Goal: Task Accomplishment & Management: Manage account settings

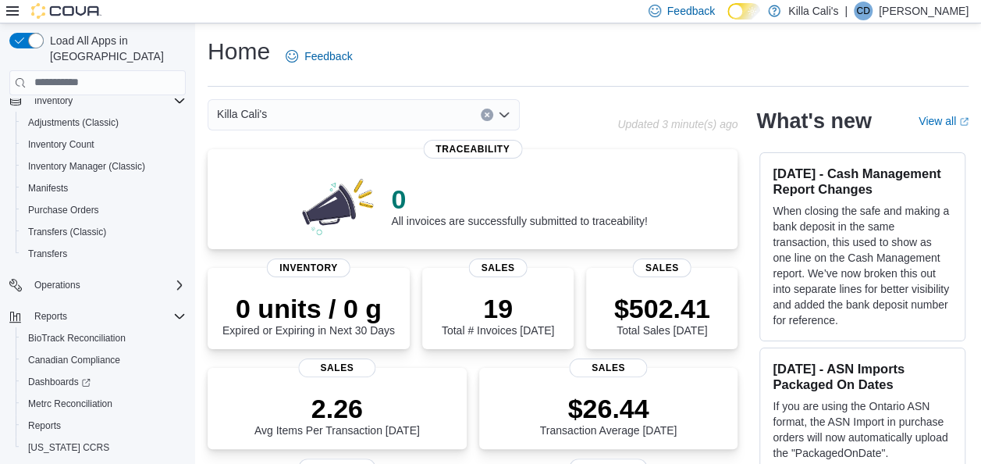
scroll to position [292, 0]
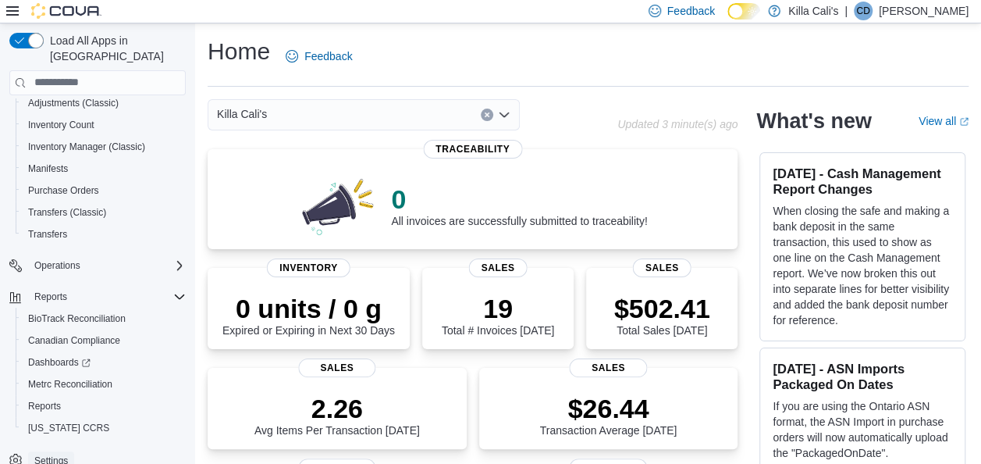
click at [48, 454] on span "Settings" at bounding box center [51, 460] width 34 height 12
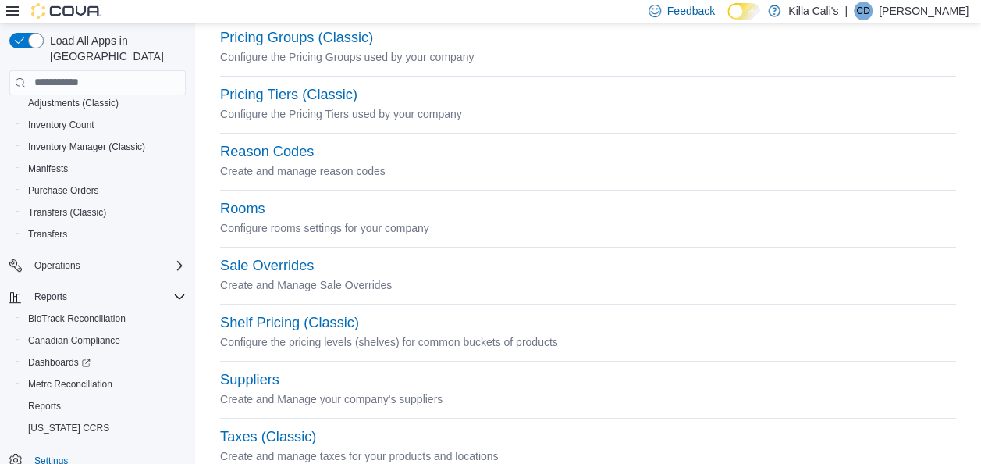
scroll to position [590, 0]
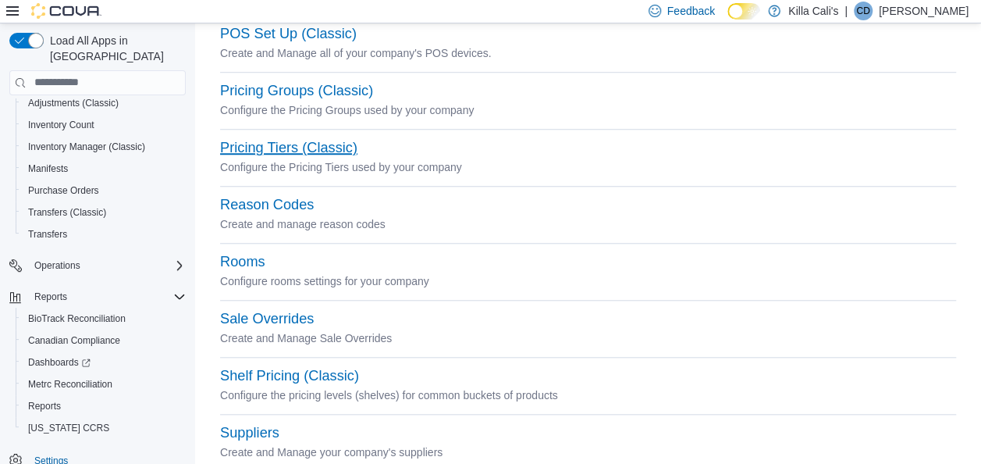
click at [308, 147] on button "Pricing Tiers (Classic)" at bounding box center [288, 148] width 137 height 16
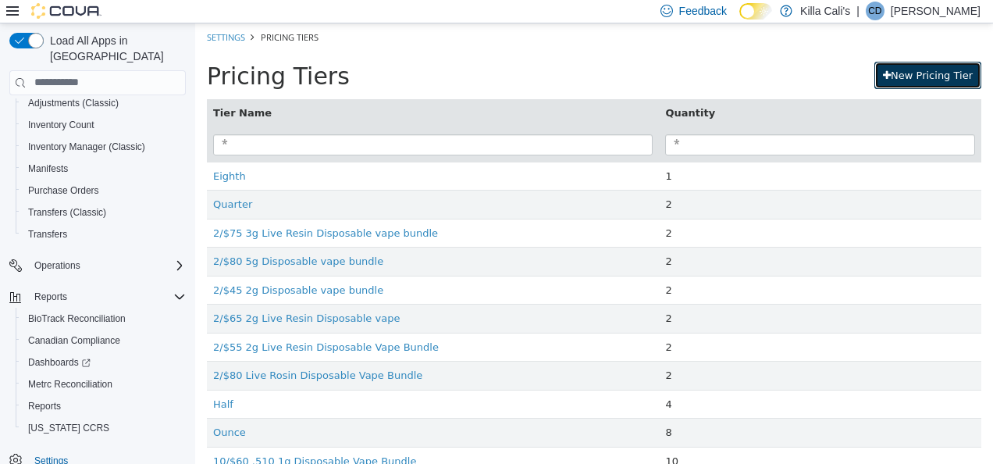
click at [895, 74] on link "New Pricing Tier" at bounding box center [927, 75] width 107 height 28
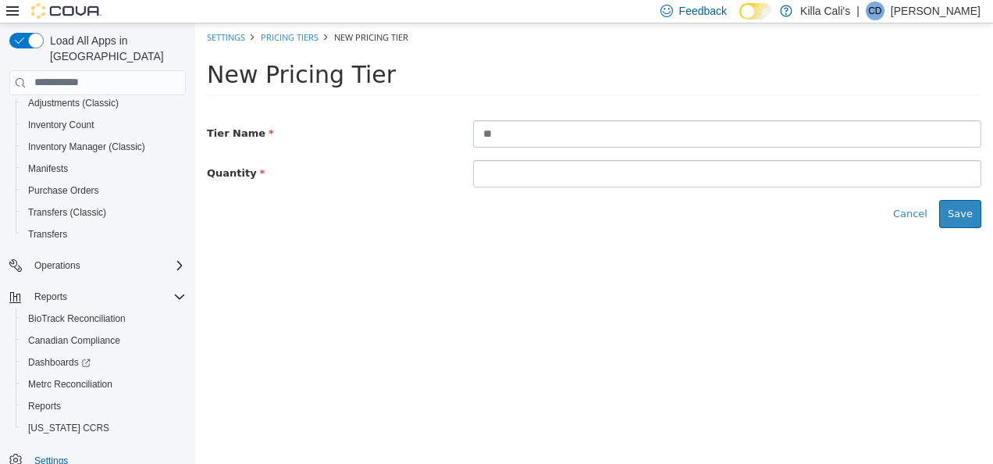
type input "*"
type input "**********"
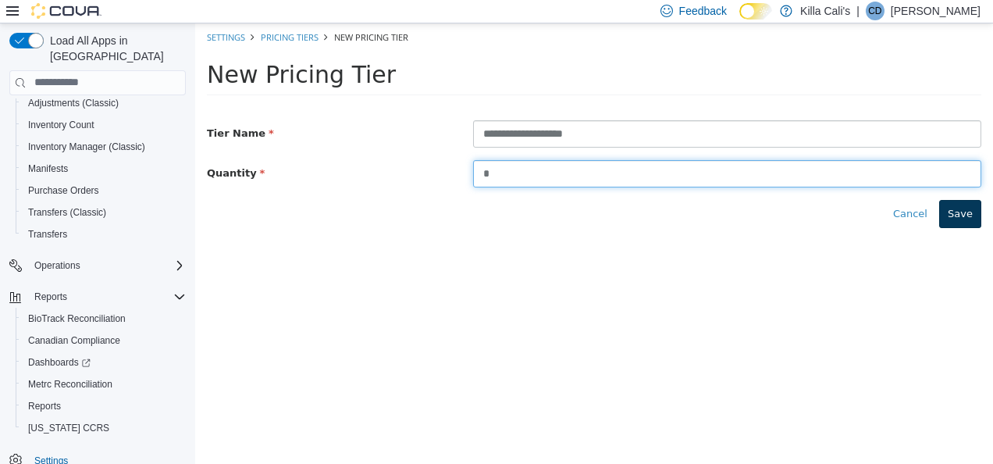
type input "*"
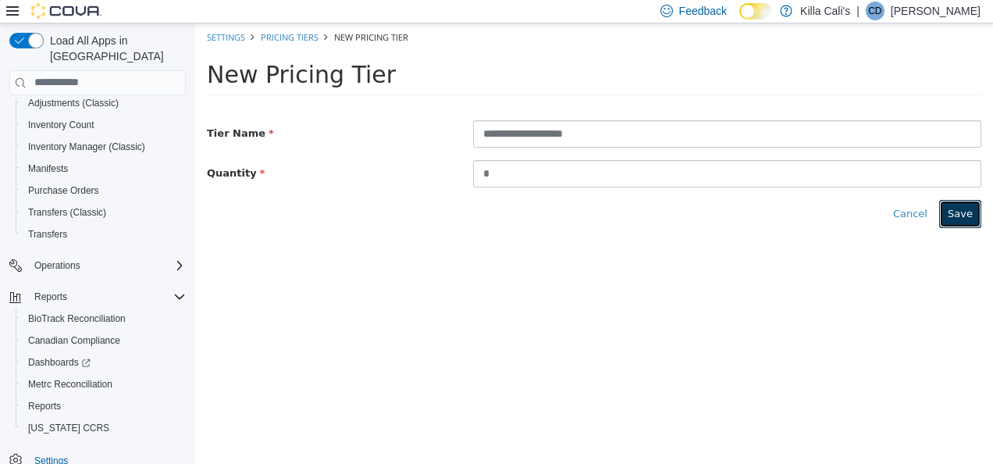
click at [976, 215] on button "Save" at bounding box center [960, 213] width 42 height 28
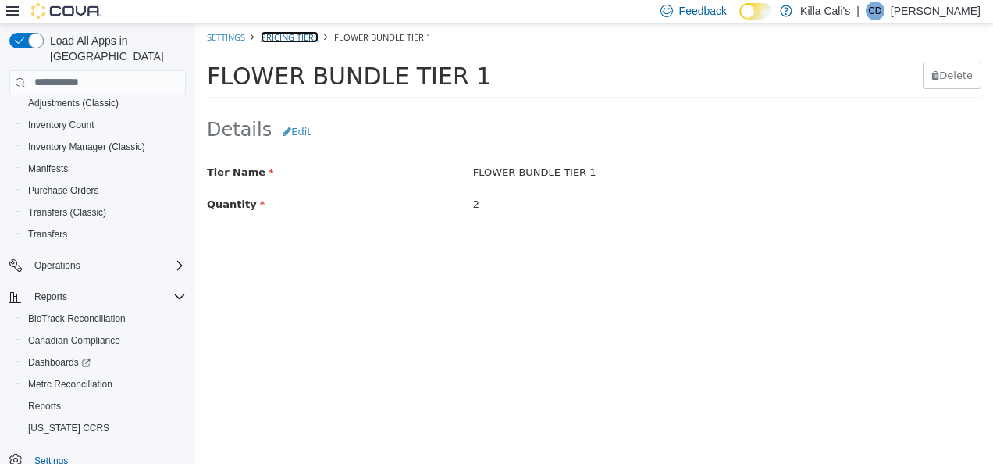
click at [302, 37] on link "Pricing Tiers" at bounding box center [290, 36] width 58 height 12
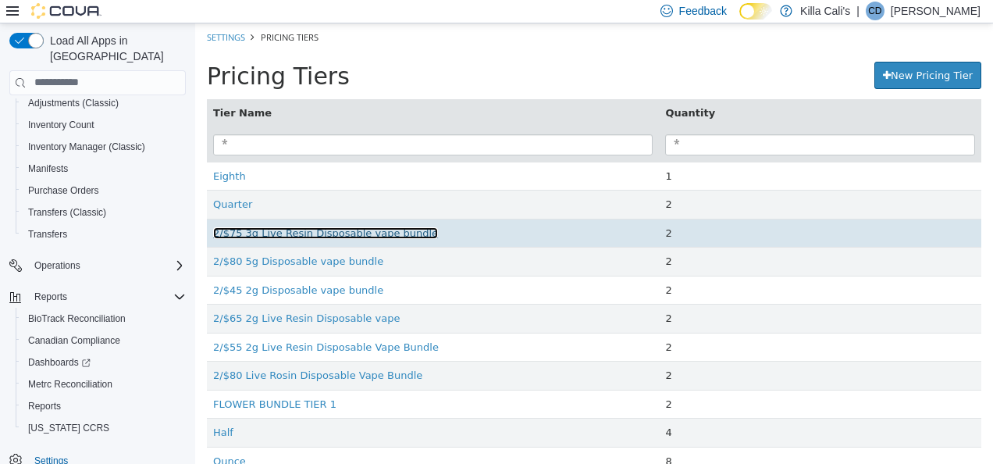
click at [320, 232] on link "2/$75 3g Live Resin Disposable vape bundle" at bounding box center [325, 232] width 225 height 12
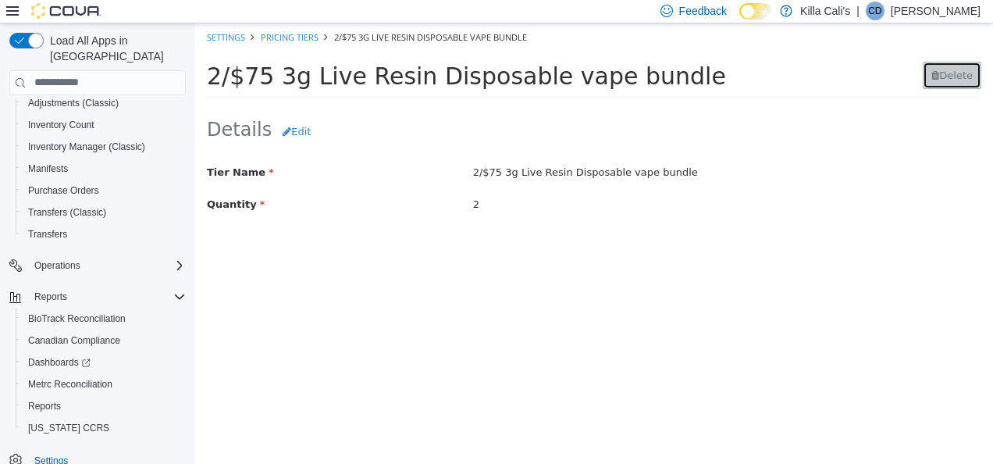
click at [948, 69] on span "Delete" at bounding box center [956, 75] width 34 height 12
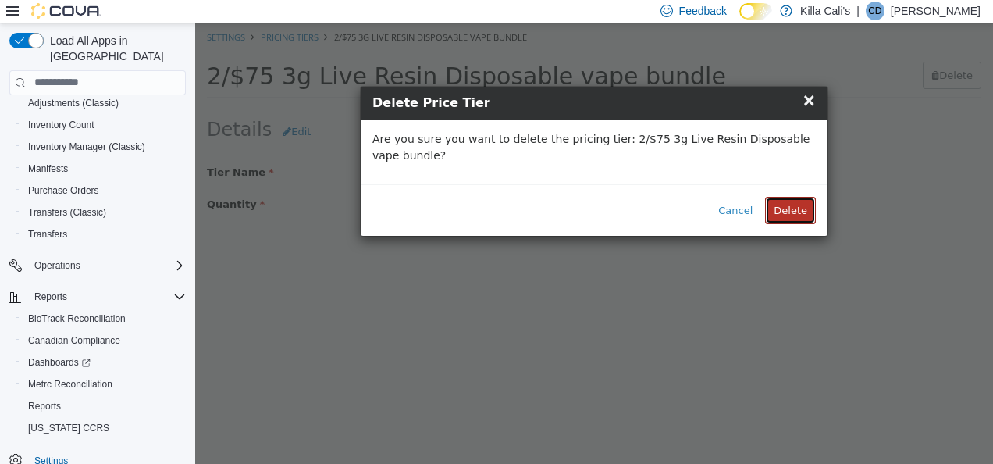
click at [806, 211] on button "Delete" at bounding box center [790, 210] width 51 height 28
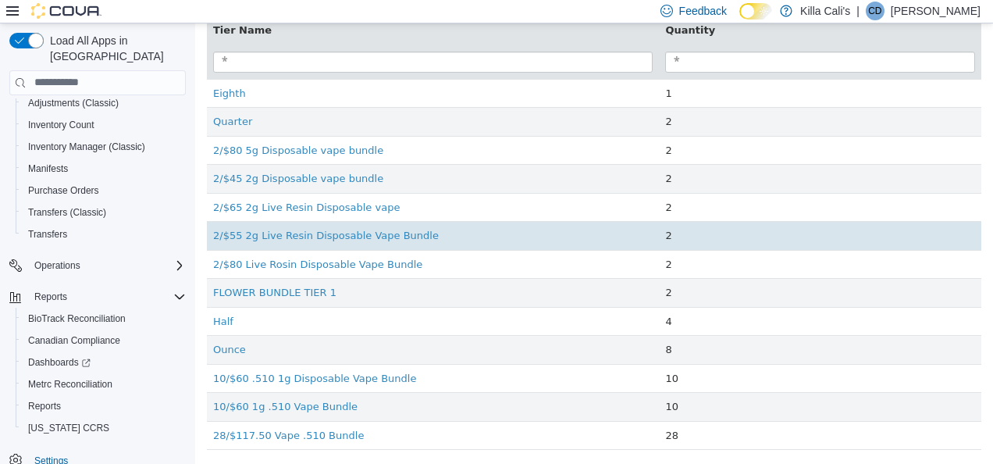
scroll to position [84, 0]
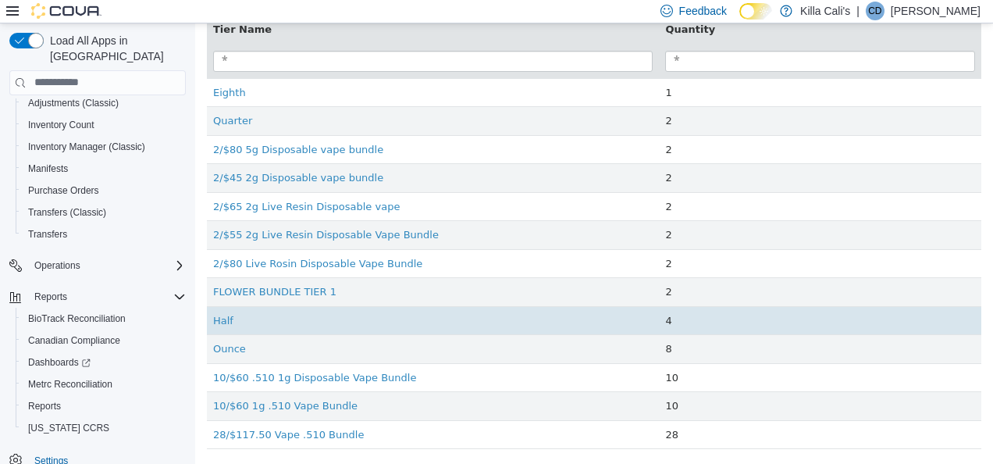
click at [303, 327] on td "Half" at bounding box center [433, 319] width 452 height 29
click at [223, 316] on link "Half" at bounding box center [223, 320] width 20 height 12
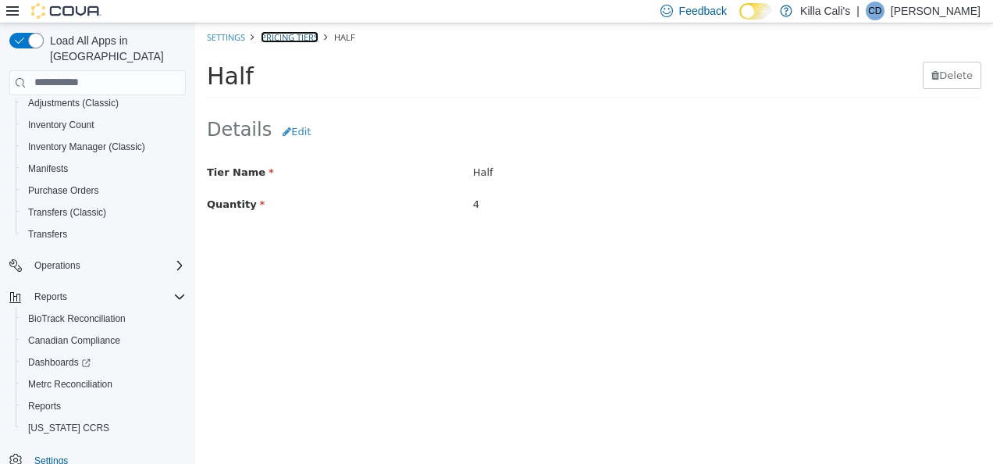
click at [294, 38] on link "Pricing Tiers" at bounding box center [290, 36] width 58 height 12
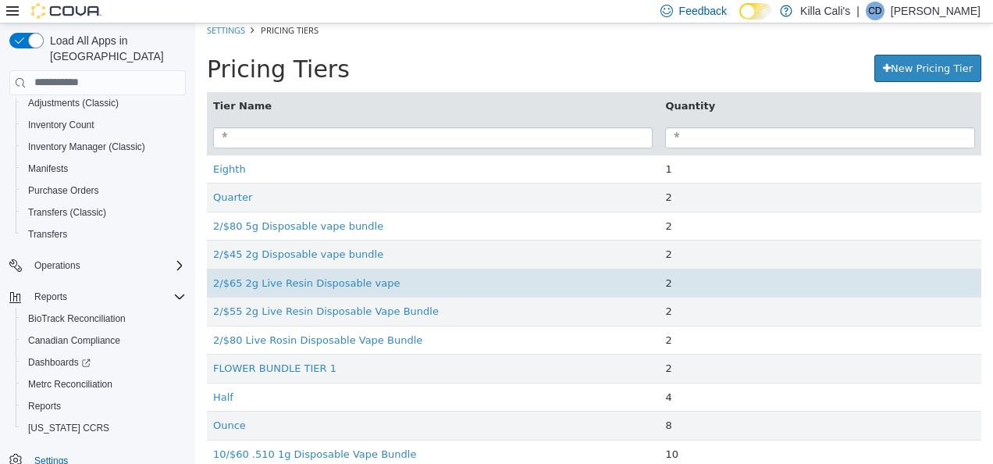
scroll to position [5, 0]
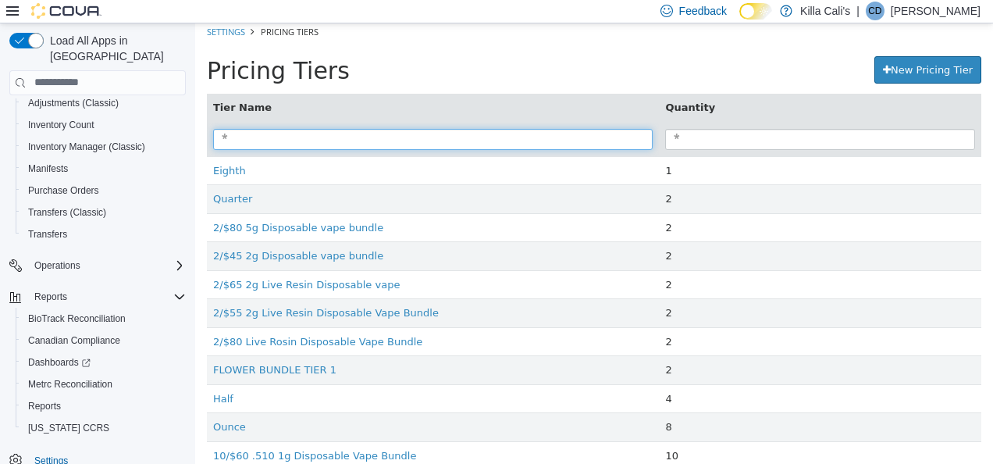
click at [300, 133] on input "search" at bounding box center [432, 138] width 439 height 21
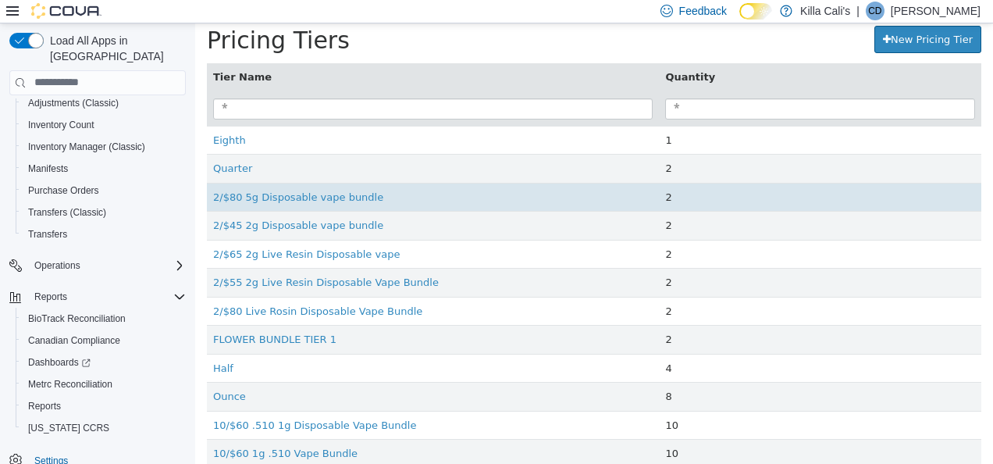
scroll to position [0, 0]
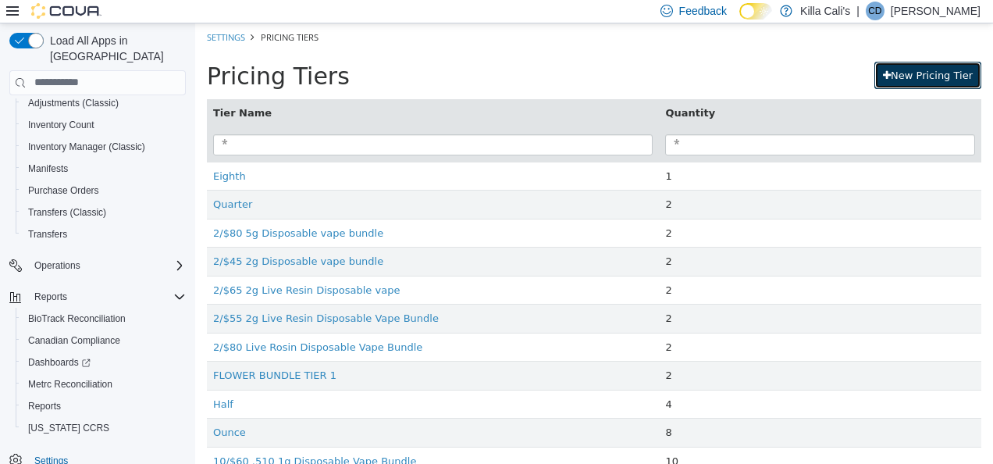
click at [904, 80] on link "New Pricing Tier" at bounding box center [927, 75] width 107 height 28
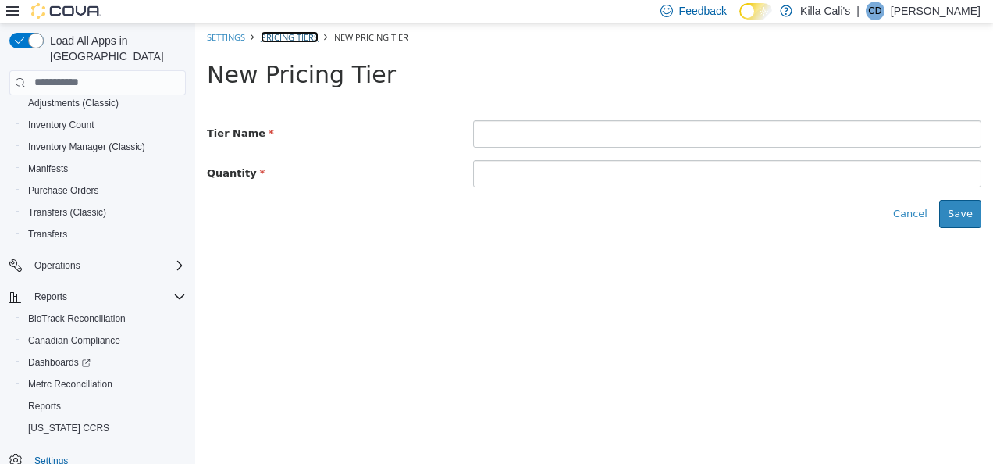
click at [286, 34] on link "Pricing Tiers" at bounding box center [290, 36] width 58 height 12
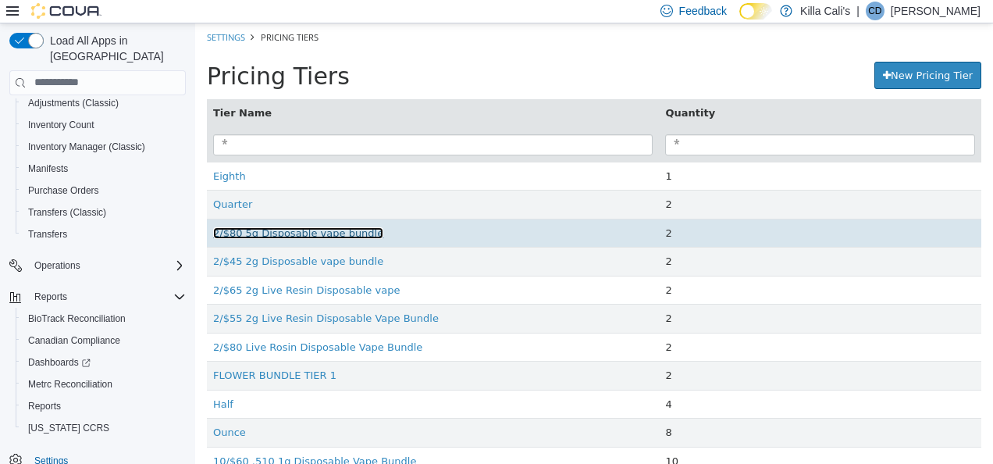
click at [333, 230] on link "2/$80 5g Disposable vape bundle" at bounding box center [298, 232] width 170 height 12
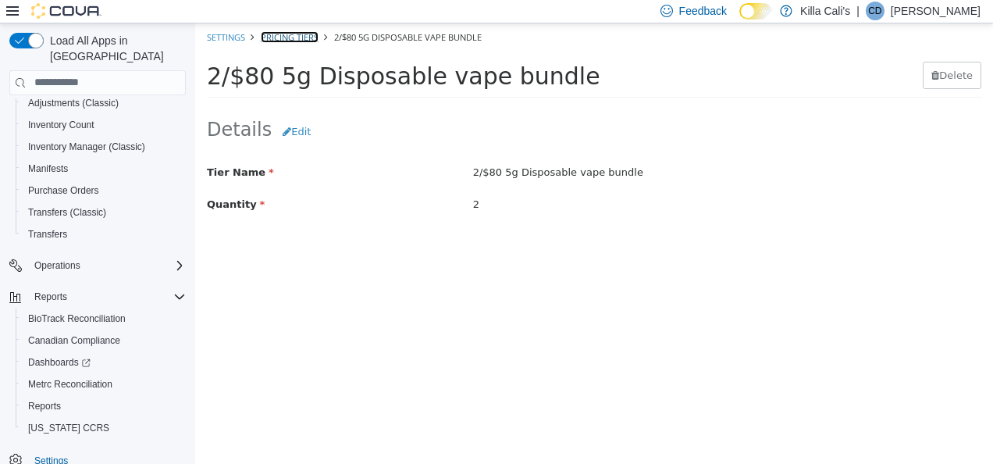
click at [286, 40] on link "Pricing Tiers" at bounding box center [290, 36] width 58 height 12
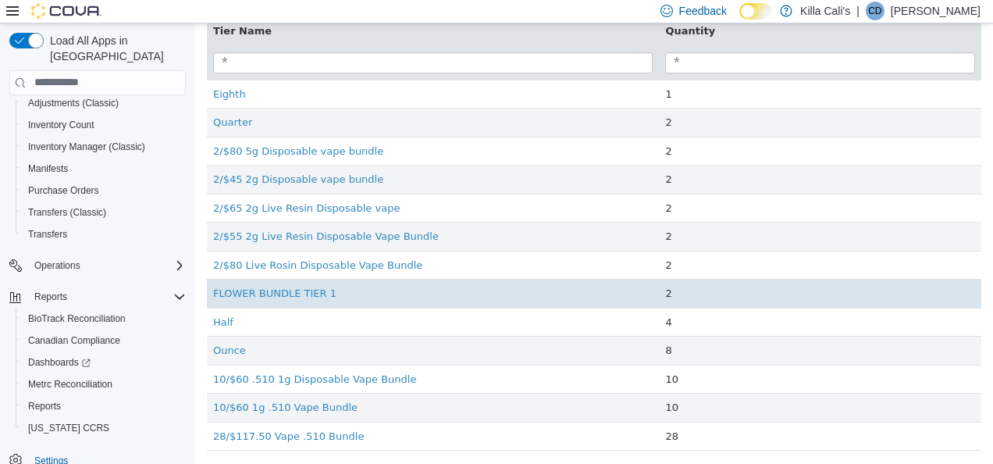
scroll to position [84, 0]
click at [440, 297] on td "FLOWER BUNDLE TIER 1" at bounding box center [433, 291] width 452 height 29
click at [265, 280] on td "FLOWER BUNDLE TIER 1" at bounding box center [433, 291] width 452 height 29
click at [265, 286] on link "FLOWER BUNDLE TIER 1" at bounding box center [274, 291] width 123 height 12
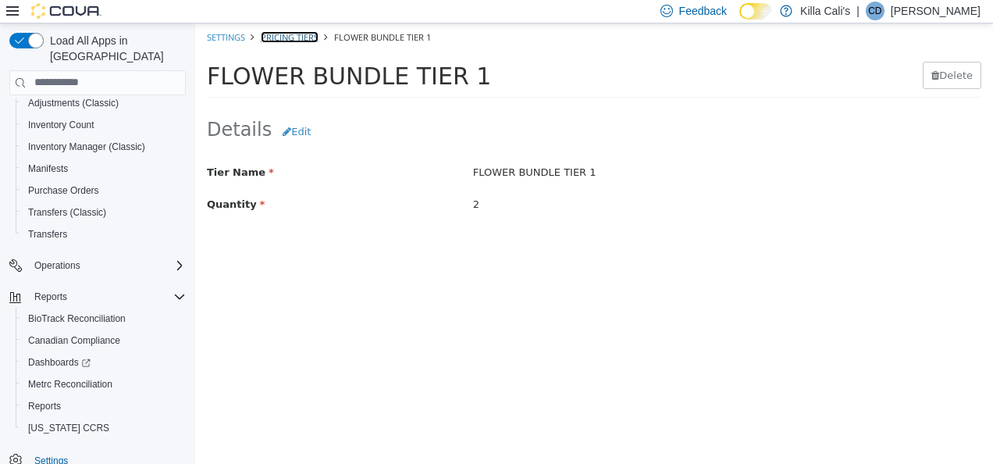
click at [279, 35] on link "Pricing Tiers" at bounding box center [290, 36] width 58 height 12
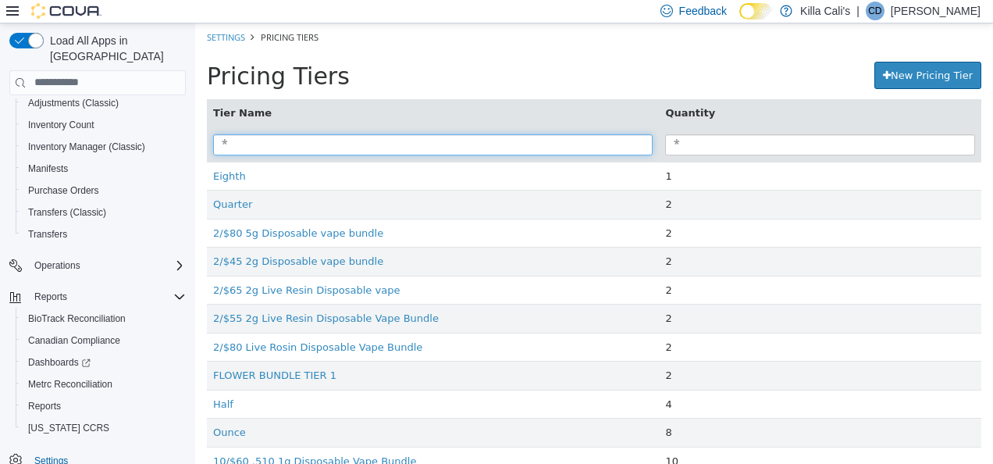
click at [294, 141] on input "search" at bounding box center [432, 143] width 439 height 21
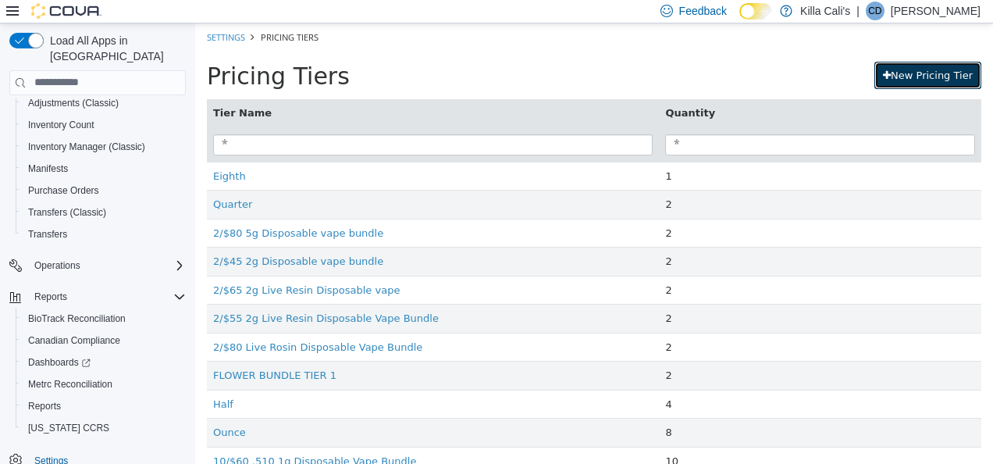
click at [910, 76] on link "New Pricing Tier" at bounding box center [927, 75] width 107 height 28
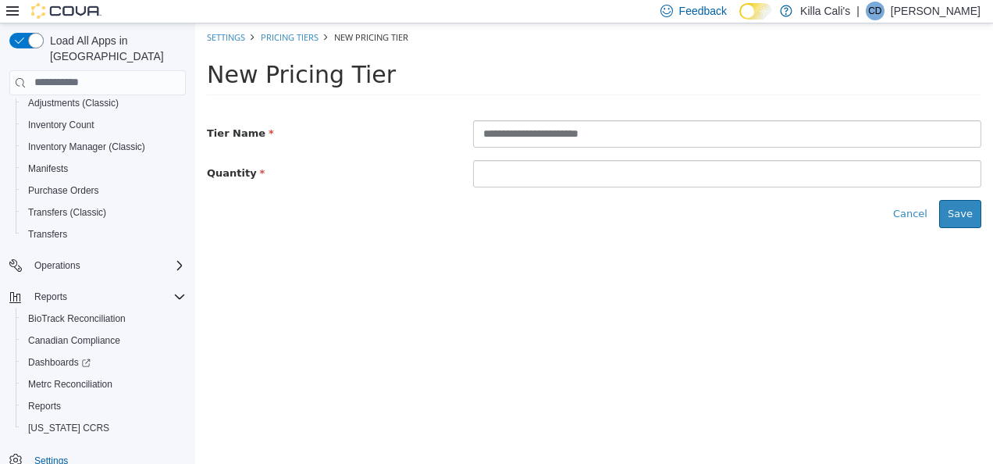
type input "**********"
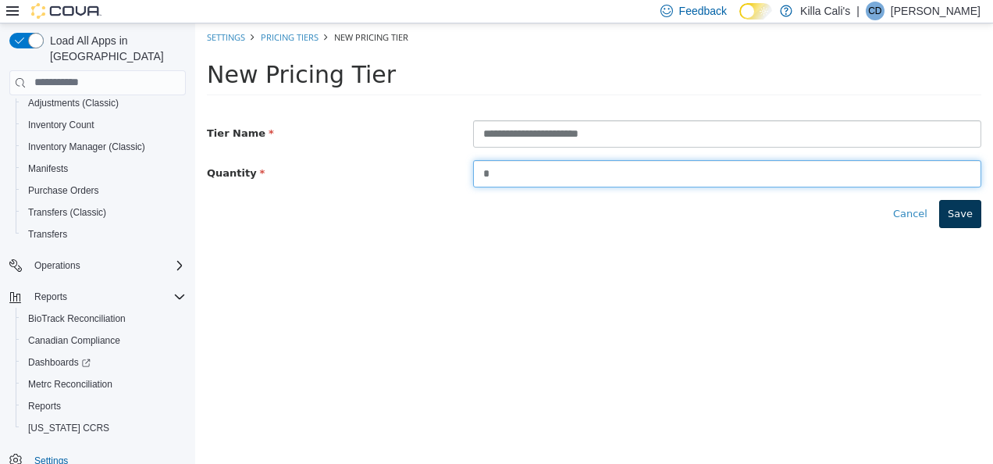
type input "*"
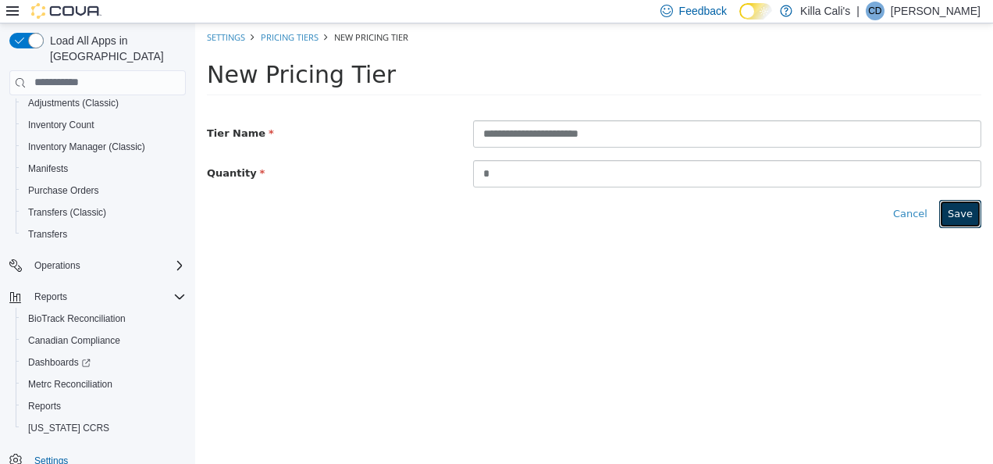
click at [968, 213] on button "Save" at bounding box center [960, 213] width 42 height 28
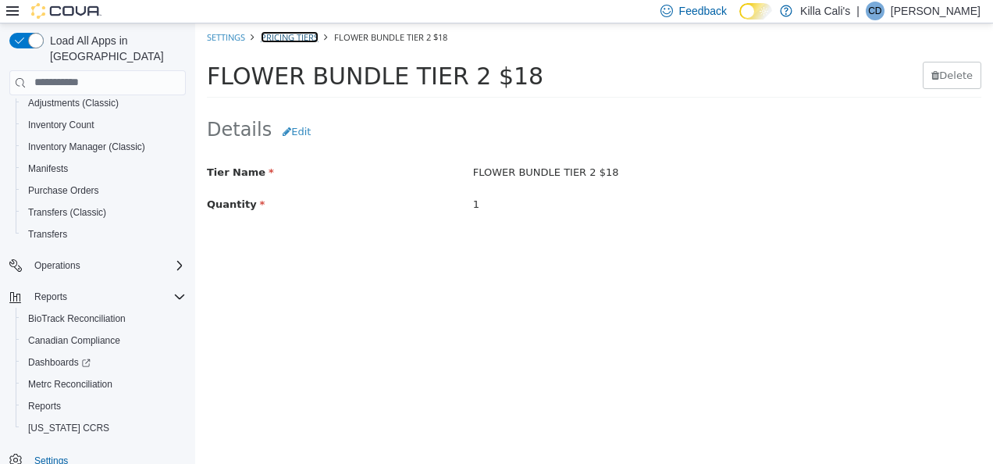
click at [304, 40] on link "Pricing Tiers" at bounding box center [290, 36] width 58 height 12
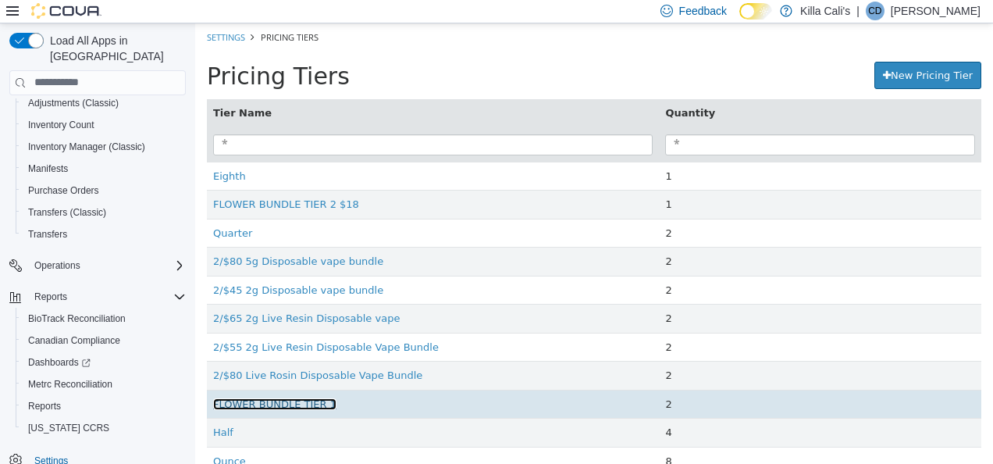
click at [287, 407] on link "FLOWER BUNDLE TIER 1" at bounding box center [274, 403] width 123 height 12
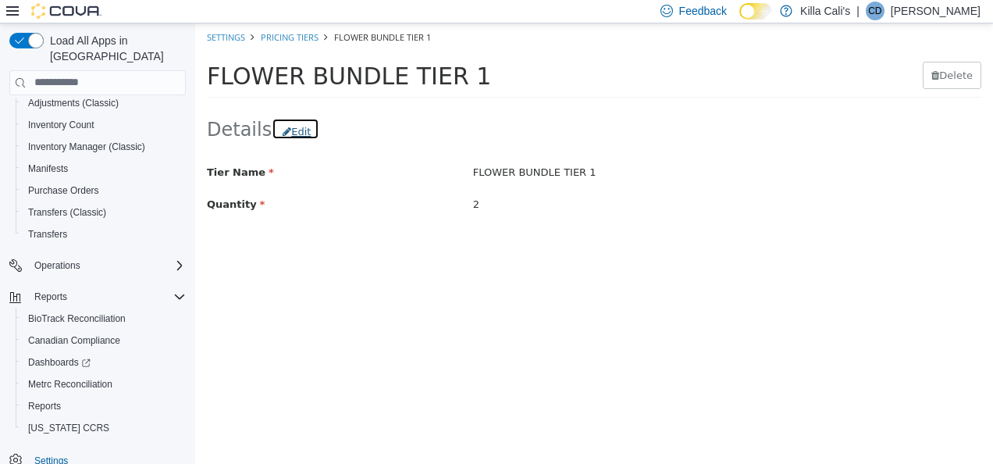
click at [291, 130] on span "Edit" at bounding box center [301, 131] width 20 height 12
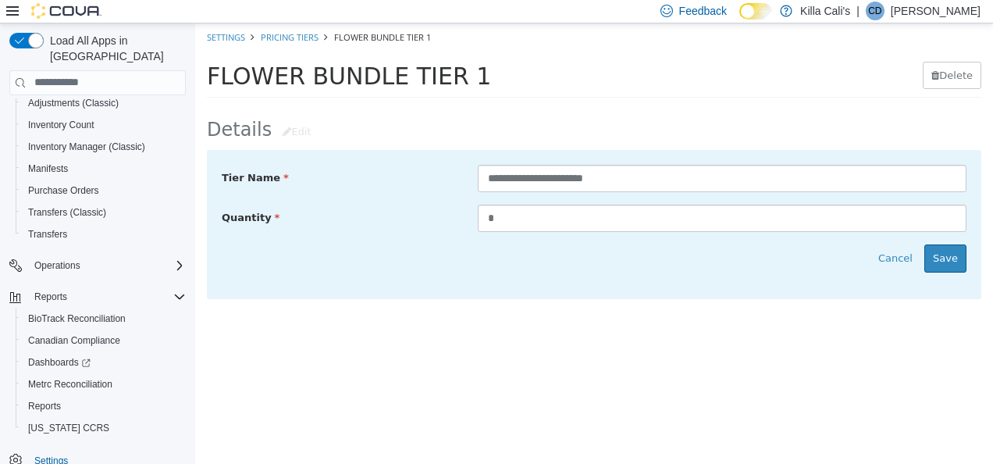
type input "**********"
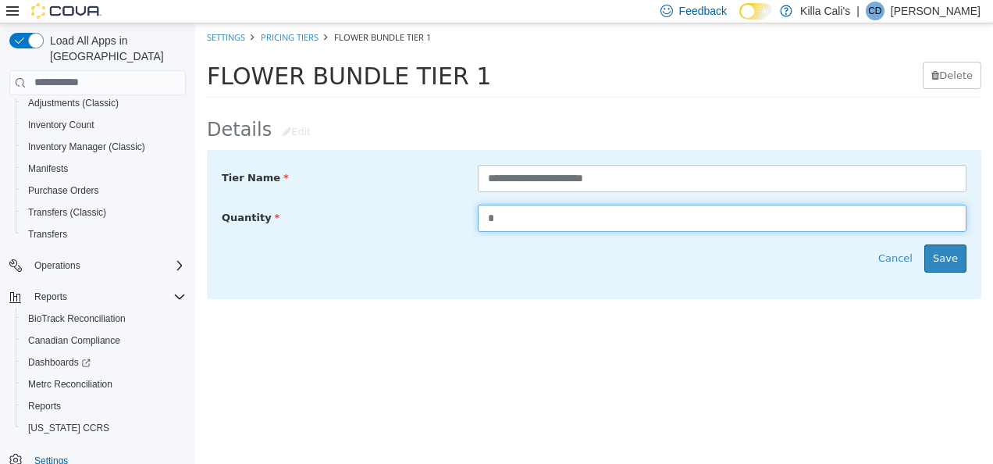
drag, startPoint x: 503, startPoint y: 216, endPoint x: 467, endPoint y: 215, distance: 35.9
click at [467, 215] on div "*" at bounding box center [722, 217] width 512 height 27
type input "*"
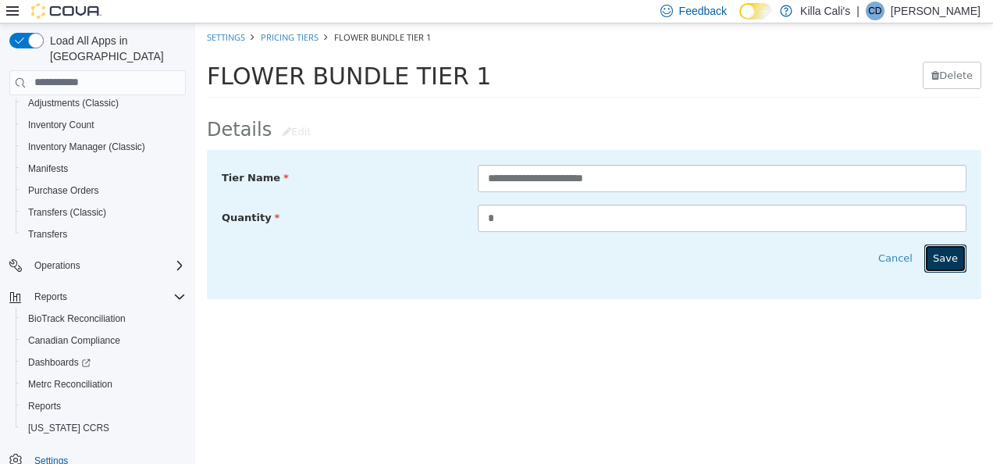
click at [952, 256] on button "Save" at bounding box center [945, 258] width 42 height 28
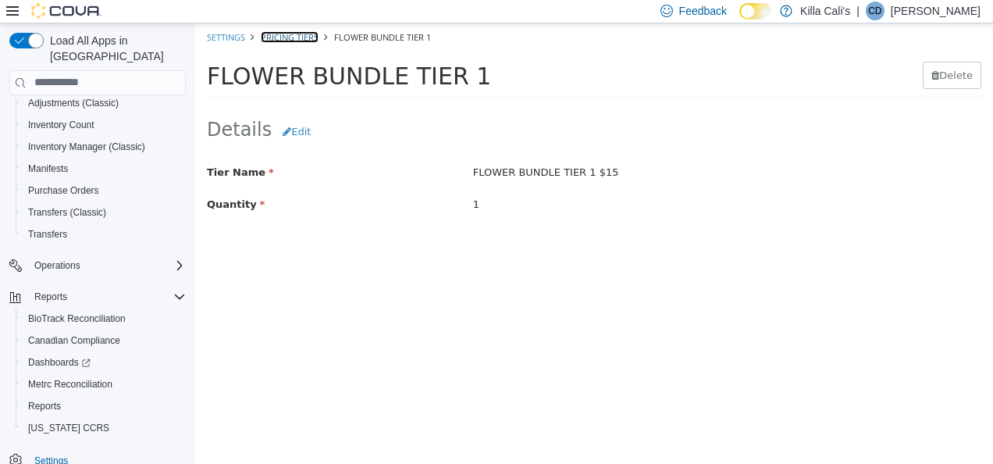
click at [305, 34] on link "Pricing Tiers" at bounding box center [290, 36] width 58 height 12
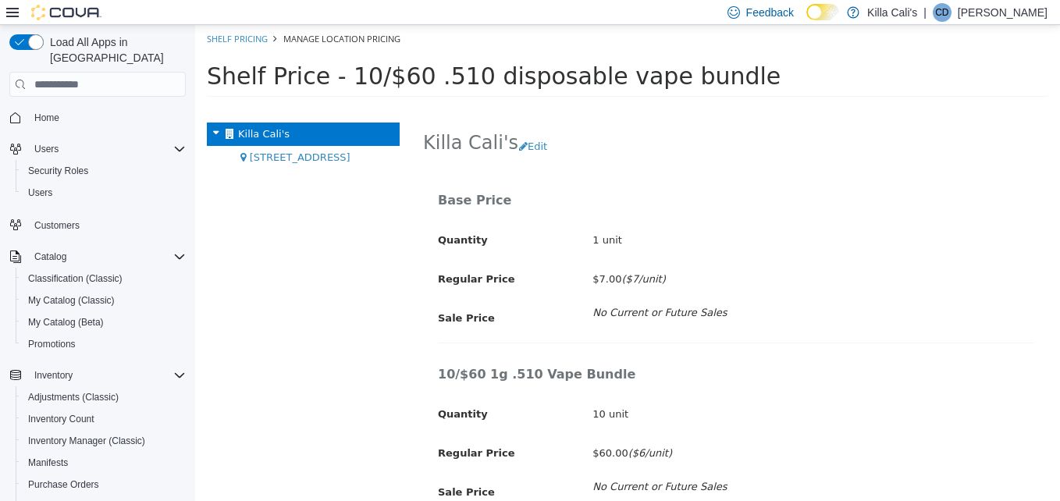
scroll to position [75, 0]
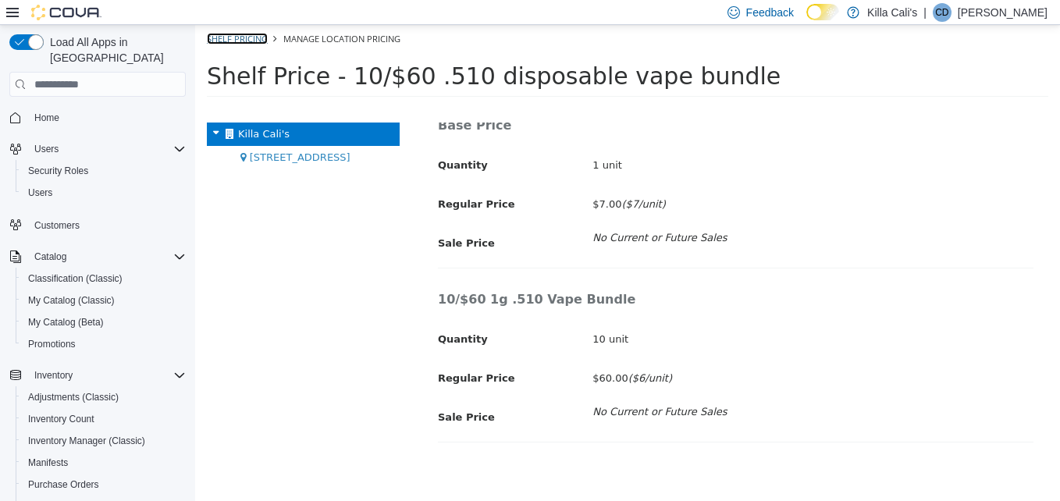
click at [251, 43] on link "Shelf Pricing" at bounding box center [237, 39] width 61 height 12
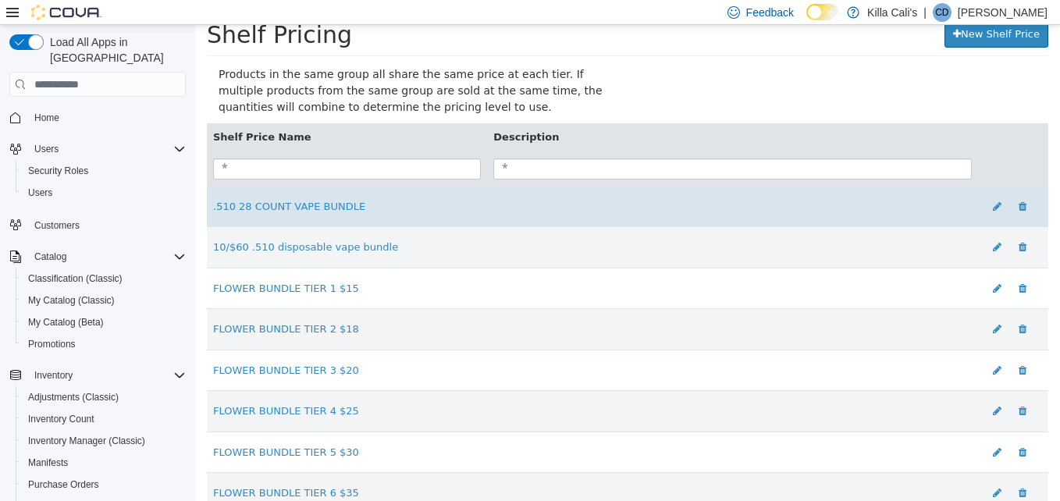
scroll to position [116, 0]
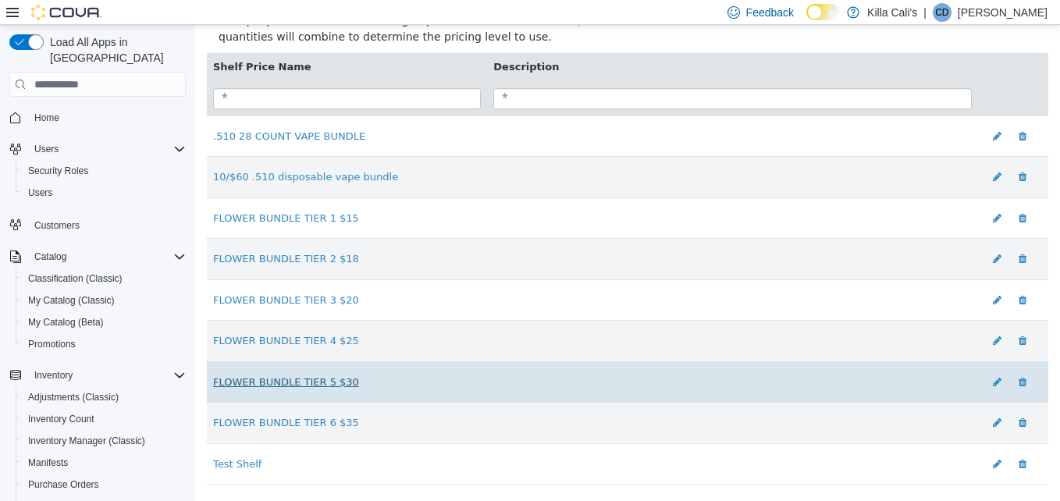
click at [316, 381] on link "FLOWER BUNDLE TIER 5 $30" at bounding box center [286, 382] width 146 height 12
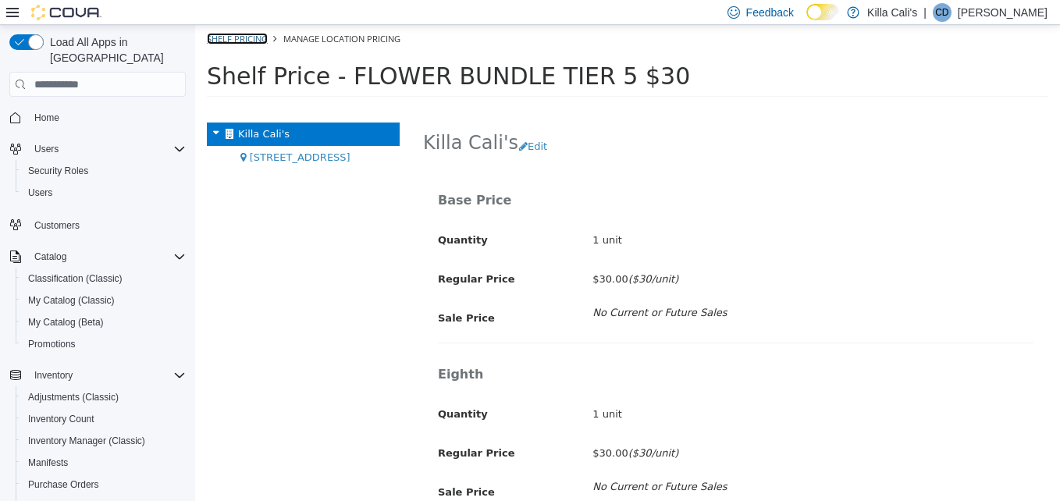
click at [236, 41] on link "Shelf Pricing" at bounding box center [237, 39] width 61 height 12
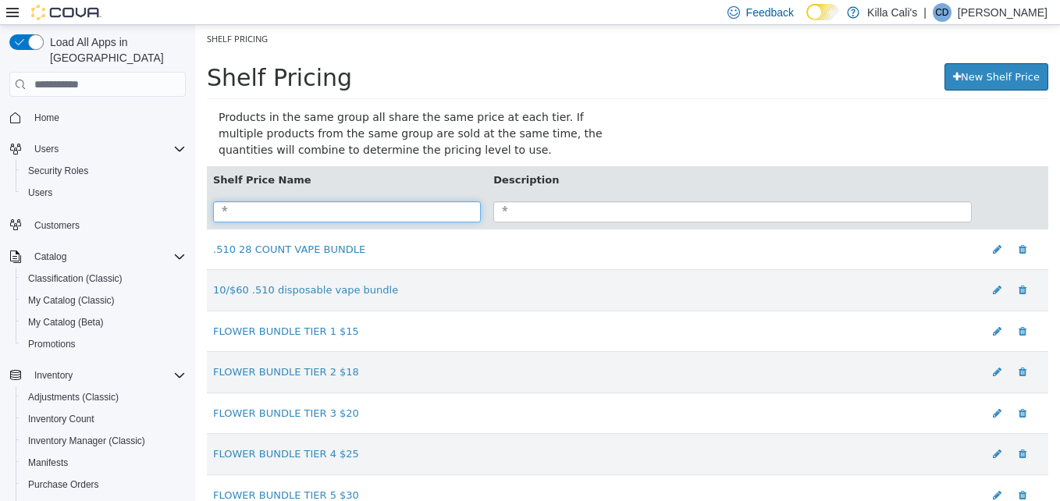
click at [269, 222] on input "search" at bounding box center [347, 211] width 268 height 21
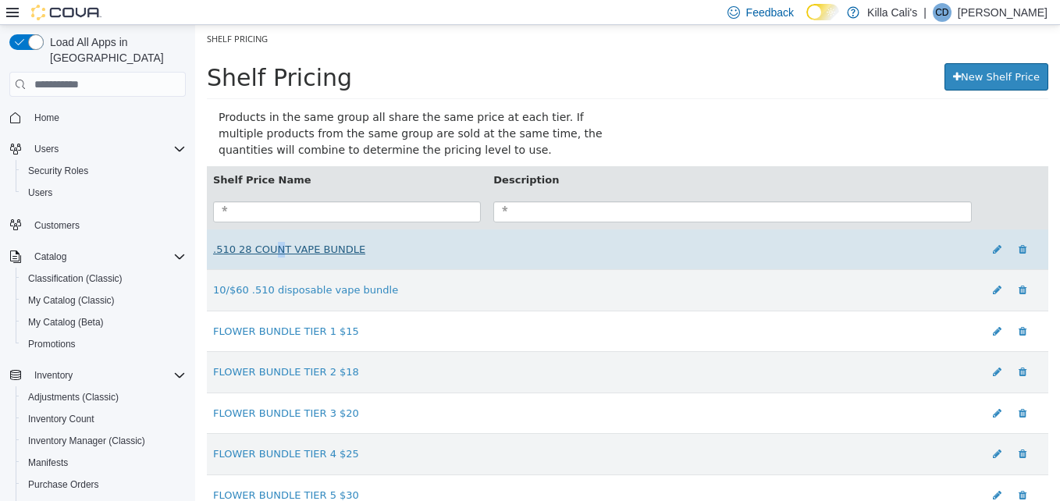
drag, startPoint x: 266, startPoint y: 240, endPoint x: 306, endPoint y: 250, distance: 41.1
click at [306, 250] on td ".510 28 COUNT VAPE BUNDLE" at bounding box center [347, 249] width 280 height 41
drag, startPoint x: 306, startPoint y: 250, endPoint x: 326, endPoint y: 252, distance: 19.7
click at [326, 252] on link ".510 28 COUNT VAPE BUNDLE" at bounding box center [289, 250] width 152 height 12
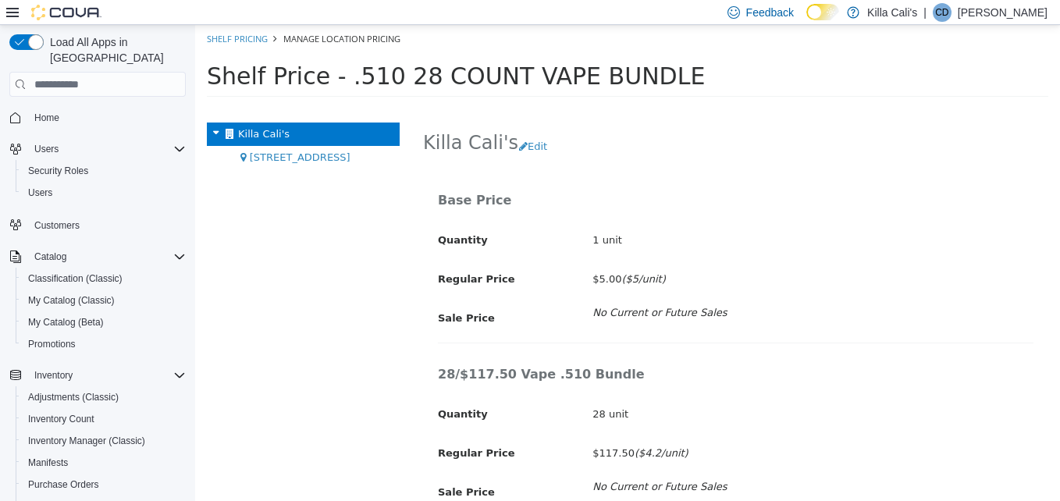
scroll to position [237, 0]
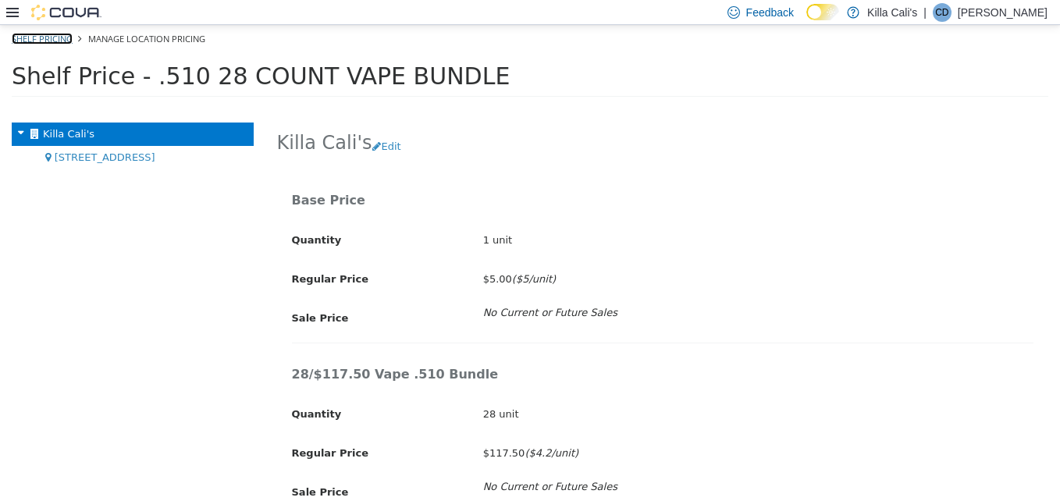
click at [47, 37] on link "Shelf Pricing" at bounding box center [42, 39] width 61 height 12
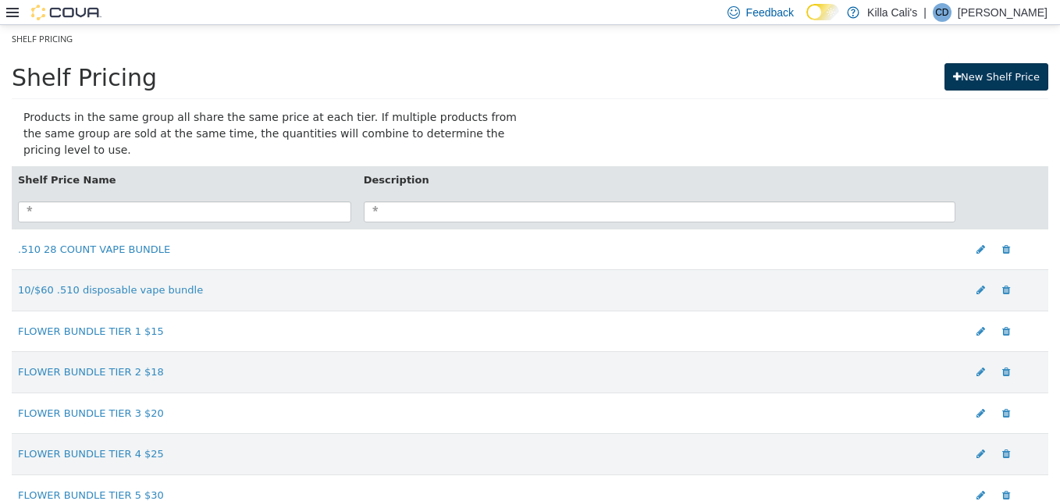
click at [957, 80] on link "New Shelf Price" at bounding box center [997, 77] width 104 height 28
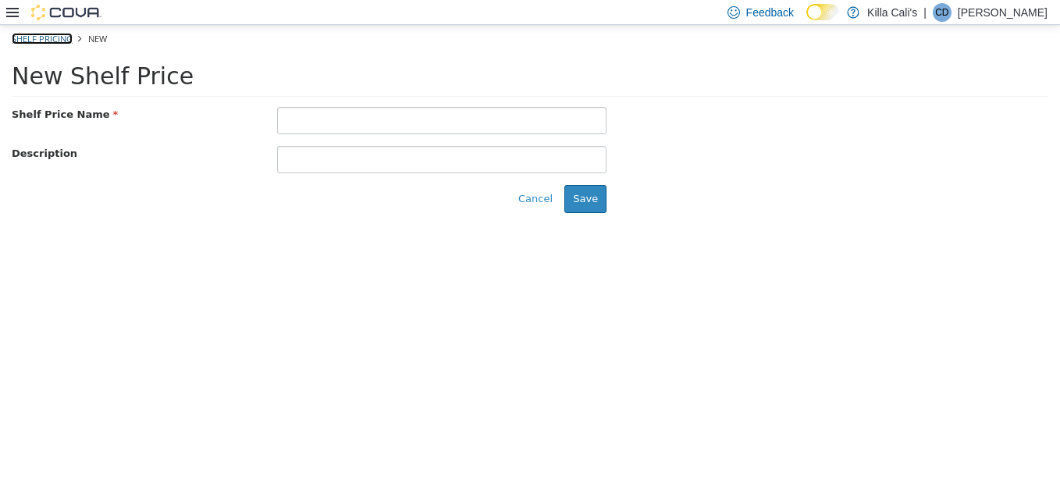
click at [45, 34] on link "Shelf Pricing" at bounding box center [42, 39] width 61 height 12
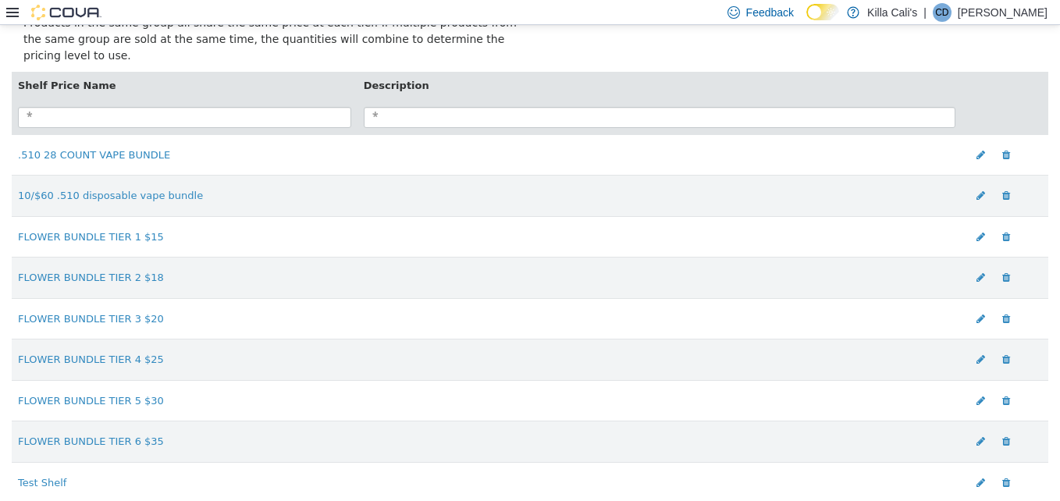
scroll to position [100, 0]
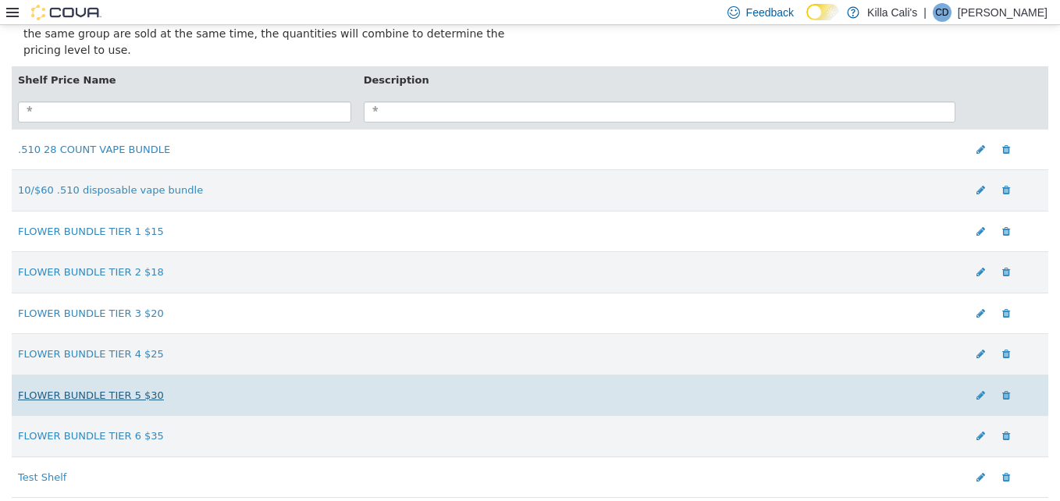
click at [87, 390] on link "FLOWER BUNDLE TIER 5 $30" at bounding box center [91, 396] width 146 height 12
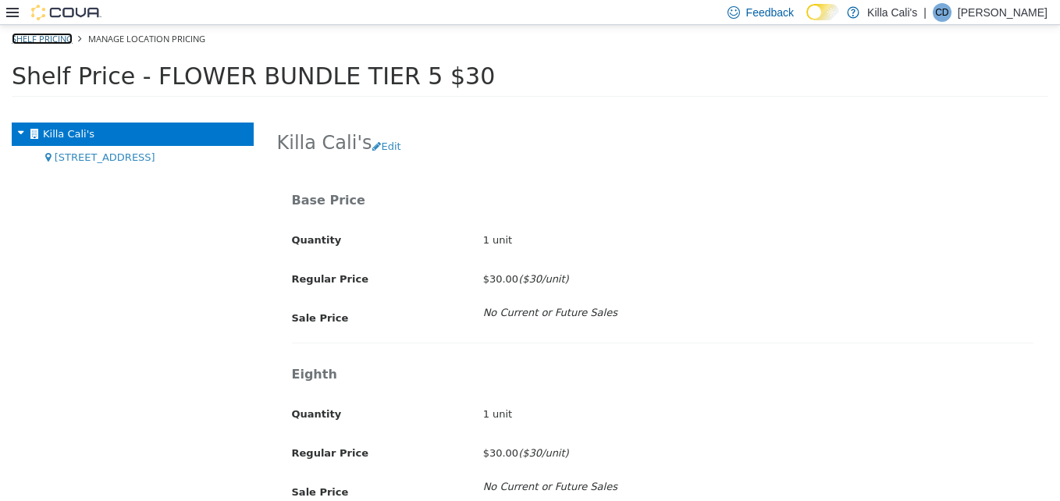
click at [55, 42] on link "Shelf Pricing" at bounding box center [42, 39] width 61 height 12
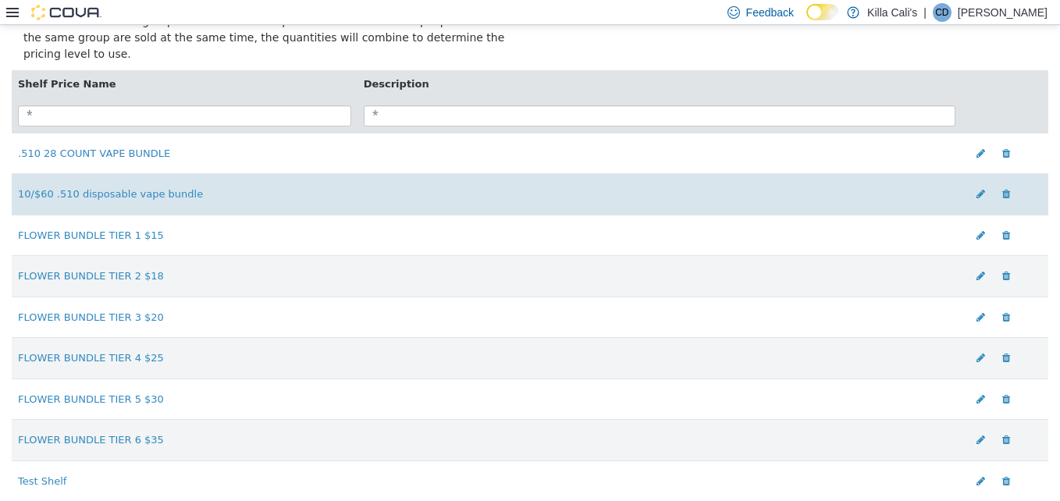
scroll to position [100, 0]
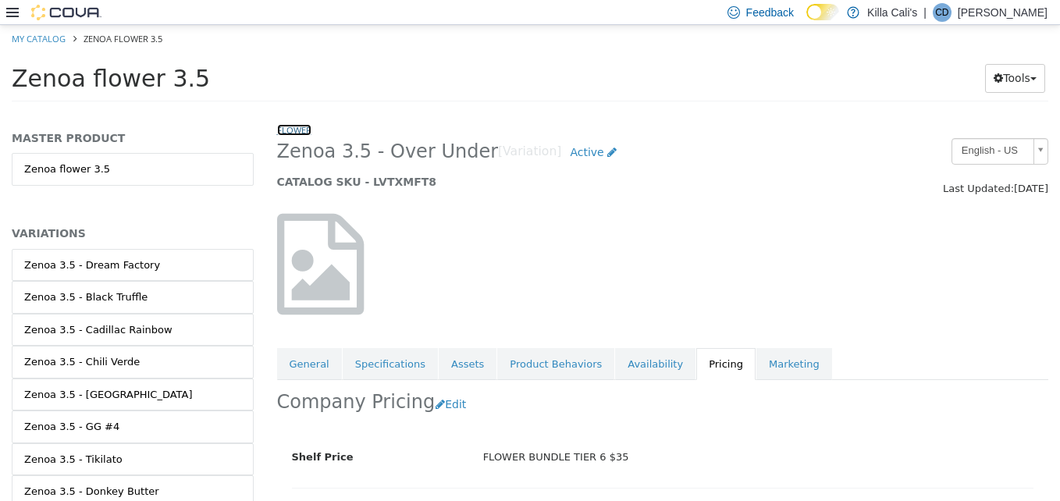
click at [290, 128] on link "Flower" at bounding box center [294, 130] width 34 height 12
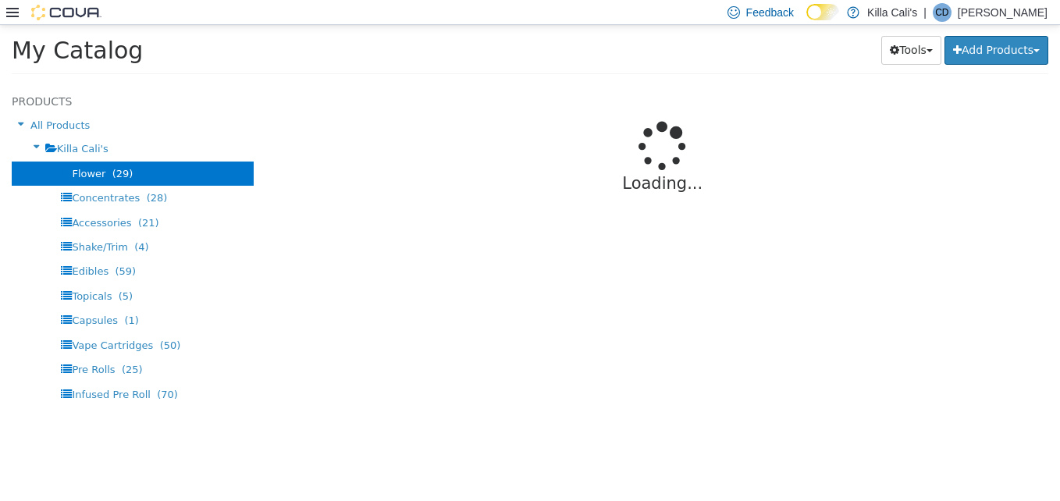
select select "**********"
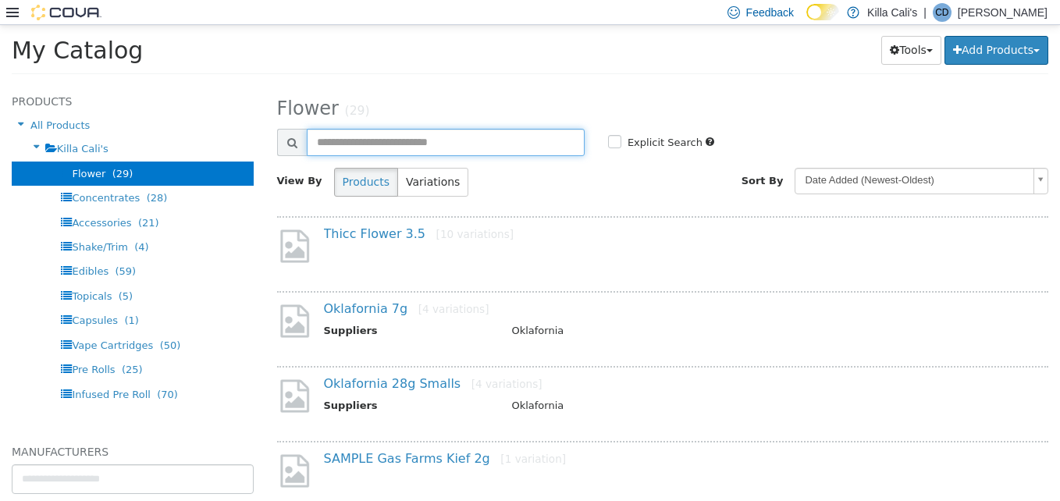
click at [372, 141] on input "text" at bounding box center [446, 142] width 278 height 27
type input "*******"
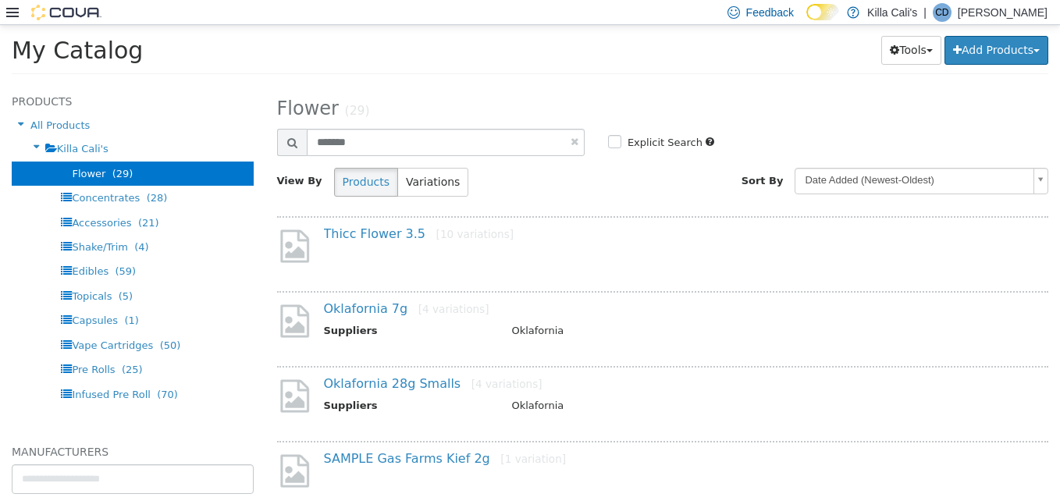
select select "**********"
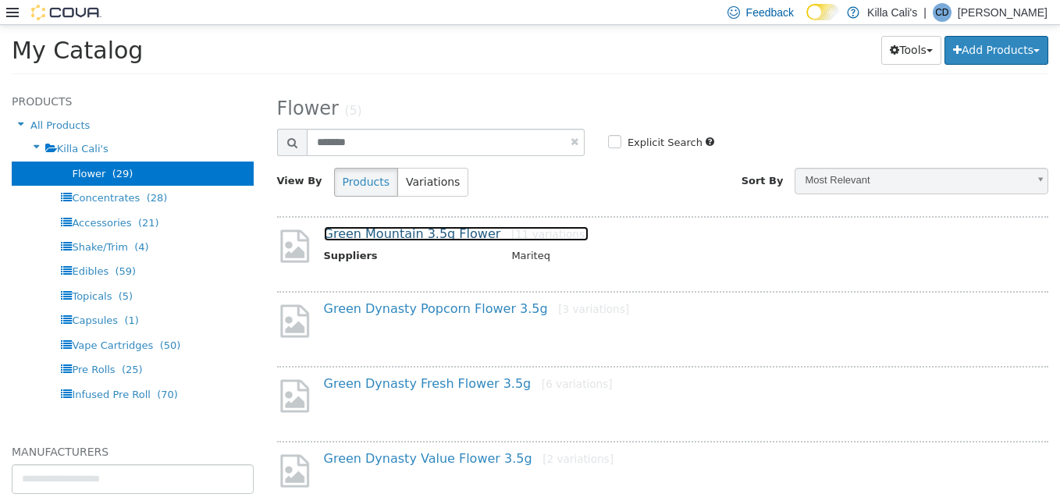
click at [358, 234] on link "Green Mountain 3.5g Flower [11 variations]" at bounding box center [456, 233] width 265 height 15
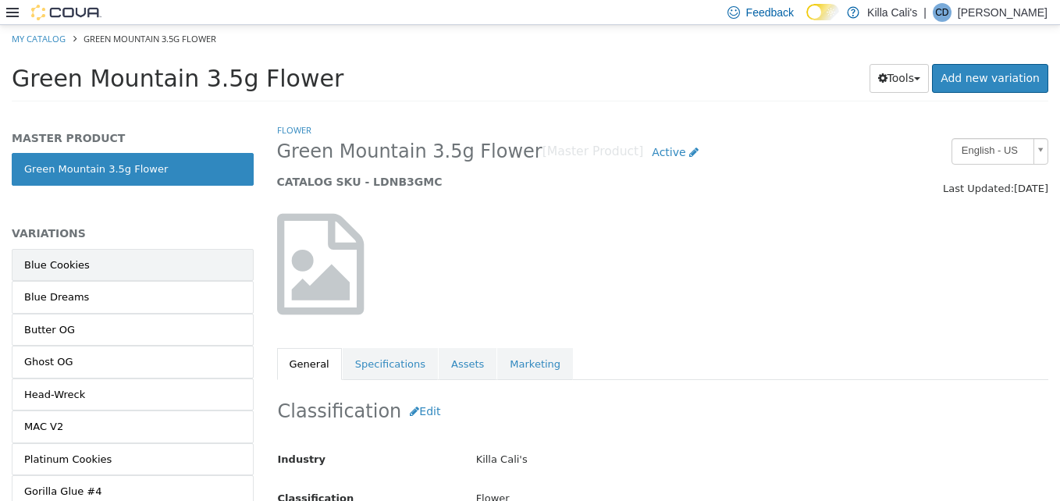
click at [201, 271] on link "Blue Cookies" at bounding box center [133, 265] width 242 height 33
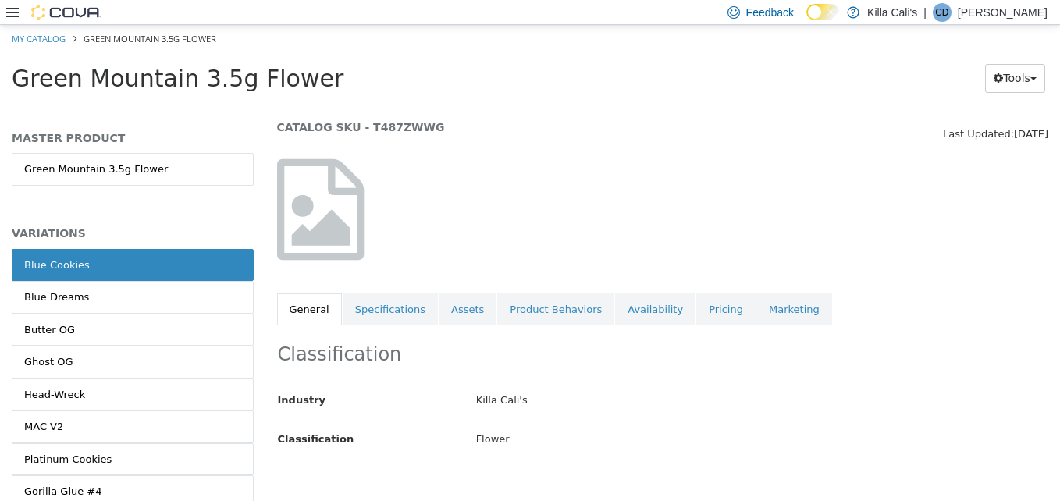
scroll to position [78, 0]
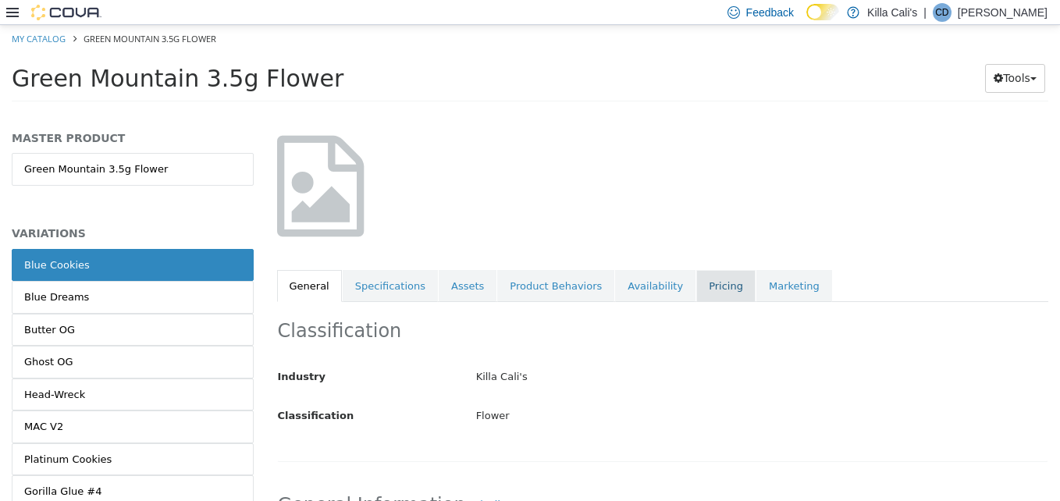
click at [696, 286] on link "Pricing" at bounding box center [725, 286] width 59 height 33
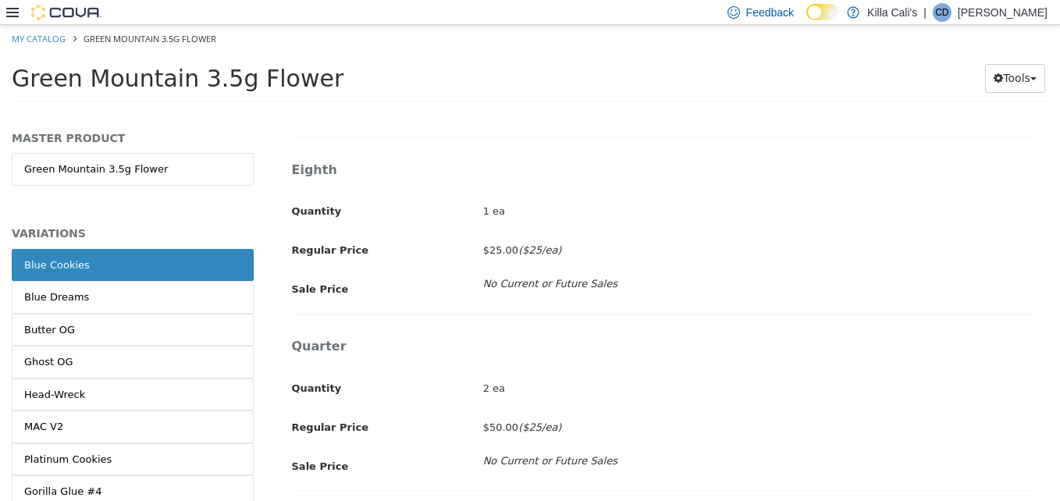
scroll to position [617, 0]
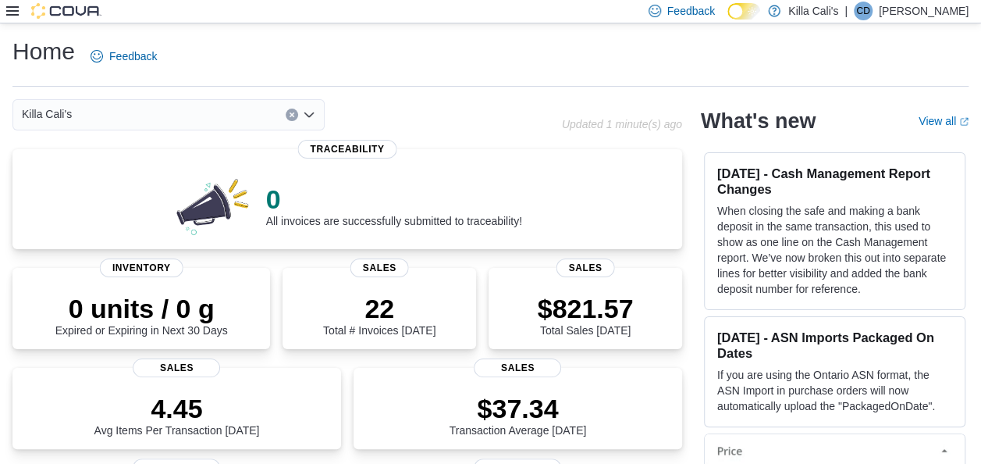
click at [12, 5] on icon at bounding box center [12, 11] width 12 height 12
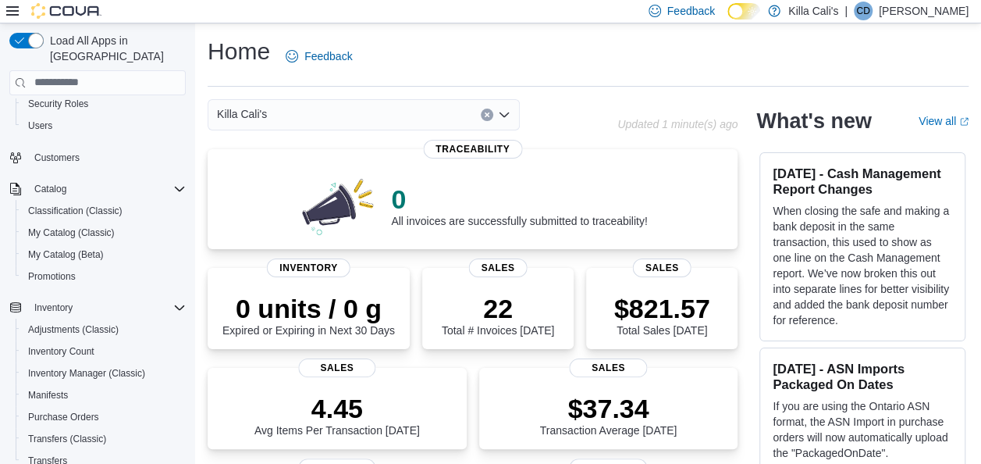
scroll to position [292, 0]
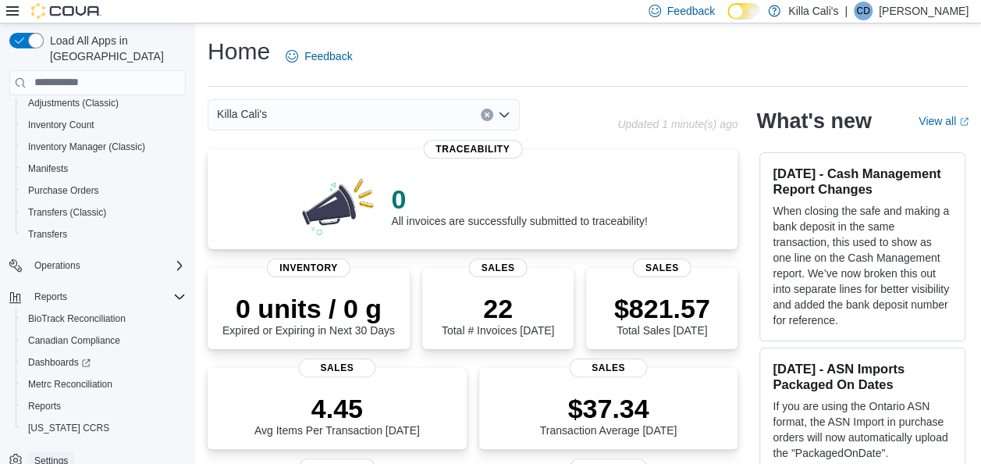
click at [48, 454] on span "Settings" at bounding box center [51, 460] width 34 height 12
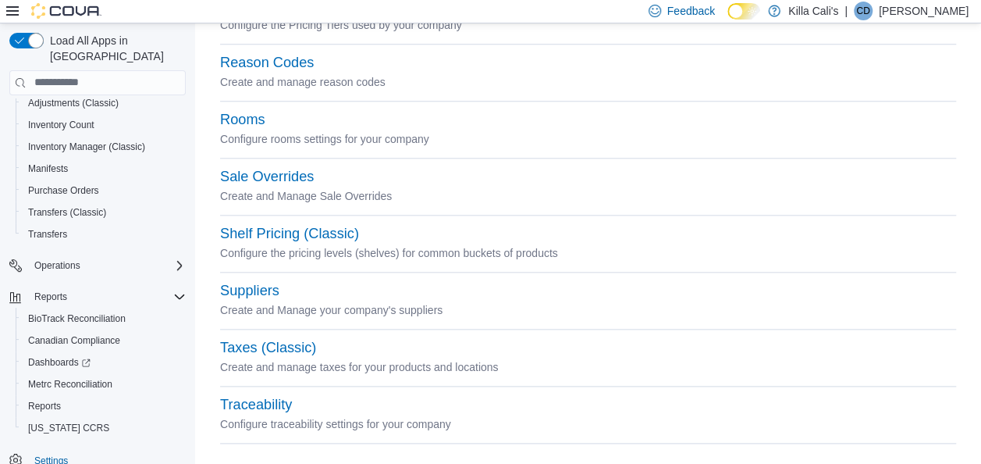
scroll to position [746, 0]
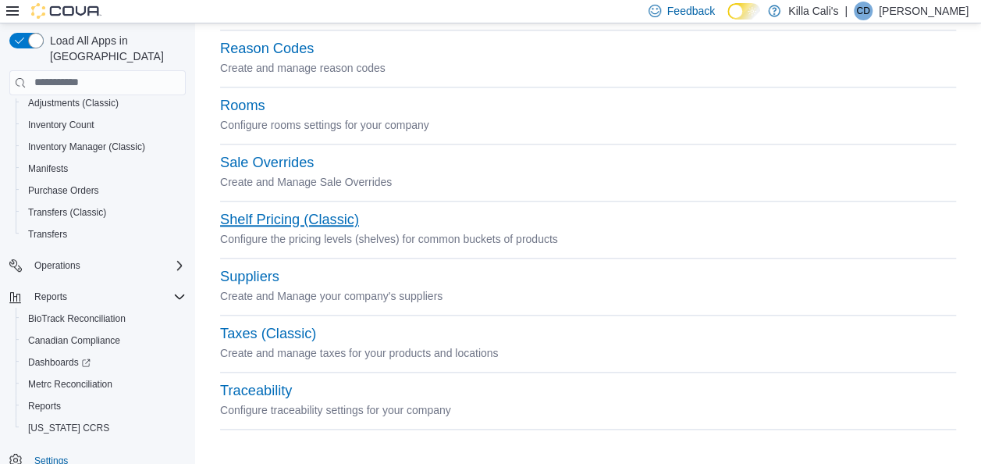
click at [323, 214] on button "Shelf Pricing (Classic)" at bounding box center [289, 220] width 139 height 16
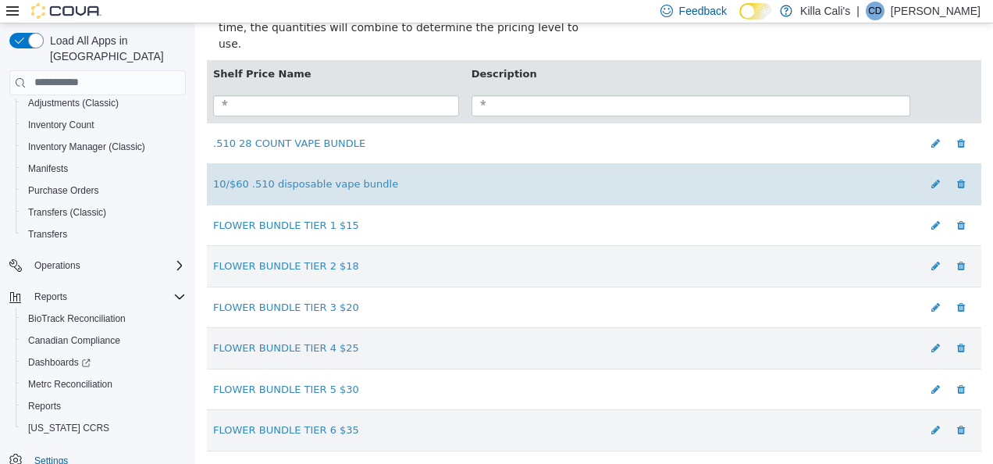
scroll to position [143, 0]
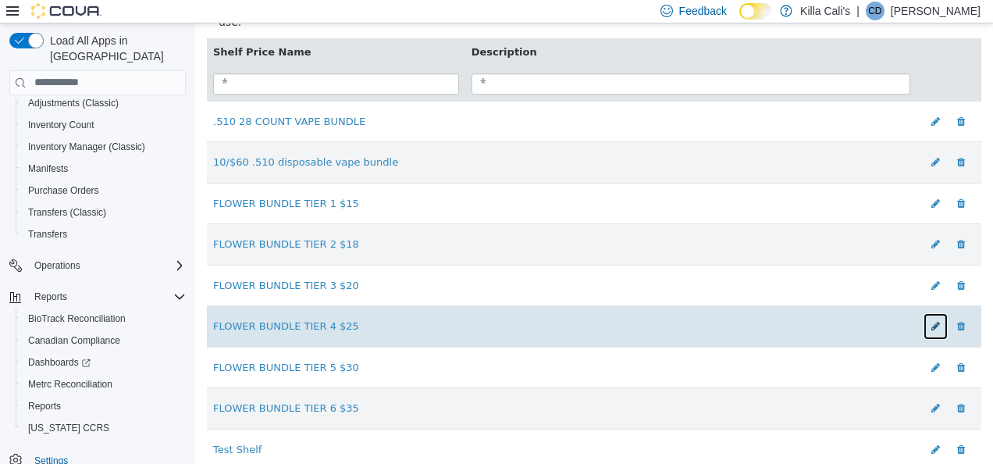
click at [931, 320] on icon at bounding box center [935, 325] width 9 height 10
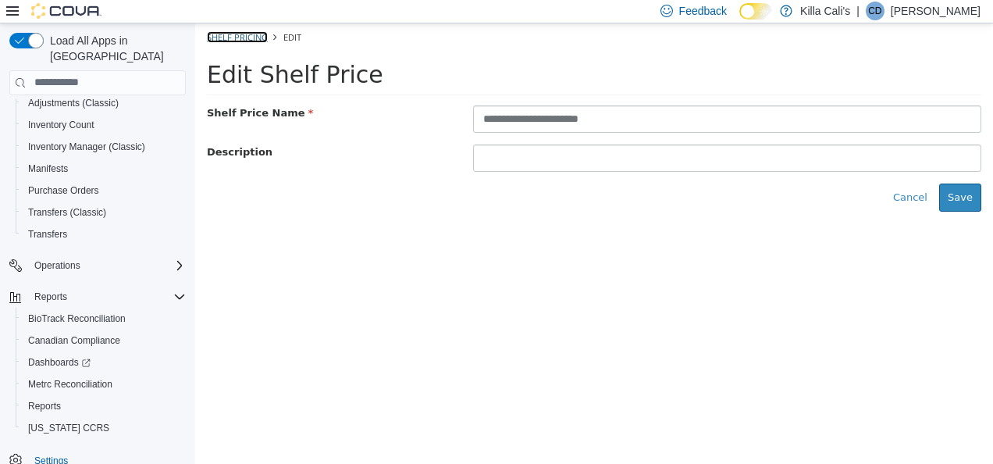
click at [224, 34] on link "Shelf Pricing" at bounding box center [237, 36] width 61 height 12
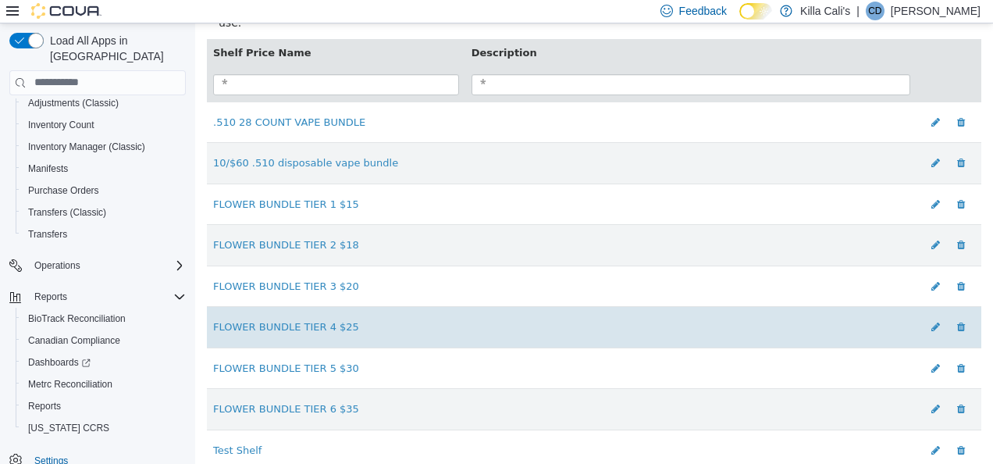
scroll to position [143, 0]
click at [295, 319] on link "FLOWER BUNDLE TIER 4 $25" at bounding box center [286, 325] width 146 height 12
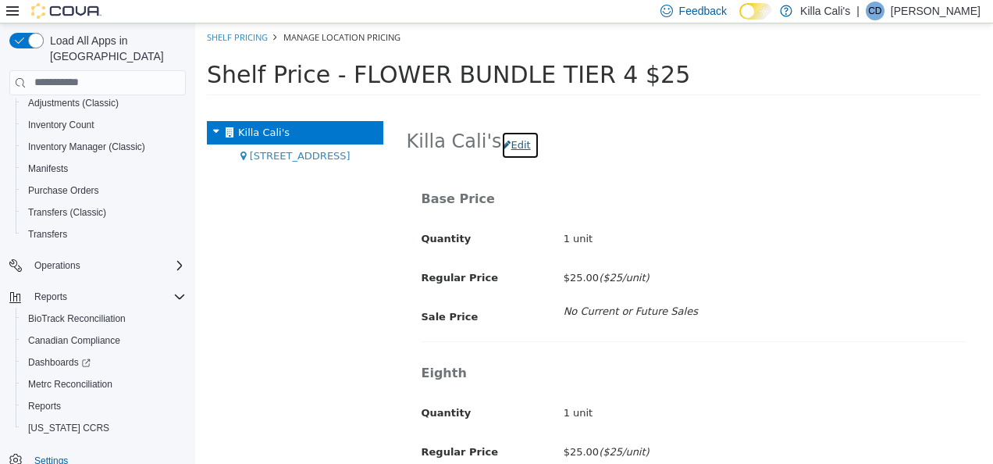
click at [517, 139] on button "Edit" at bounding box center [519, 144] width 37 height 28
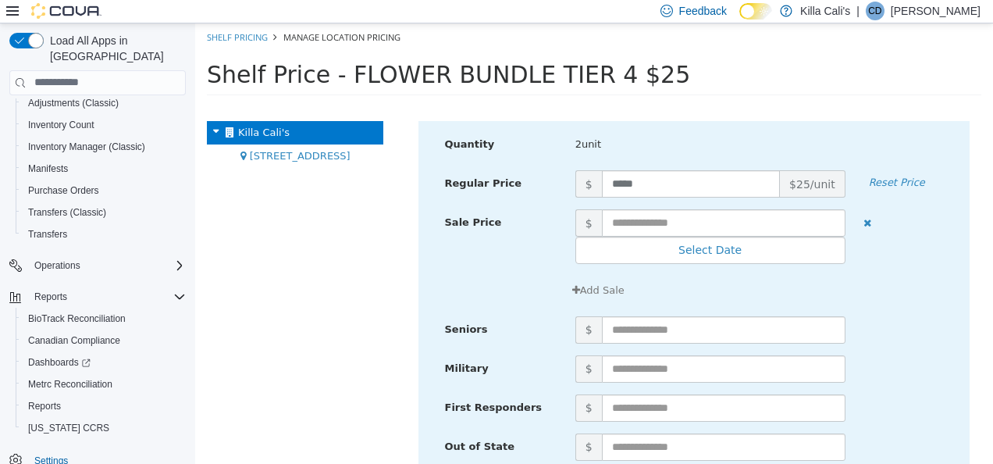
scroll to position [1015, 0]
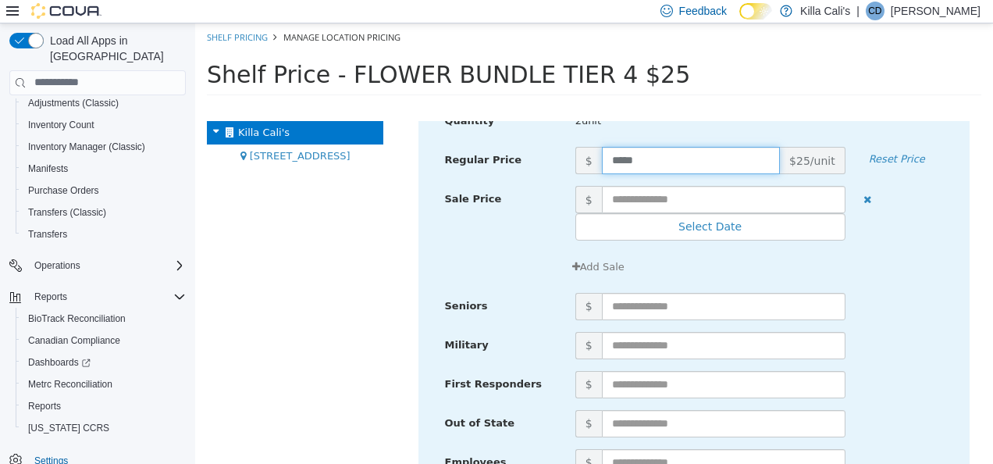
drag, startPoint x: 616, startPoint y: 159, endPoint x: 626, endPoint y: 155, distance: 10.9
click at [620, 158] on input "*****" at bounding box center [691, 159] width 179 height 27
type input "*****"
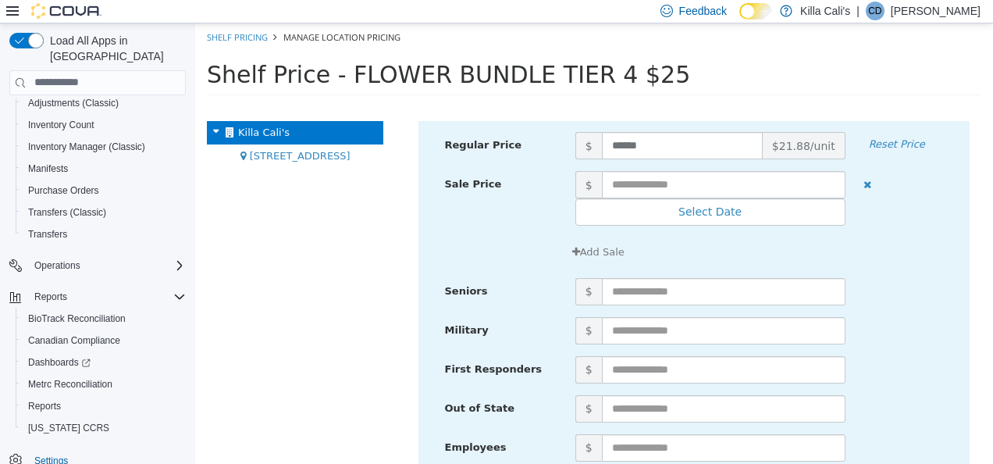
scroll to position [4664, 0]
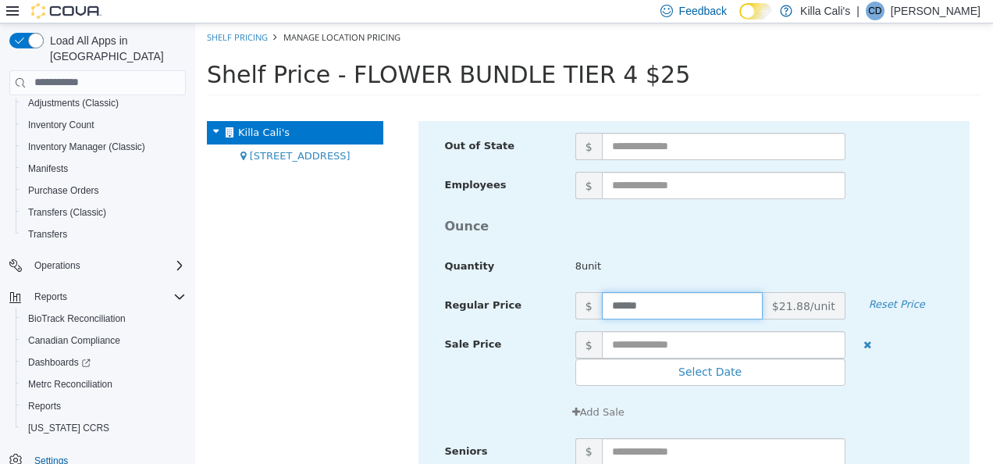
click at [619, 298] on input "******" at bounding box center [682, 304] width 161 height 27
type input "******"
click at [726, 258] on span "8unit" at bounding box center [711, 266] width 294 height 16
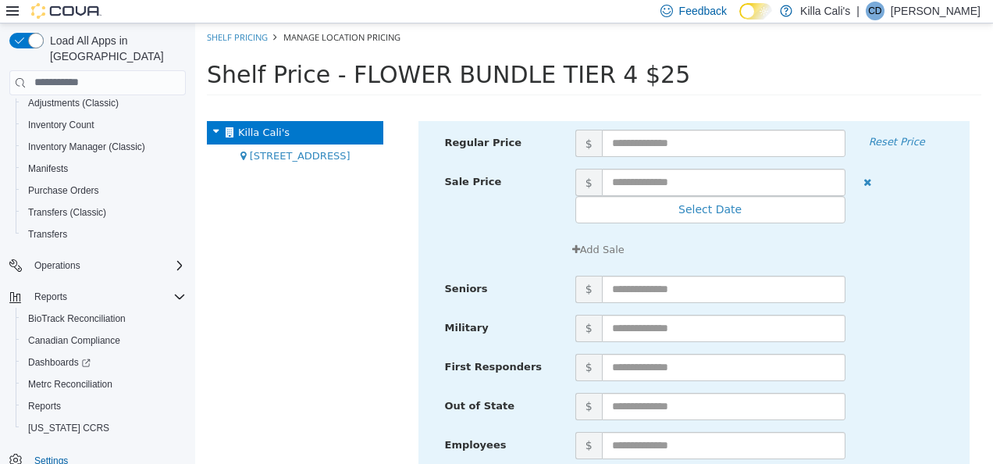
scroll to position [6147, 0]
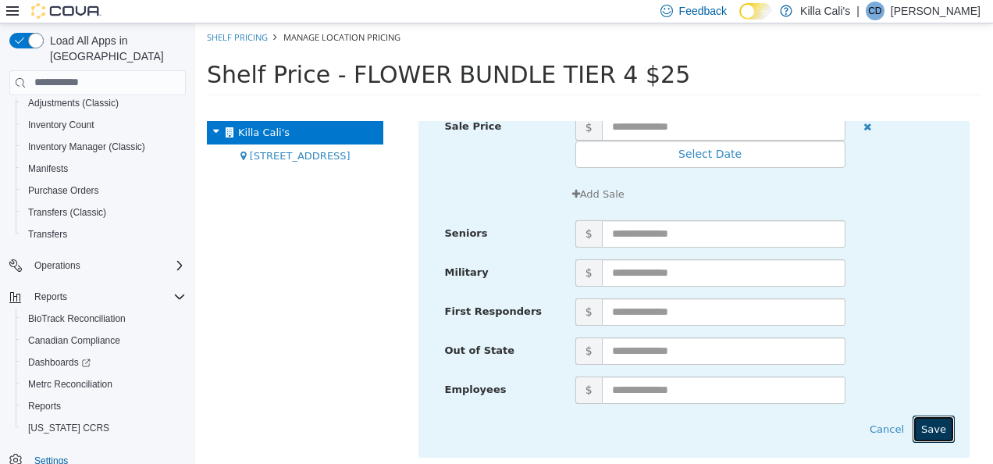
click at [916, 425] on button "Save" at bounding box center [934, 429] width 42 height 28
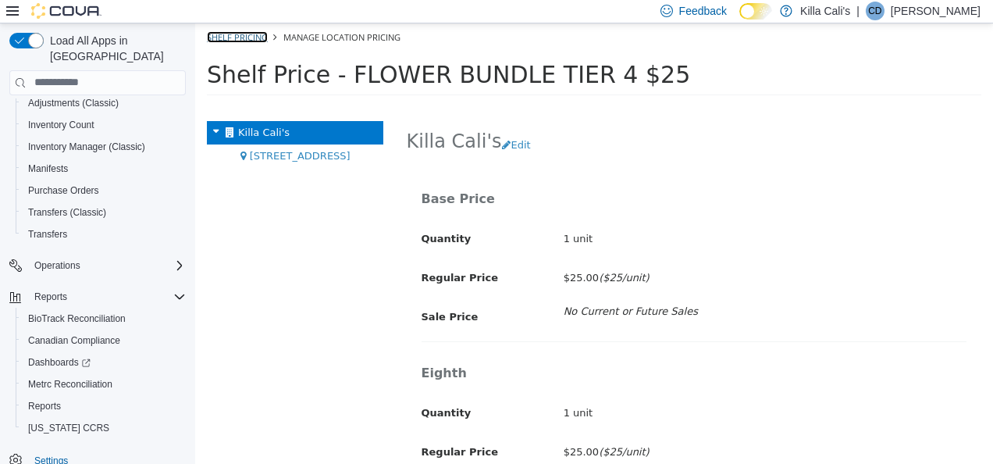
click at [230, 38] on link "Shelf Pricing" at bounding box center [237, 36] width 61 height 12
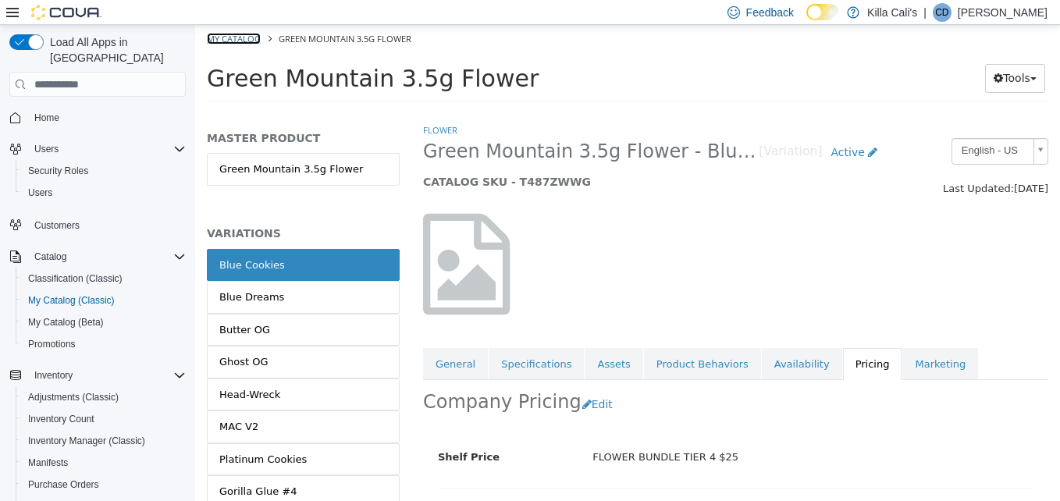
click at [217, 35] on link "My Catalog" at bounding box center [234, 39] width 54 height 12
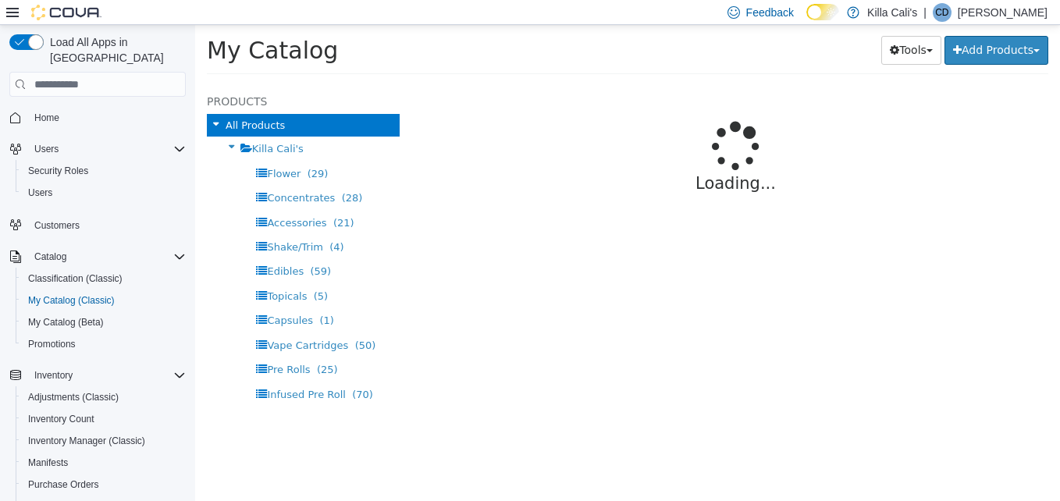
select select "**********"
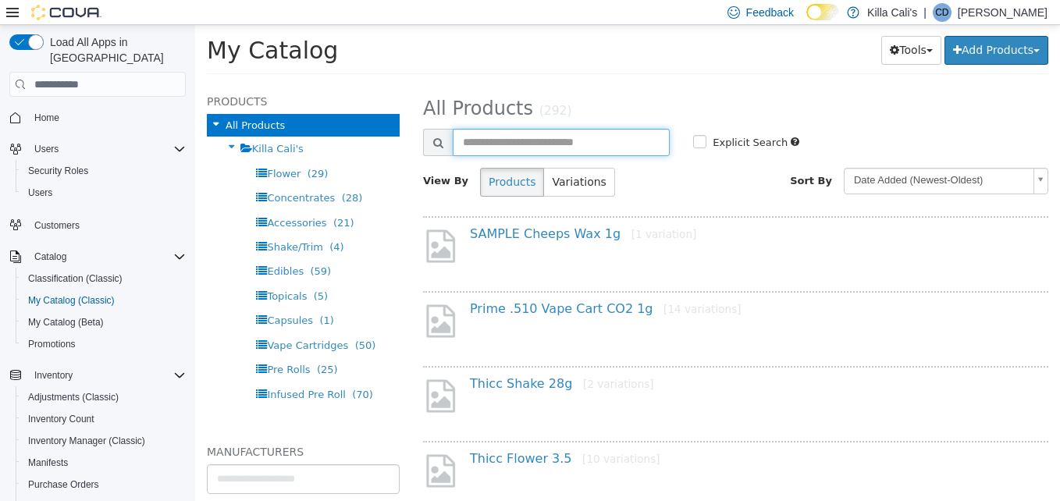
click at [494, 138] on input "text" at bounding box center [561, 142] width 217 height 27
type input "****"
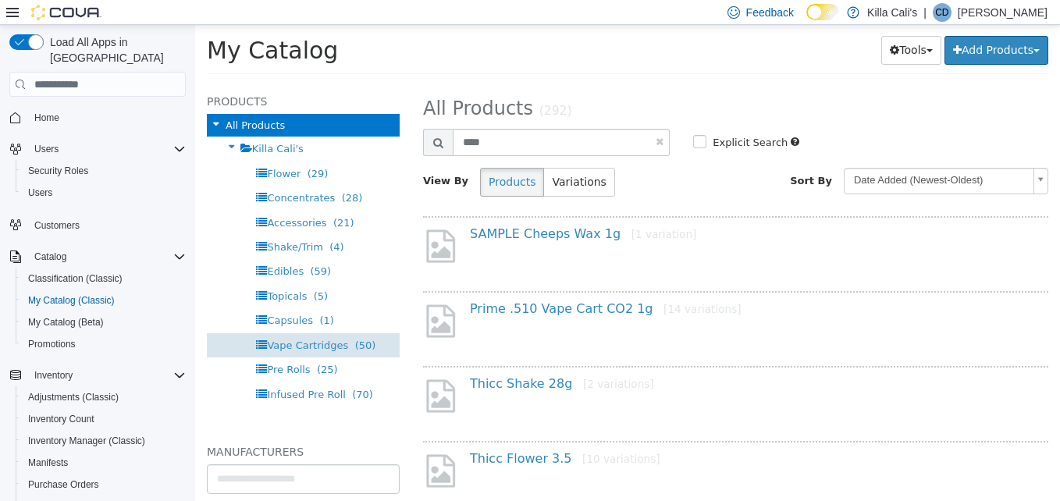
click at [305, 343] on span "Vape Cartridges" at bounding box center [307, 346] width 81 height 12
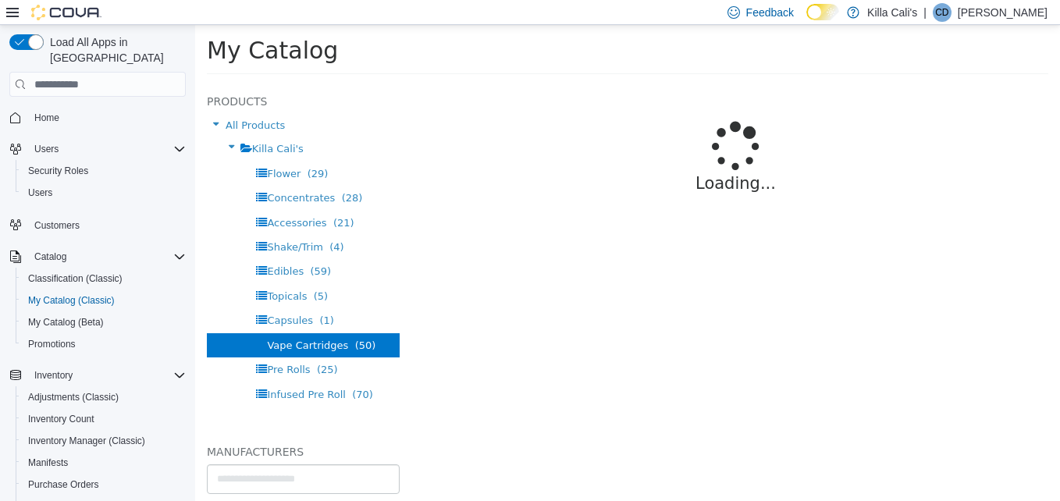
select select "**********"
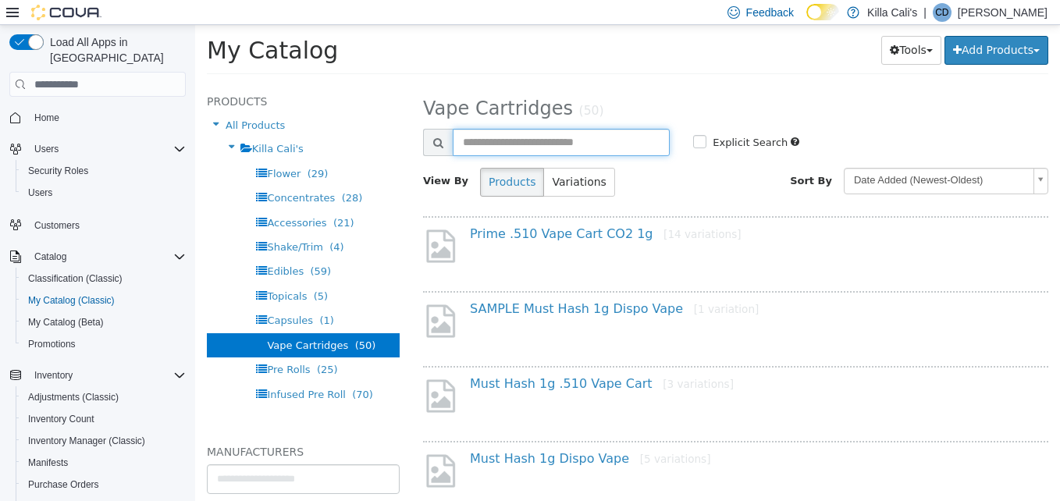
click at [513, 145] on input "text" at bounding box center [561, 142] width 217 height 27
type input "****"
select select "**********"
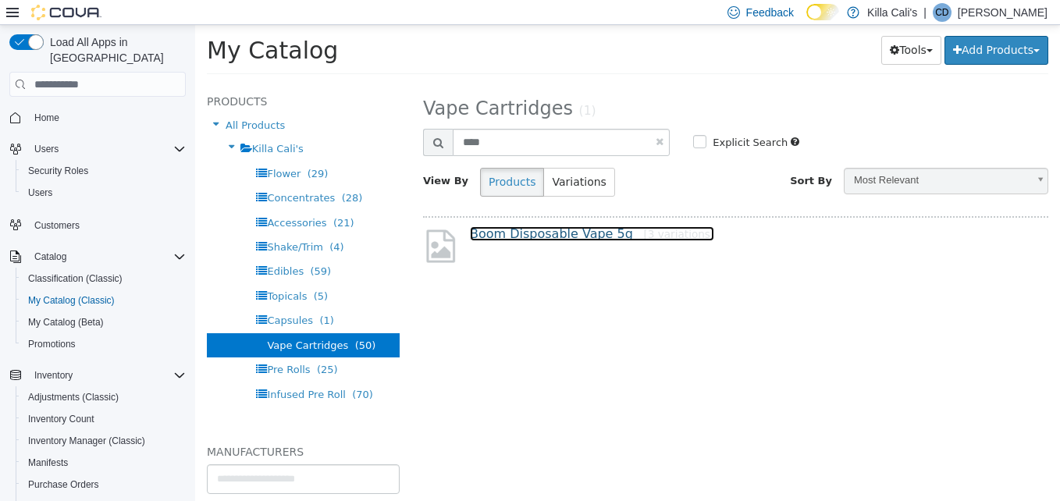
click at [563, 231] on link "Boom Disposable Vape 5g [3 variations]" at bounding box center [592, 233] width 244 height 15
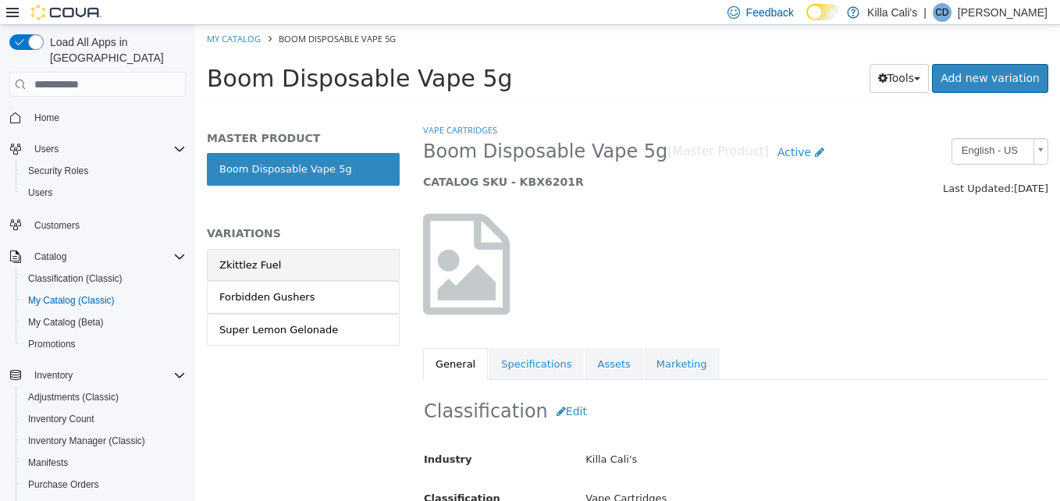
click at [277, 264] on link "Zkittlez Fuel" at bounding box center [303, 265] width 193 height 33
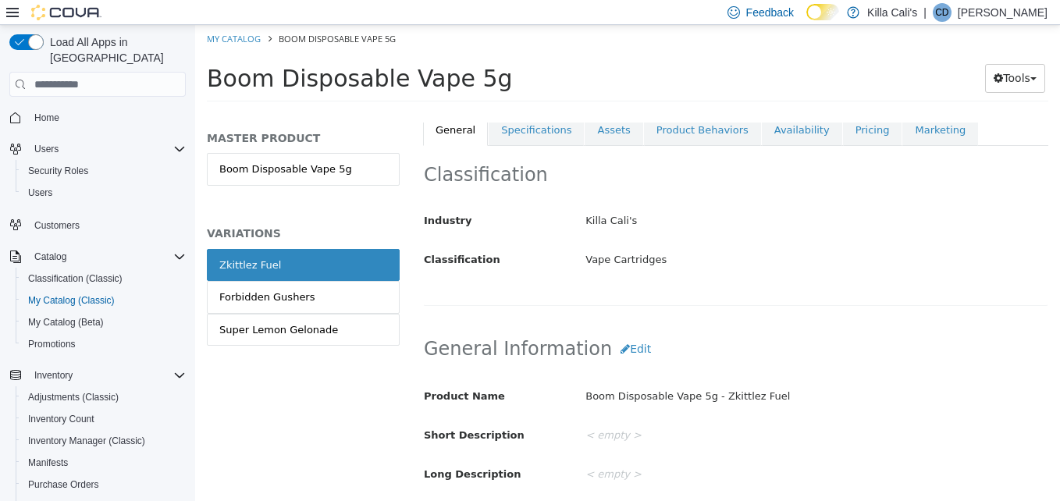
scroll to position [236, 0]
click at [843, 130] on link "Pricing" at bounding box center [872, 128] width 59 height 33
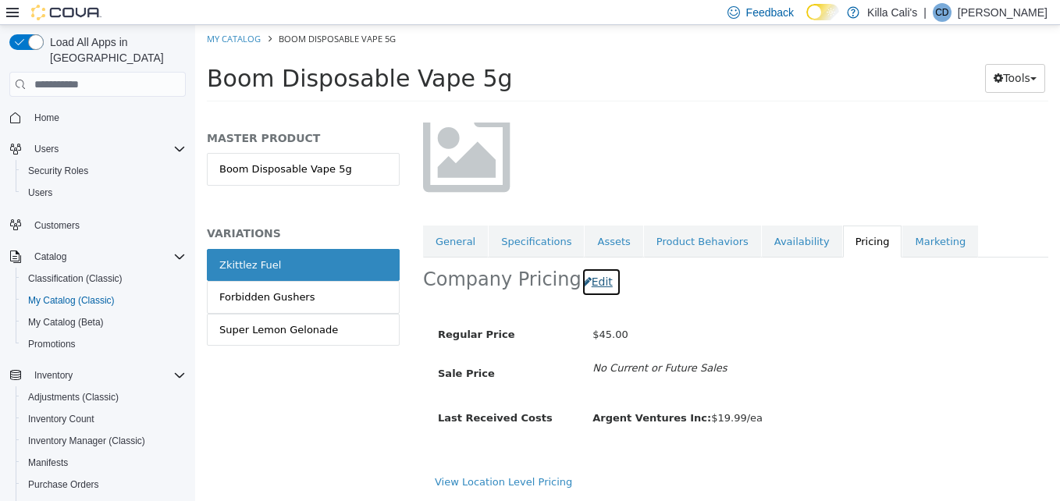
click at [594, 268] on button "Edit" at bounding box center [602, 282] width 40 height 29
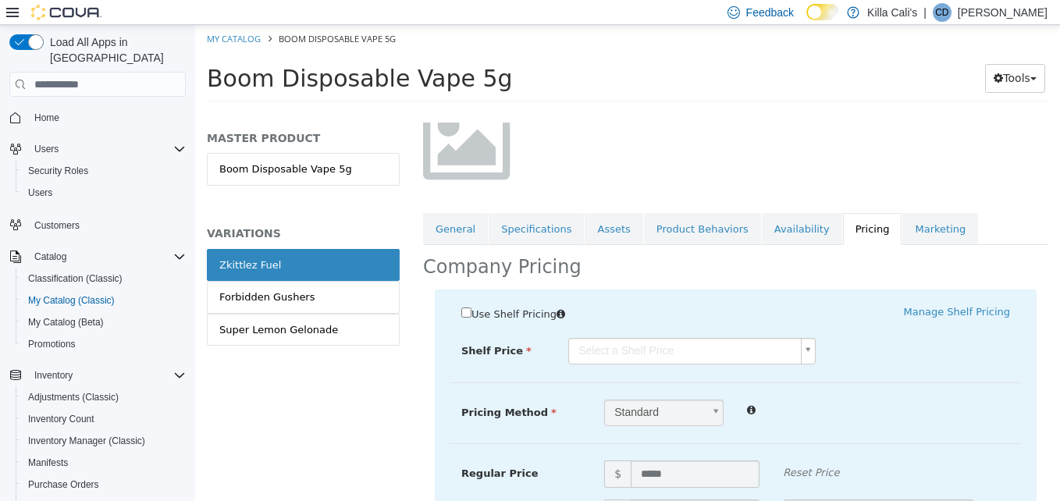
click at [634, 112] on body "Saving Bulk Changes... × My Catalog Boom Disposable Vape 5g Boom Disposable Vap…" at bounding box center [627, 68] width 865 height 87
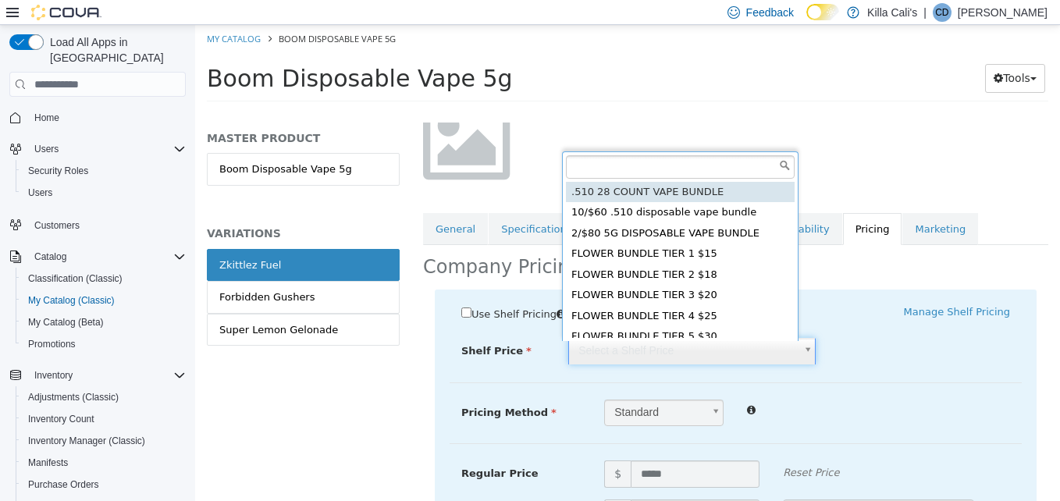
scroll to position [4, 0]
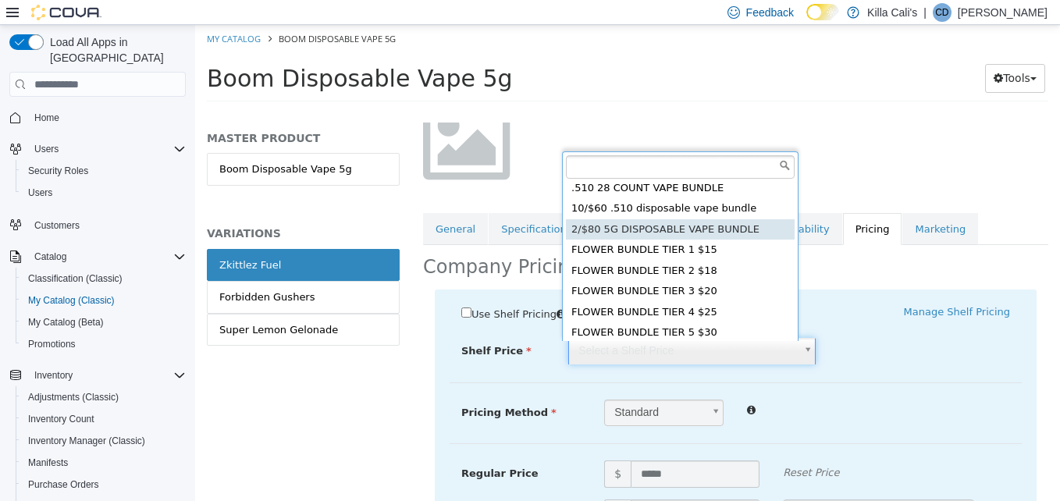
type input "*****"
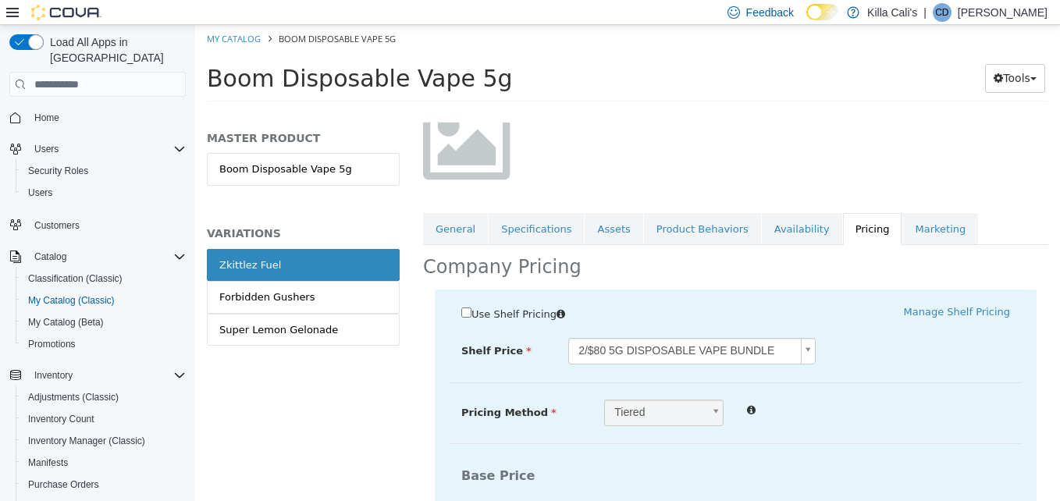
click at [717, 266] on div "Vape Cartridges Boom Disposable Vape 5g - Zkittlez Fuel [Variation] Active CATA…" at bounding box center [735, 312] width 649 height 379
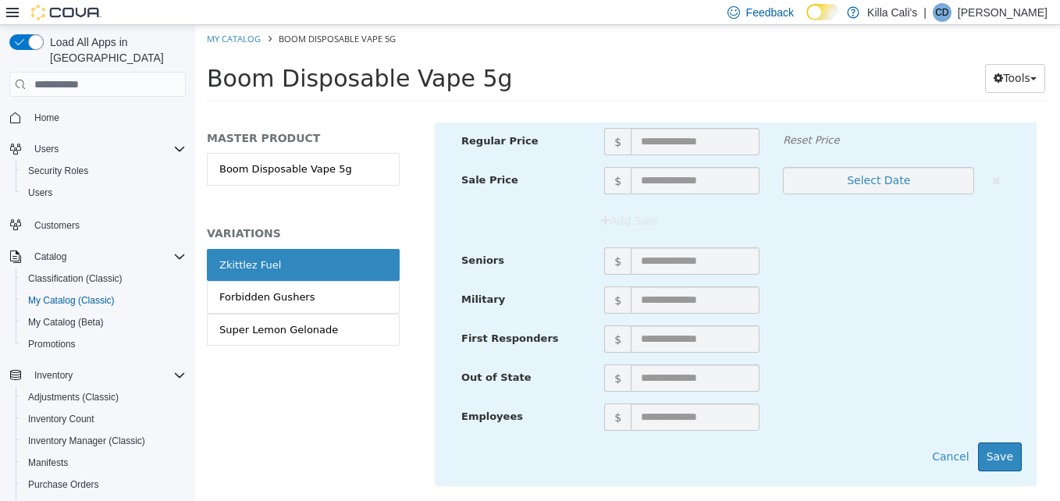
scroll to position [5763, 0]
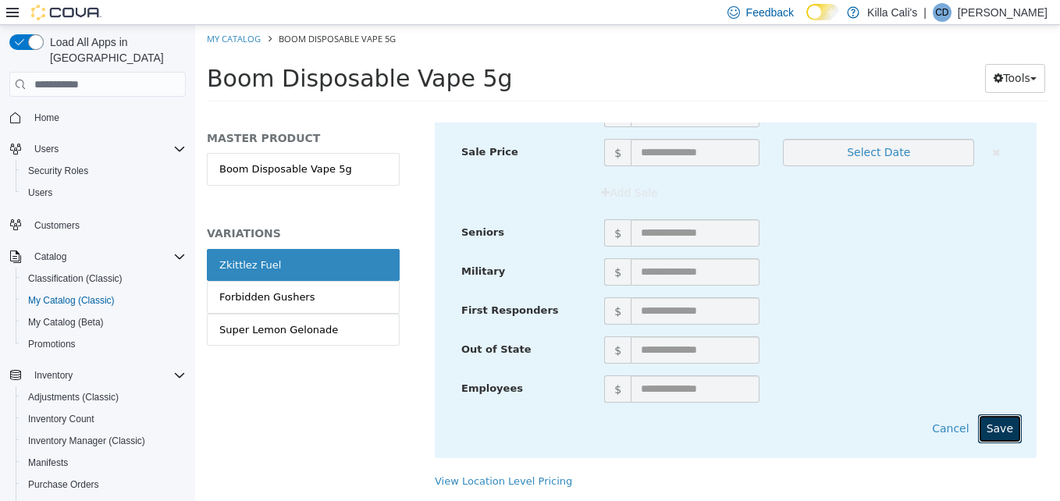
click at [995, 419] on button "Save" at bounding box center [1000, 429] width 44 height 29
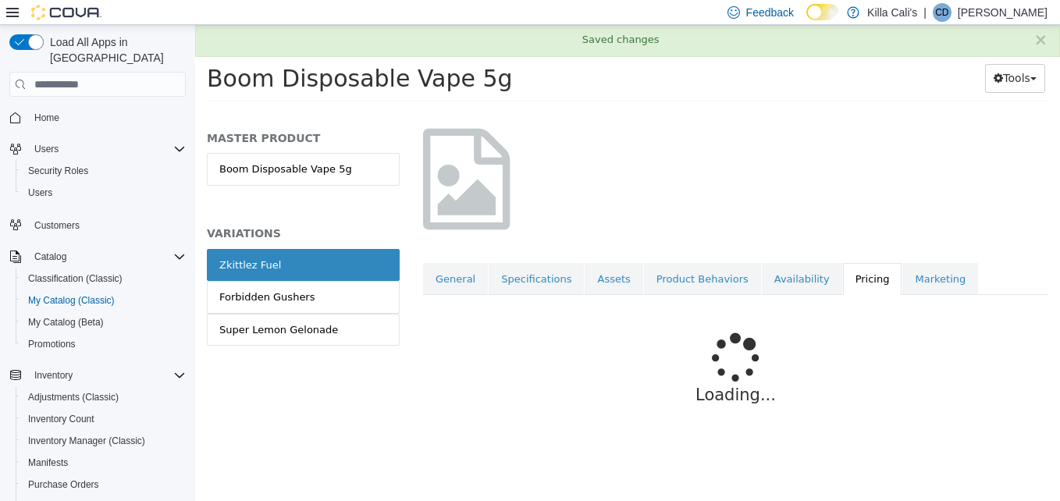
scroll to position [194, 0]
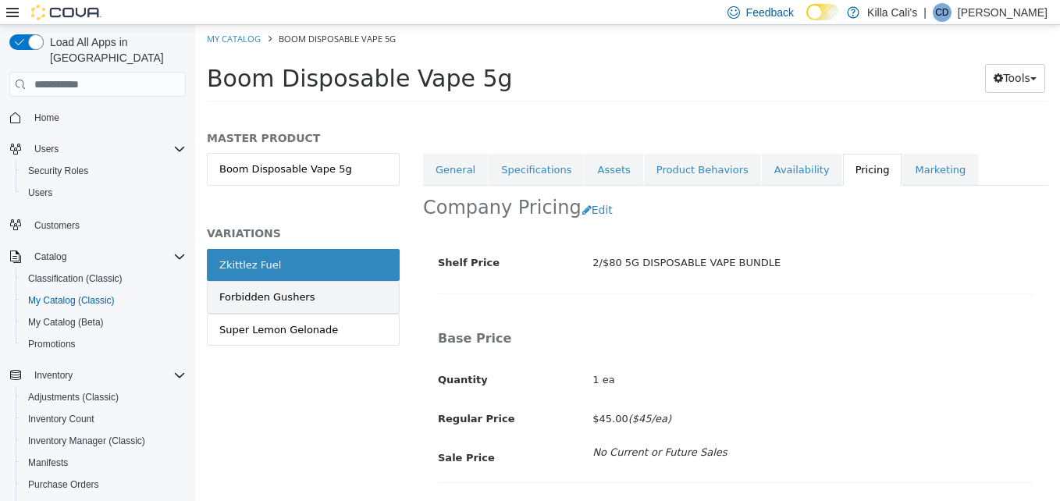
click at [349, 301] on link "Forbidden Gushers" at bounding box center [303, 297] width 193 height 33
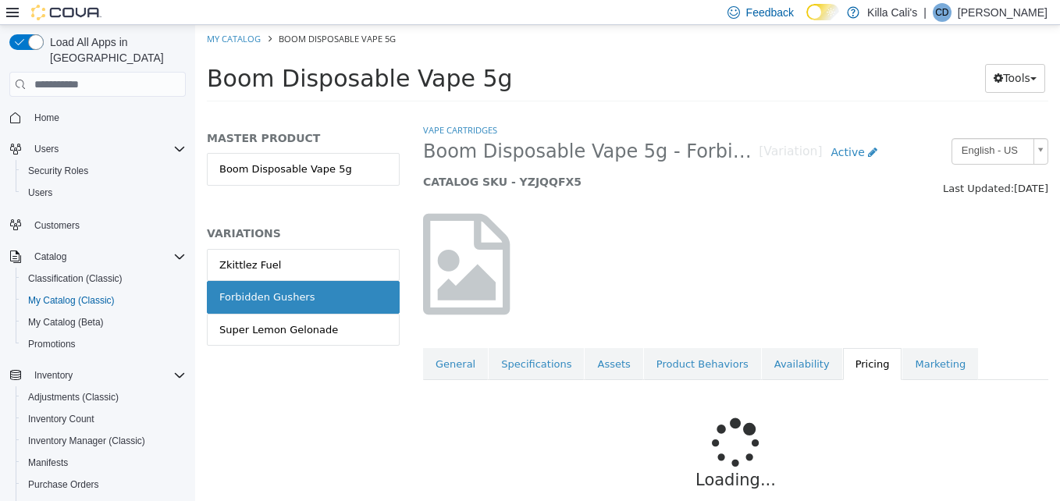
scroll to position [97, 0]
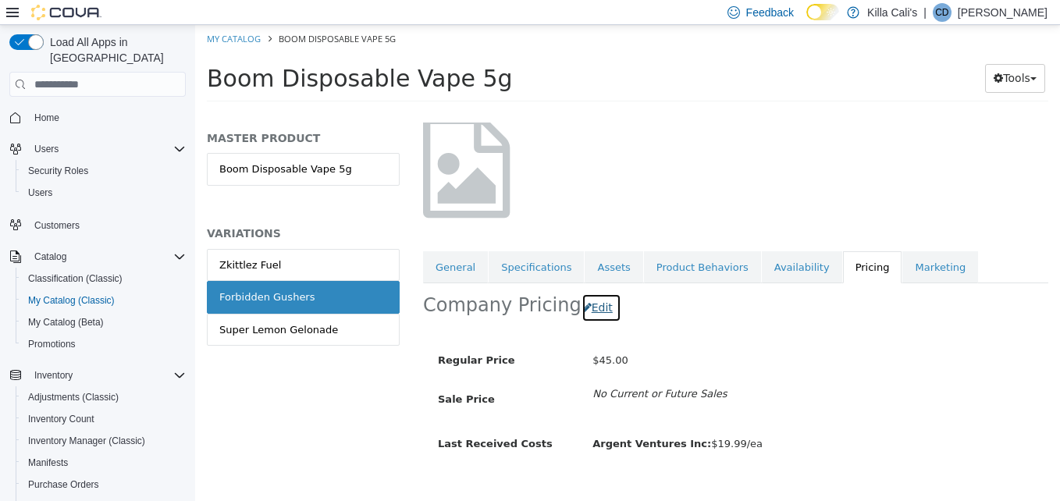
click at [600, 308] on button "Edit" at bounding box center [602, 308] width 40 height 29
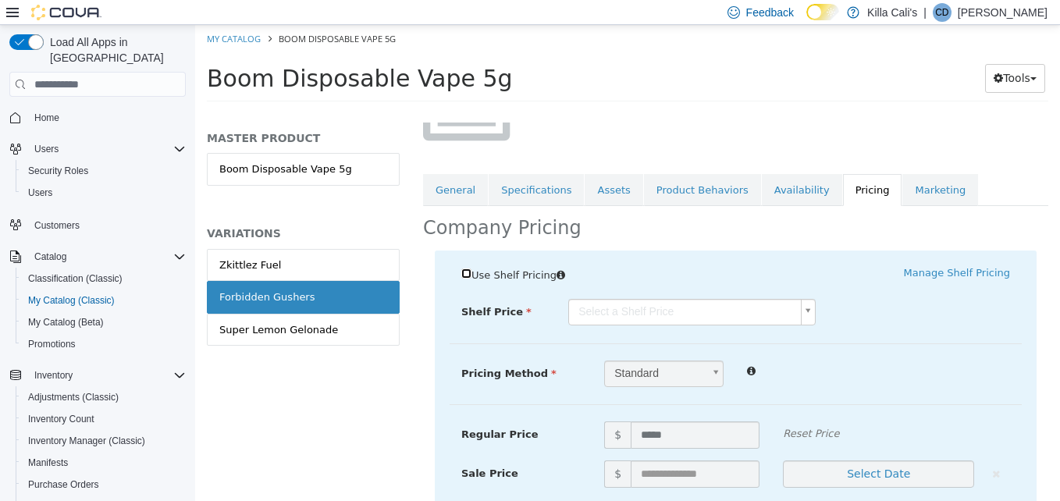
scroll to position [175, 0]
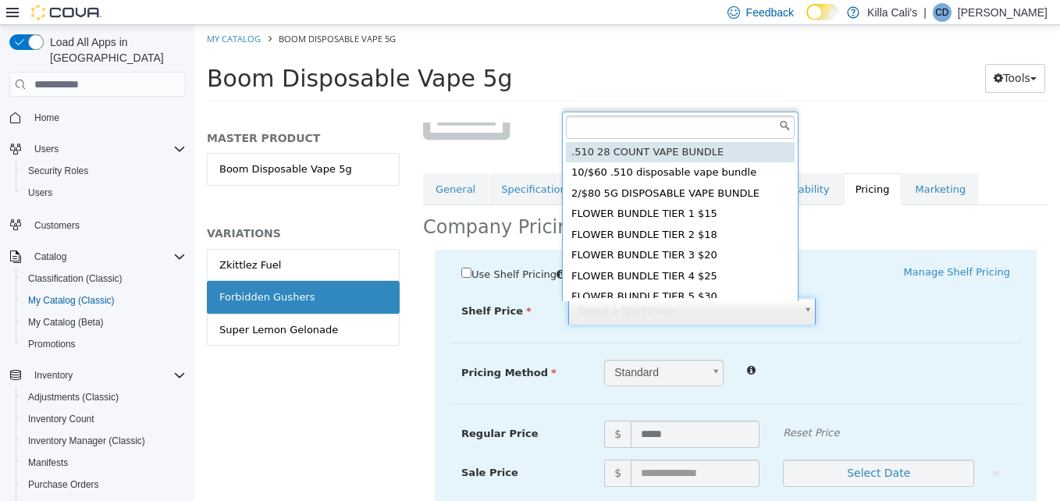
click at [625, 112] on body "Saving Bulk Changes... × Saved changes My Catalog Boom Disposable Vape 5g Boom …" at bounding box center [627, 68] width 865 height 87
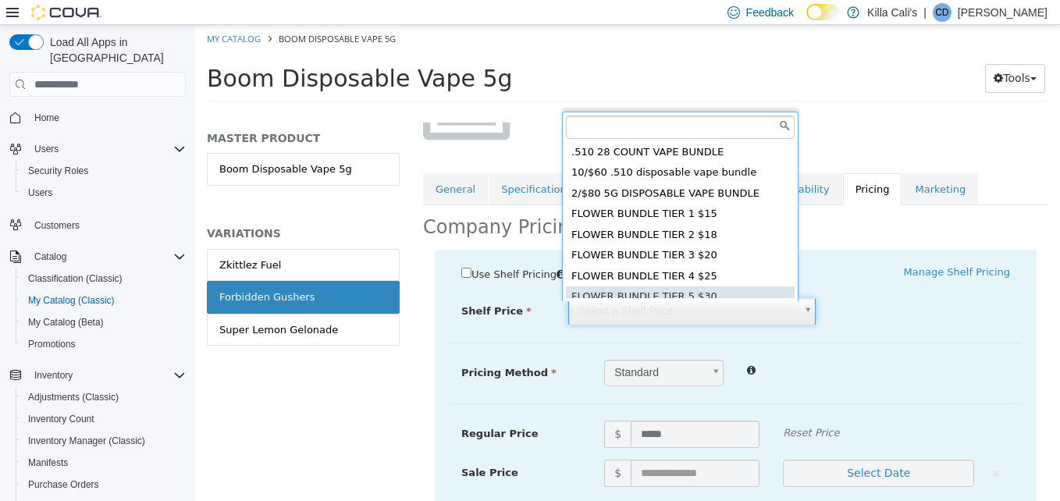
scroll to position [4, 0]
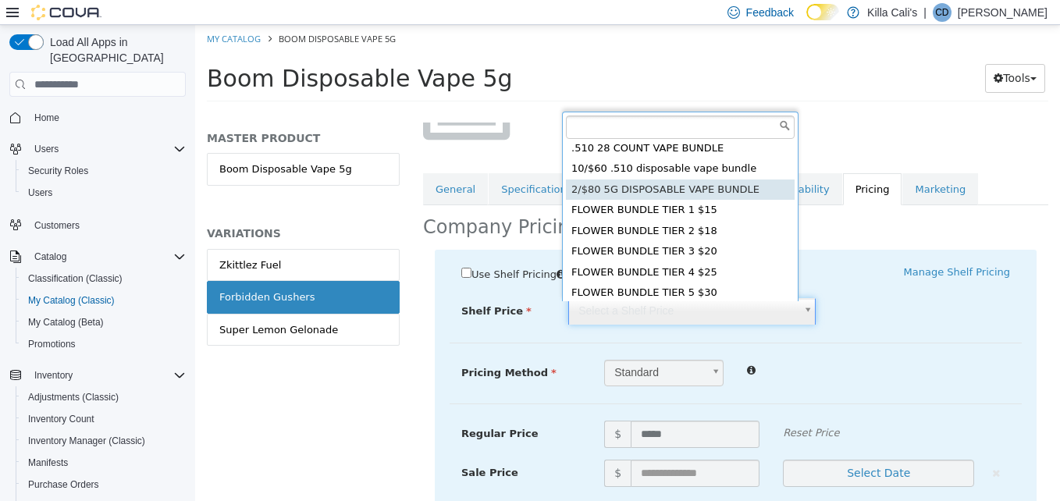
type input "*****"
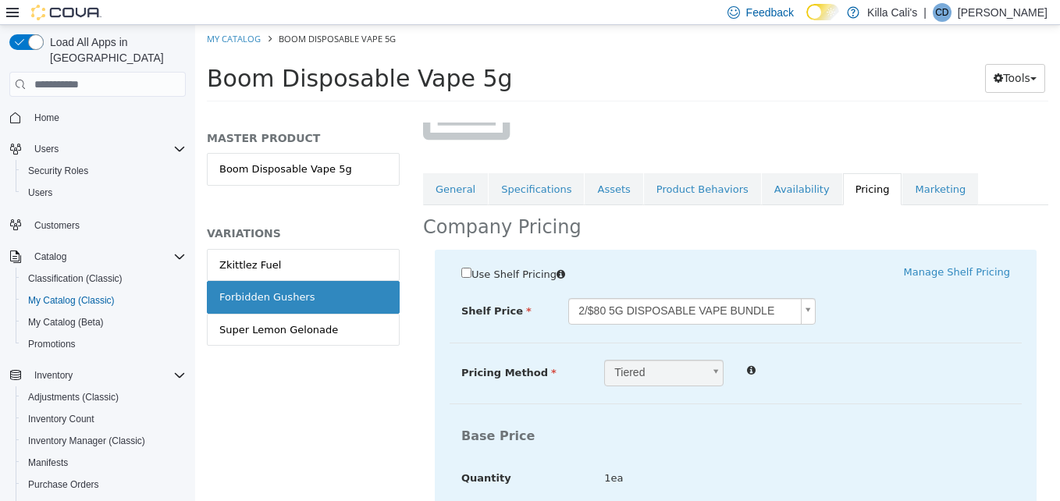
click at [635, 130] on div at bounding box center [735, 89] width 649 height 133
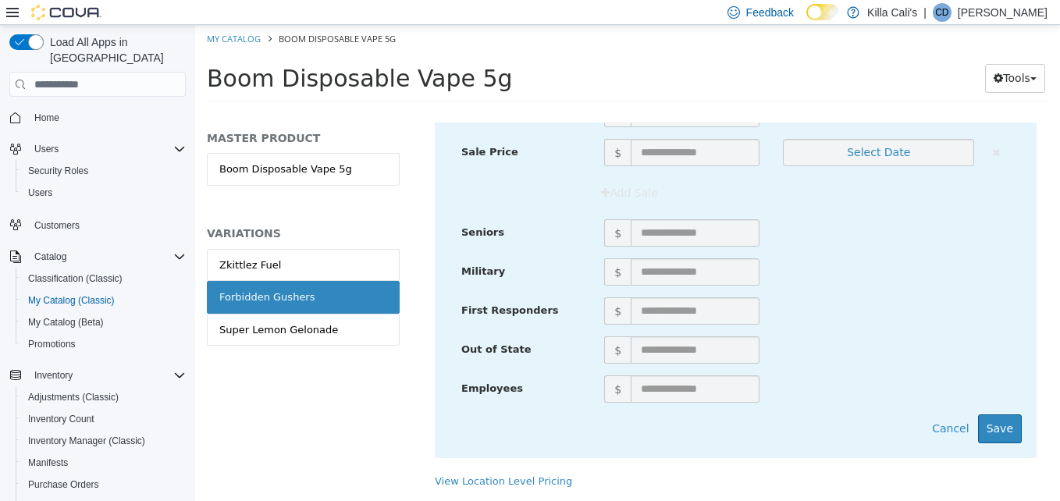
scroll to position [5763, 0]
click at [994, 415] on button "Save" at bounding box center [1000, 429] width 44 height 29
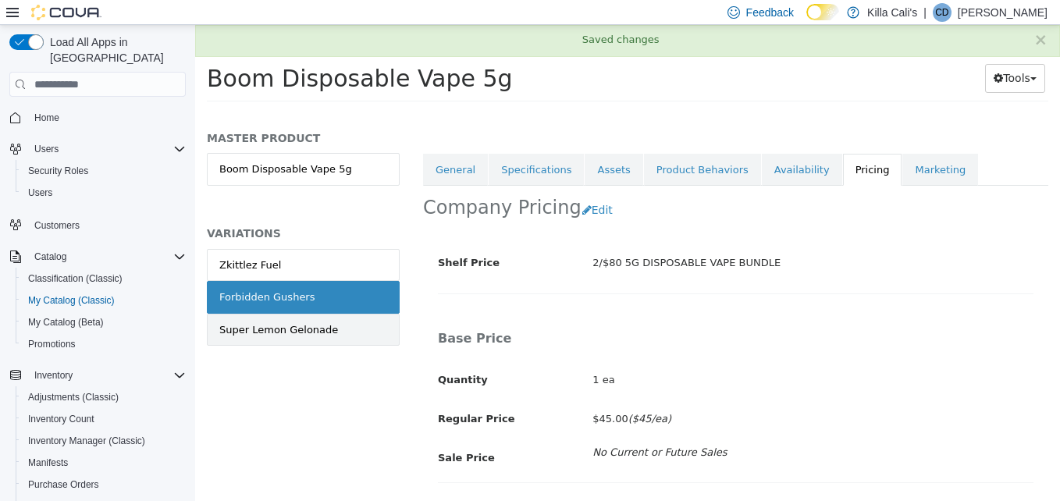
scroll to position [194, 0]
click at [355, 329] on link "Super Lemon Gelonade" at bounding box center [303, 330] width 193 height 33
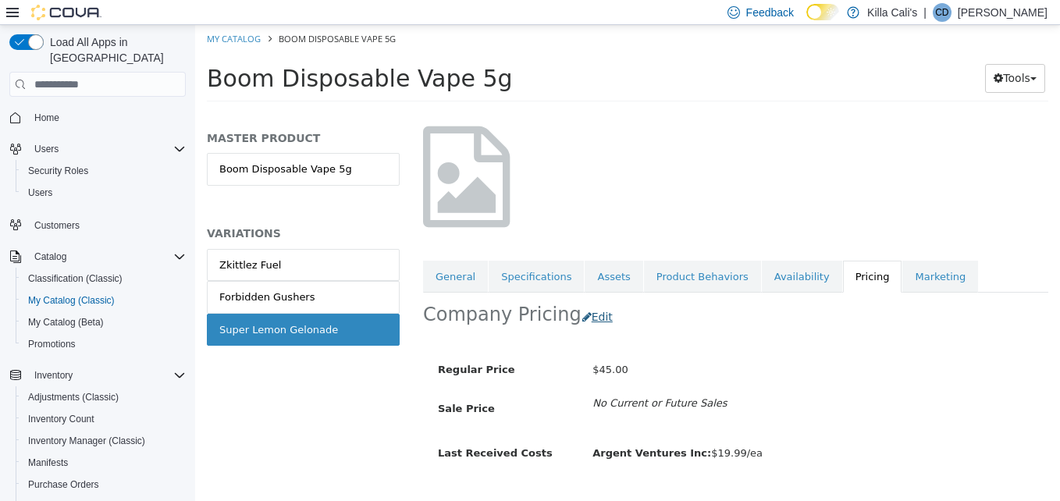
scroll to position [97, 0]
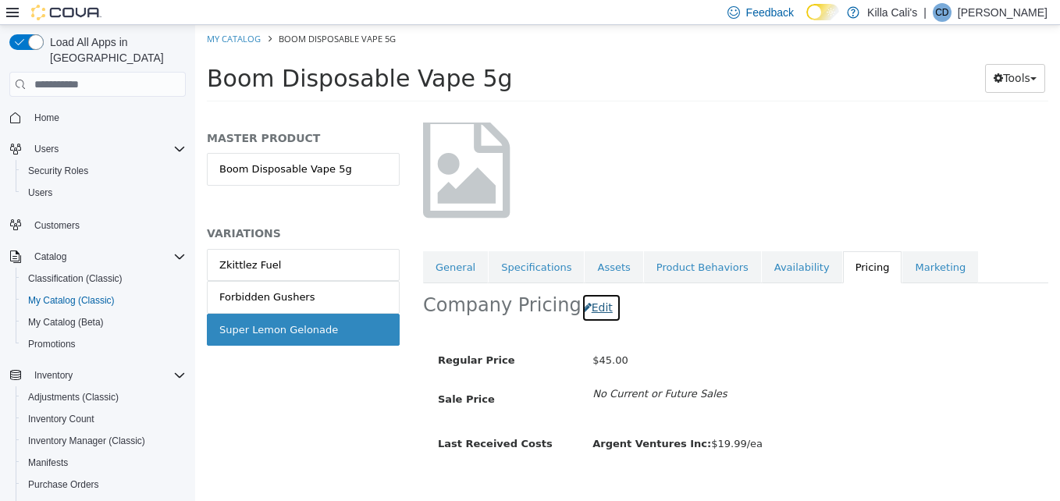
click at [585, 310] on button "Edit" at bounding box center [602, 308] width 40 height 29
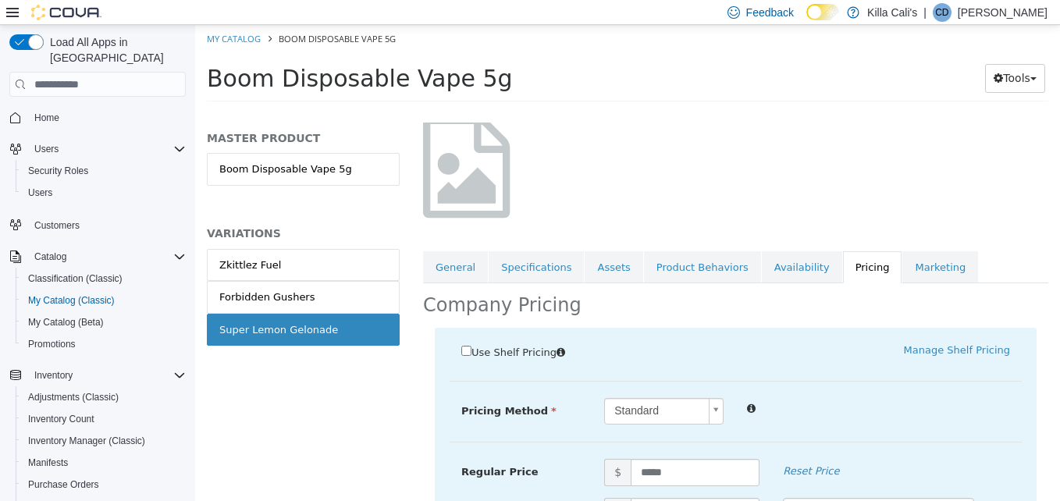
click at [481, 349] on span "Use Shelf Pricing" at bounding box center [513, 353] width 85 height 12
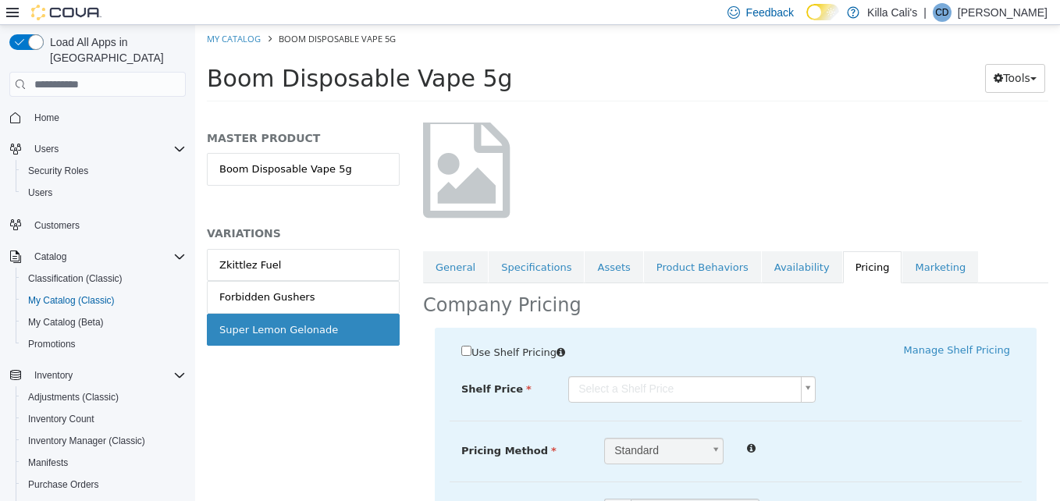
click at [581, 112] on body "Saving Bulk Changes... × Saved changes My Catalog Boom Disposable Vape 5g Boom …" at bounding box center [627, 68] width 865 height 87
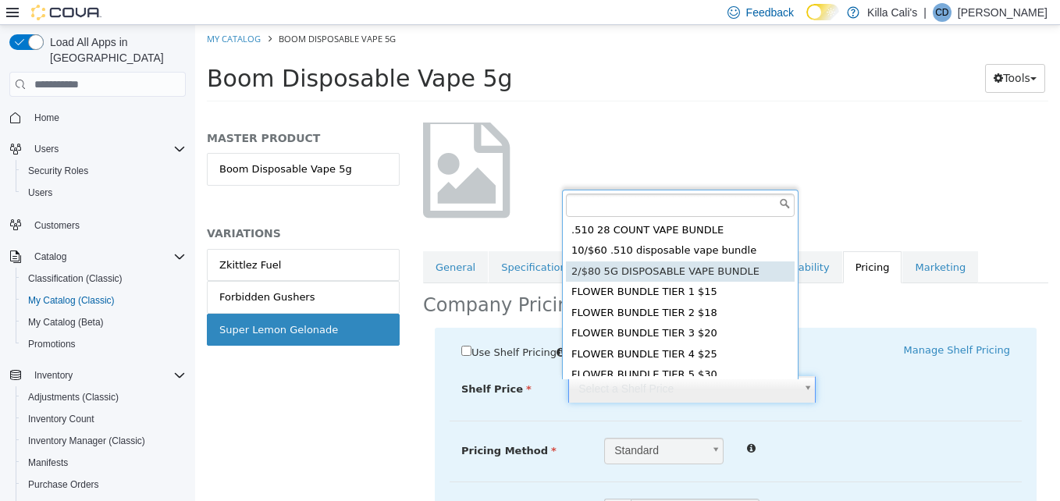
type input "*****"
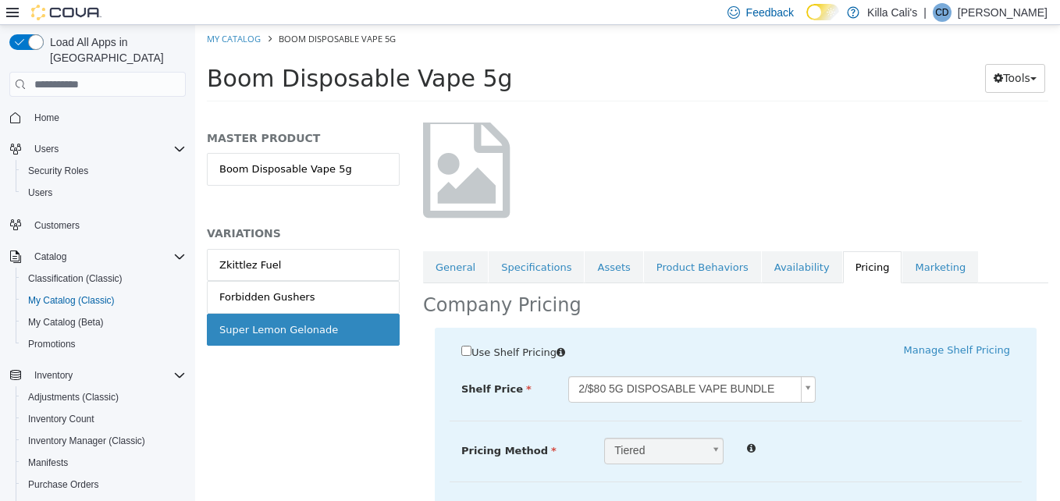
click at [629, 171] on div at bounding box center [735, 167] width 649 height 133
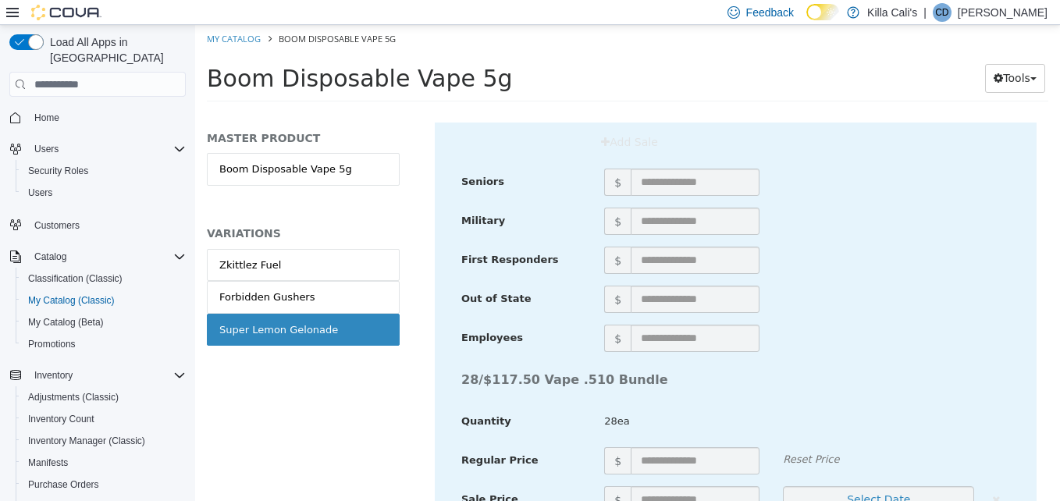
scroll to position [5763, 0]
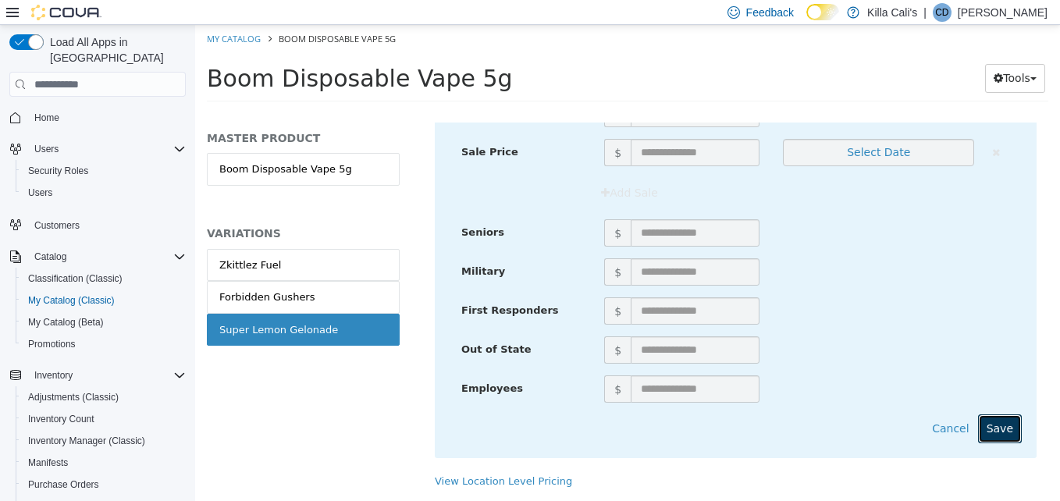
click at [987, 415] on button "Save" at bounding box center [1000, 429] width 44 height 29
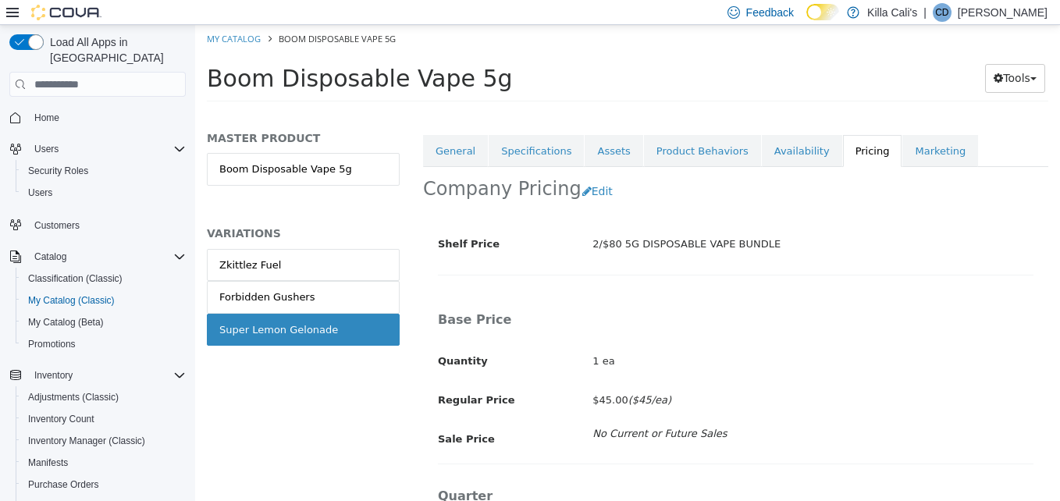
scroll to position [0, 0]
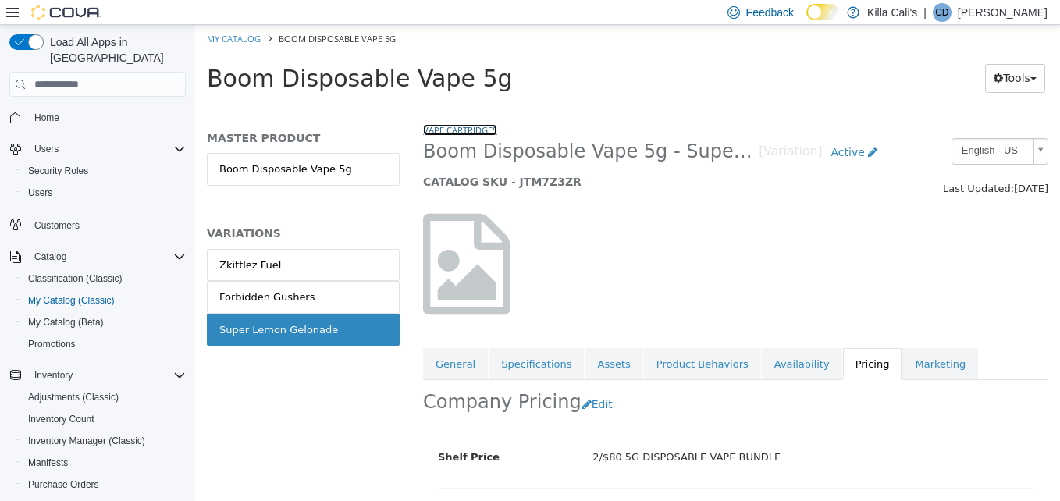
click at [449, 130] on link "Vape Cartridges" at bounding box center [460, 130] width 74 height 12
select select "**********"
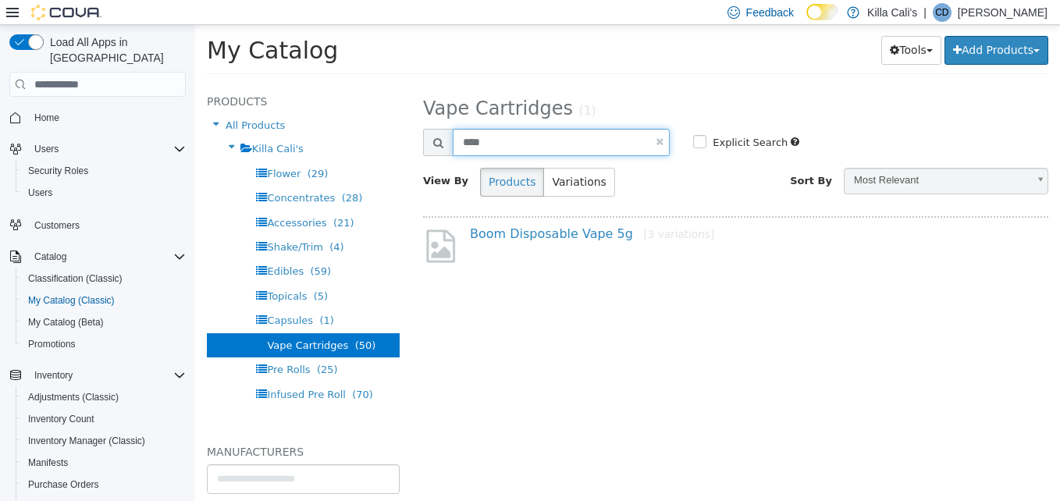
drag, startPoint x: 450, startPoint y: 157, endPoint x: 415, endPoint y: 162, distance: 35.4
click at [415, 162] on div "**********" at bounding box center [735, 293] width 649 height 418
type input "******"
select select "**********"
drag, startPoint x: 500, startPoint y: 132, endPoint x: 433, endPoint y: 144, distance: 67.4
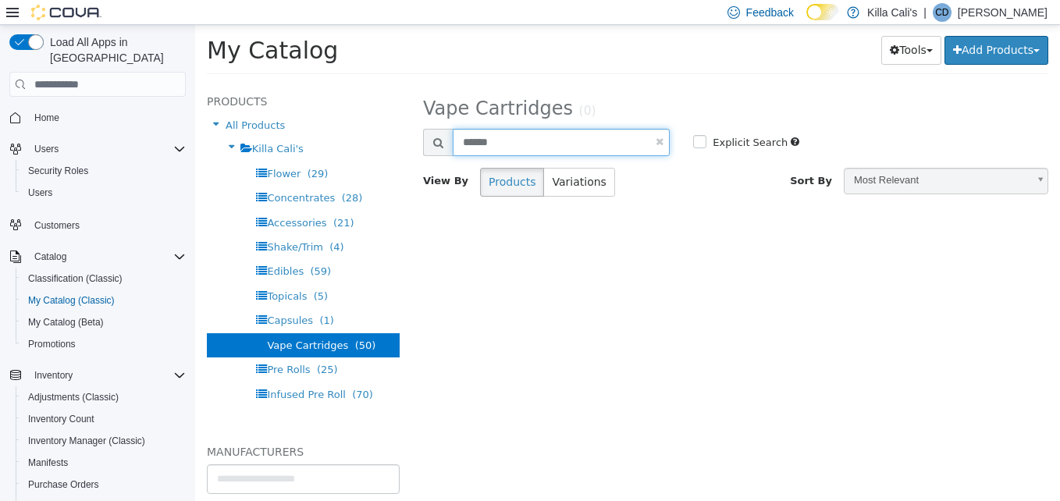
click at [433, 144] on div "******" at bounding box center [546, 142] width 247 height 27
type input "*****"
select select "**********"
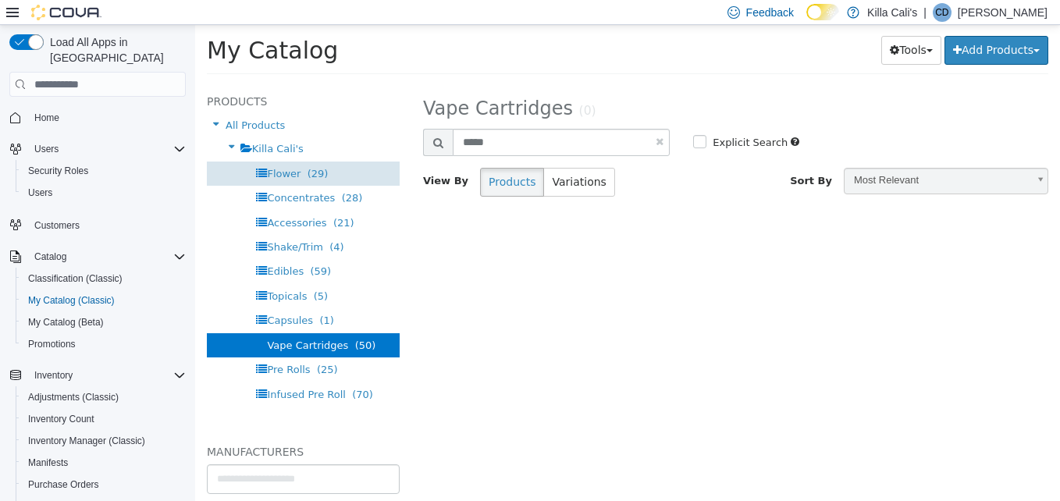
click at [280, 177] on span "Flower" at bounding box center [284, 174] width 34 height 12
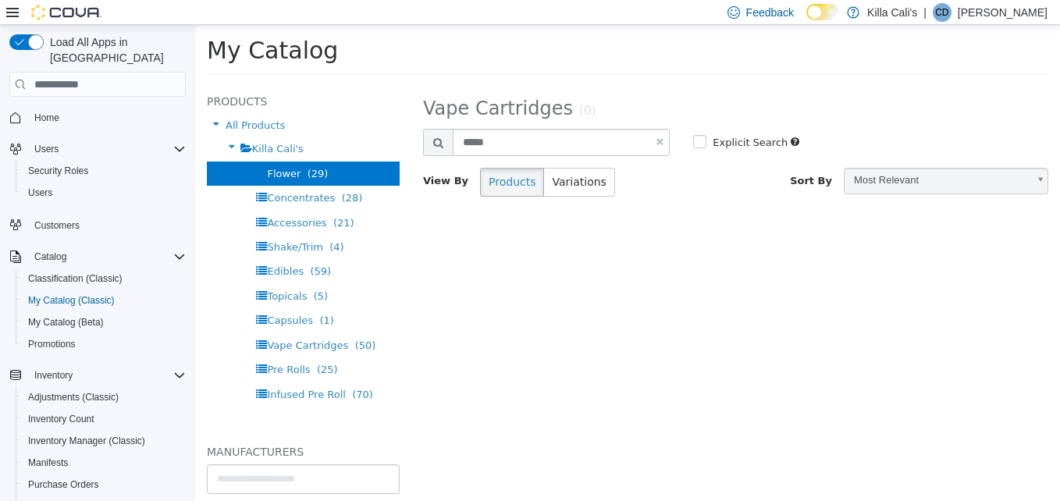
select select "**********"
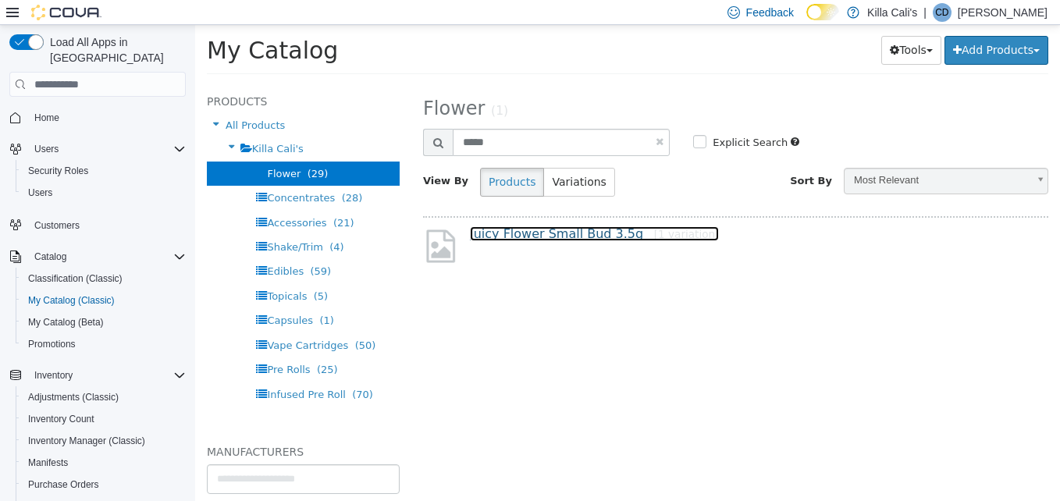
click at [626, 238] on link "Juicy Flower Small Bud 3.5g [1 variation]" at bounding box center [594, 233] width 249 height 15
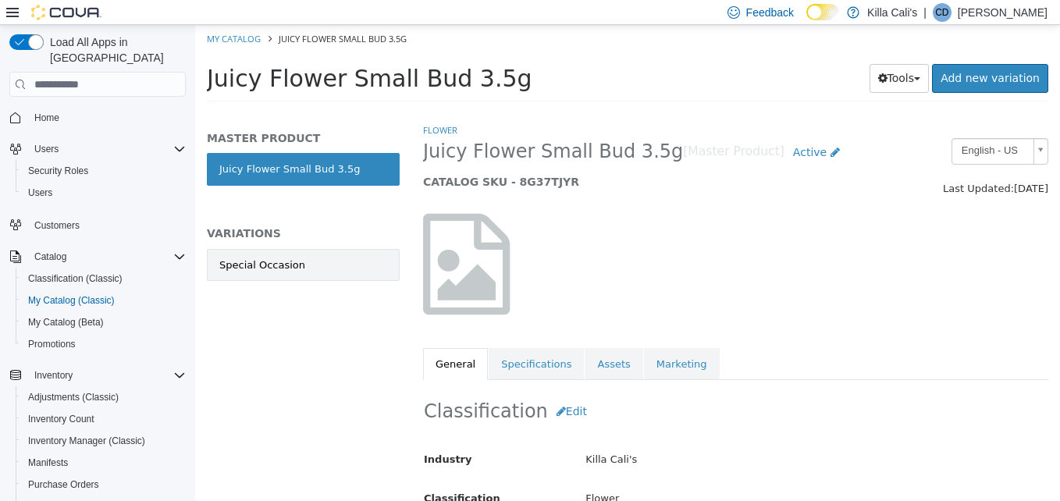
click at [280, 261] on div "Special Occasion" at bounding box center [262, 266] width 86 height 16
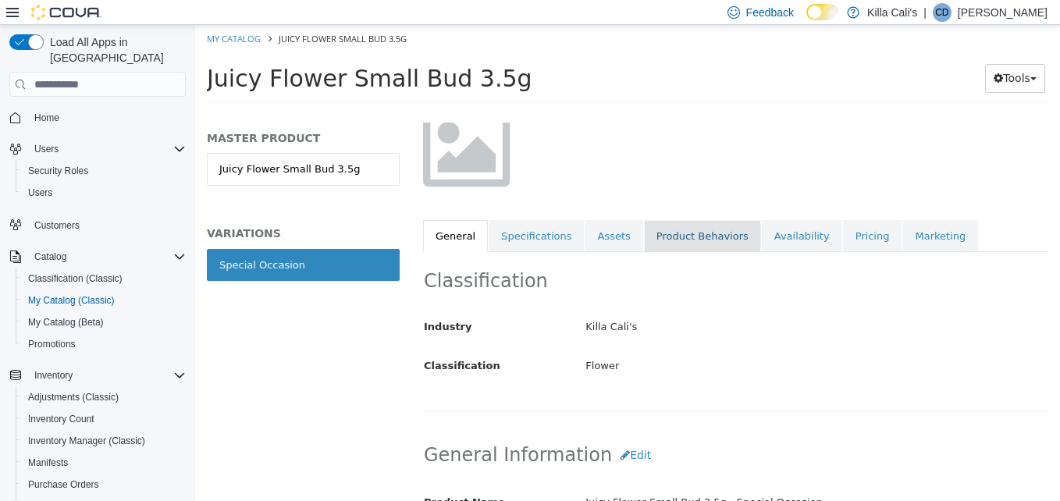
scroll to position [156, 0]
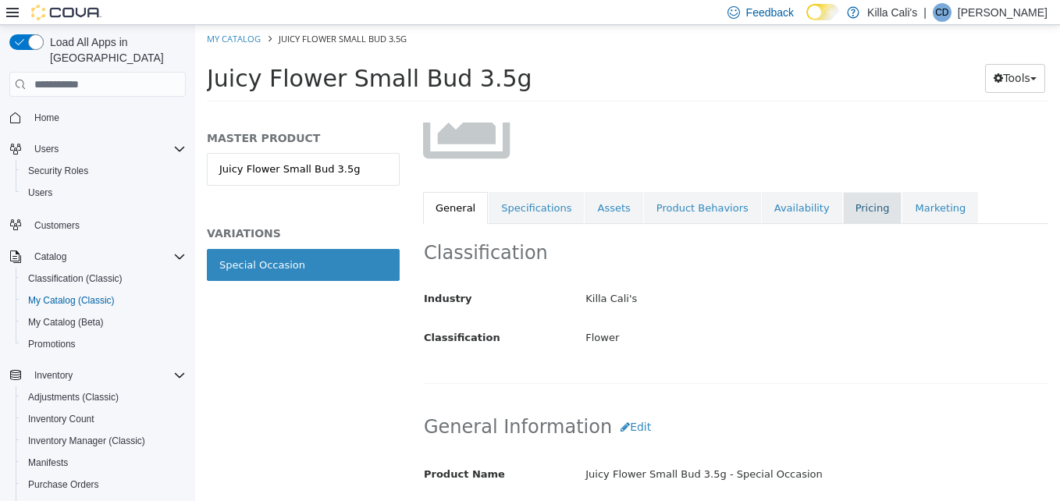
click at [843, 207] on link "Pricing" at bounding box center [872, 208] width 59 height 33
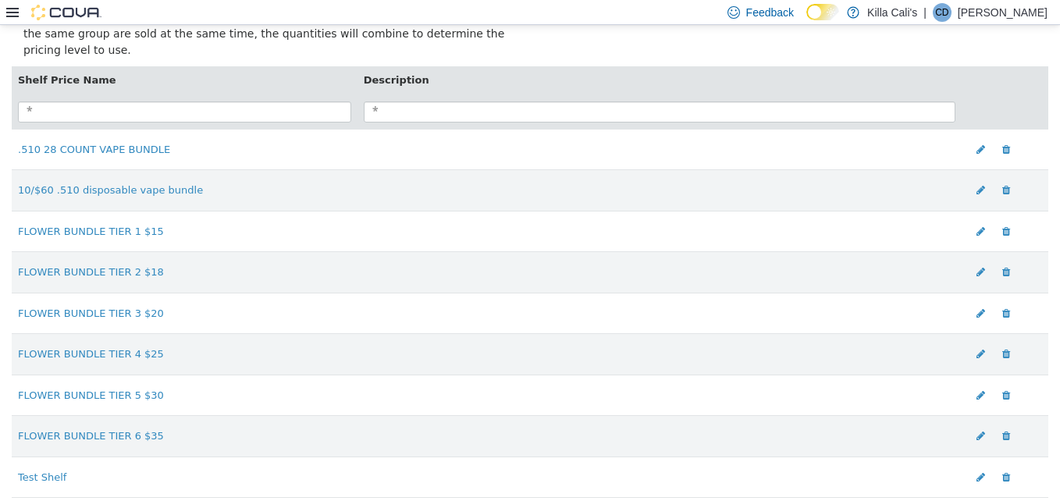
scroll to position [22, 0]
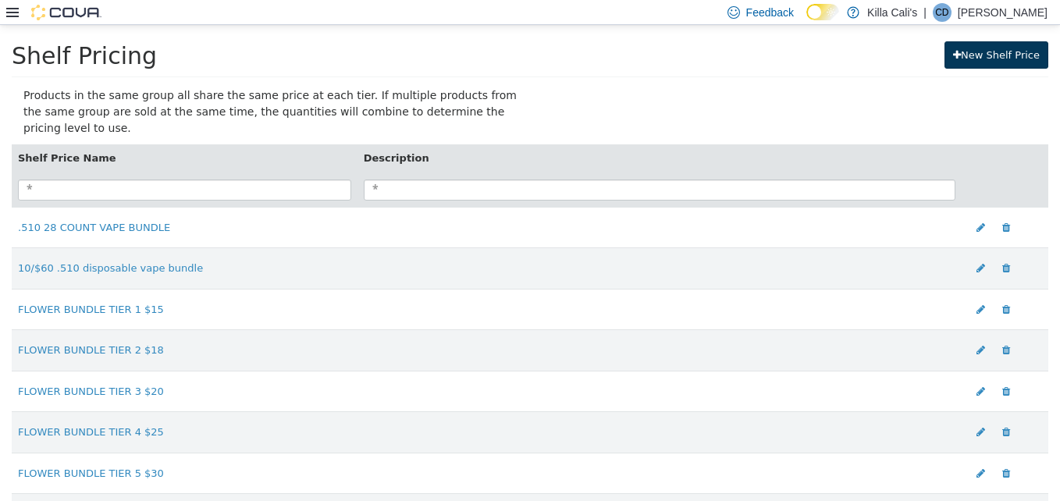
click at [955, 54] on link "New Shelf Price" at bounding box center [997, 55] width 104 height 28
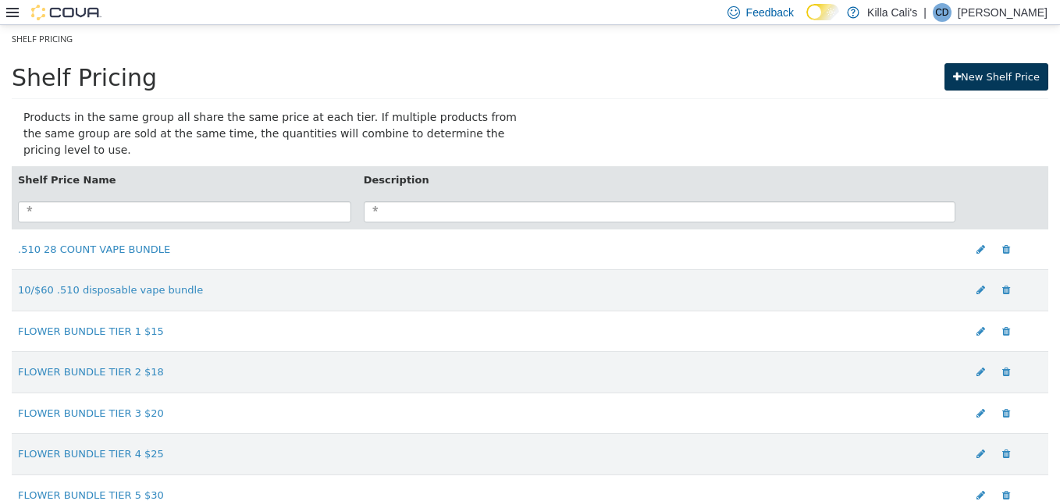
click at [980, 84] on link "New Shelf Price" at bounding box center [997, 77] width 104 height 28
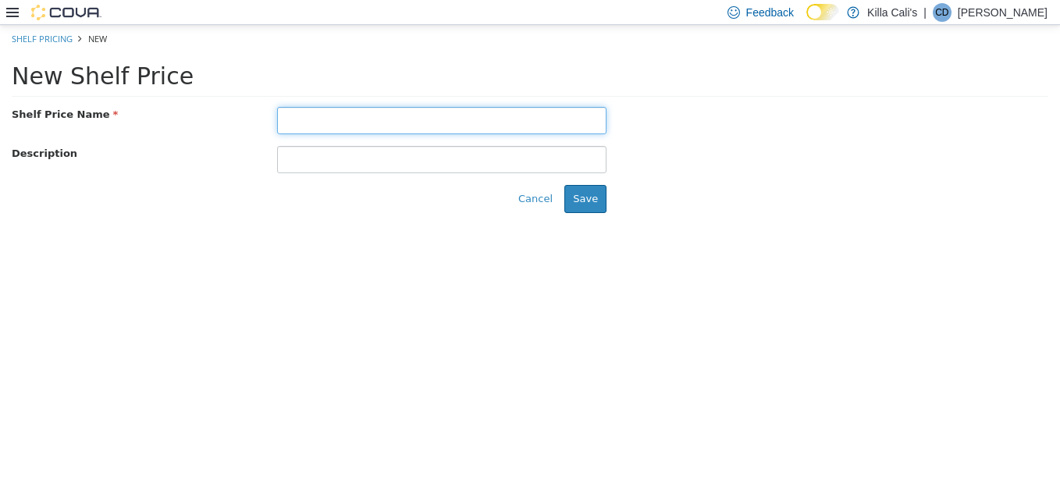
click at [312, 116] on input "text" at bounding box center [442, 120] width 330 height 27
type input "**********"
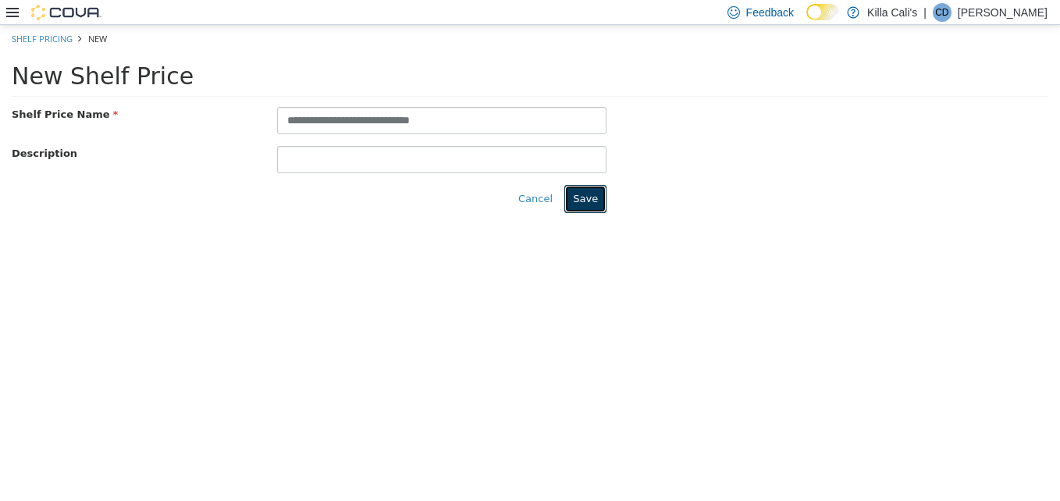
click at [592, 204] on button "Save" at bounding box center [585, 199] width 42 height 28
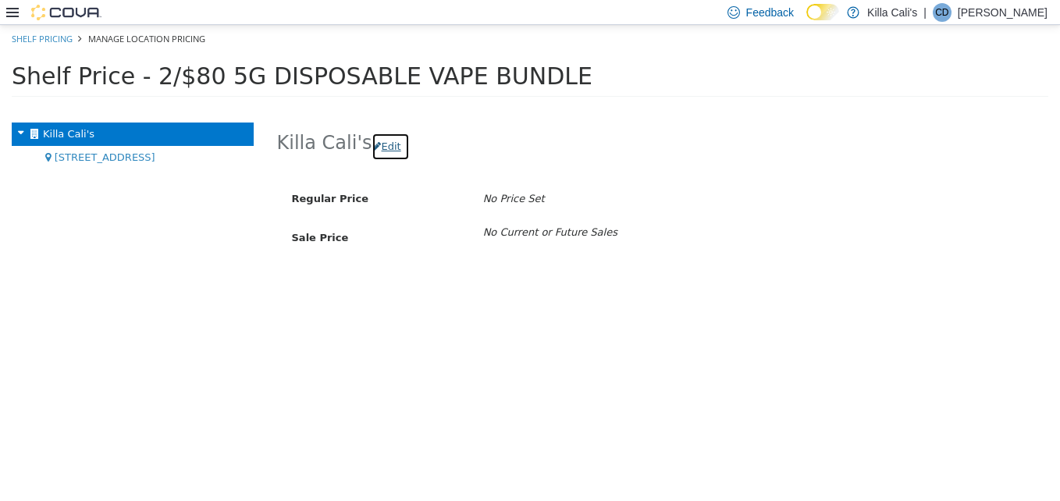
click at [384, 147] on button "Edit" at bounding box center [390, 147] width 37 height 28
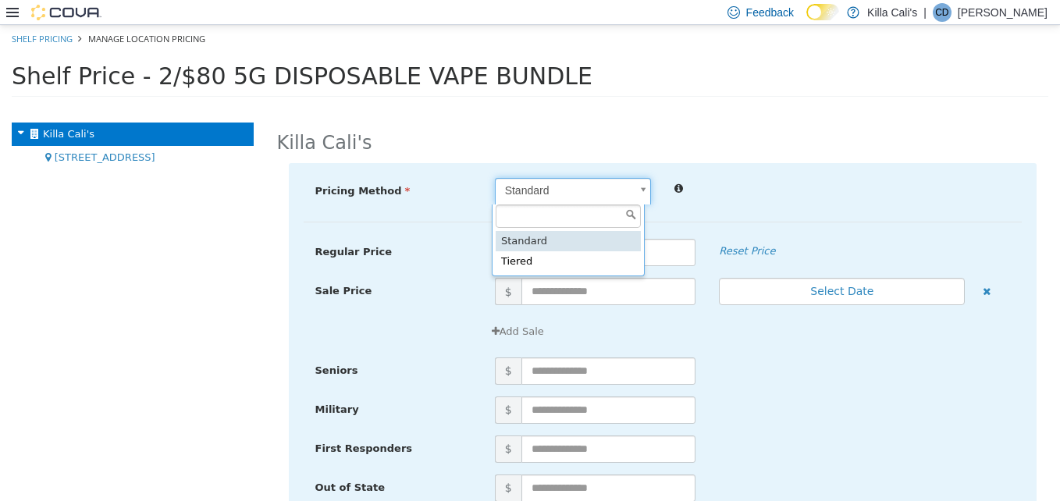
click at [618, 107] on body "× Save successful. Shelf Pricing Manage Location Pricing Shelf Price - 2/$80 5G…" at bounding box center [530, 66] width 1060 height 82
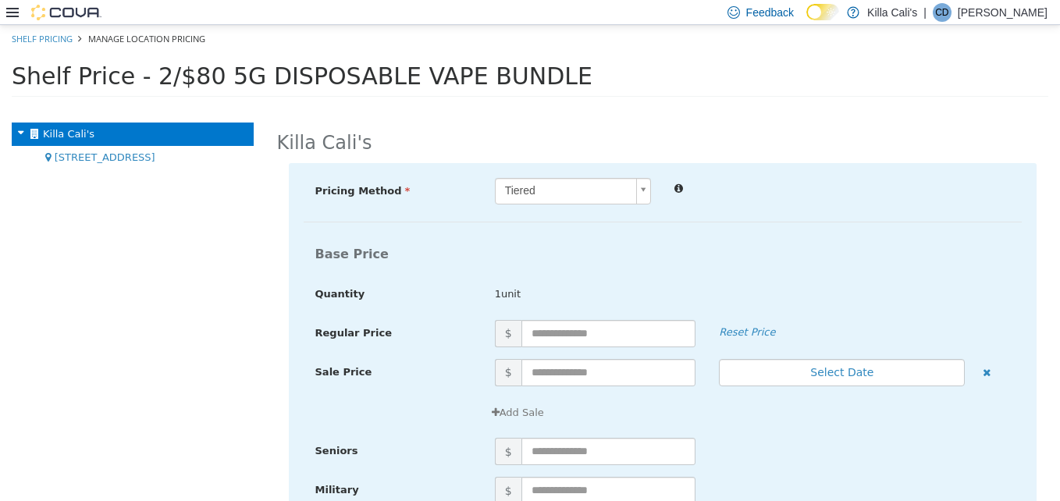
click at [725, 233] on div "Pricing Method Tiered * Base Price Quantity 1unit Regular Price $ Reset Price S…" at bounding box center [663, 320] width 719 height 285
click at [558, 336] on input "text" at bounding box center [608, 333] width 175 height 27
type input "**"
click at [599, 244] on div "Base Price" at bounding box center [663, 254] width 719 height 30
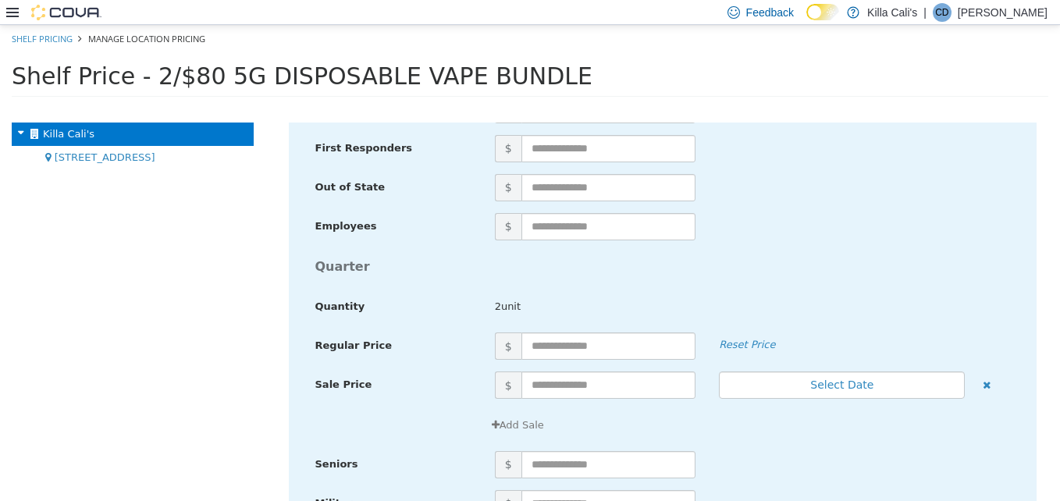
scroll to position [781, 0]
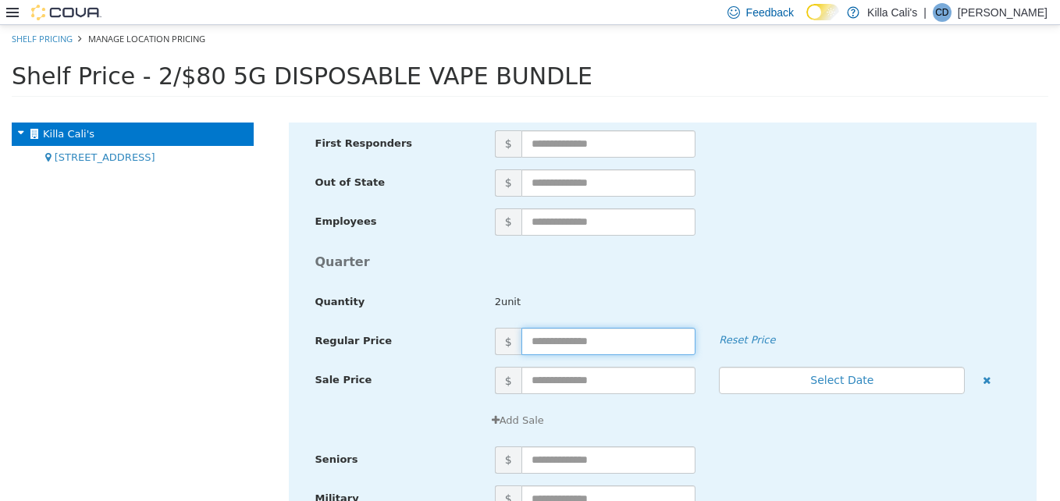
click at [558, 340] on input "text" at bounding box center [608, 341] width 175 height 27
type input "**"
click at [891, 182] on div "$" at bounding box center [752, 182] width 539 height 27
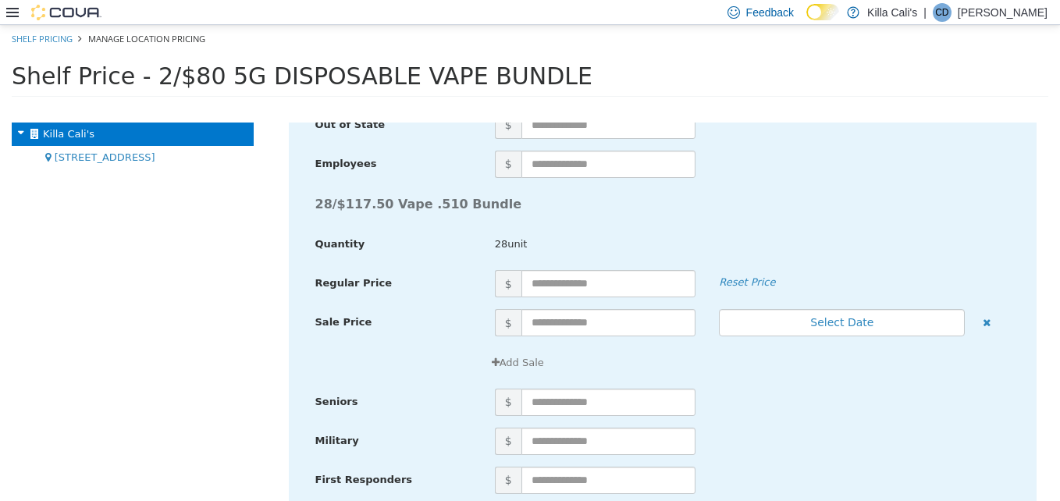
scroll to position [5316, 0]
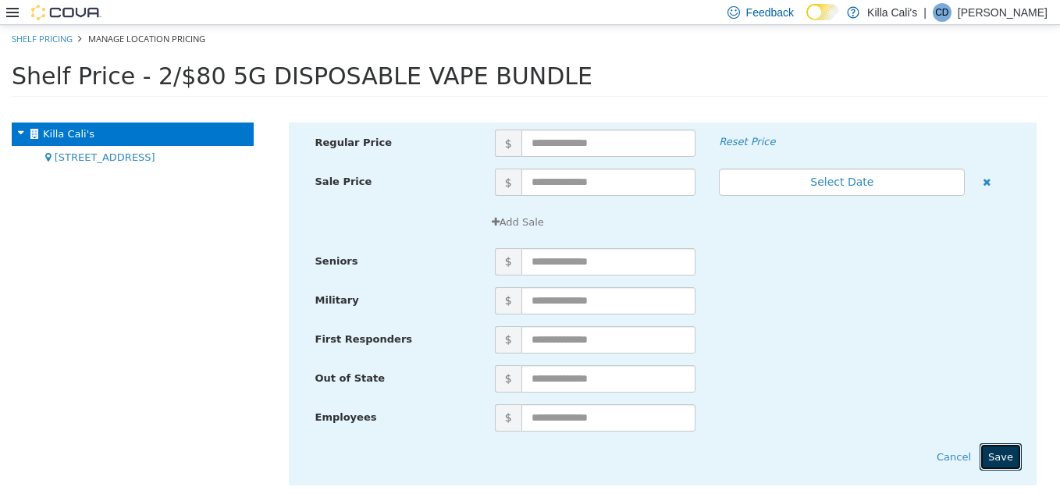
click at [998, 457] on button "Save" at bounding box center [1001, 457] width 42 height 28
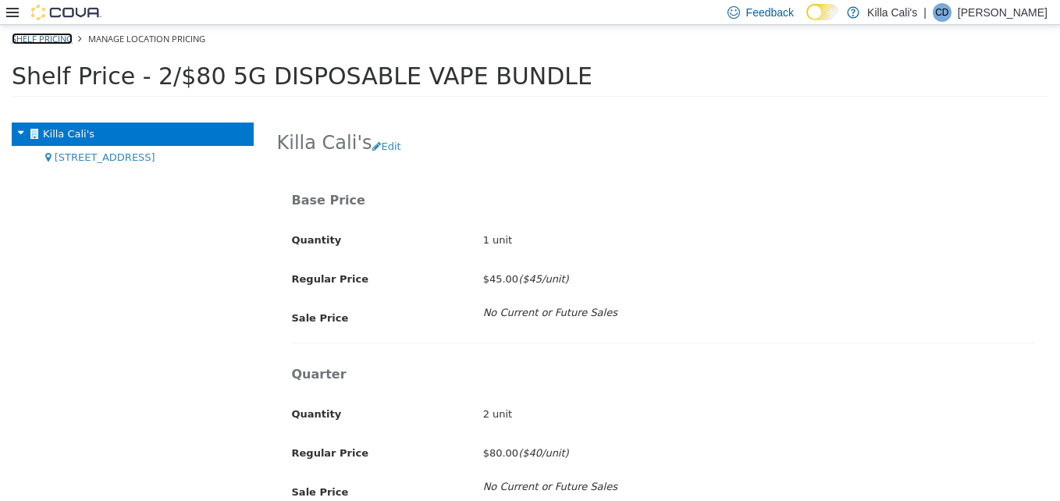
click at [39, 37] on link "Shelf Pricing" at bounding box center [42, 39] width 61 height 12
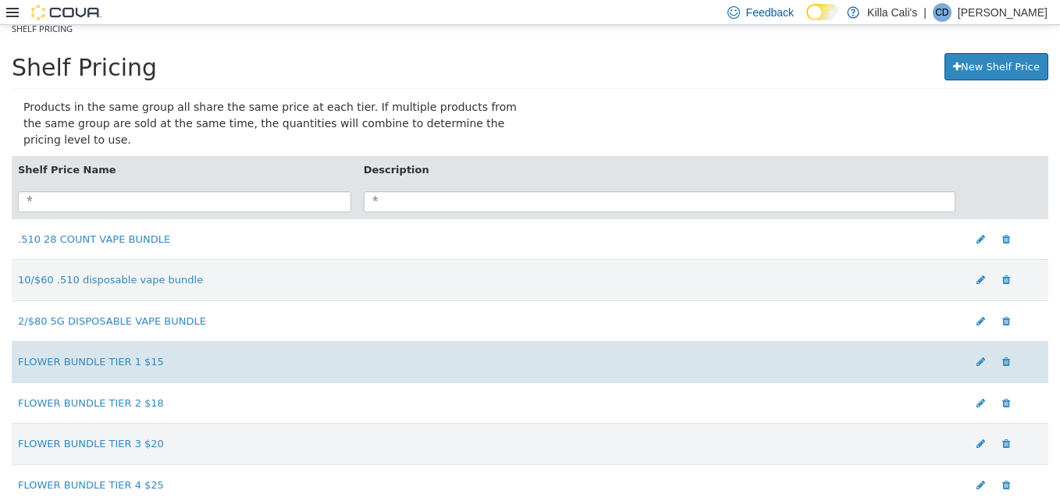
scroll to position [78, 0]
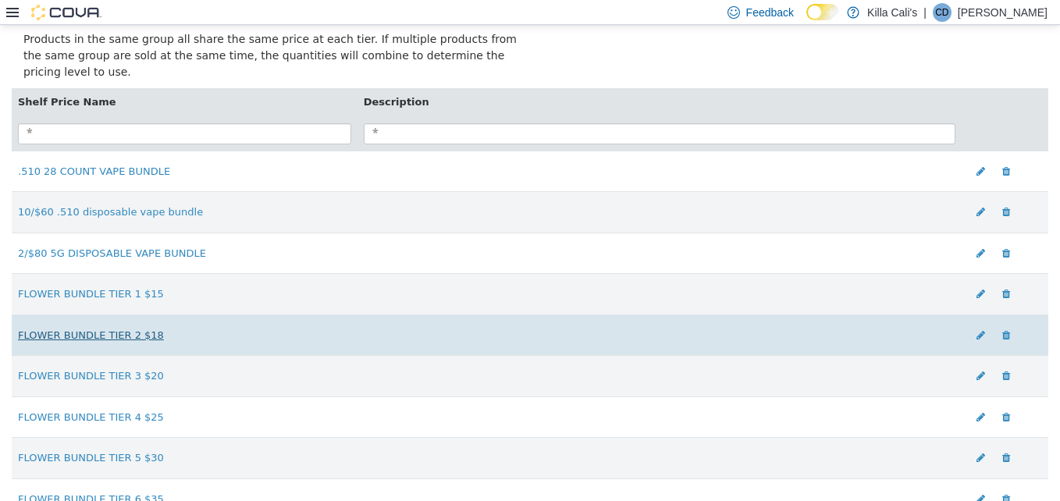
click at [105, 329] on link "FLOWER BUNDLE TIER 2 $18" at bounding box center [91, 335] width 146 height 12
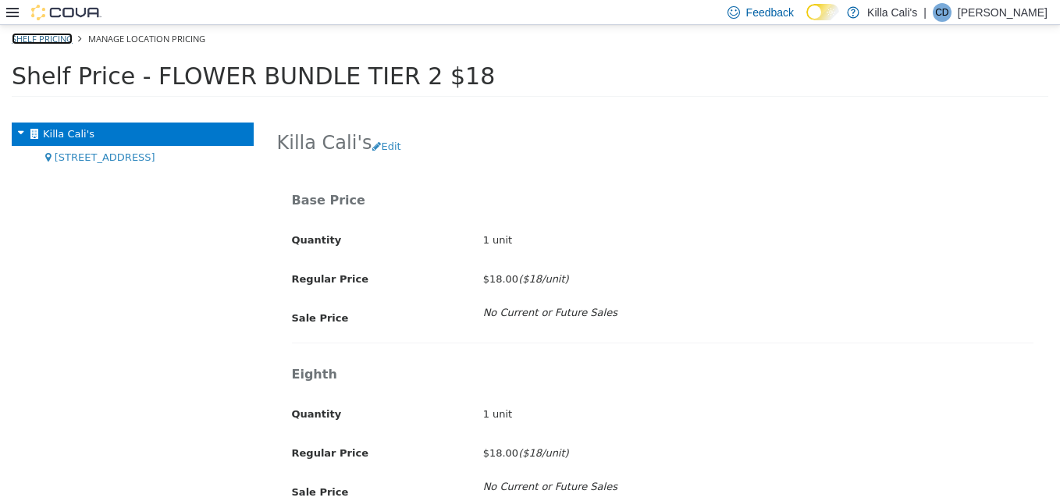
click at [51, 37] on link "Shelf Pricing" at bounding box center [42, 39] width 61 height 12
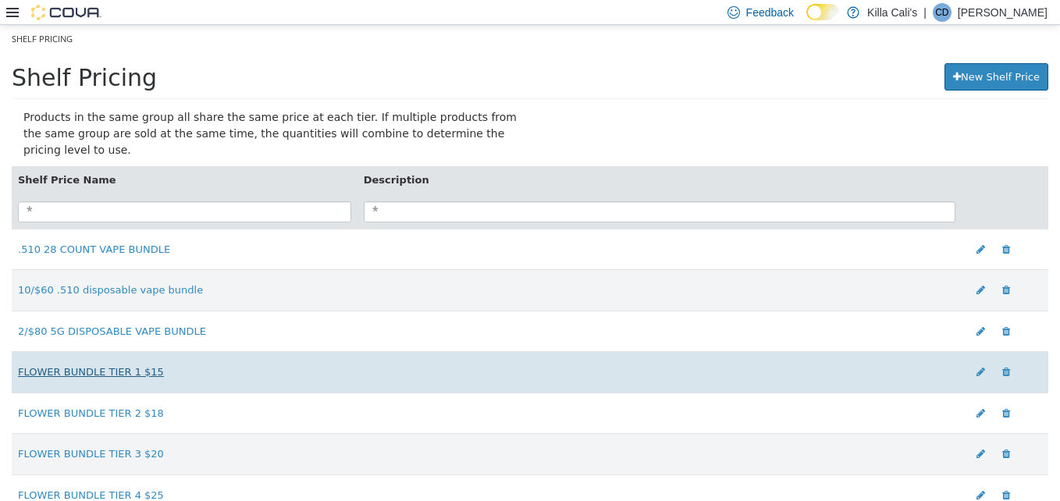
click at [86, 366] on link "FLOWER BUNDLE TIER 1 $15" at bounding box center [91, 372] width 146 height 12
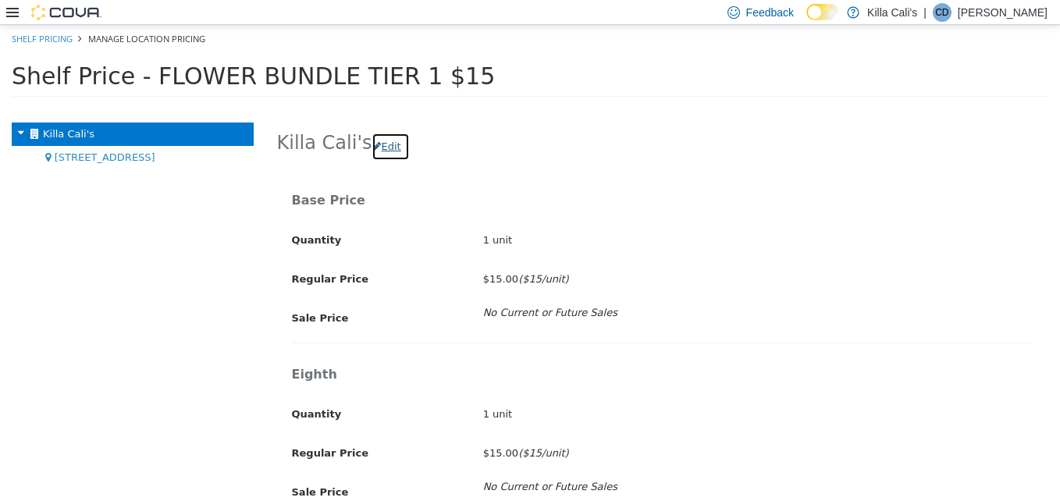
click at [384, 147] on button "Edit" at bounding box center [390, 147] width 37 height 28
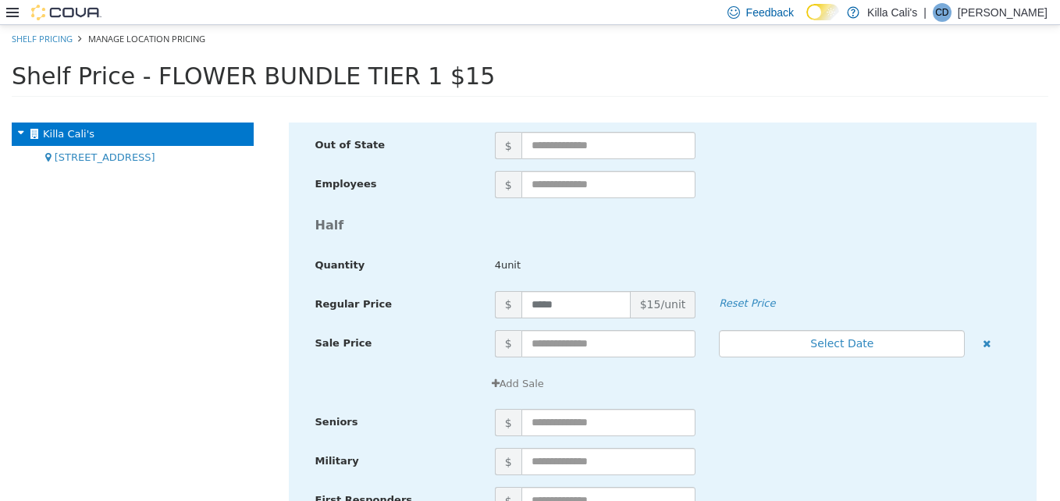
scroll to position [3591, 0]
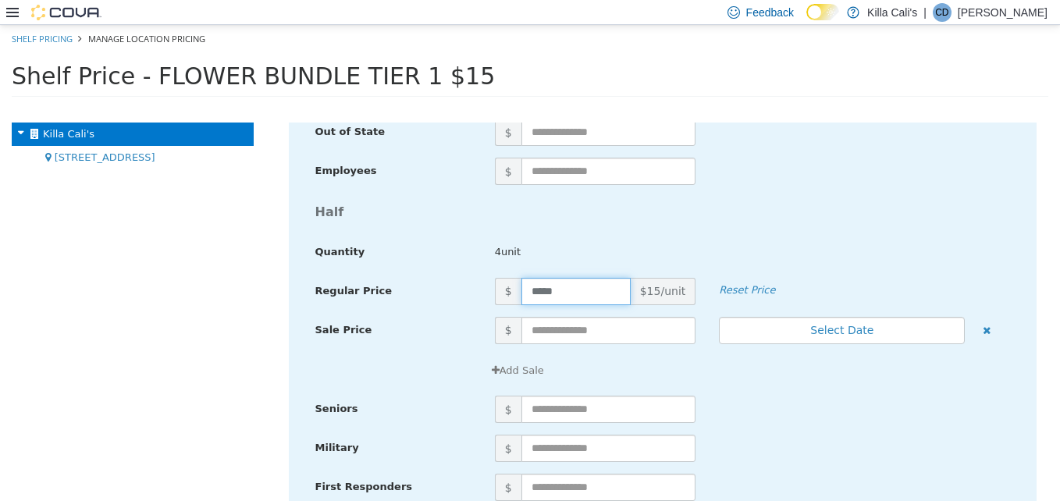
drag, startPoint x: 554, startPoint y: 290, endPoint x: 458, endPoint y: 291, distance: 96.0
click at [458, 291] on div "Regular Price $ ***** $15/unit Reset Price" at bounding box center [663, 291] width 719 height 27
type input "**"
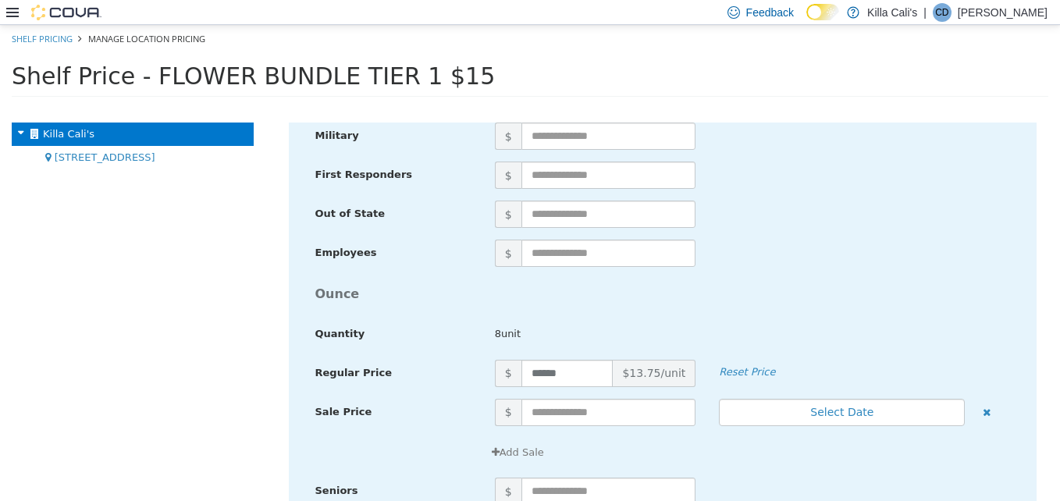
scroll to position [3981, 0]
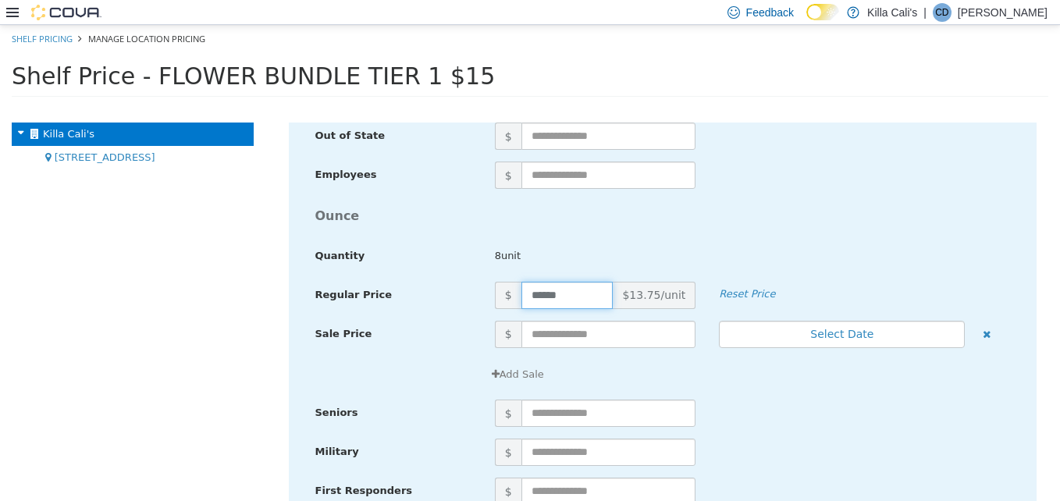
drag, startPoint x: 569, startPoint y: 291, endPoint x: 496, endPoint y: 292, distance: 72.6
click at [496, 292] on span "$ ****** $13.75/unit" at bounding box center [595, 295] width 225 height 27
type input "**"
click at [713, 237] on div "Ounce Quantity 8unit" at bounding box center [663, 241] width 719 height 81
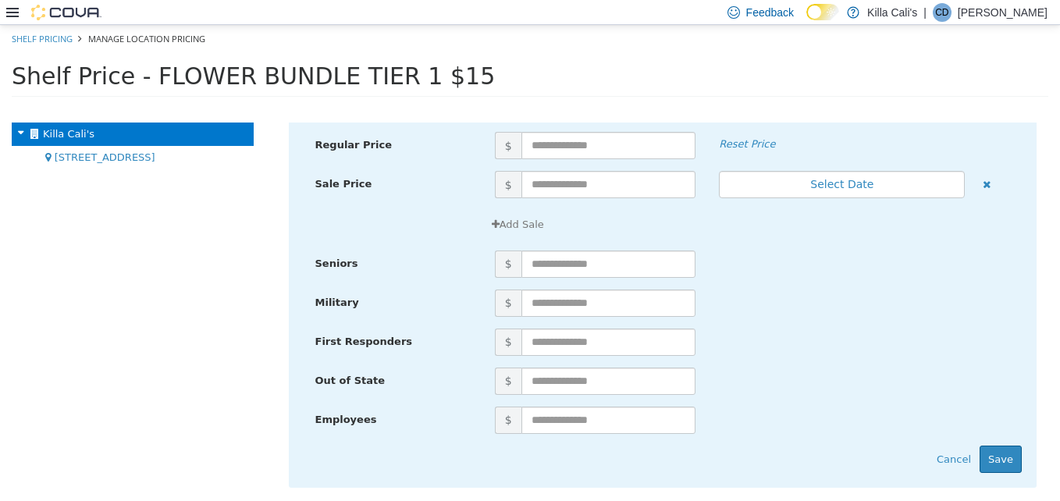
scroll to position [5316, 0]
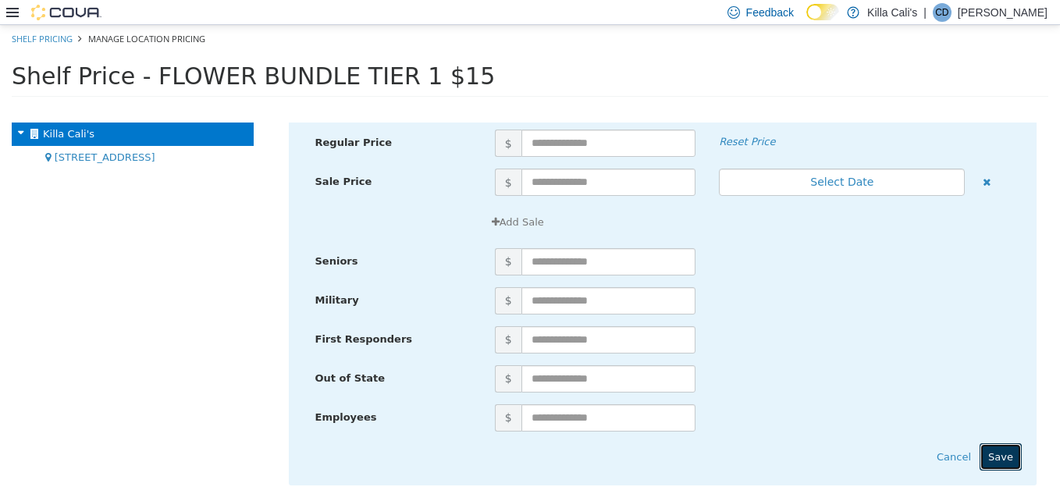
click at [997, 463] on button "Save" at bounding box center [1001, 457] width 42 height 28
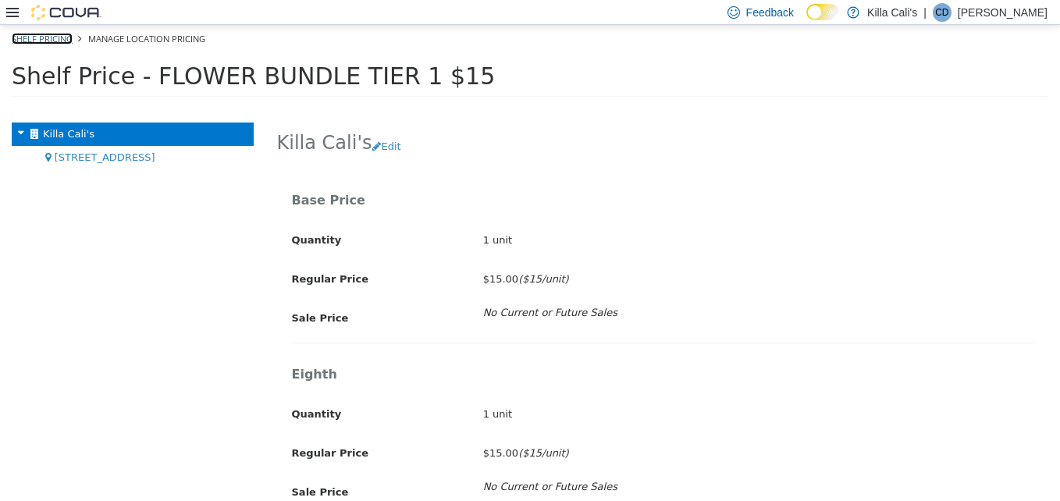
click at [61, 35] on link "Shelf Pricing" at bounding box center [42, 39] width 61 height 12
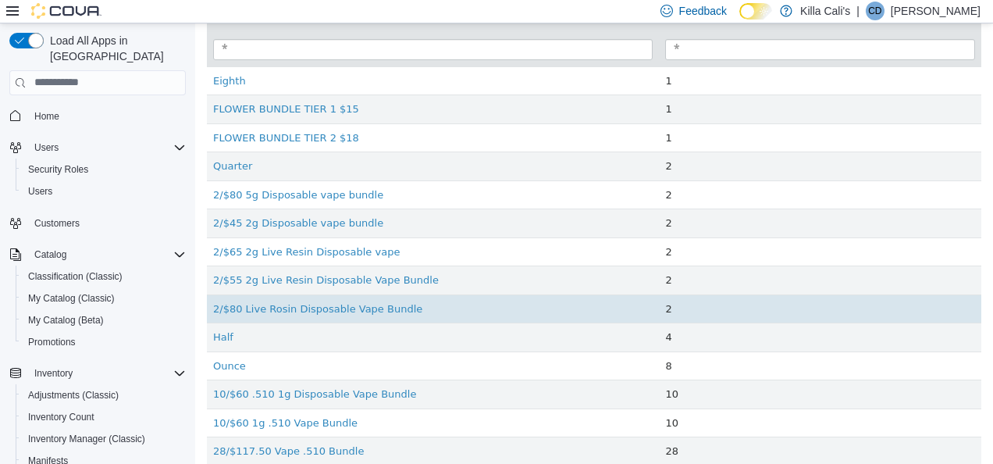
scroll to position [112, 0]
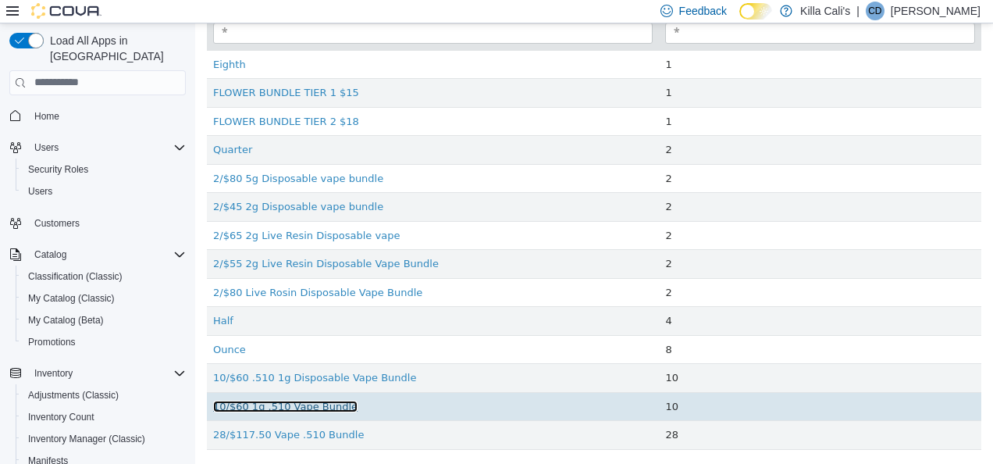
click at [306, 404] on link "10/$60 1g .510 Vape Bundle" at bounding box center [285, 406] width 144 height 12
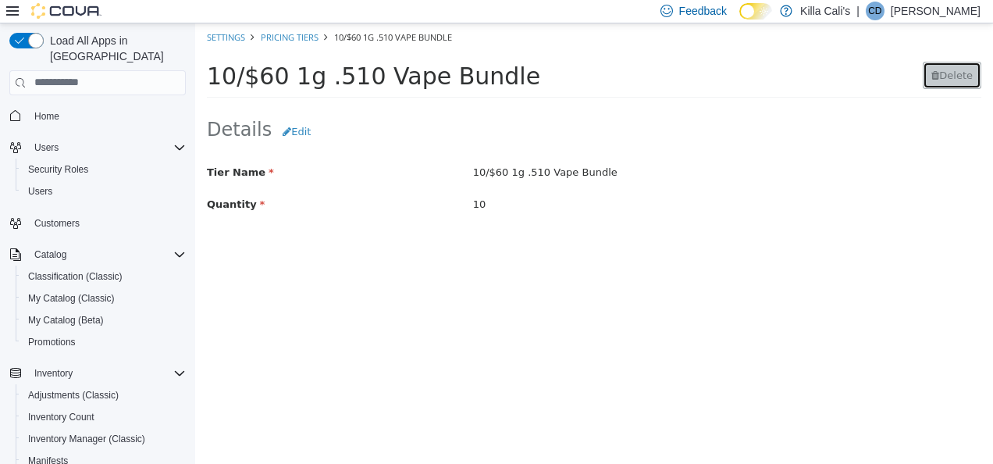
click at [949, 75] on span "Delete" at bounding box center [956, 75] width 34 height 12
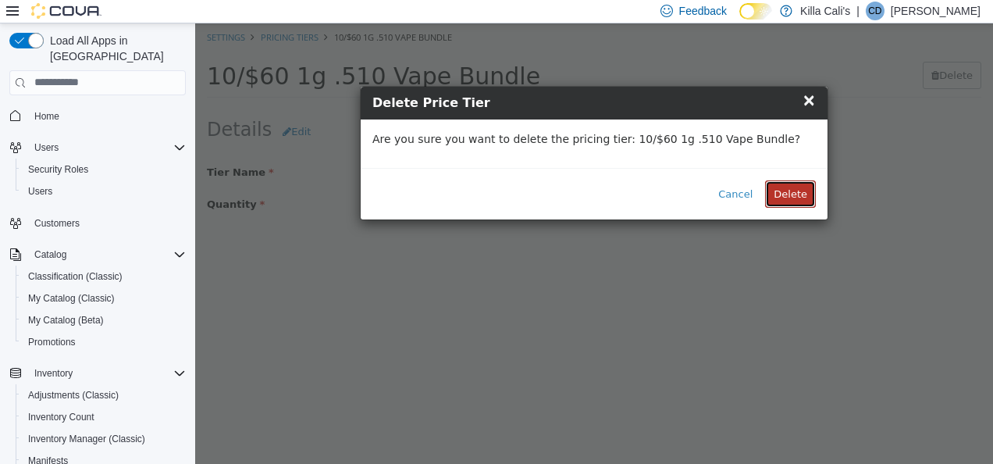
click at [785, 197] on button "Delete" at bounding box center [790, 194] width 51 height 28
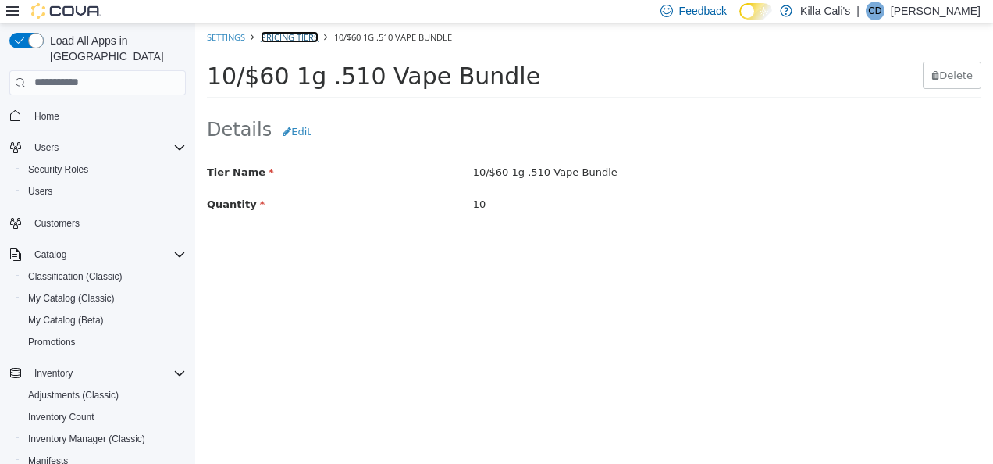
click at [294, 38] on link "Pricing Tiers" at bounding box center [290, 36] width 58 height 12
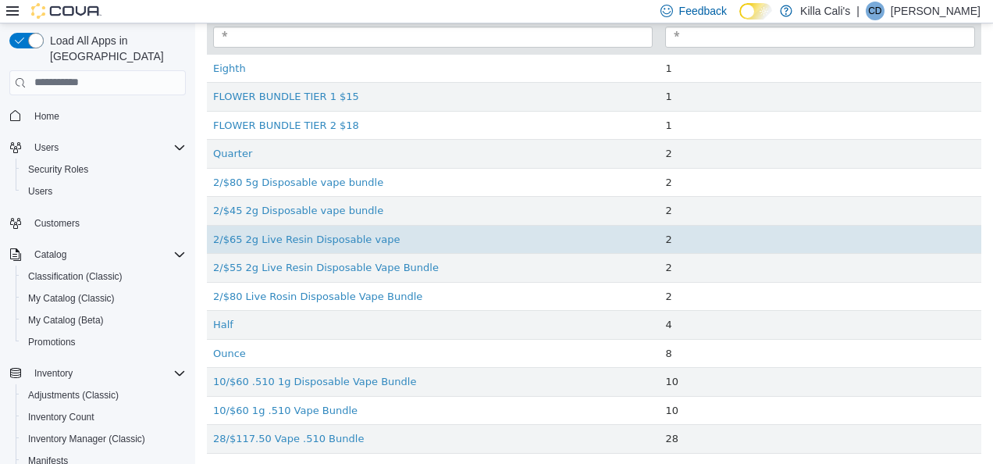
scroll to position [112, 0]
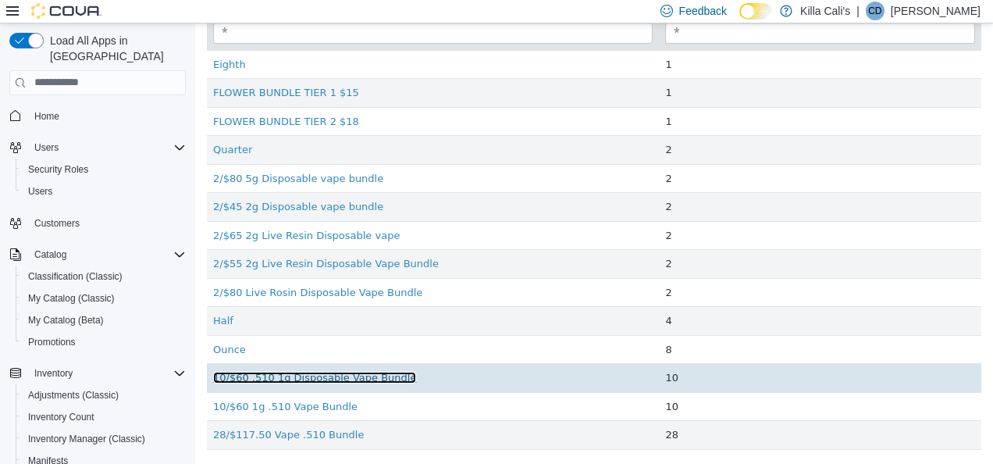
click at [304, 375] on link "10/$60 .510 1g Disposable Vape Bundle" at bounding box center [314, 377] width 203 height 12
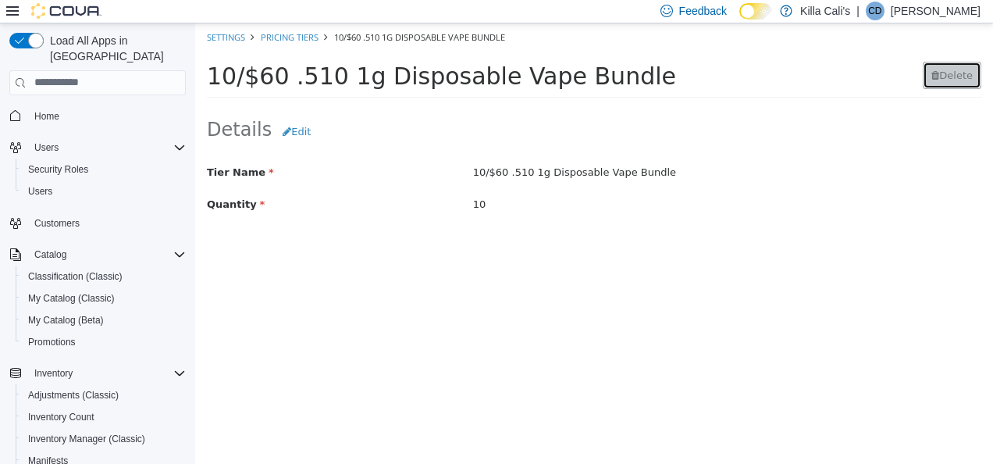
click at [951, 70] on span "Delete" at bounding box center [956, 75] width 34 height 12
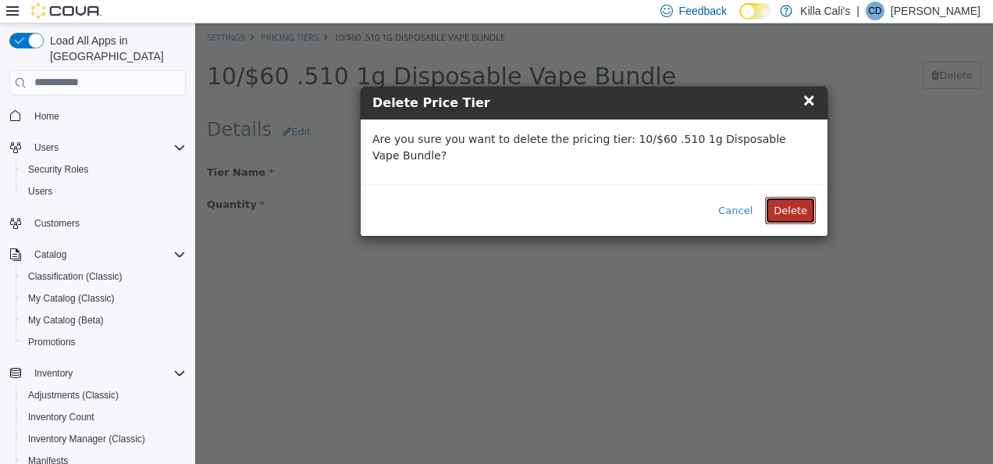
drag, startPoint x: 793, startPoint y: 183, endPoint x: 790, endPoint y: 197, distance: 13.6
click at [790, 197] on button "Delete" at bounding box center [790, 210] width 51 height 28
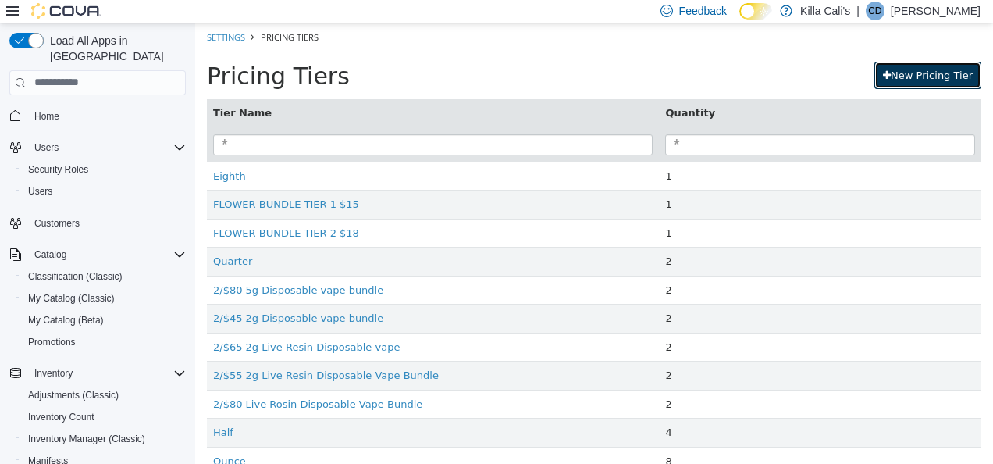
click at [916, 77] on link "New Pricing Tier" at bounding box center [927, 75] width 107 height 28
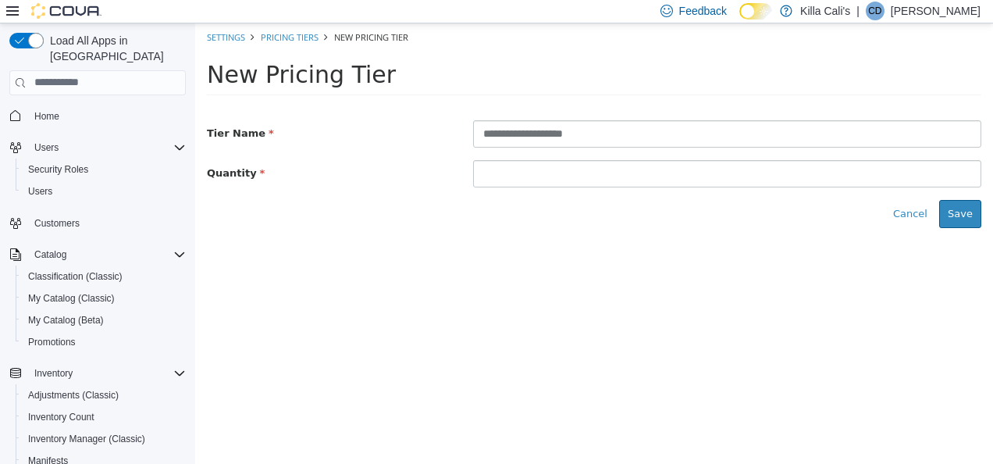
type input "**********"
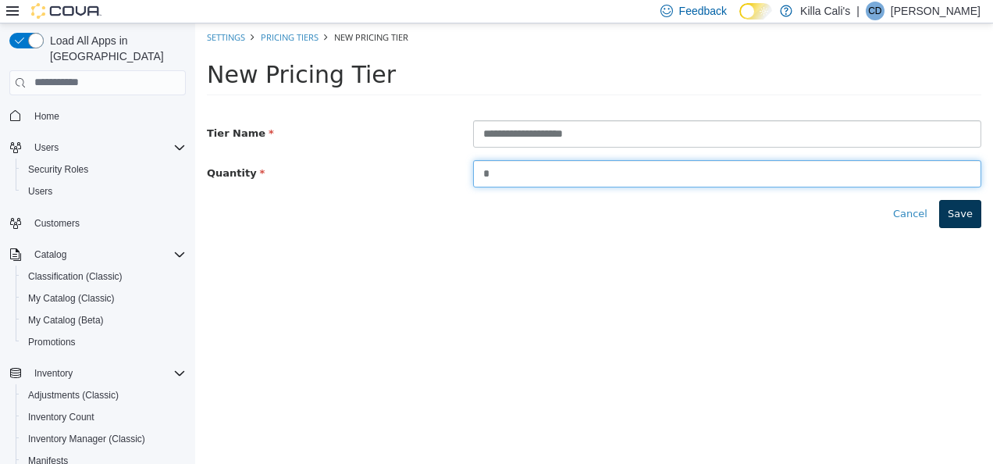
type input "*"
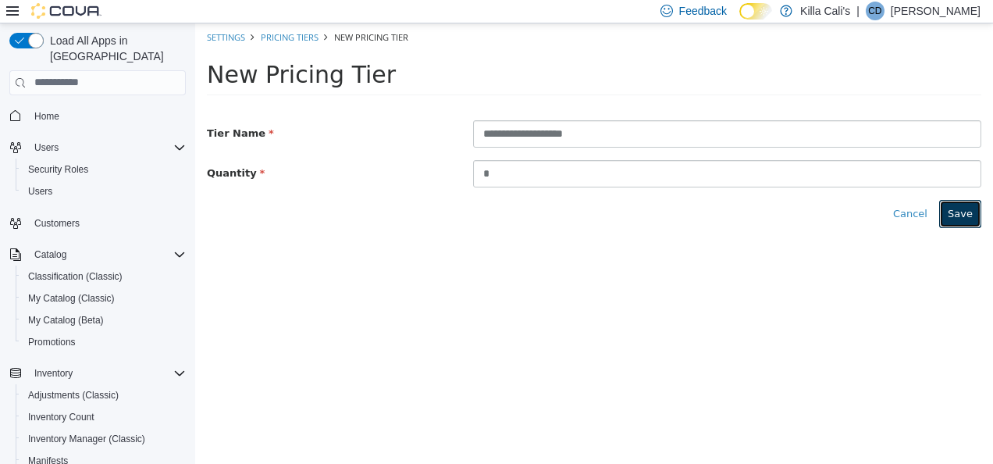
click at [958, 218] on button "Save" at bounding box center [960, 213] width 42 height 28
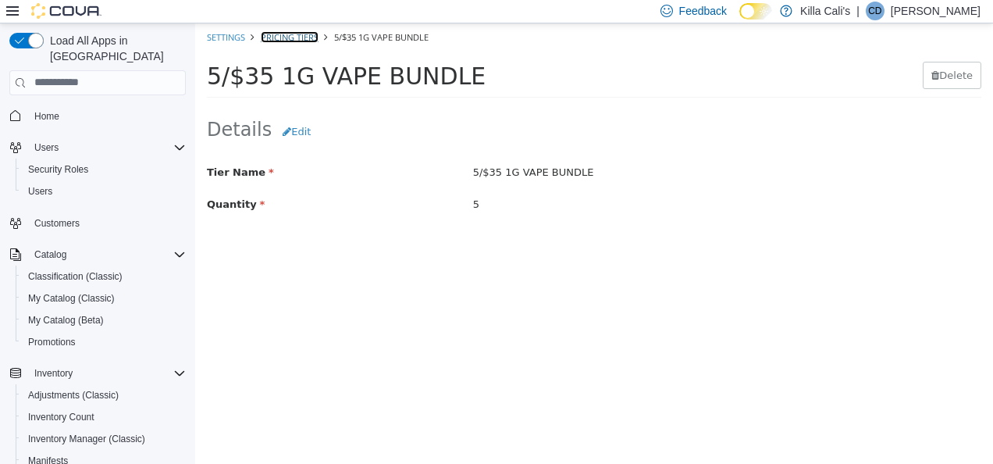
click at [295, 32] on link "Pricing Tiers" at bounding box center [290, 36] width 58 height 12
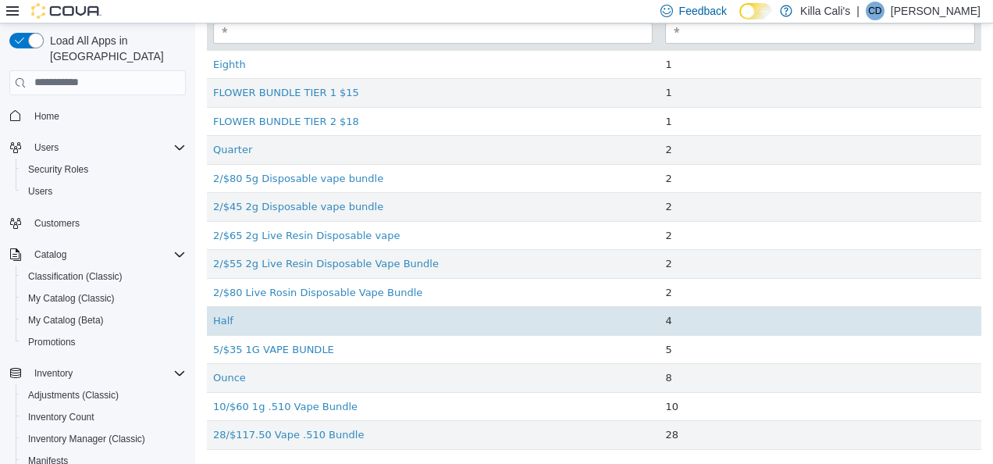
scroll to position [34, 0]
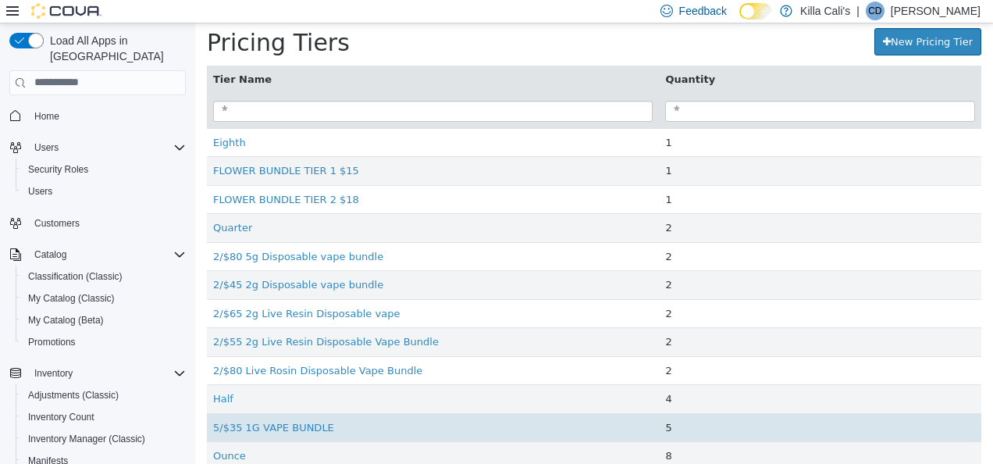
click at [553, 424] on td "5/$35 1G VAPE BUNDLE" at bounding box center [433, 426] width 452 height 29
click at [582, 428] on td "5/$35 1G VAPE BUNDLE" at bounding box center [433, 426] width 452 height 29
click at [294, 423] on link "5/$35 1G VAPE BUNDLE" at bounding box center [273, 427] width 121 height 12
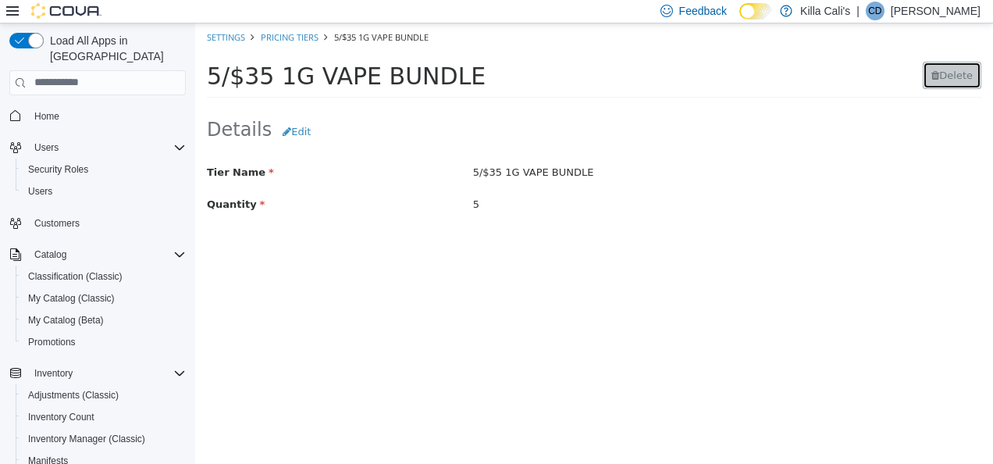
click at [967, 78] on span "Delete" at bounding box center [956, 75] width 34 height 12
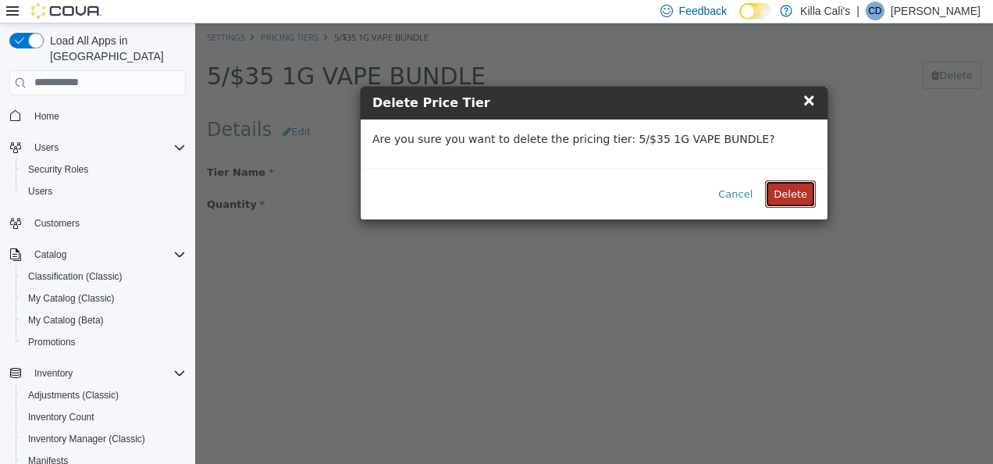
click at [802, 182] on button "Delete" at bounding box center [790, 194] width 51 height 28
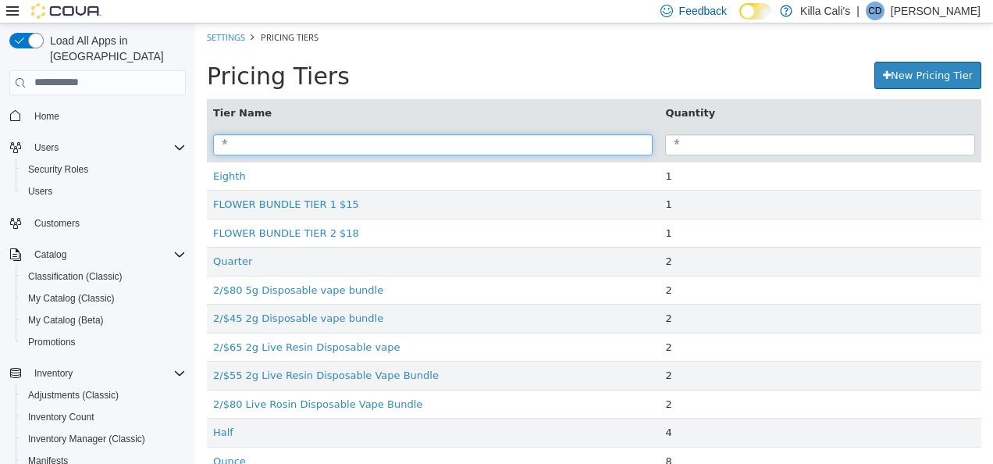
click at [267, 148] on input "search" at bounding box center [432, 143] width 439 height 21
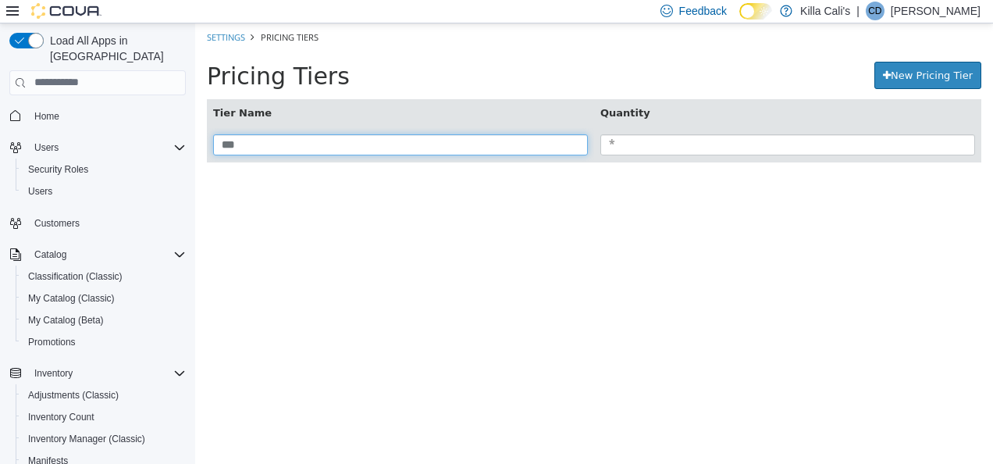
click at [250, 144] on input "***" at bounding box center [400, 143] width 375 height 21
click at [304, 142] on input "**********" at bounding box center [400, 143] width 375 height 21
type input "**********"
drag, startPoint x: 350, startPoint y: 144, endPoint x: 208, endPoint y: 135, distance: 141.6
click at [209, 135] on th "**********" at bounding box center [400, 143] width 387 height 34
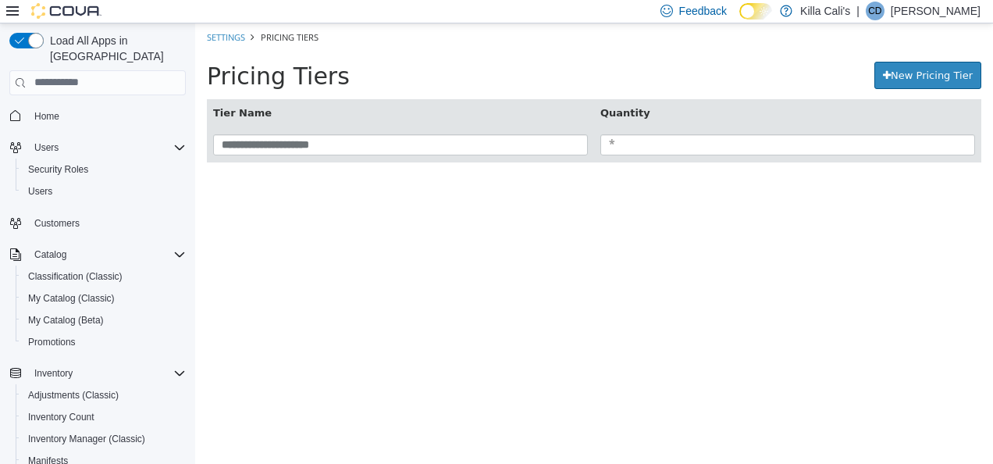
click at [503, 178] on html "**********" at bounding box center [594, 100] width 798 height 155
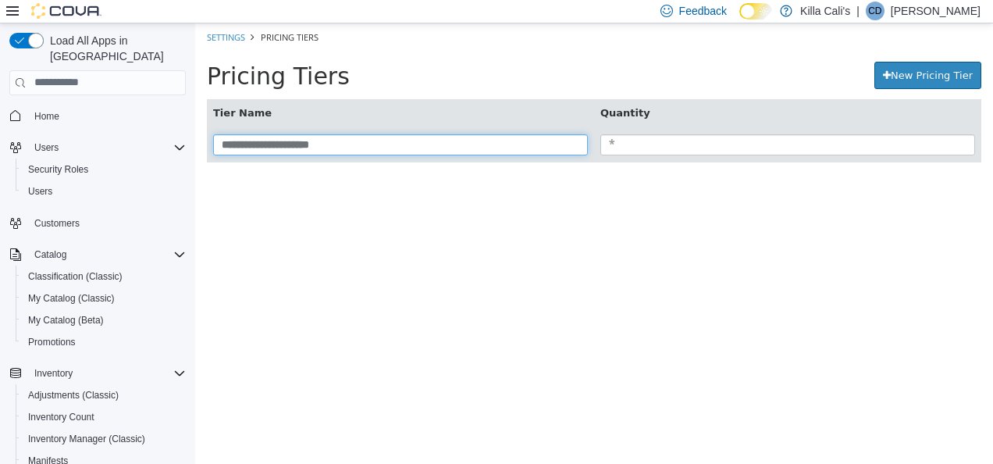
drag, startPoint x: 367, startPoint y: 144, endPoint x: 190, endPoint y: 136, distance: 176.6
click at [195, 136] on html "**********" at bounding box center [594, 100] width 798 height 155
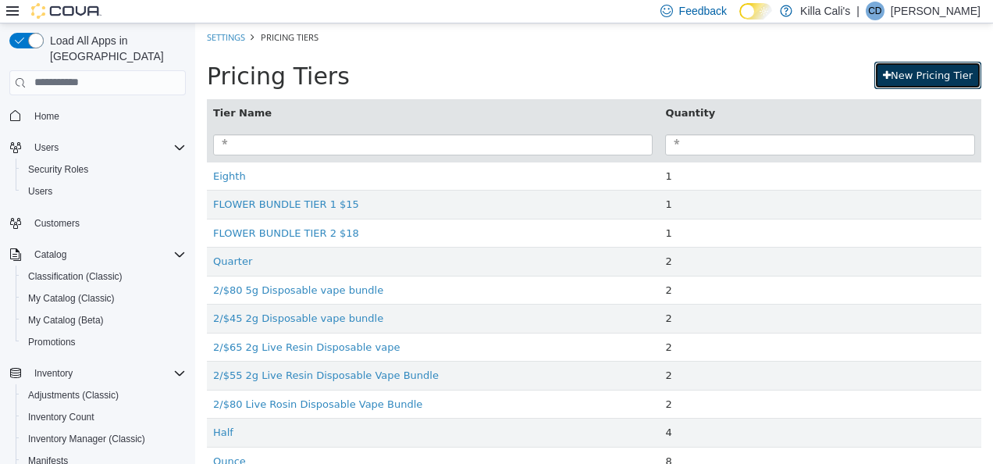
click at [948, 66] on link "New Pricing Tier" at bounding box center [927, 75] width 107 height 28
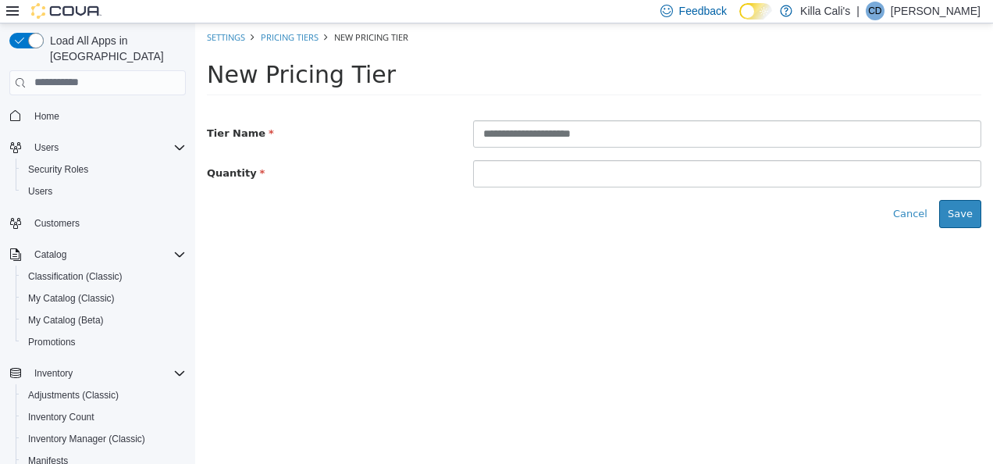
type input "**********"
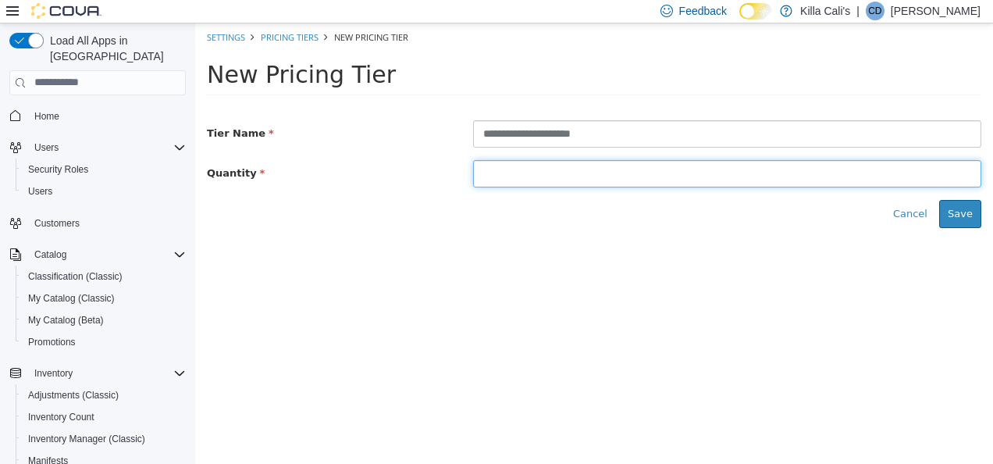
click at [512, 173] on input at bounding box center [727, 172] width 508 height 27
type input "*"
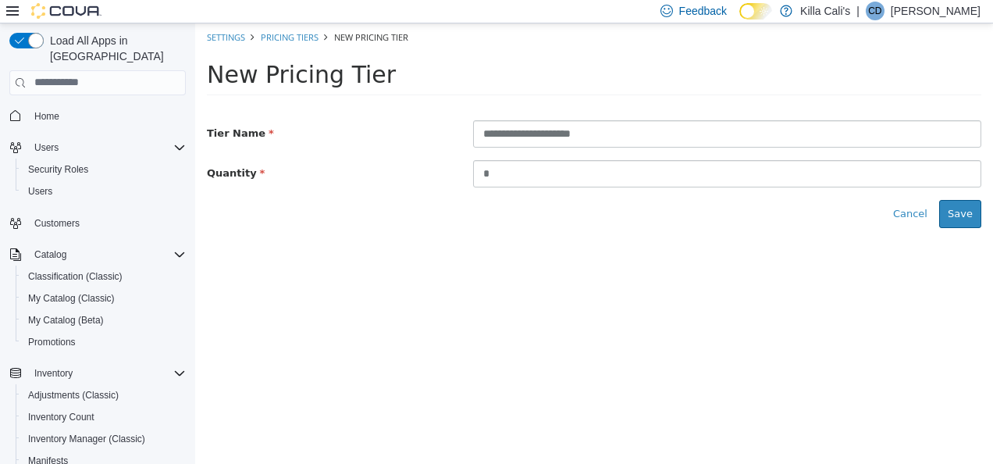
click at [704, 265] on div "**********" at bounding box center [594, 187] width 798 height 165
click at [959, 210] on button "Save" at bounding box center [960, 213] width 42 height 28
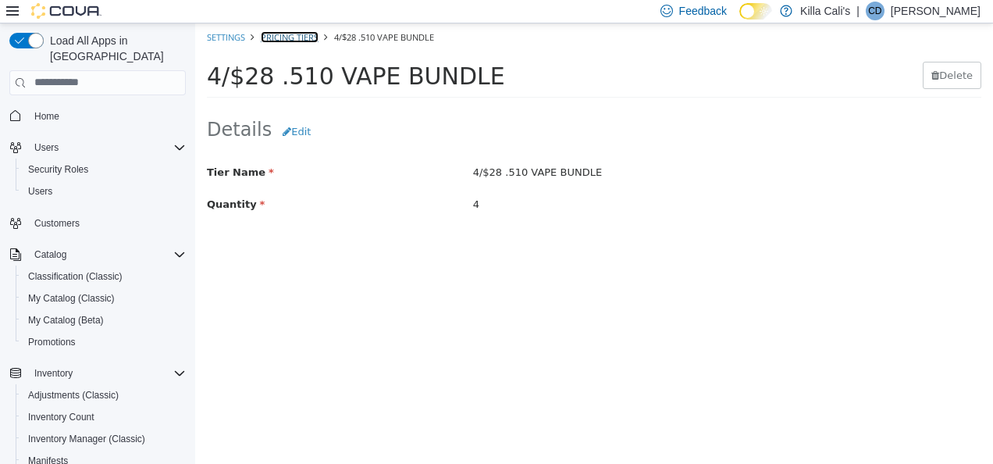
click at [287, 38] on link "Pricing Tiers" at bounding box center [290, 36] width 58 height 12
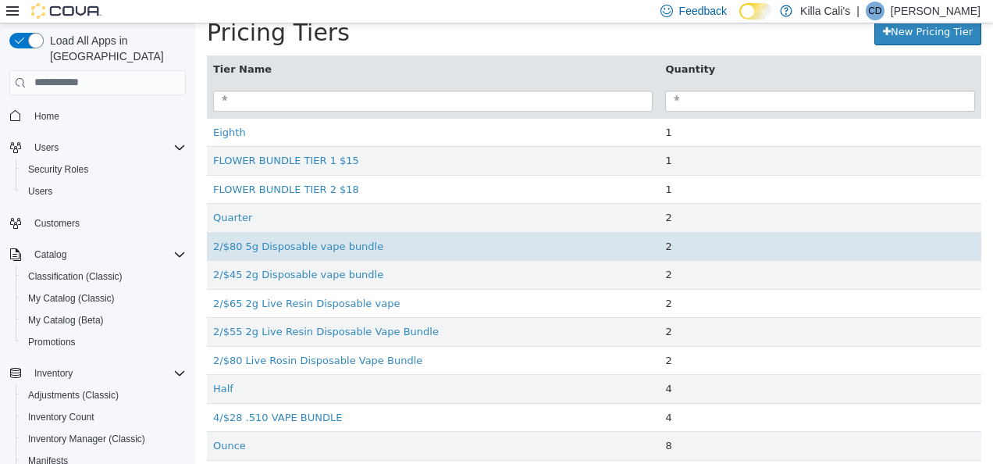
scroll to position [78, 0]
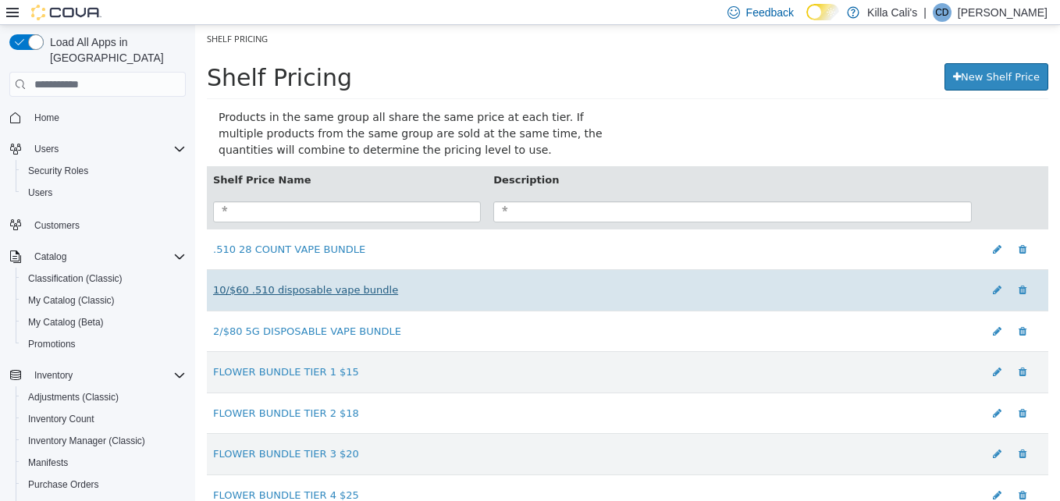
click at [325, 290] on link "10/$60 .510 disposable vape bundle" at bounding box center [305, 290] width 185 height 12
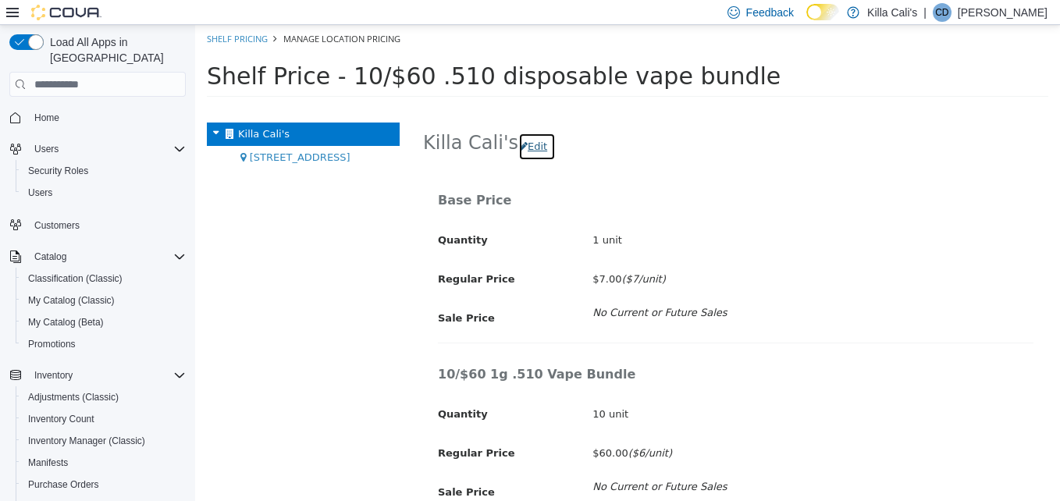
click at [528, 146] on button "Edit" at bounding box center [536, 147] width 37 height 28
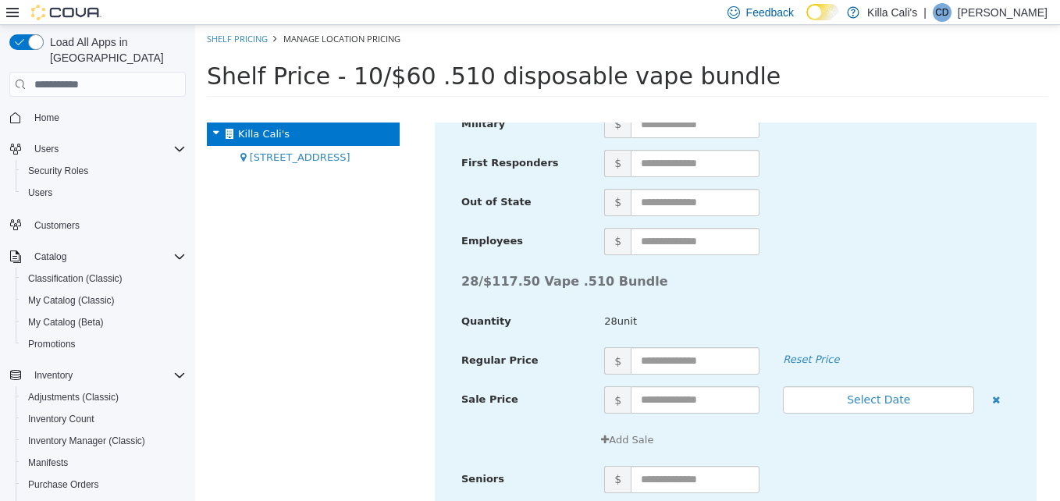
scroll to position [5316, 0]
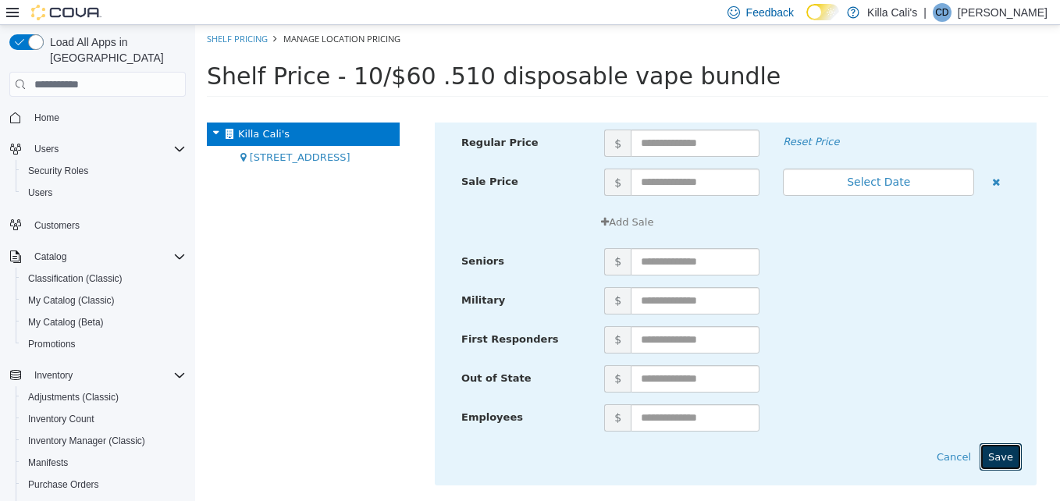
click at [989, 452] on button "Save" at bounding box center [1001, 457] width 42 height 28
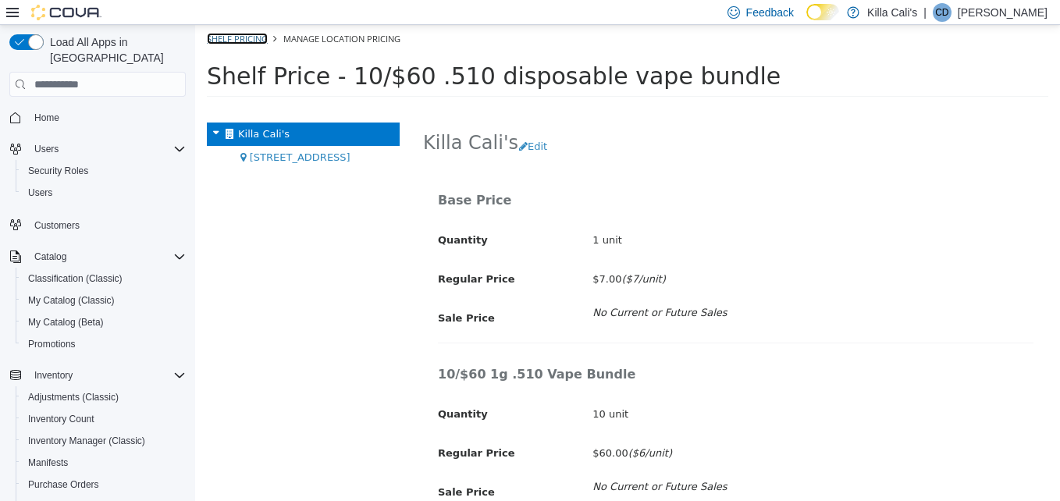
click at [237, 33] on link "Shelf Pricing" at bounding box center [237, 39] width 61 height 12
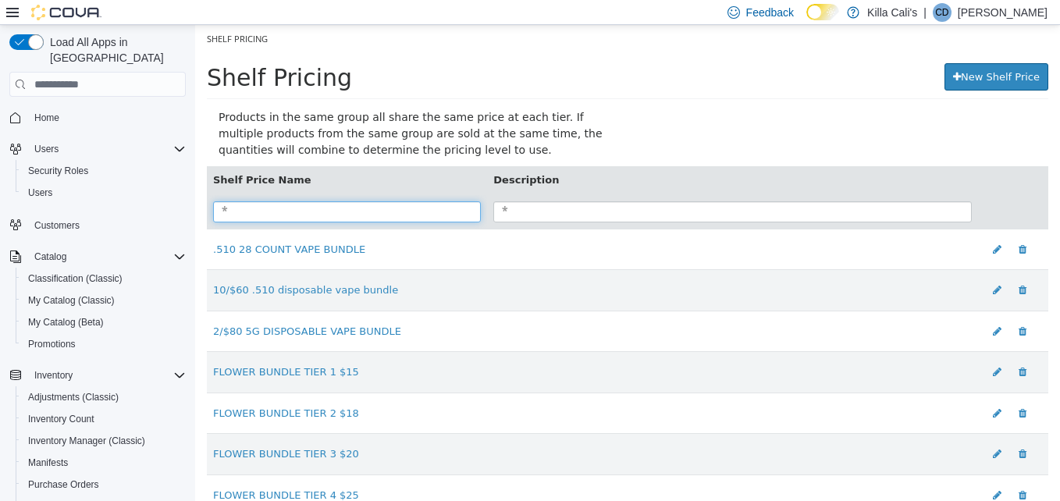
click at [267, 208] on input "search" at bounding box center [347, 211] width 268 height 21
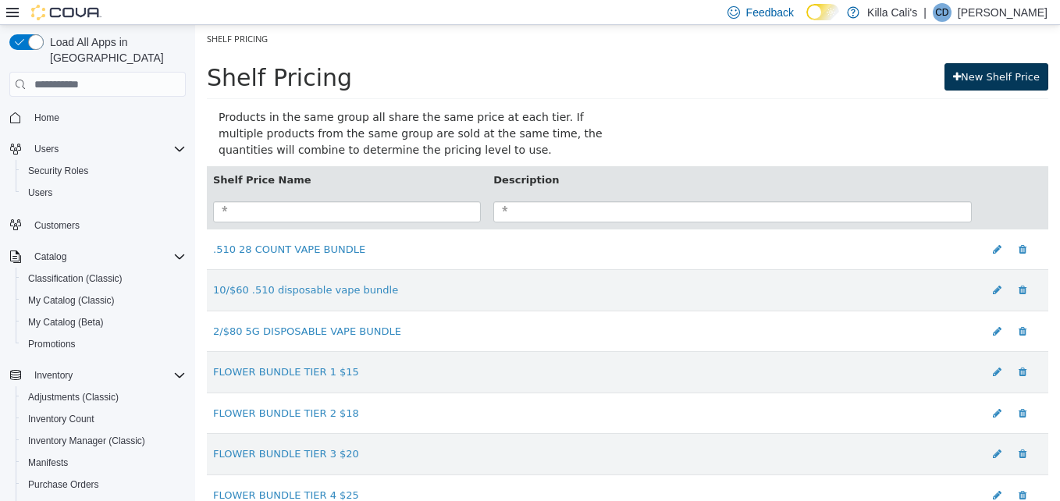
click at [963, 84] on link "New Shelf Price" at bounding box center [997, 77] width 104 height 28
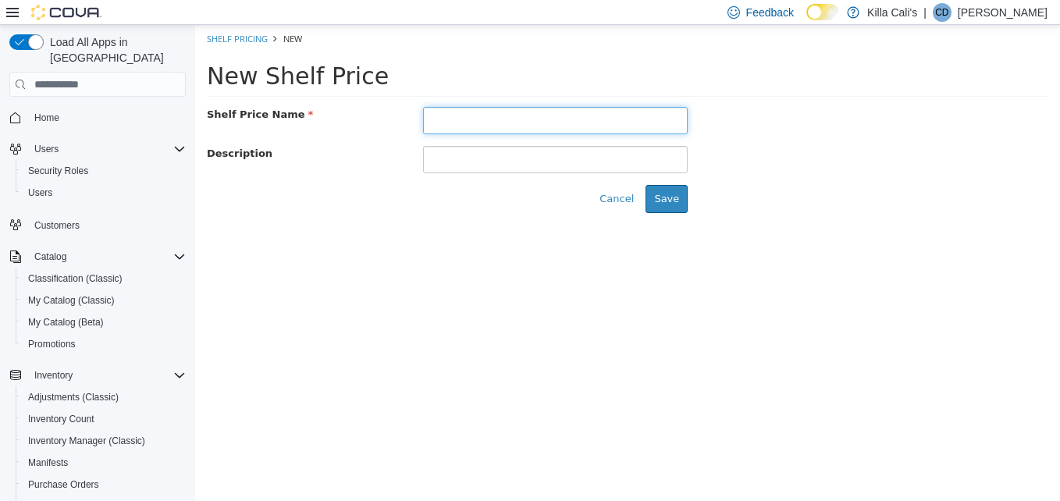
click at [499, 107] on input "text" at bounding box center [555, 120] width 265 height 27
type input "**********"
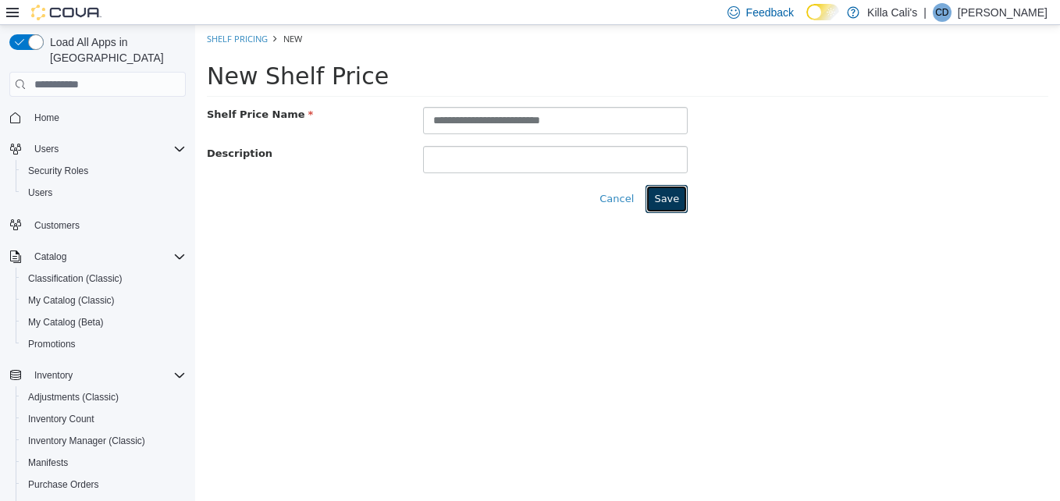
click at [667, 199] on button "Save" at bounding box center [667, 199] width 42 height 28
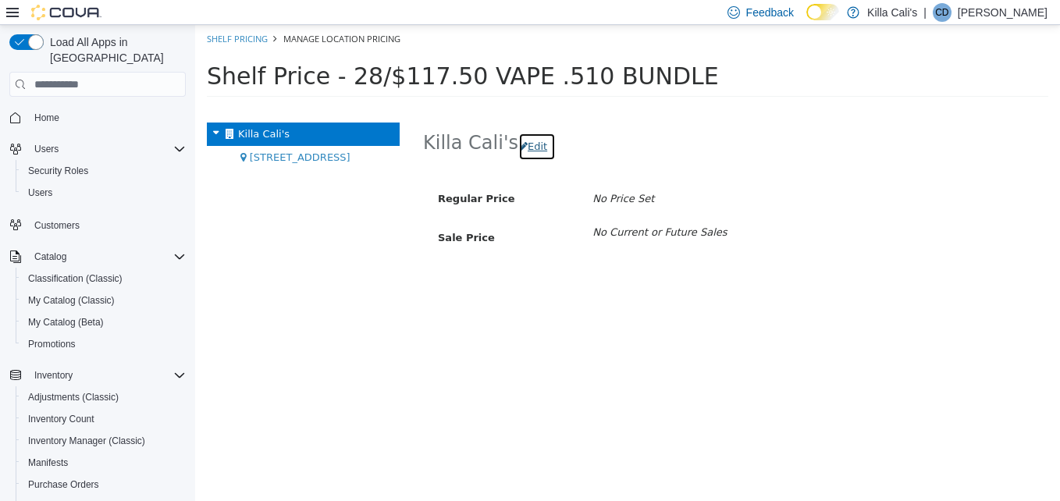
click at [532, 149] on button "Edit" at bounding box center [536, 147] width 37 height 28
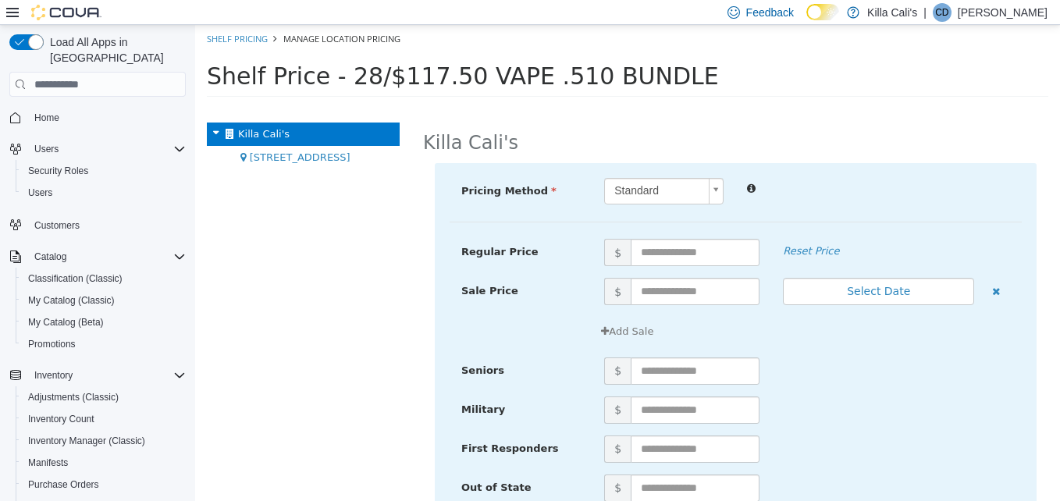
click at [649, 107] on body "× Save successful. Shelf Pricing Manage Location Pricing Shelf Price - 28/$117.…" at bounding box center [627, 66] width 865 height 82
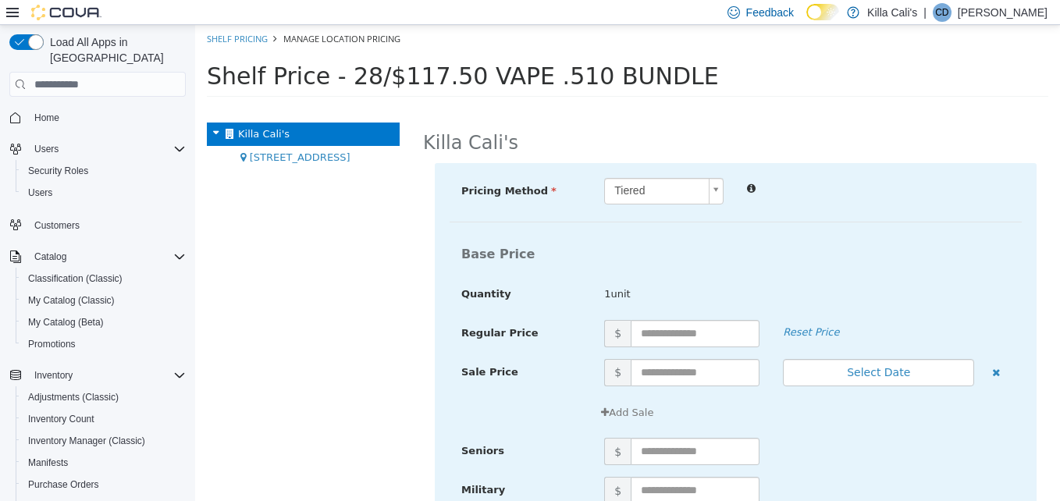
click at [645, 137] on div "Killa Cali's Pricing Method Tiered * Base Price Quantity 1unit Regular Price $ …" at bounding box center [735, 312] width 649 height 379
click at [674, 337] on input "text" at bounding box center [695, 333] width 129 height 27
type input "*"
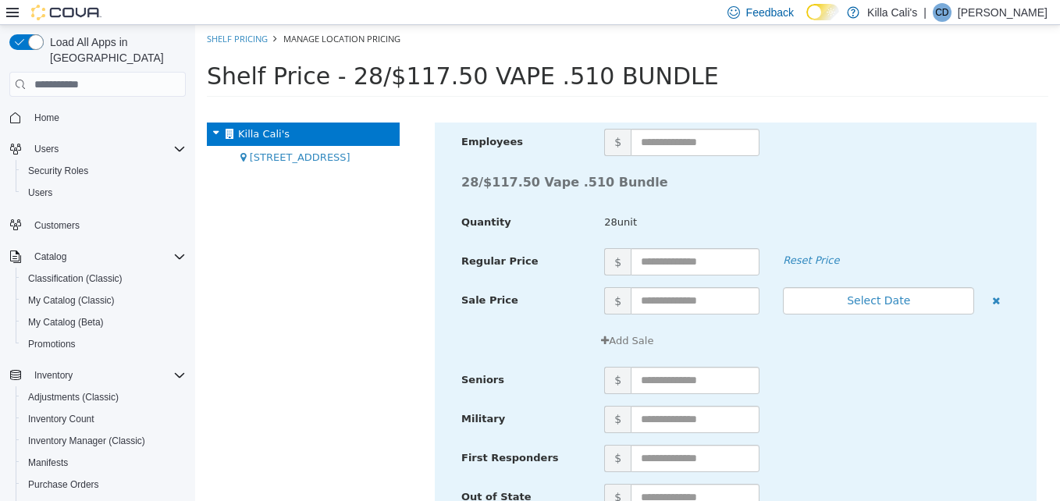
scroll to position [5160, 0]
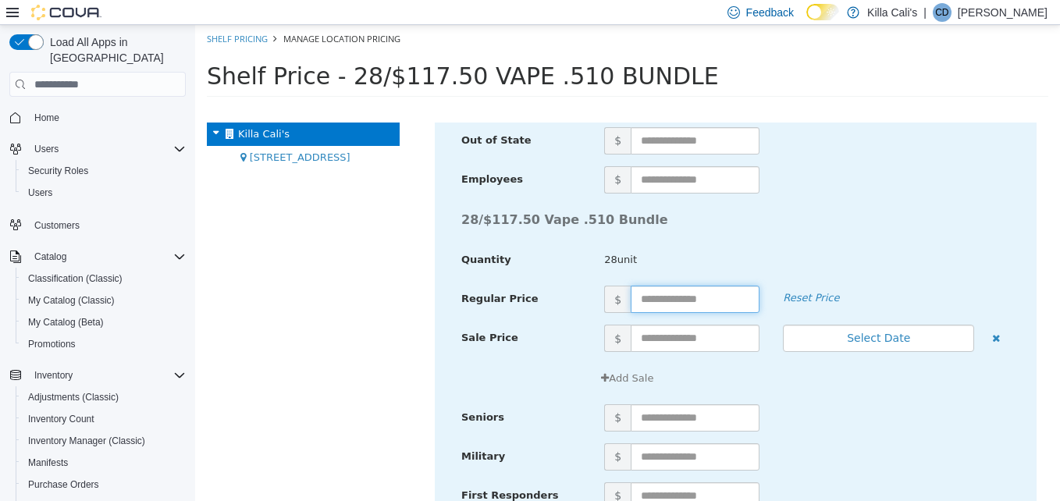
click at [650, 300] on input "text" at bounding box center [695, 299] width 129 height 27
type input "******"
click at [886, 388] on div "Add Sale" at bounding box center [806, 379] width 429 height 28
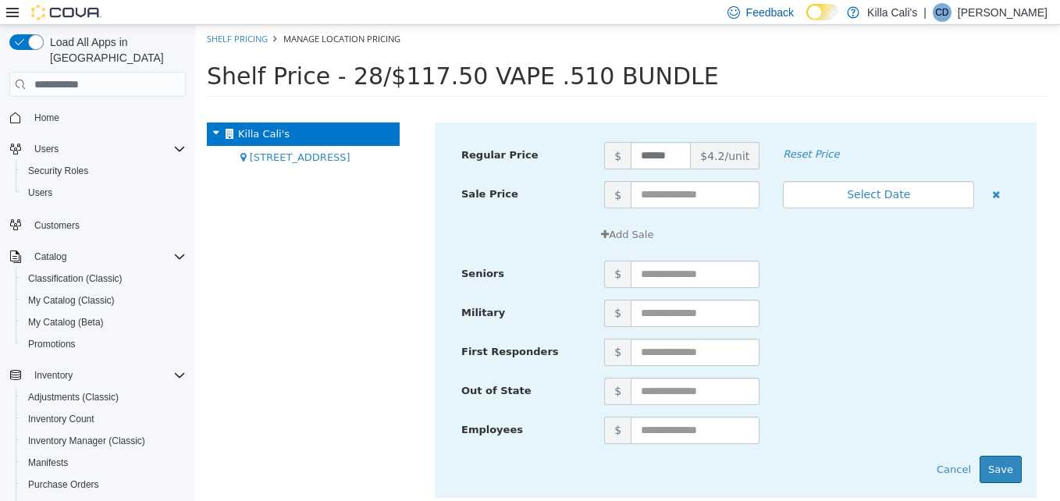
scroll to position [5316, 0]
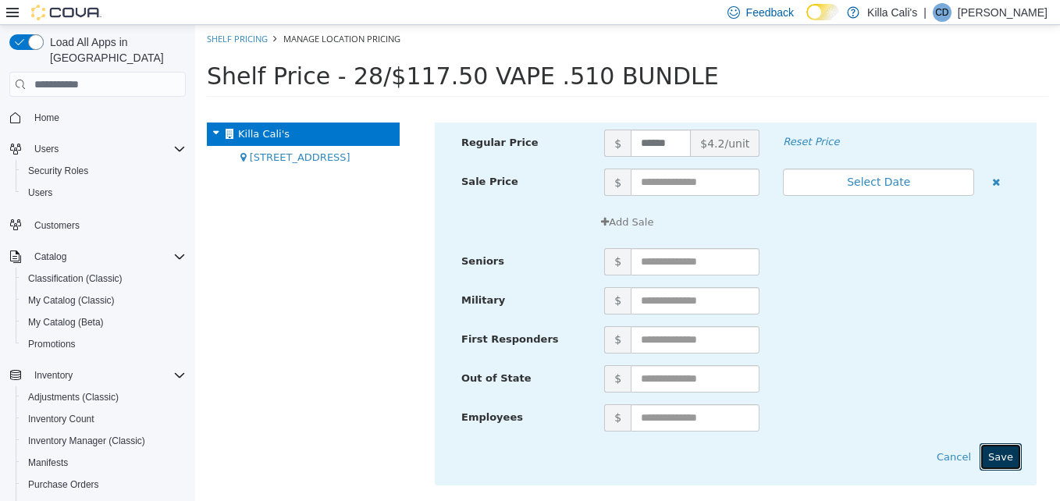
click at [999, 457] on button "Save" at bounding box center [1001, 457] width 42 height 28
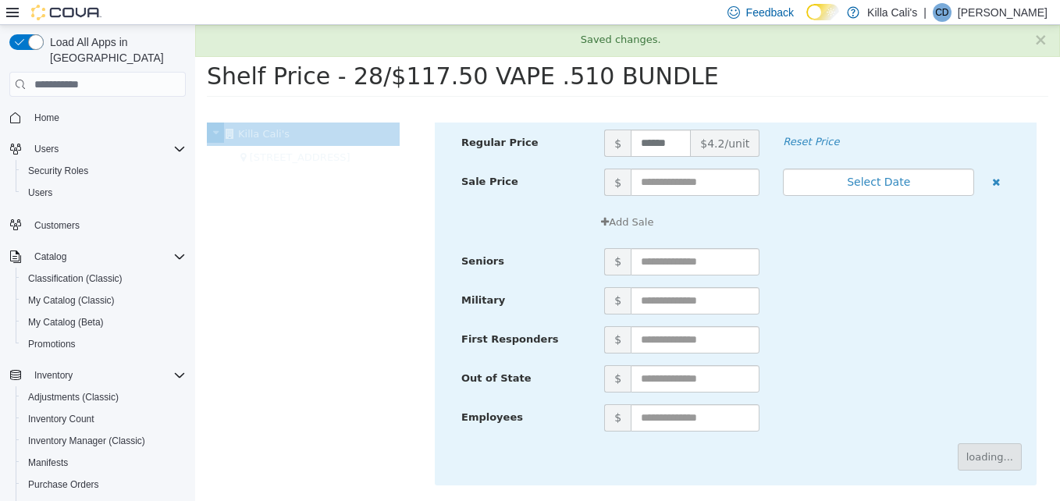
scroll to position [75, 0]
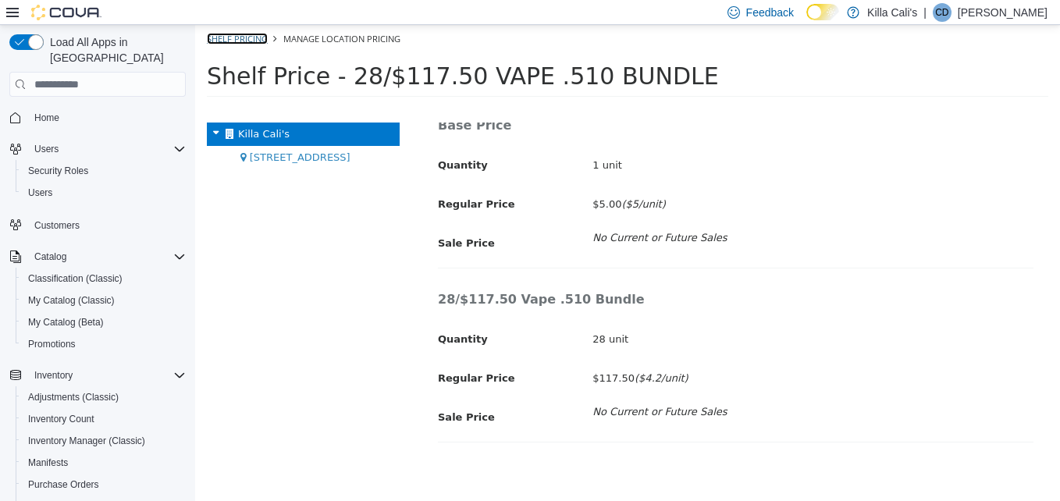
click at [219, 38] on link "Shelf Pricing" at bounding box center [237, 39] width 61 height 12
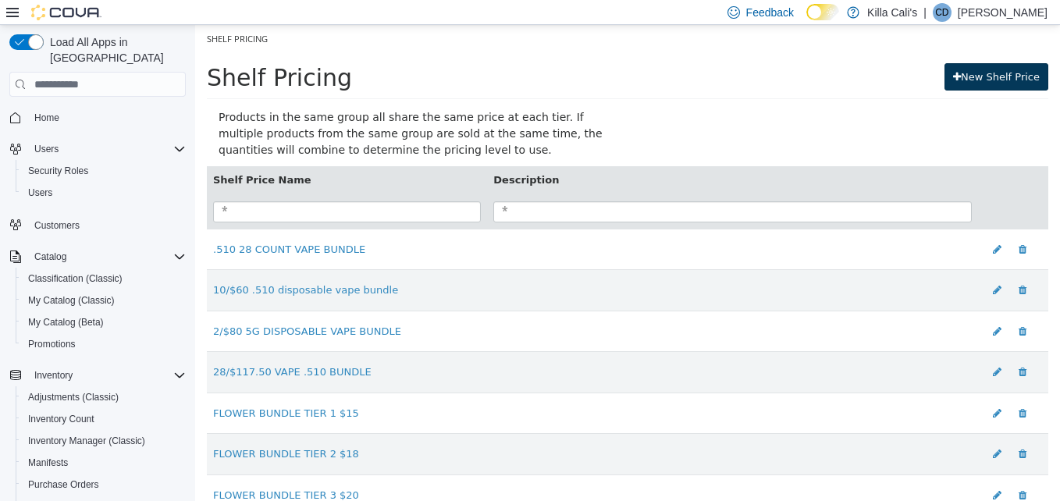
click at [975, 73] on link "New Shelf Price" at bounding box center [997, 77] width 104 height 28
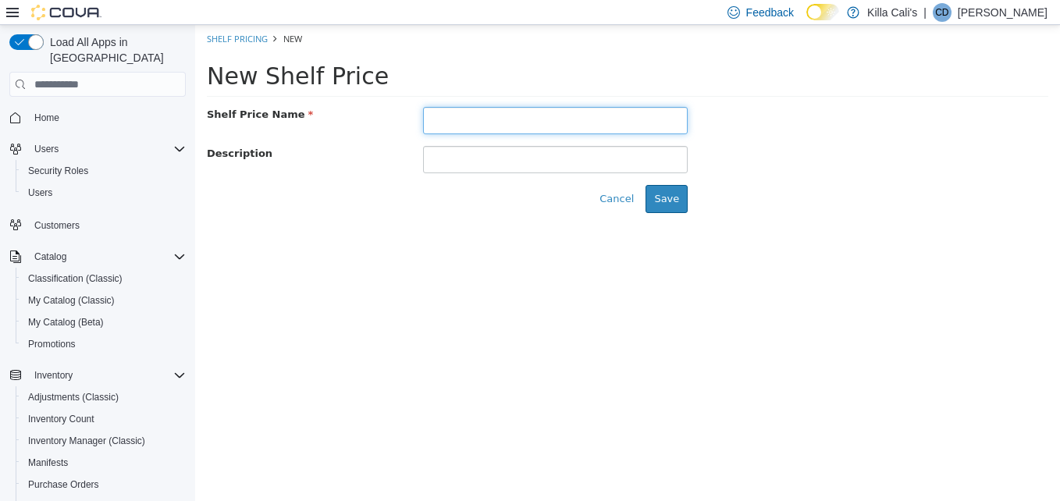
click at [493, 118] on input "text" at bounding box center [555, 120] width 265 height 27
type input "**********"
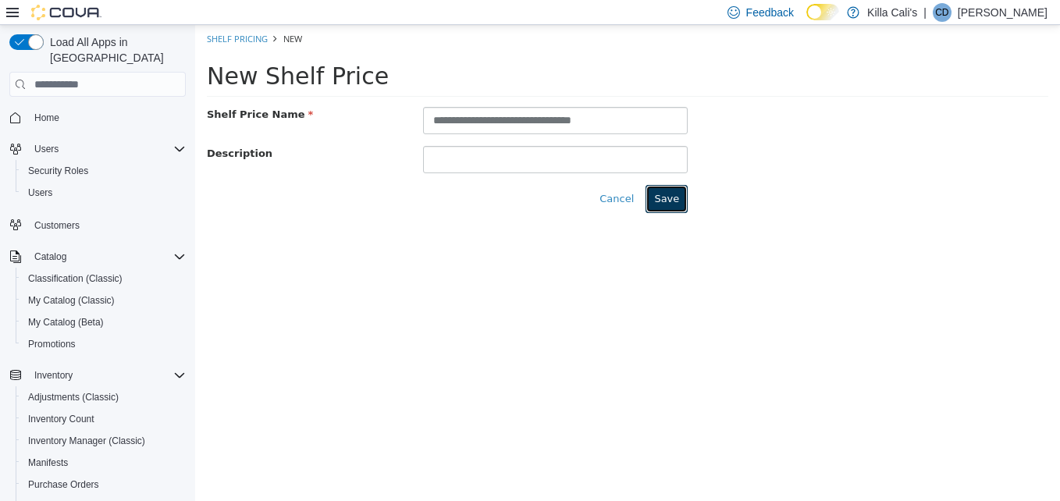
click at [655, 202] on button "Save" at bounding box center [667, 199] width 42 height 28
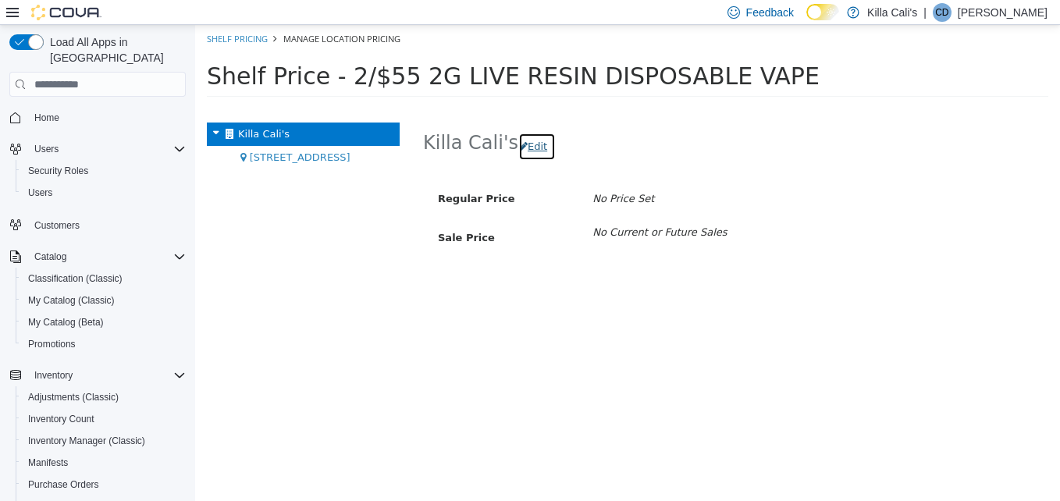
click at [529, 142] on button "Edit" at bounding box center [536, 147] width 37 height 28
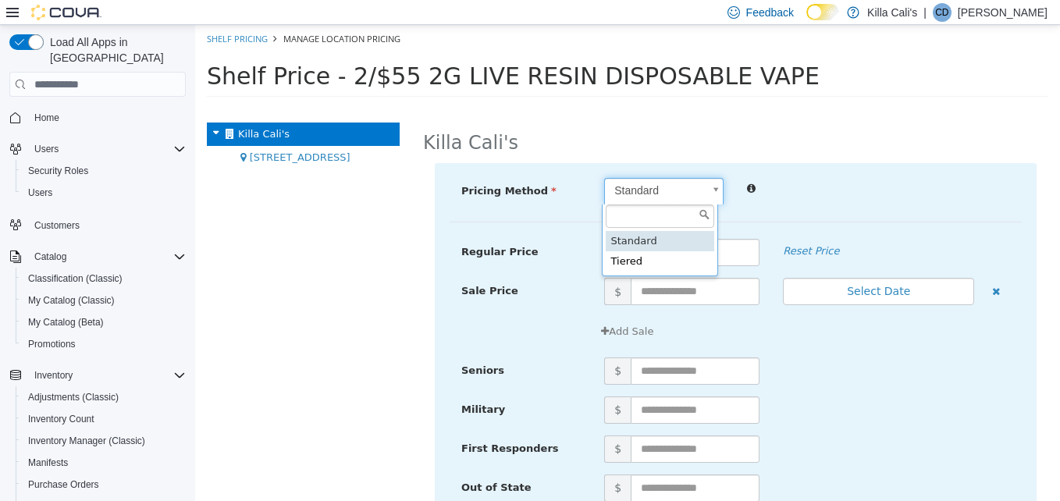
click at [638, 107] on body "× Save successful. Shelf Pricing Manage Location Pricing Shelf Price - 2/$55 2G…" at bounding box center [627, 66] width 865 height 82
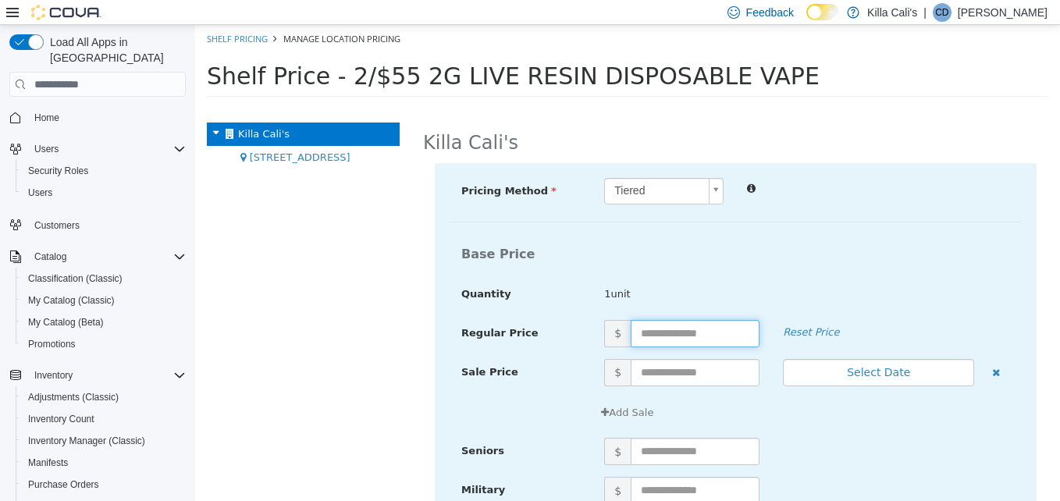
click at [661, 331] on input "text" at bounding box center [695, 333] width 129 height 27
type input "**"
click at [749, 288] on span "1unit" at bounding box center [699, 294] width 215 height 16
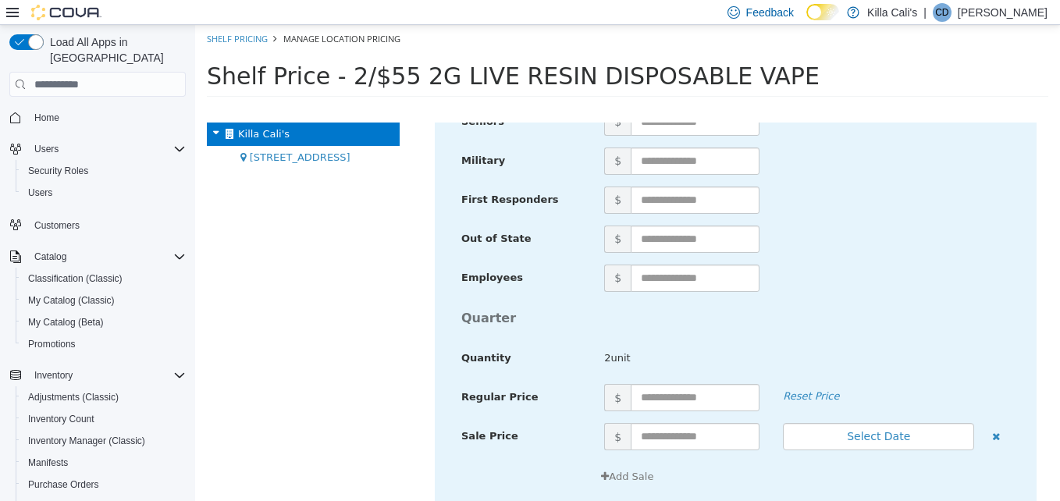
scroll to position [1561, 0]
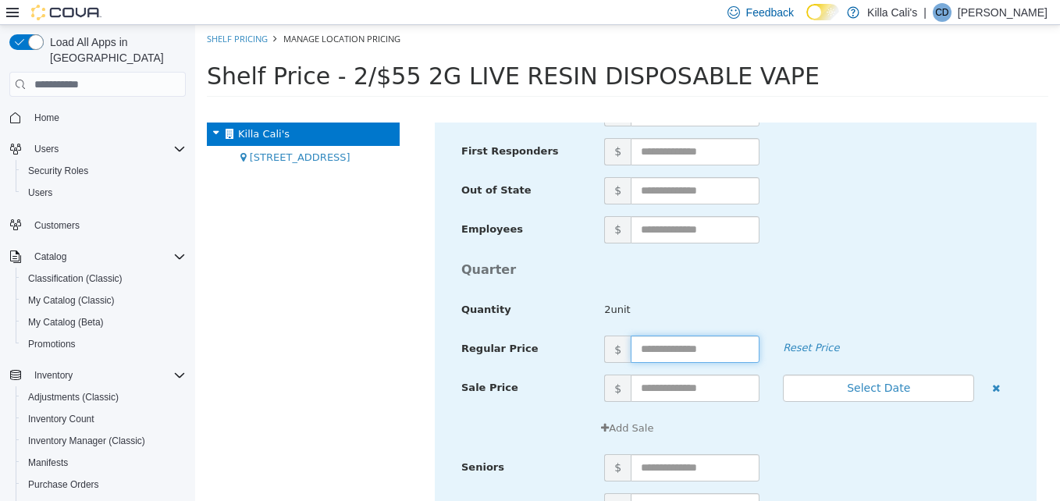
click at [690, 349] on input "text" at bounding box center [695, 349] width 129 height 27
type input "**"
click at [868, 260] on div "Quarter" at bounding box center [736, 270] width 572 height 30
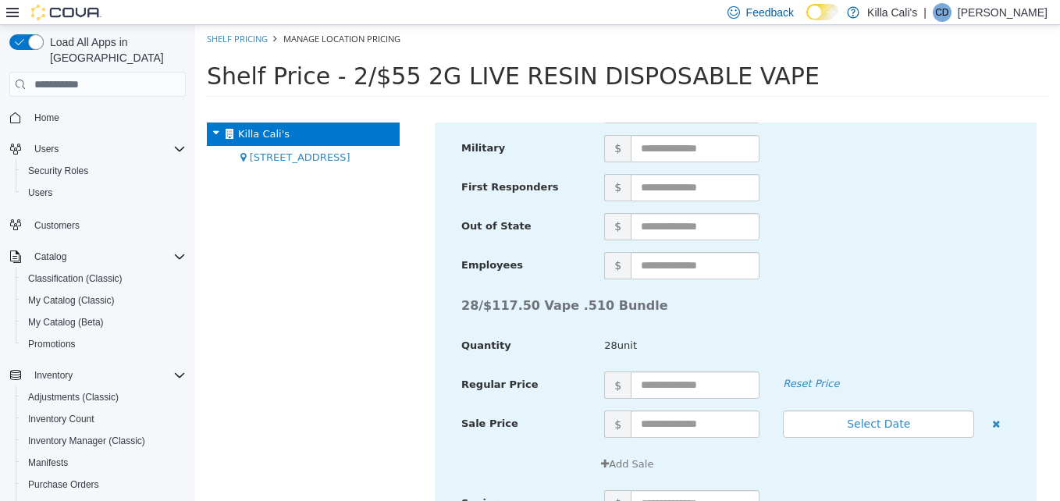
scroll to position [5316, 0]
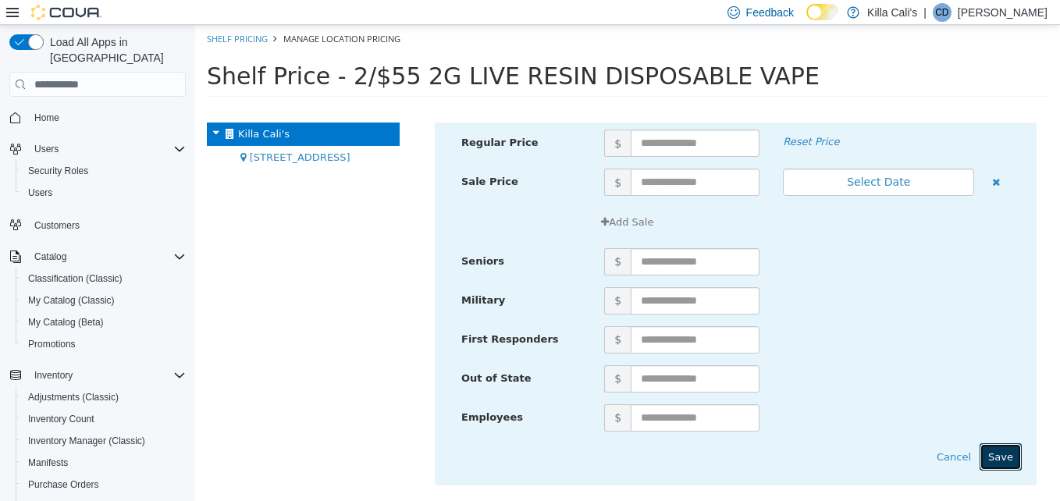
click at [1003, 456] on button "Save" at bounding box center [1001, 457] width 42 height 28
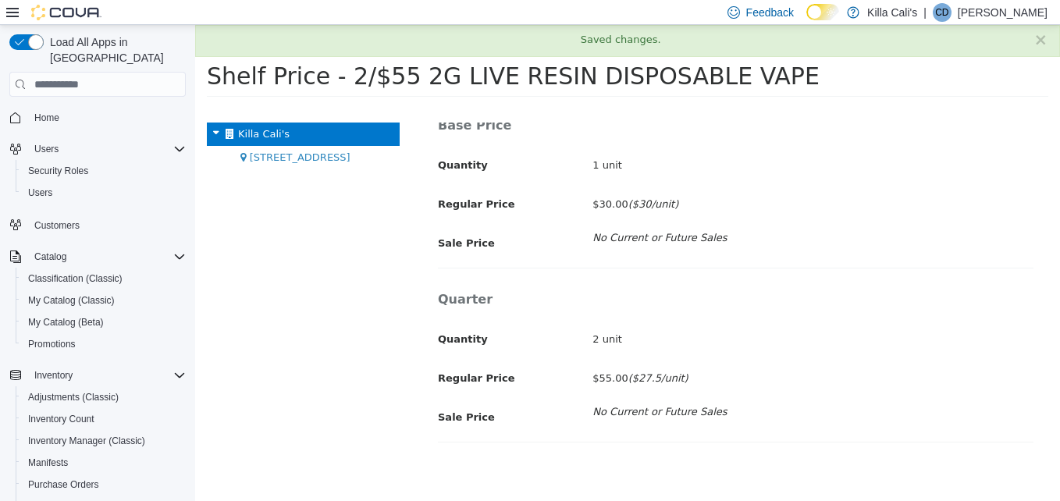
scroll to position [75, 0]
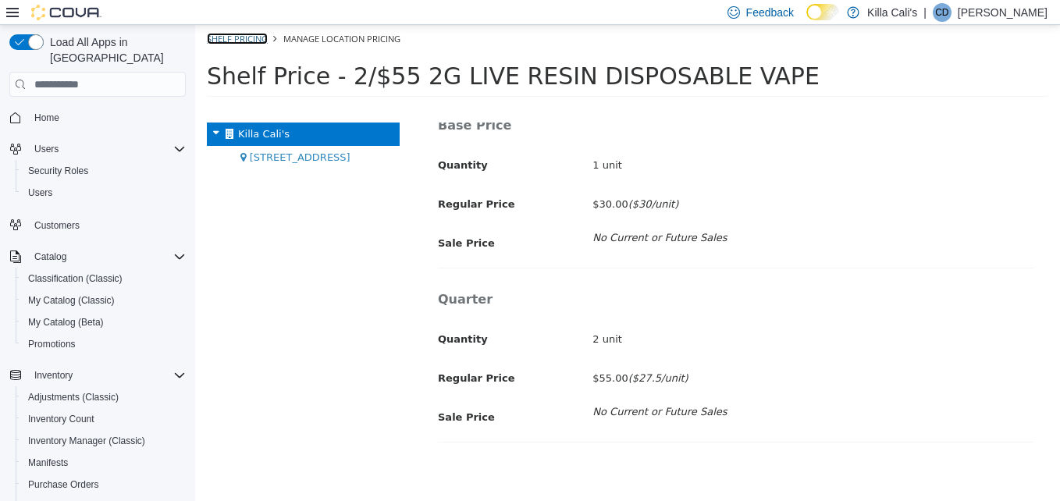
click at [227, 37] on link "Shelf Pricing" at bounding box center [237, 39] width 61 height 12
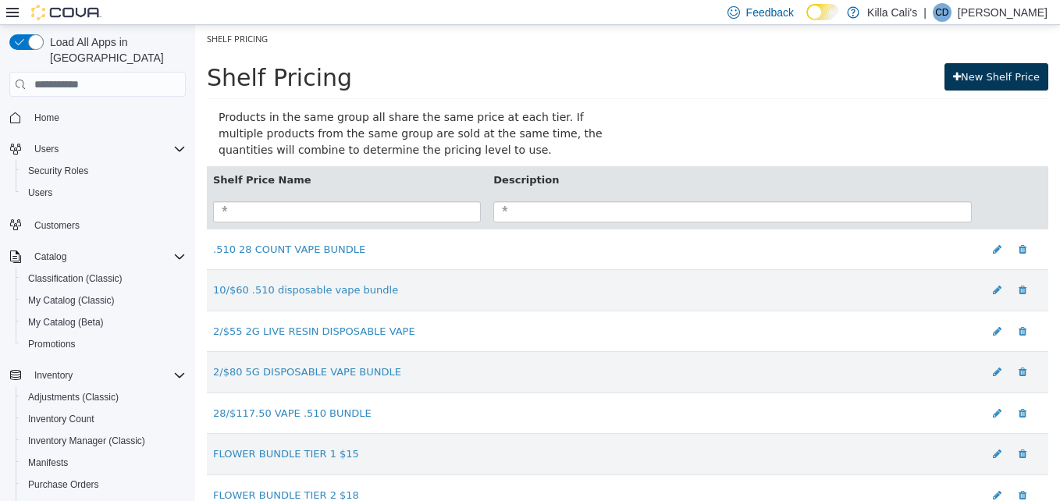
click at [961, 82] on link "New Shelf Price" at bounding box center [997, 77] width 104 height 28
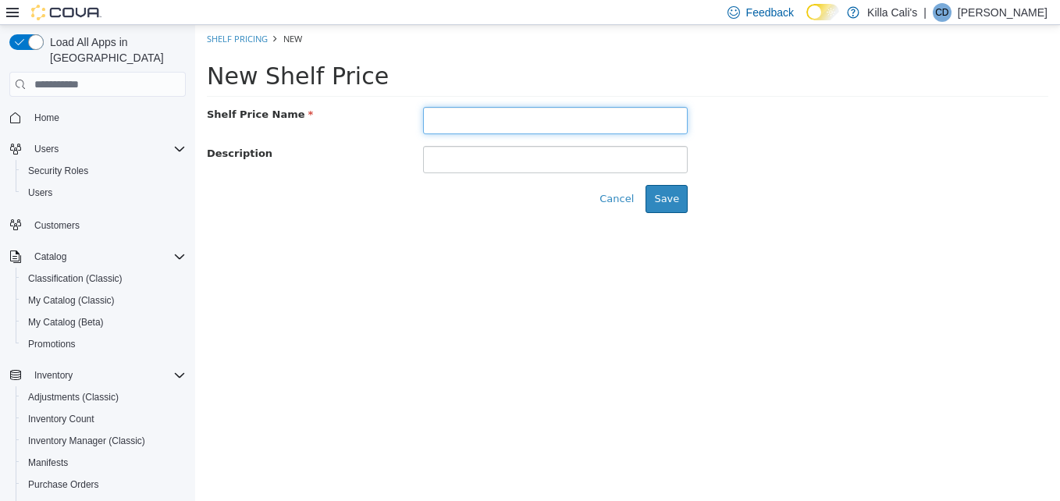
click at [494, 114] on input "text" at bounding box center [555, 120] width 265 height 27
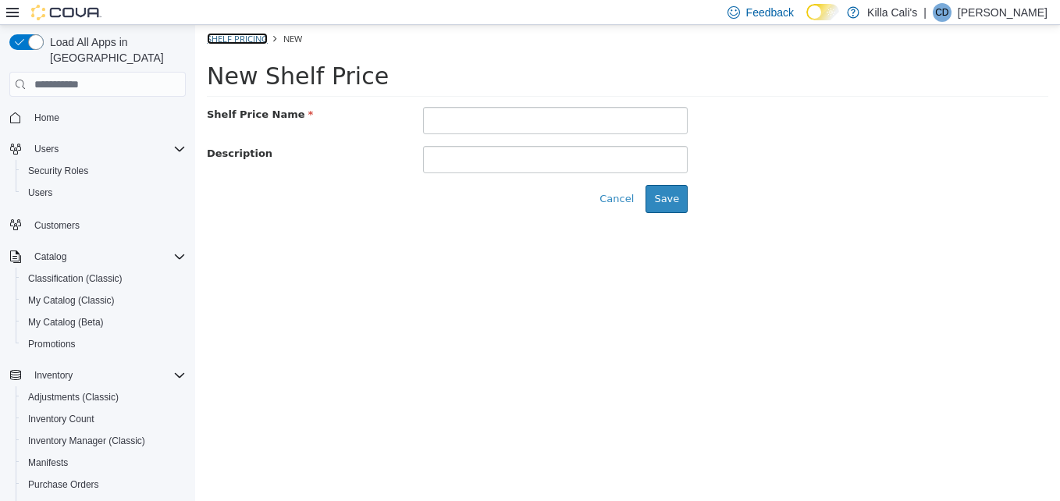
click at [230, 33] on link "Shelf Pricing" at bounding box center [237, 39] width 61 height 12
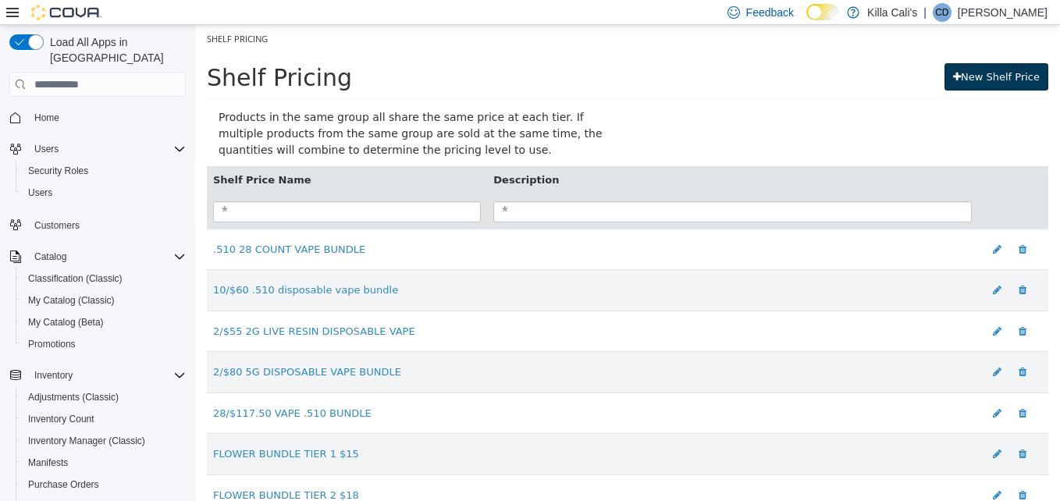
click at [984, 80] on link "New Shelf Price" at bounding box center [997, 77] width 104 height 28
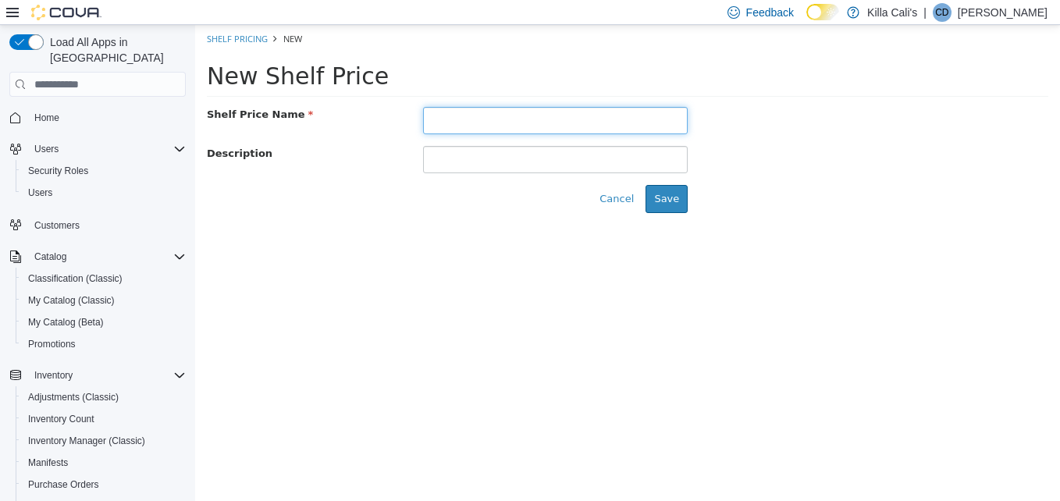
click at [486, 112] on input "text" at bounding box center [555, 120] width 265 height 27
type input "**********"
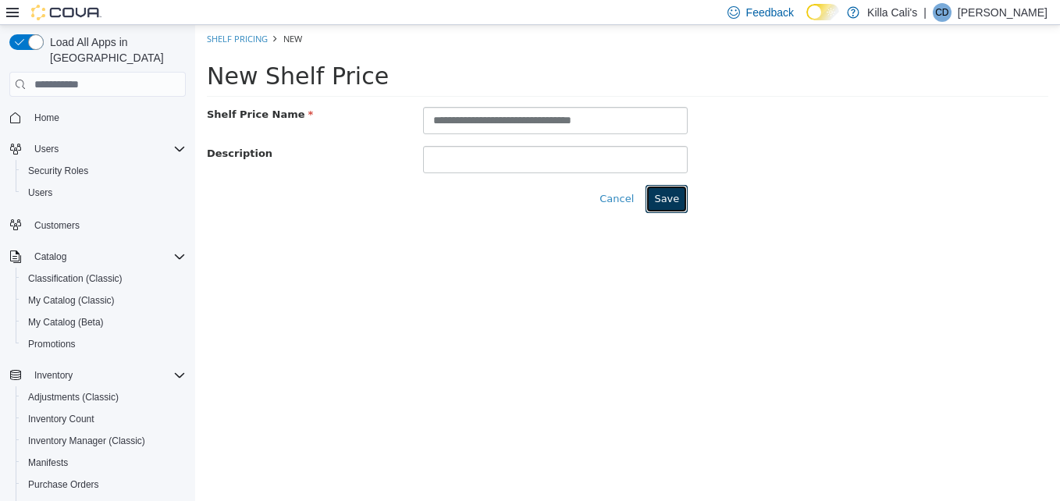
click at [682, 202] on button "Save" at bounding box center [667, 199] width 42 height 28
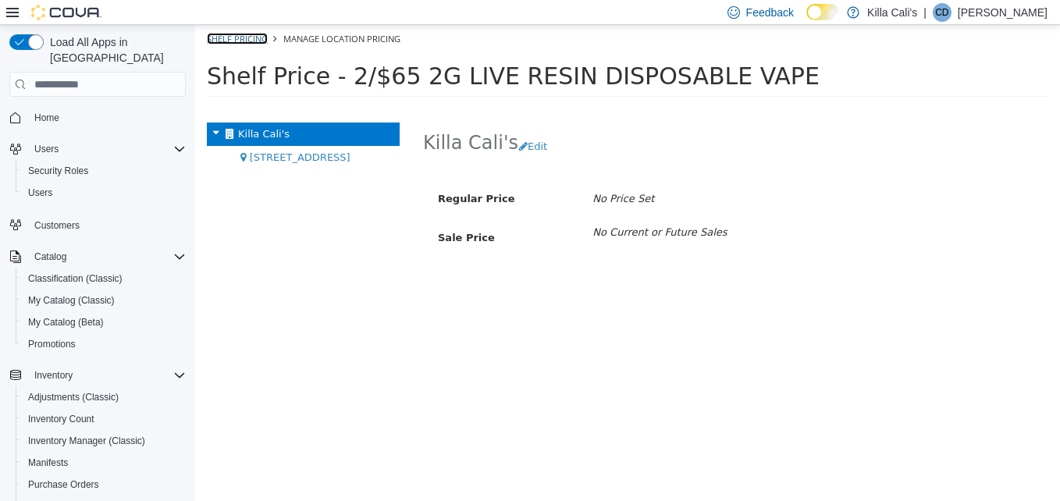
click at [223, 37] on link "Shelf Pricing" at bounding box center [237, 39] width 61 height 12
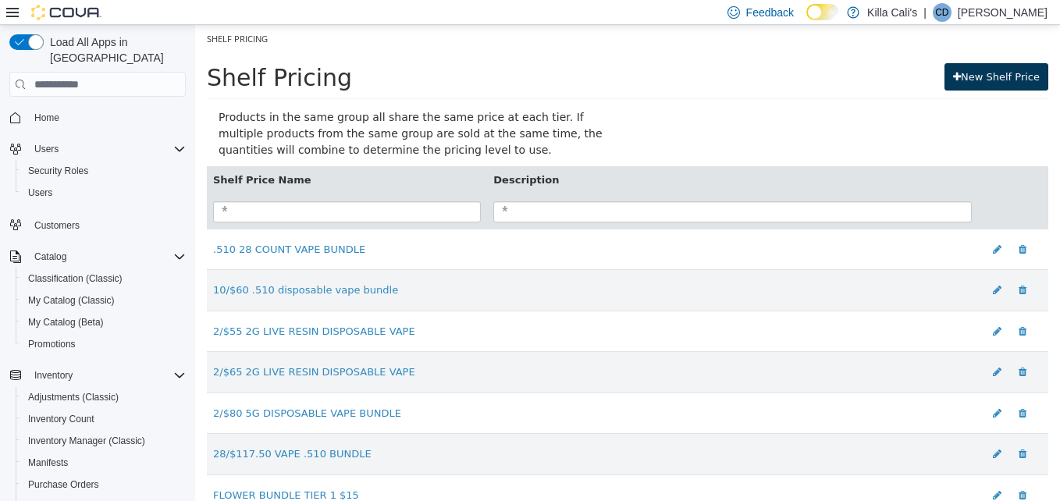
click at [970, 77] on link "New Shelf Price" at bounding box center [997, 77] width 104 height 28
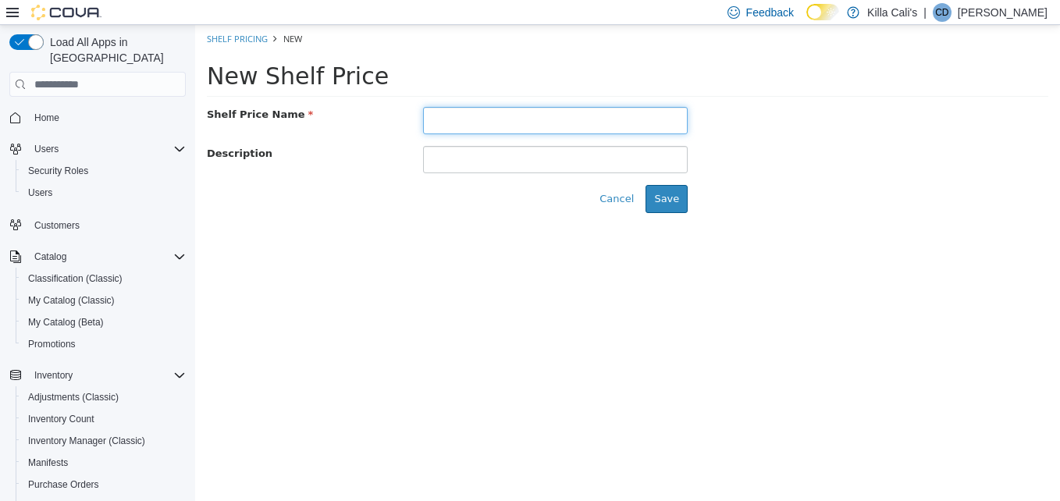
click at [446, 118] on input "text" at bounding box center [555, 120] width 265 height 27
type input "**********"
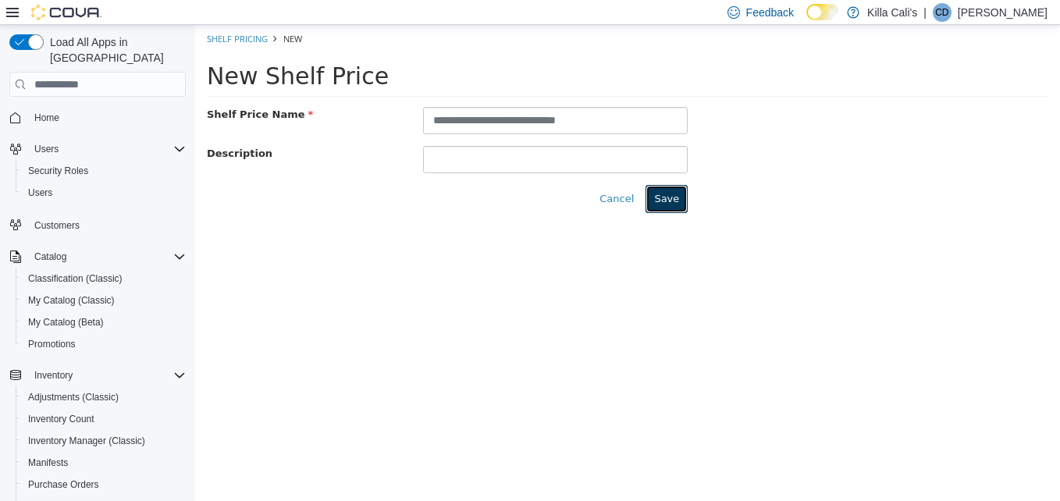
click at [672, 196] on button "Save" at bounding box center [667, 199] width 42 height 28
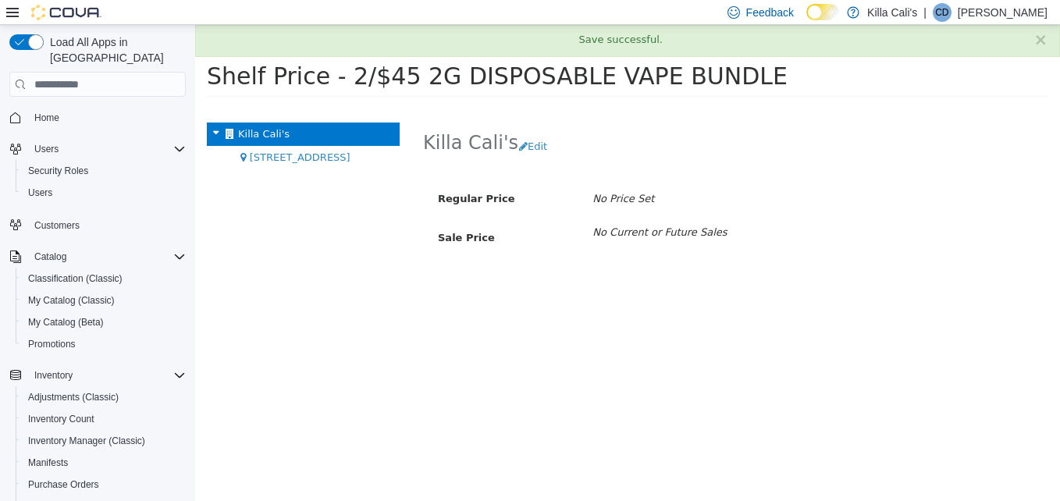
drag, startPoint x: 742, startPoint y: 82, endPoint x: 724, endPoint y: 83, distance: 18.8
click at [533, 148] on button "Edit" at bounding box center [536, 147] width 37 height 28
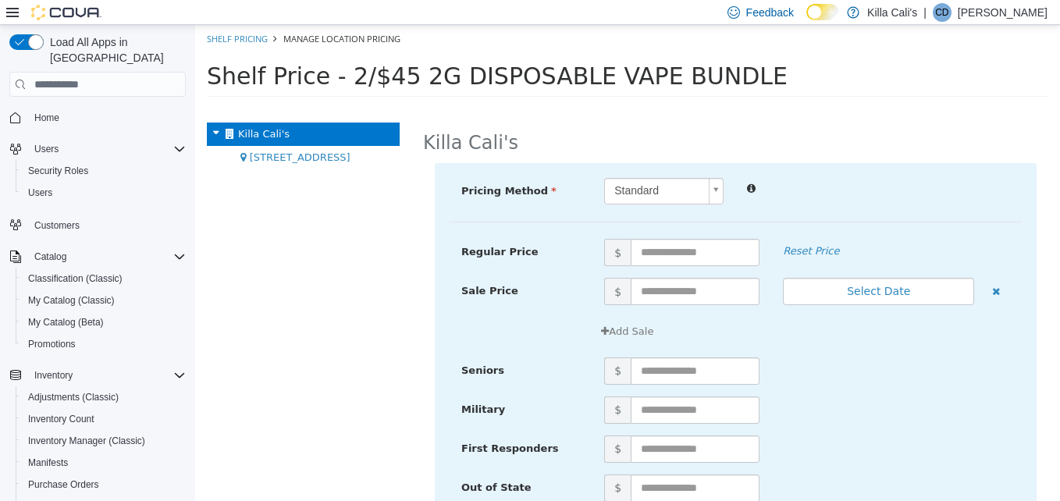
click at [641, 107] on body "× Save successful. Shelf Pricing Manage Location Pricing Shelf Price - 2/$45 2G…" at bounding box center [627, 66] width 865 height 82
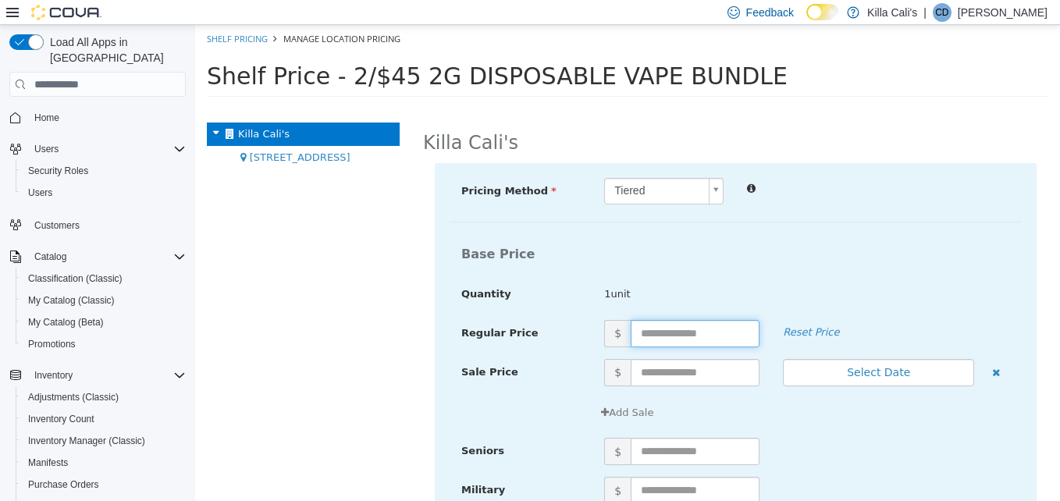
click at [641, 333] on input "text" at bounding box center [695, 333] width 129 height 27
type input "**"
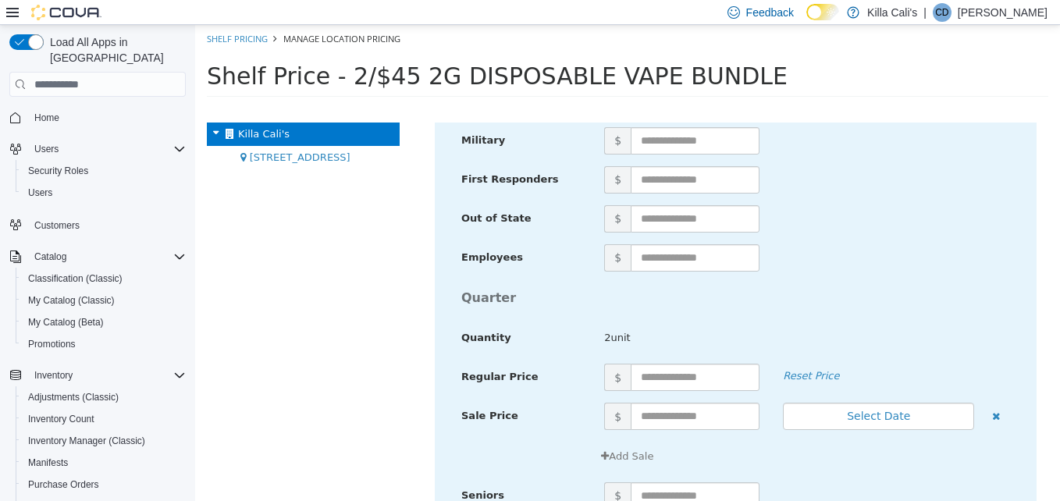
scroll to position [1561, 0]
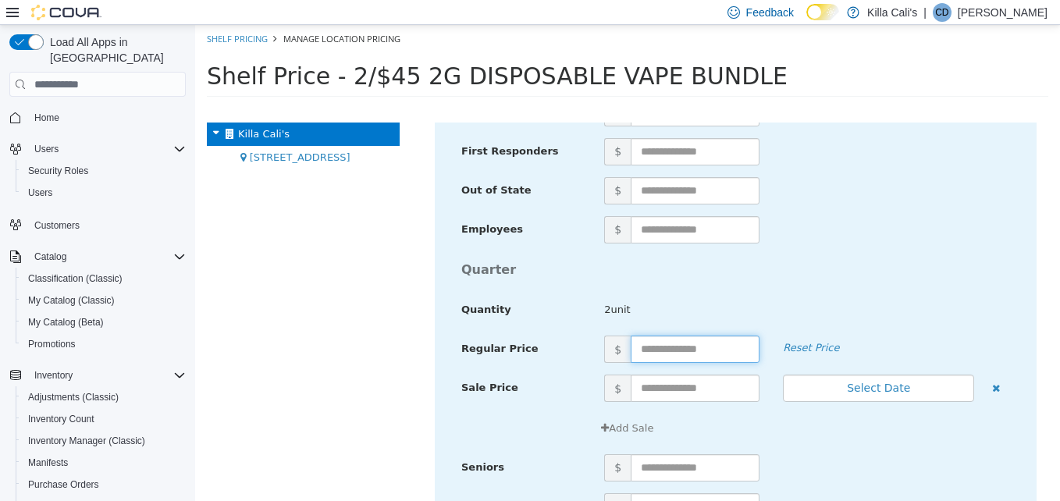
click at [681, 344] on input "text" at bounding box center [695, 349] width 129 height 27
type input "**"
click at [789, 272] on h4 "Quarter" at bounding box center [736, 270] width 572 height 14
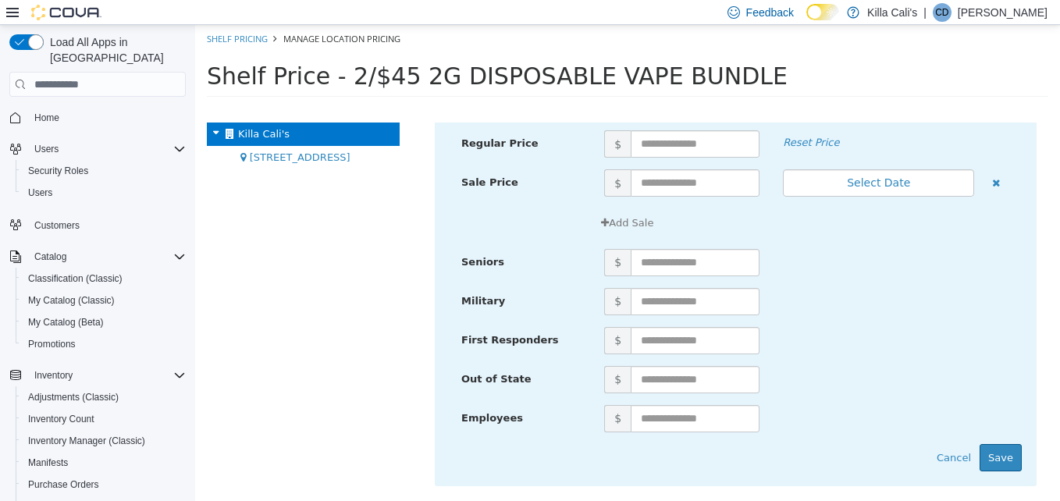
scroll to position [5316, 0]
click at [997, 457] on button "Save" at bounding box center [1001, 457] width 42 height 28
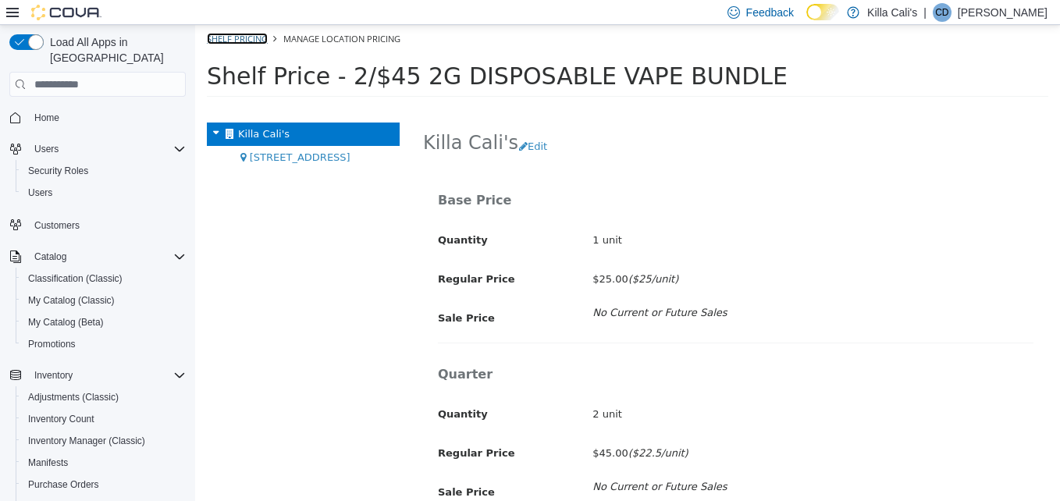
click at [242, 37] on link "Shelf Pricing" at bounding box center [237, 39] width 61 height 12
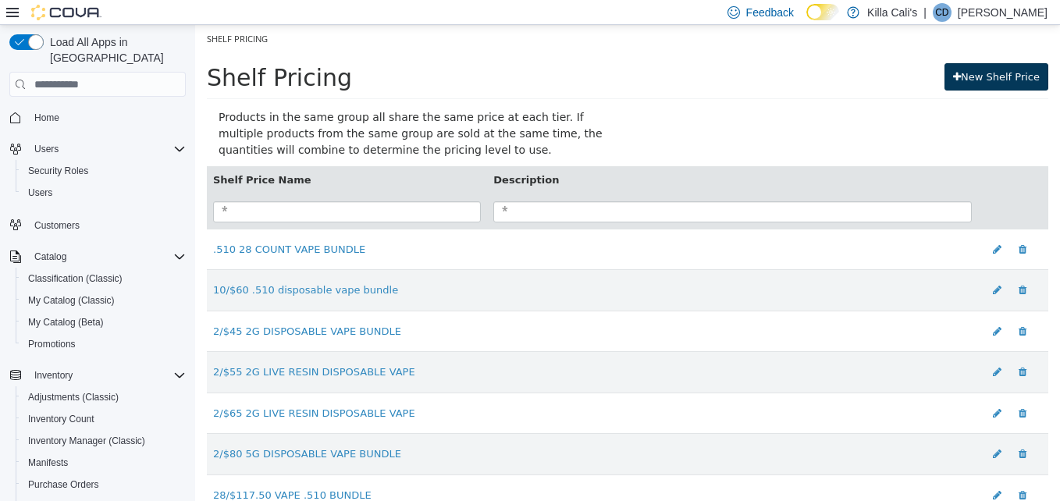
click at [993, 68] on link "New Shelf Price" at bounding box center [997, 77] width 104 height 28
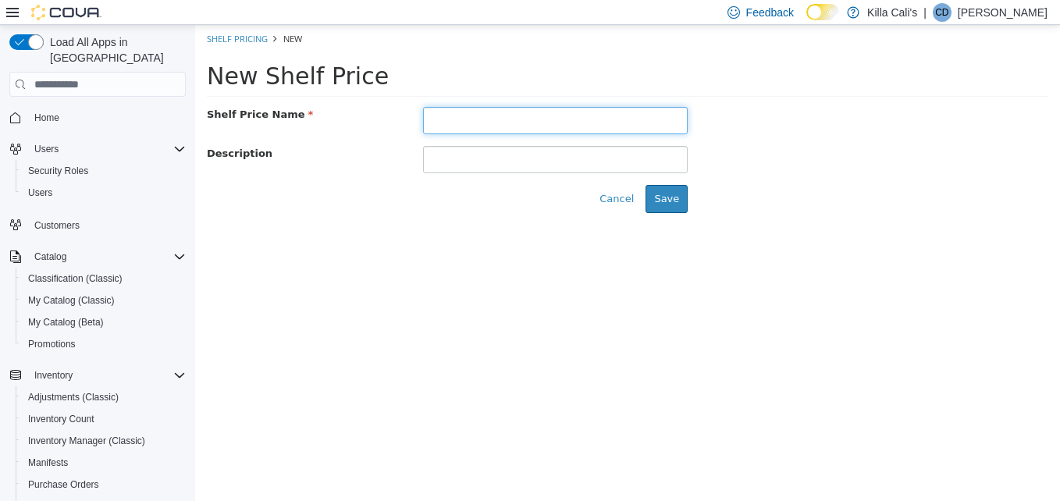
click at [577, 110] on input "text" at bounding box center [555, 120] width 265 height 27
type input "**********"
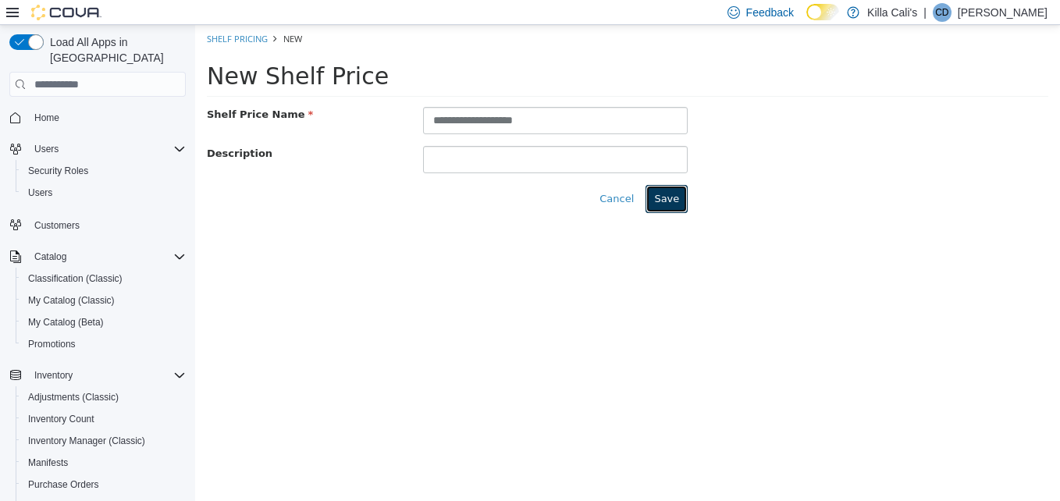
click at [666, 197] on button "Save" at bounding box center [667, 199] width 42 height 28
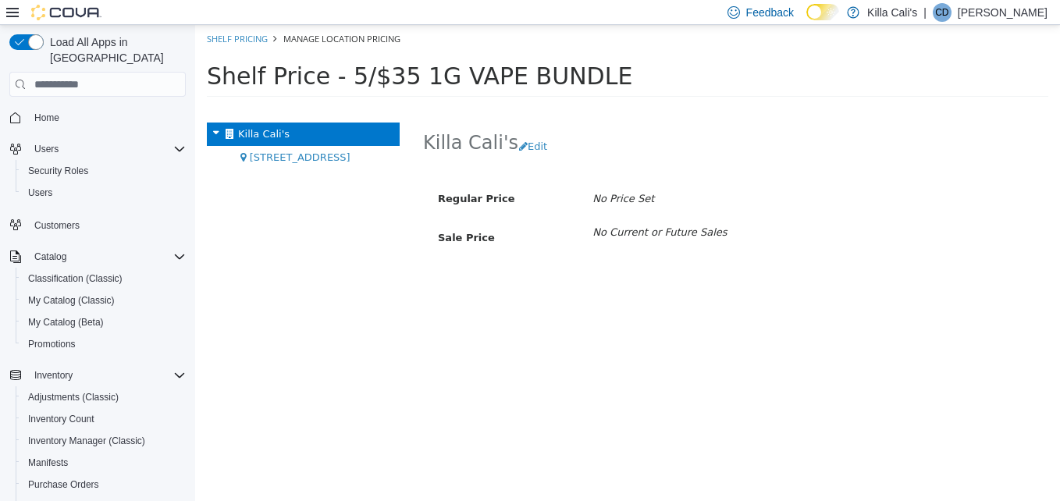
click at [234, 31] on li "Shelf Pricing" at bounding box center [237, 39] width 61 height 16
click at [238, 40] on link "Shelf Pricing" at bounding box center [237, 39] width 61 height 12
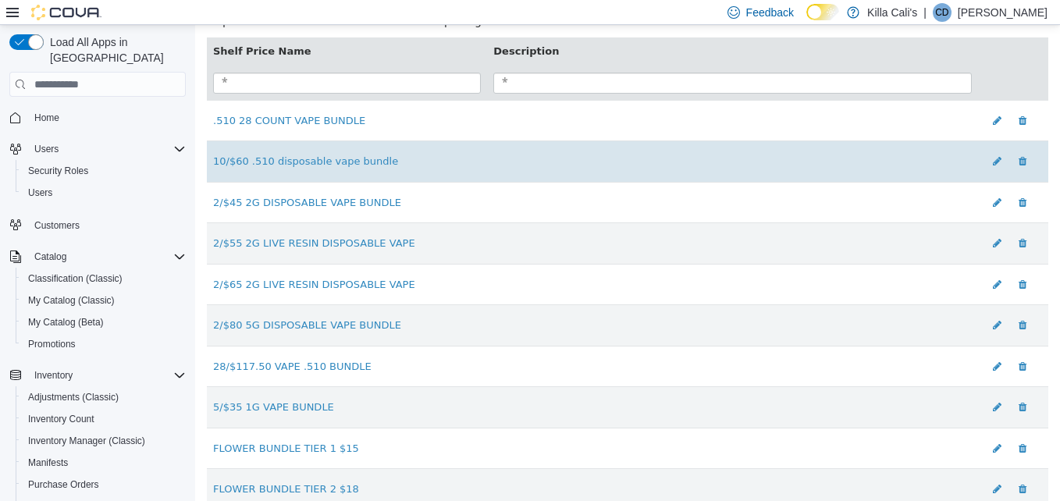
scroll to position [156, 0]
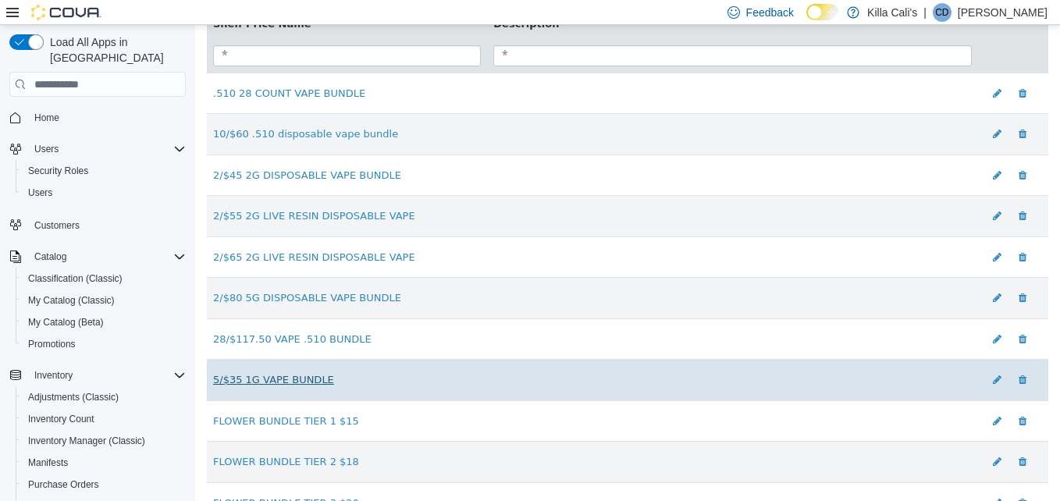
click at [276, 386] on link "5/$35 1G VAPE BUNDLE" at bounding box center [273, 380] width 121 height 12
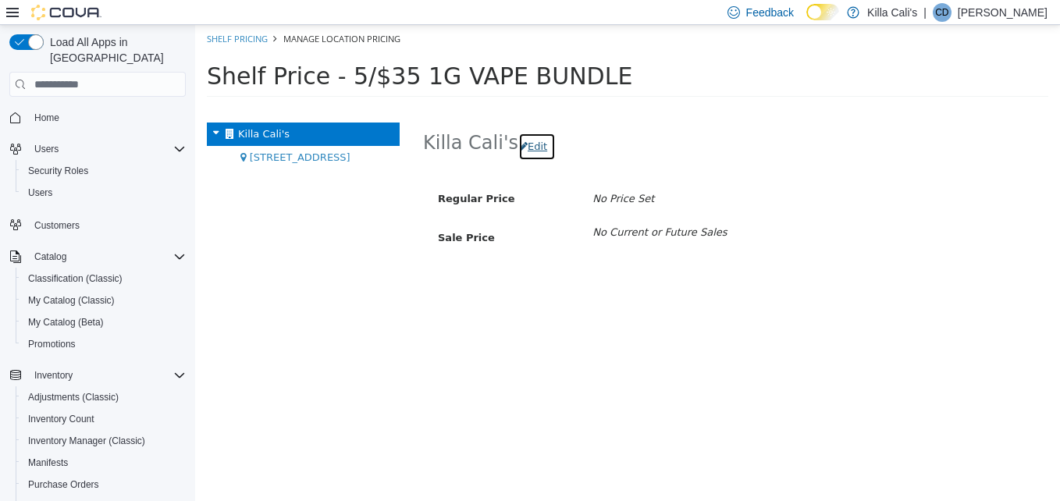
click at [529, 142] on button "Edit" at bounding box center [536, 147] width 37 height 28
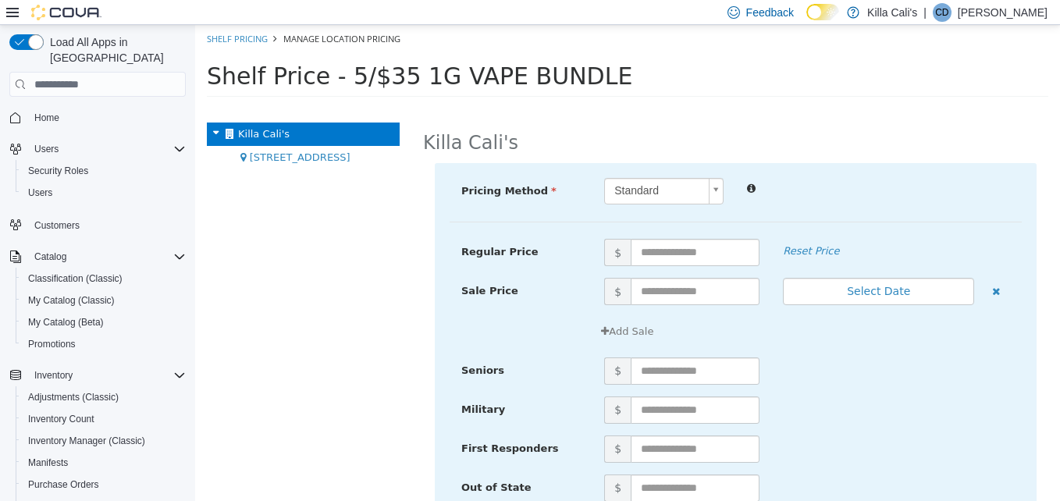
click at [672, 107] on body "× Save successful. Shelf Pricing Manage Location Pricing Shelf Price - 5/$35 1G…" at bounding box center [627, 66] width 865 height 82
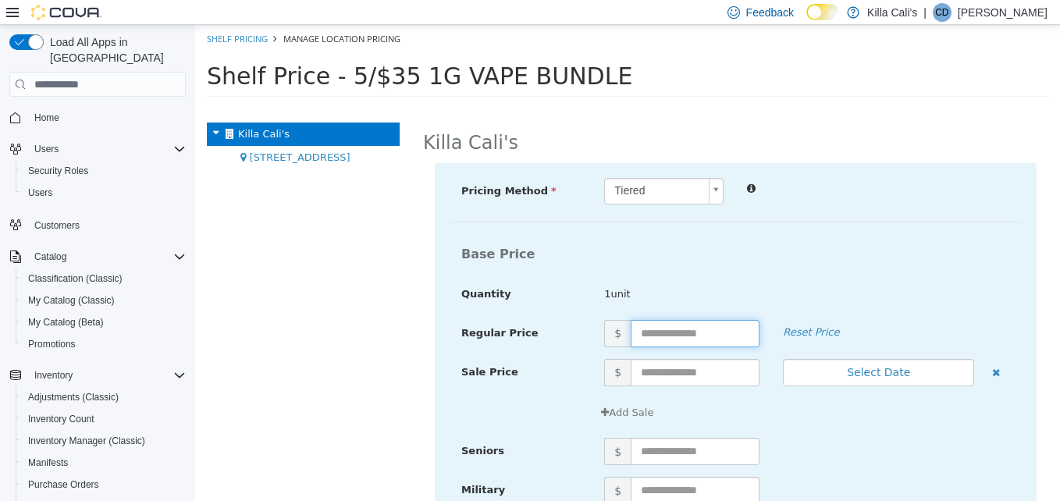
click at [653, 336] on input "text" at bounding box center [695, 333] width 129 height 27
type input "*"
click at [785, 263] on div "Base Price" at bounding box center [736, 254] width 572 height 30
click at [245, 41] on link "Shelf Pricing" at bounding box center [237, 39] width 61 height 12
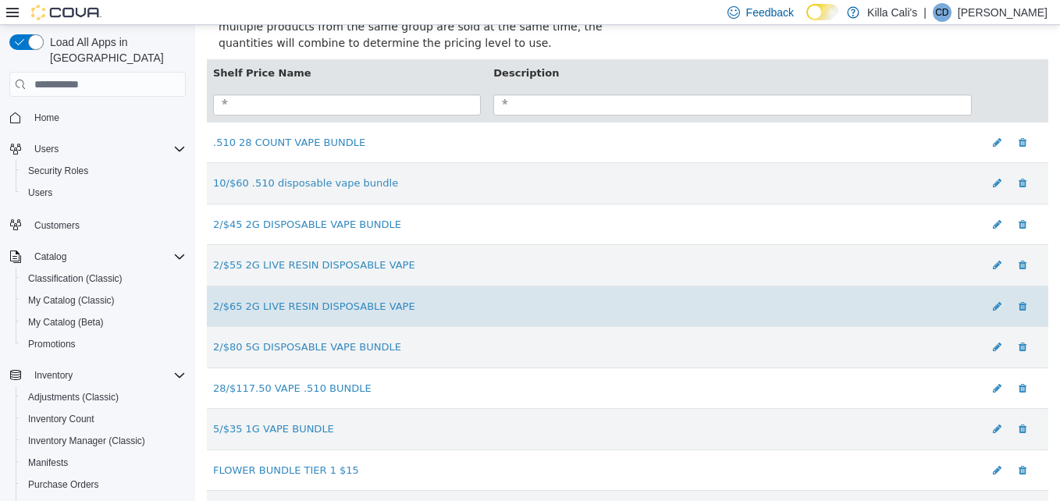
scroll to position [156, 0]
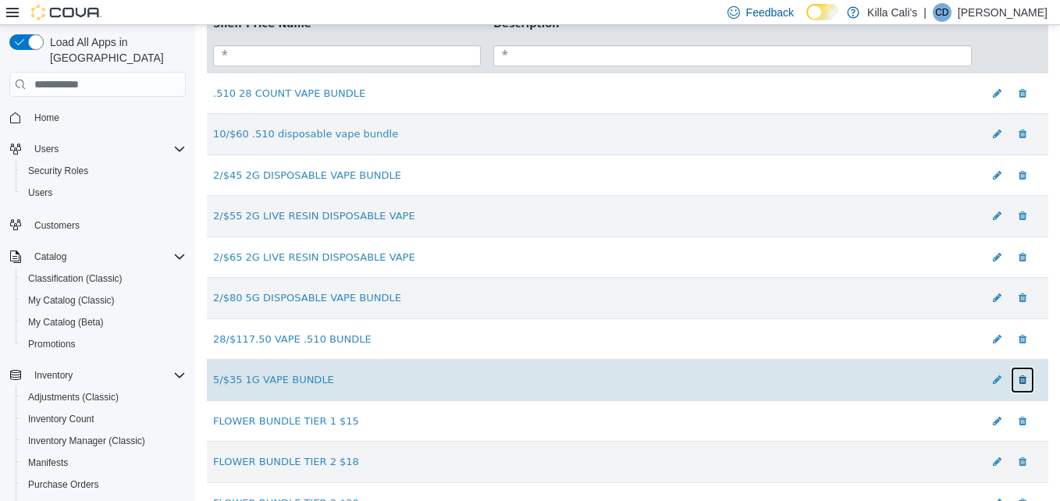
click at [1019, 383] on icon at bounding box center [1023, 380] width 8 height 10
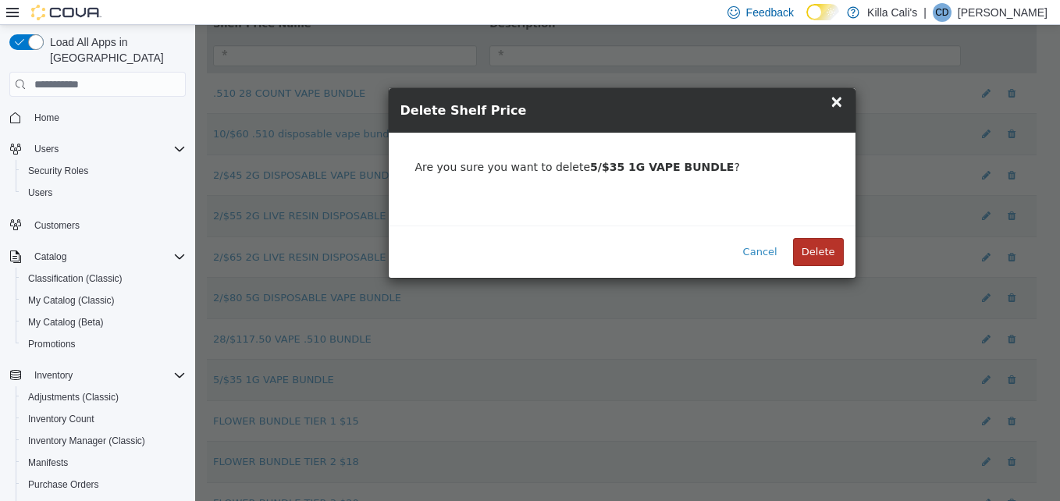
click at [824, 247] on button "Delete" at bounding box center [818, 252] width 51 height 28
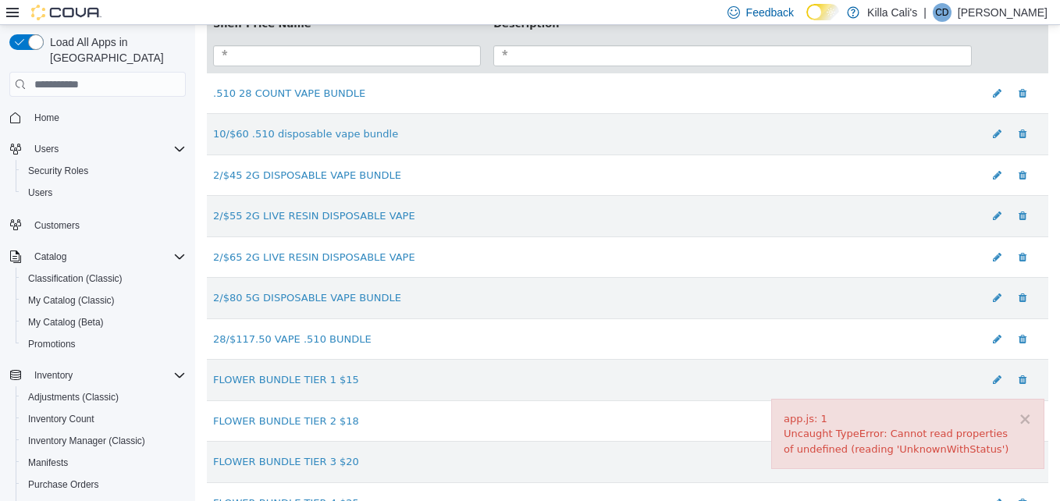
scroll to position [0, 0]
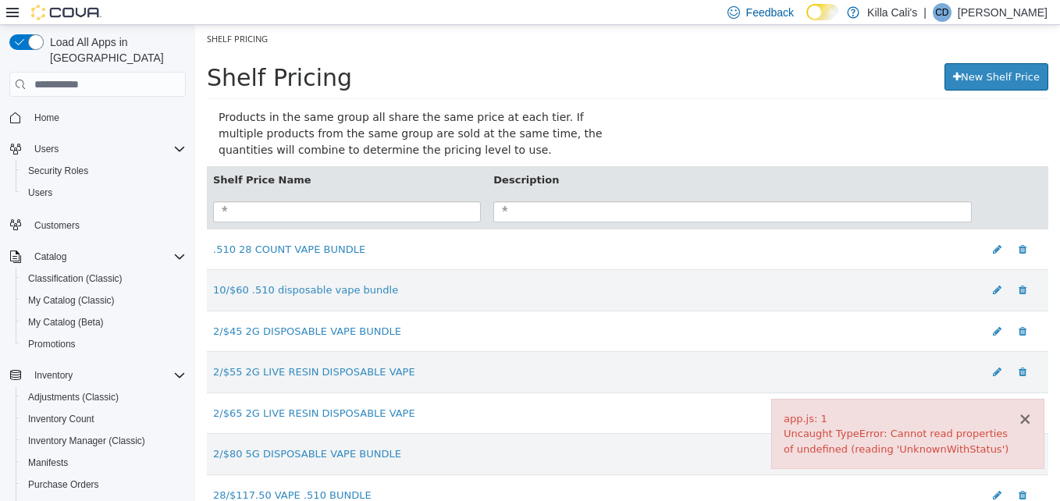
click at [1018, 418] on button "×" at bounding box center [1025, 419] width 14 height 16
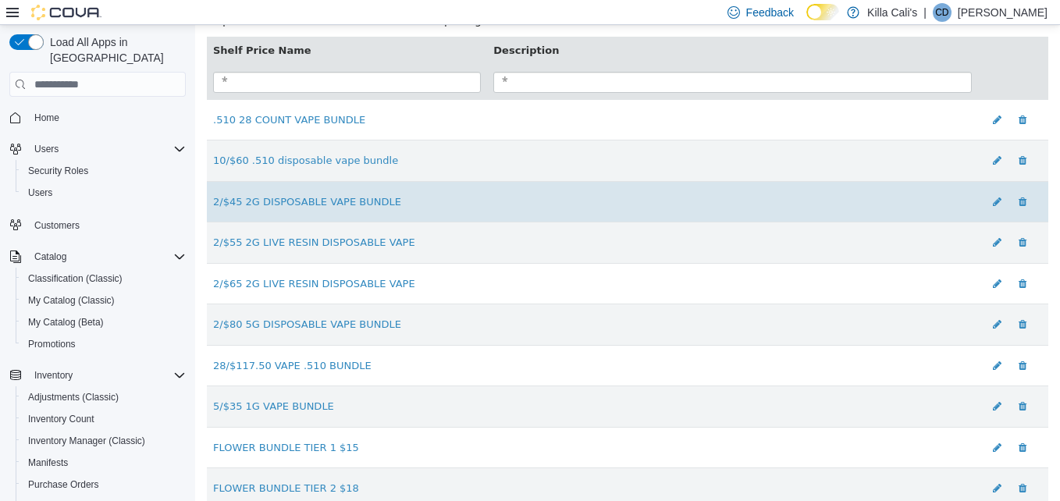
scroll to position [156, 0]
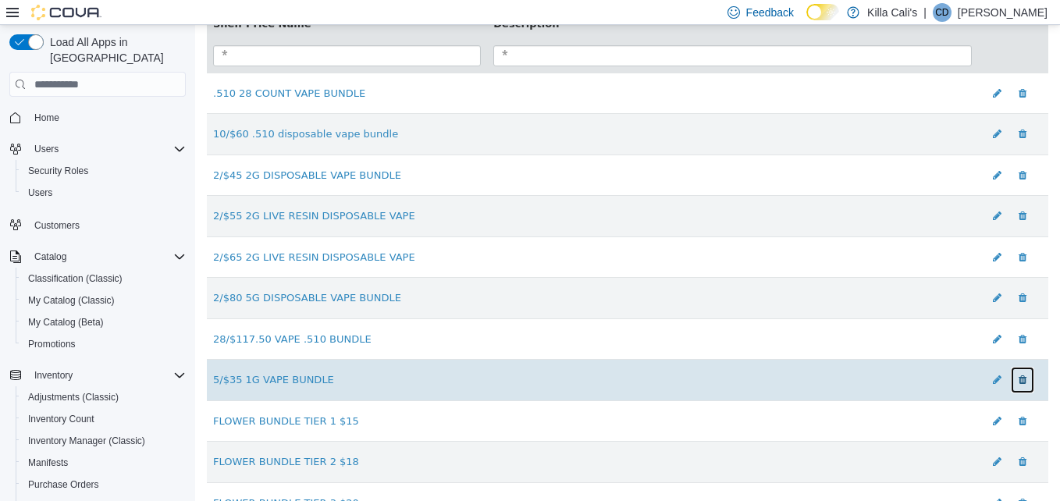
click at [1019, 383] on icon at bounding box center [1023, 380] width 8 height 10
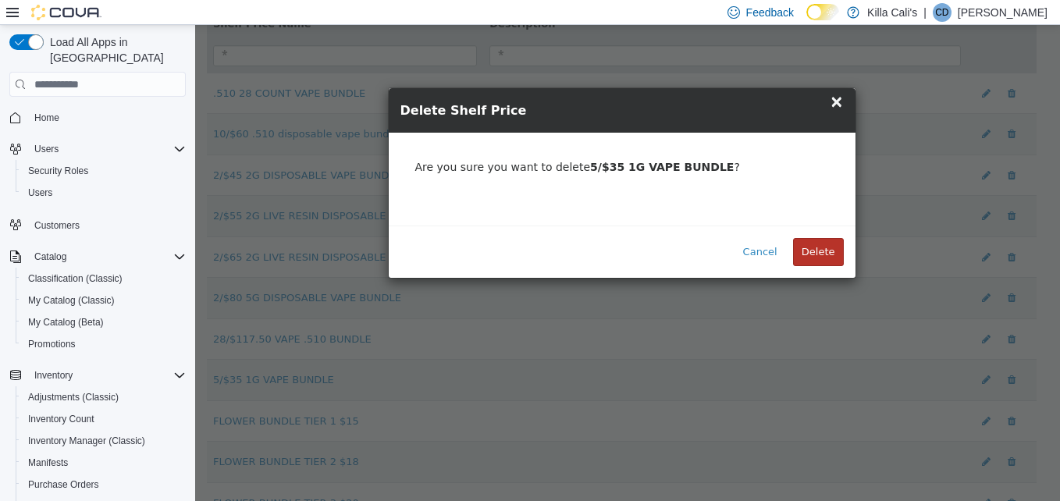
click at [819, 247] on button "Delete" at bounding box center [818, 252] width 51 height 28
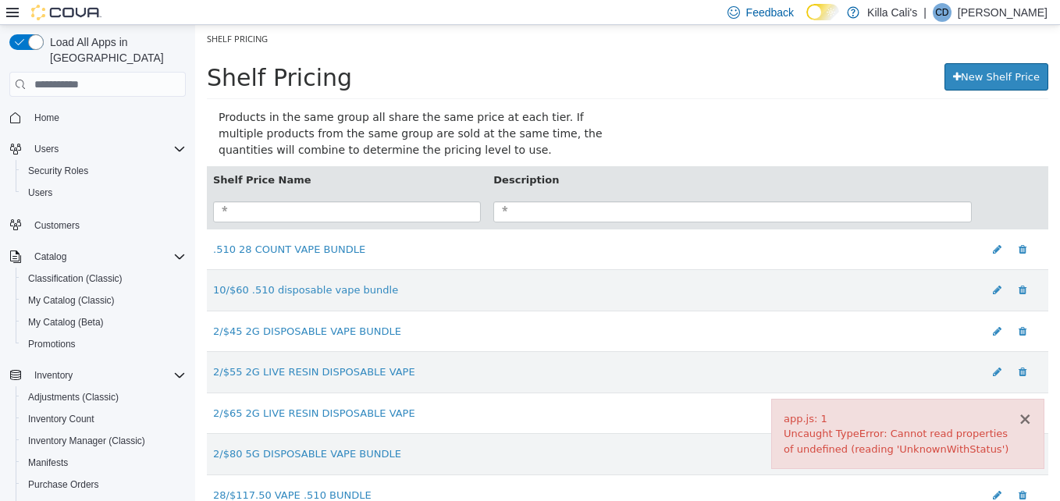
click at [1018, 419] on button "×" at bounding box center [1025, 419] width 14 height 16
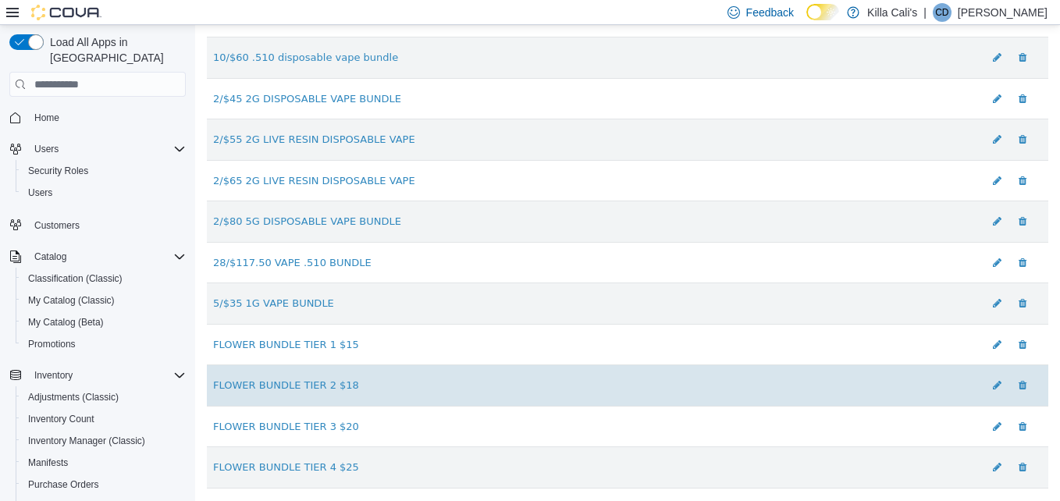
scroll to position [234, 0]
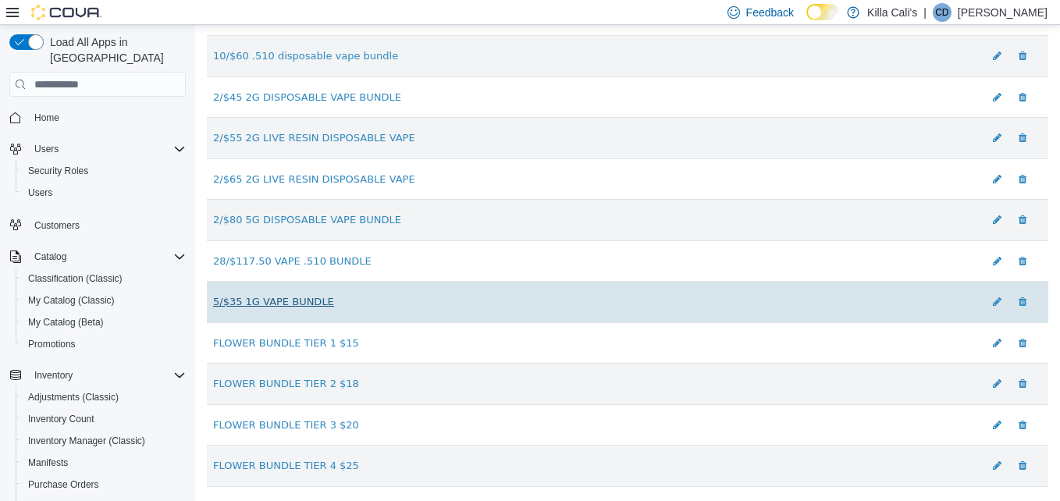
click at [304, 306] on link "5/$35 1G VAPE BUNDLE" at bounding box center [273, 302] width 121 height 12
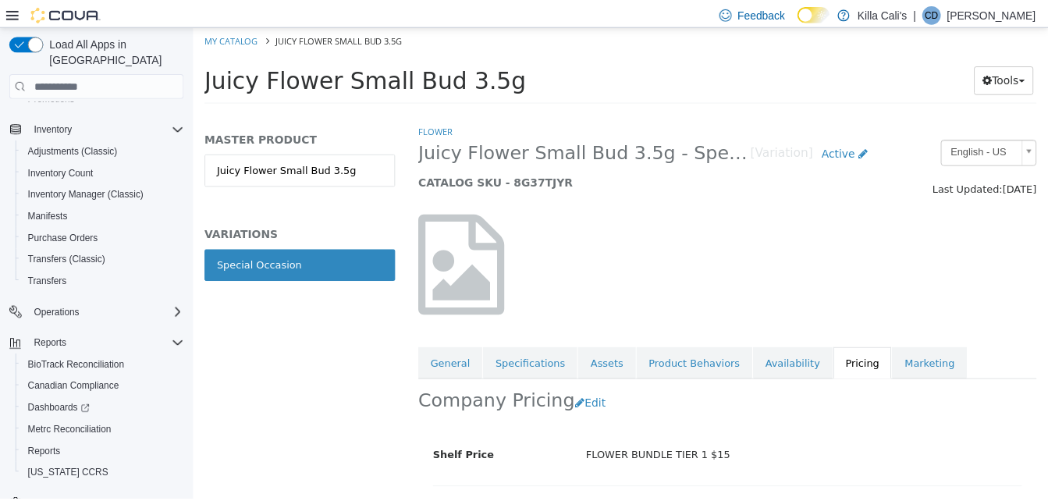
scroll to position [260, 0]
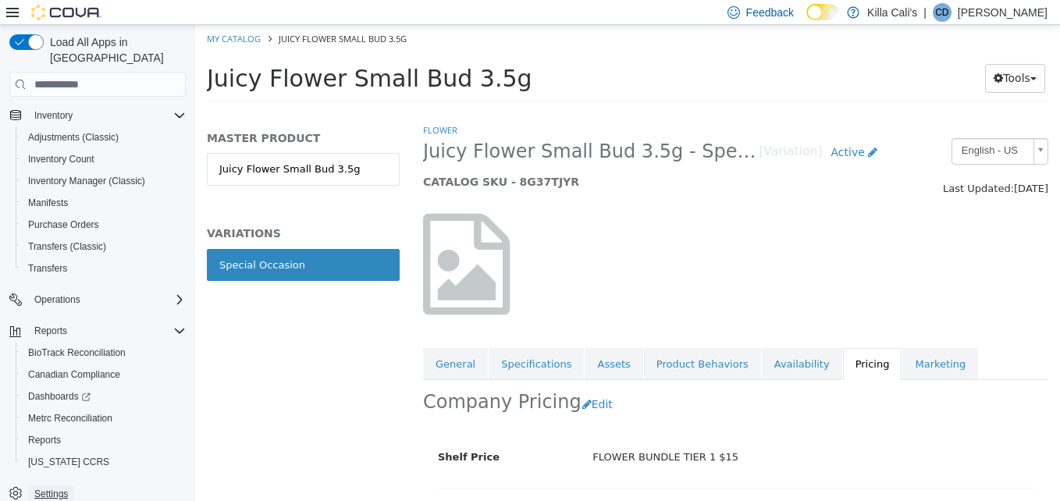
click at [44, 488] on span "Settings" at bounding box center [51, 494] width 34 height 12
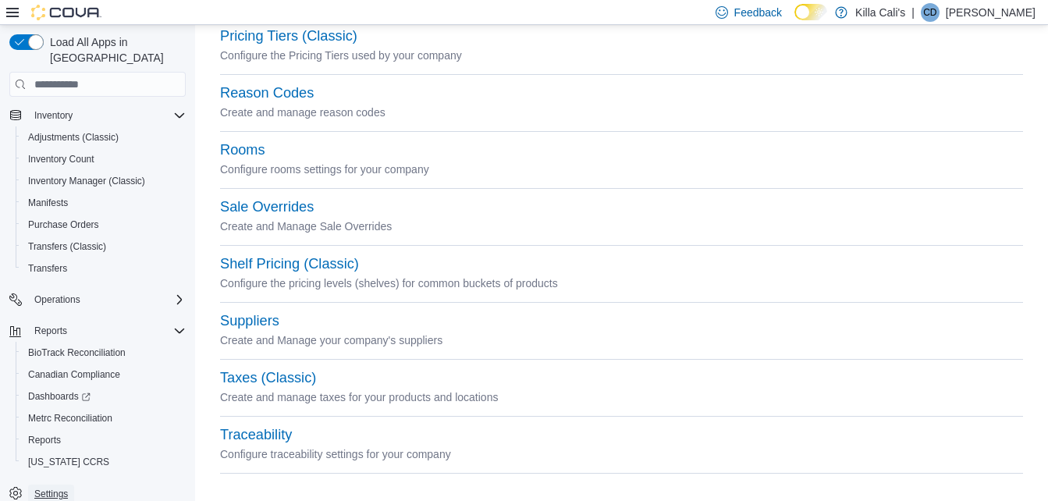
scroll to position [710, 0]
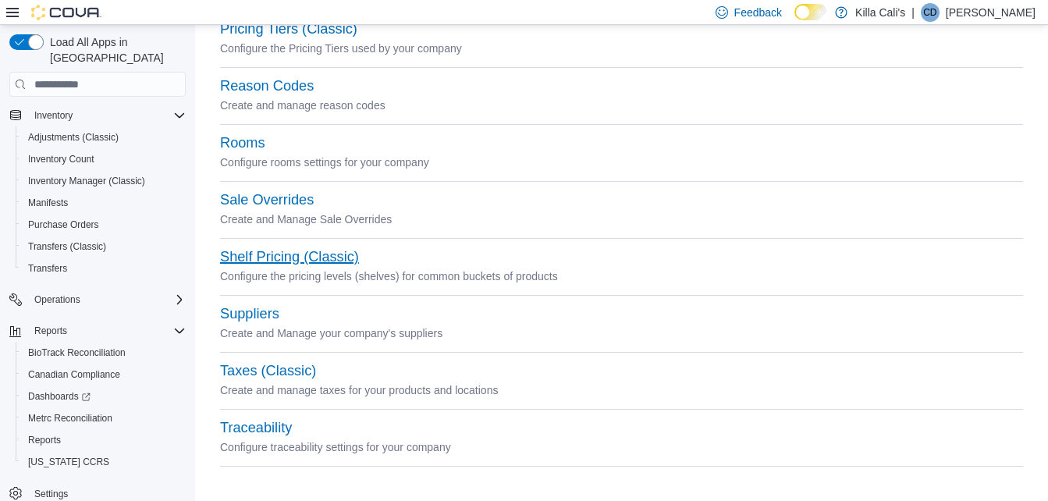
click at [281, 257] on button "Shelf Pricing (Classic)" at bounding box center [289, 257] width 139 height 16
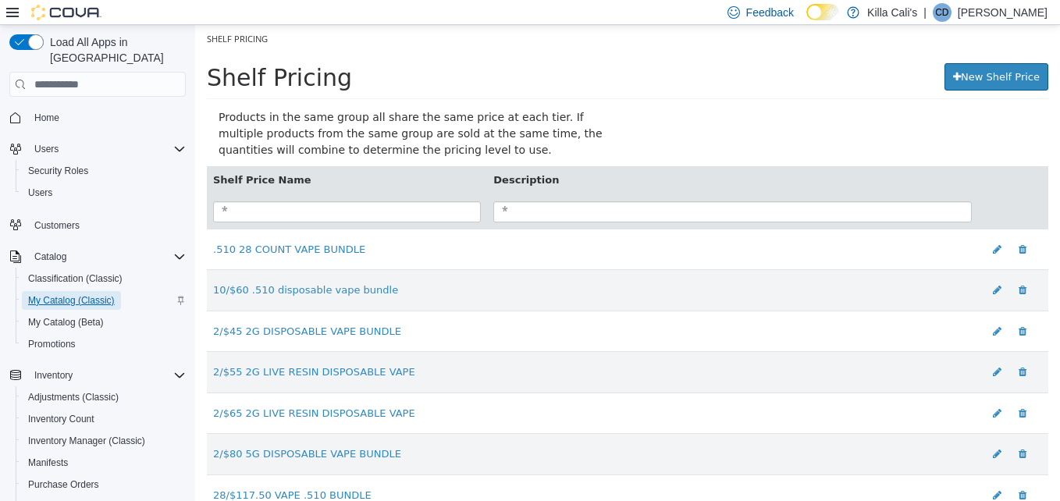
click at [52, 294] on span "My Catalog (Classic)" at bounding box center [71, 300] width 87 height 12
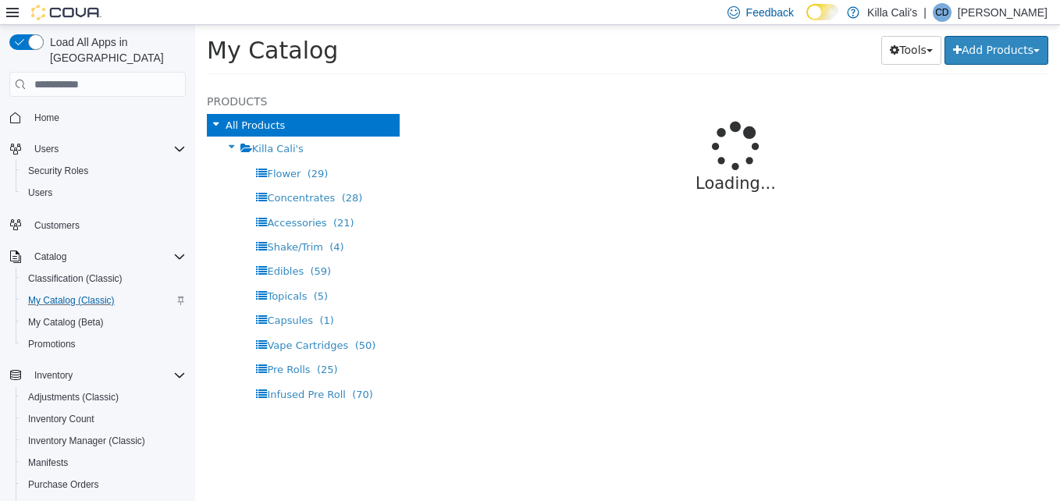
select select "**********"
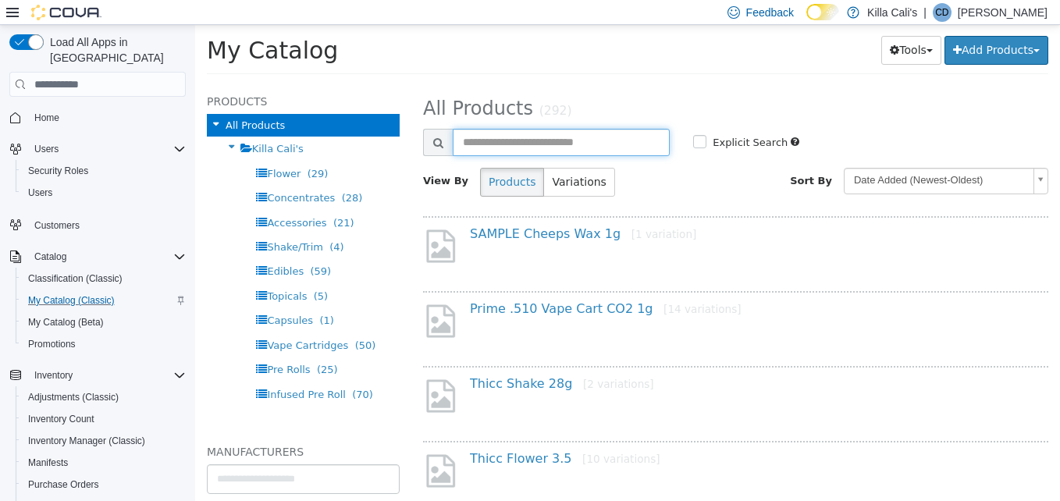
click at [491, 135] on input "text" at bounding box center [561, 142] width 217 height 27
type input "****"
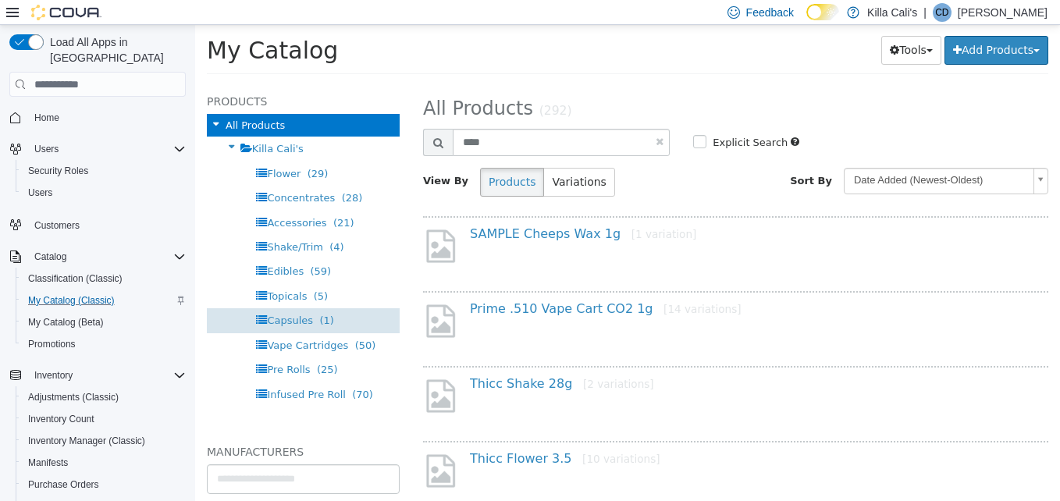
select select "**********"
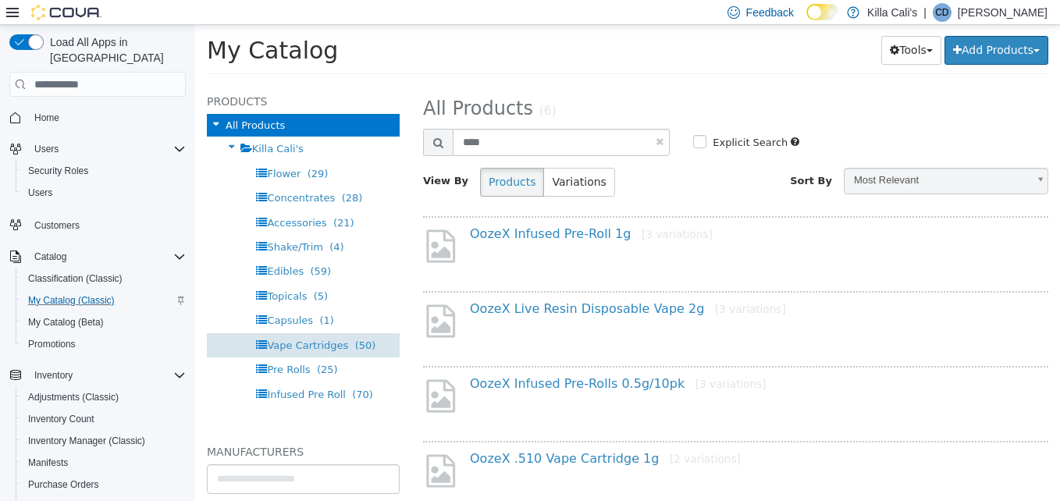
click at [295, 342] on span "Vape Cartridges" at bounding box center [307, 346] width 81 height 12
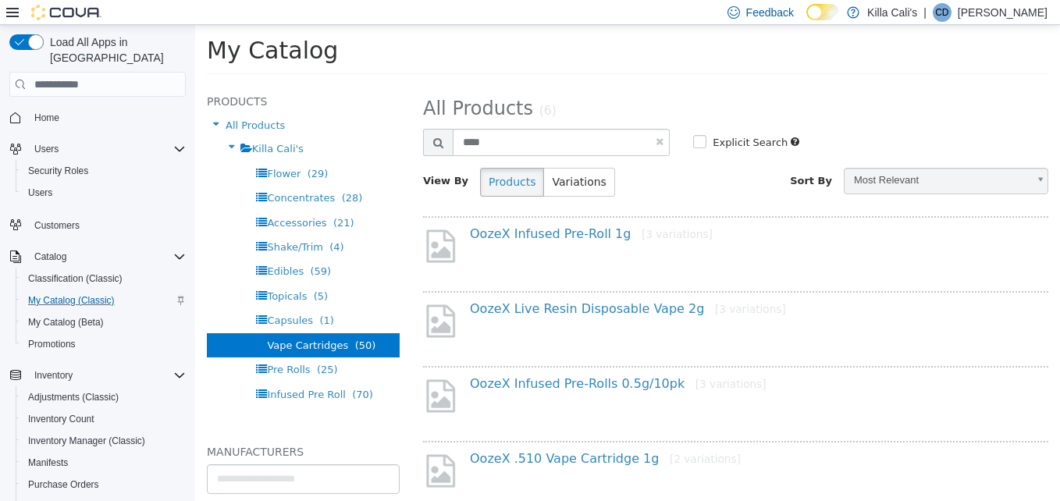
select select "**********"
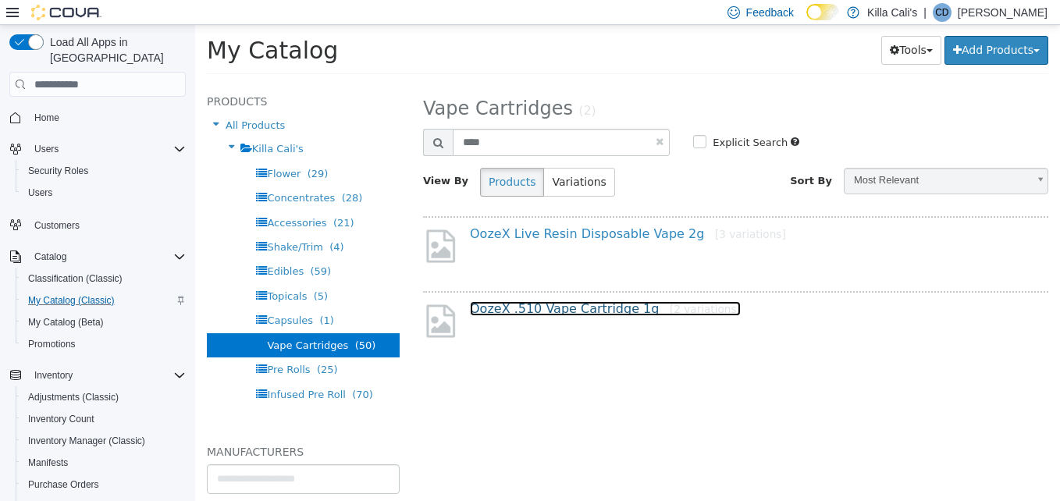
click at [538, 315] on link "OozeX .510 Vape Cartridge 1g [2 variations]" at bounding box center [605, 308] width 271 height 15
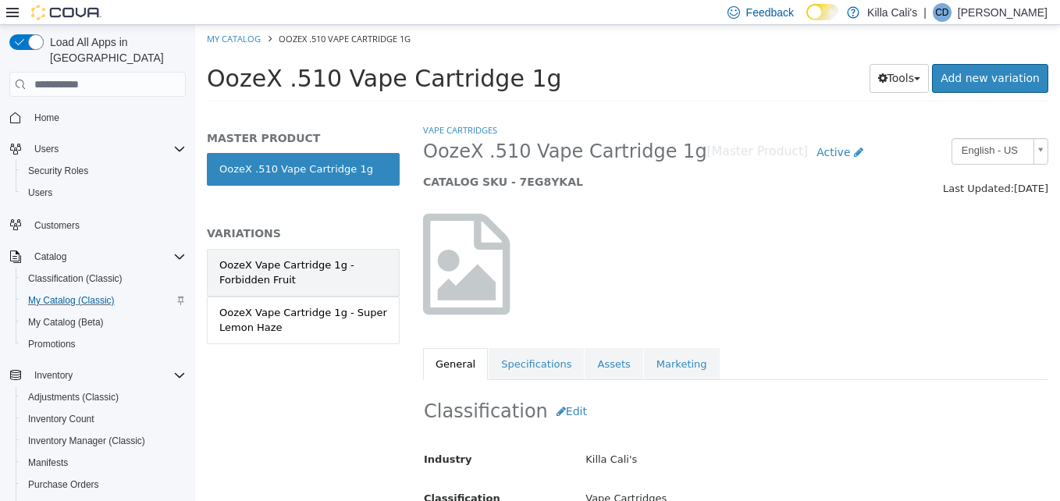
click at [323, 264] on div "OozeX Vape Cartridge 1g - Forbidden Fruit" at bounding box center [303, 273] width 168 height 30
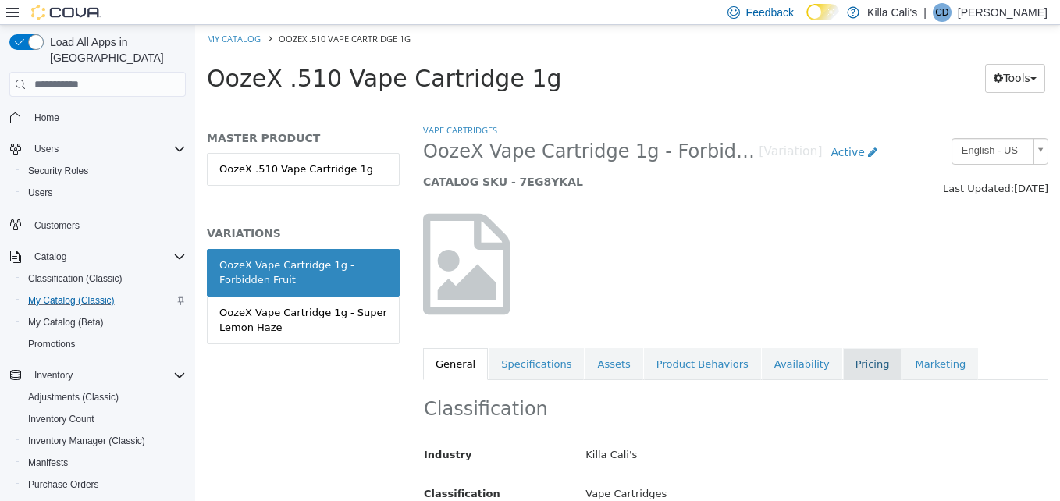
click at [843, 365] on link "Pricing" at bounding box center [872, 364] width 59 height 33
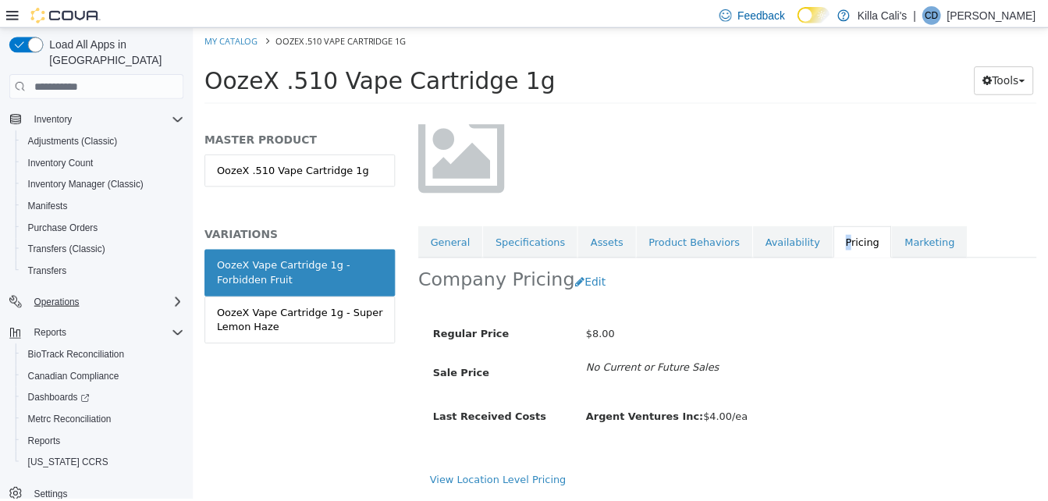
scroll to position [260, 0]
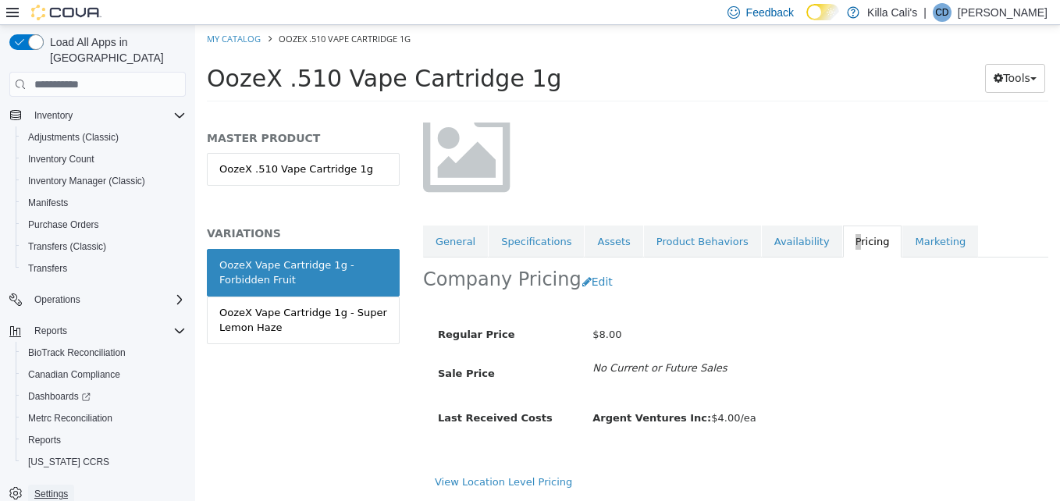
click at [58, 488] on span "Settings" at bounding box center [51, 494] width 34 height 12
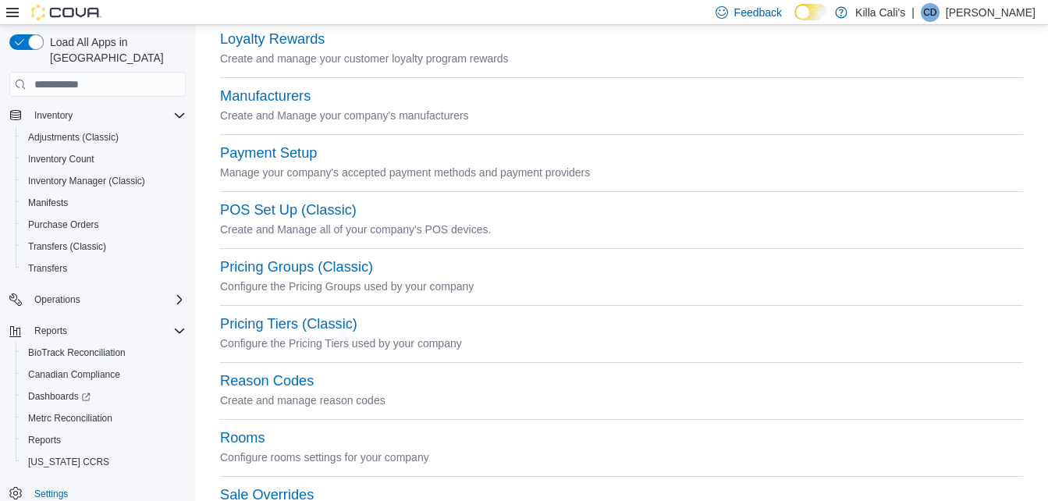
scroll to position [546, 0]
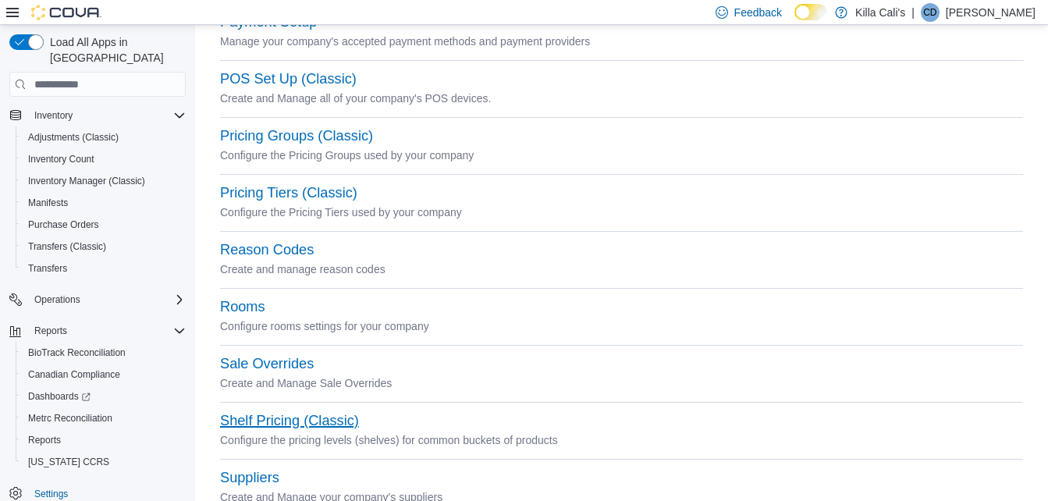
click at [283, 426] on button "Shelf Pricing (Classic)" at bounding box center [289, 421] width 139 height 16
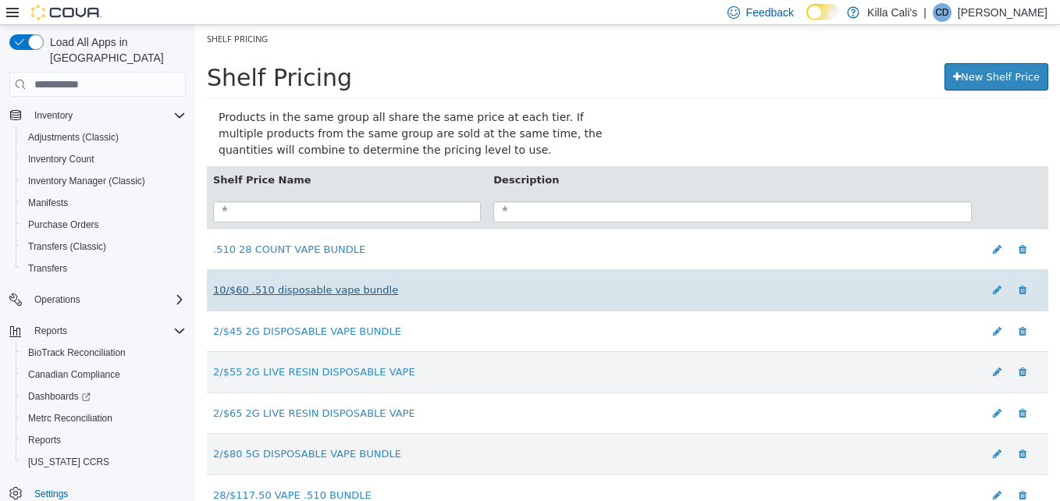
click at [325, 296] on link "10/$60 .510 disposable vape bundle" at bounding box center [305, 290] width 185 height 12
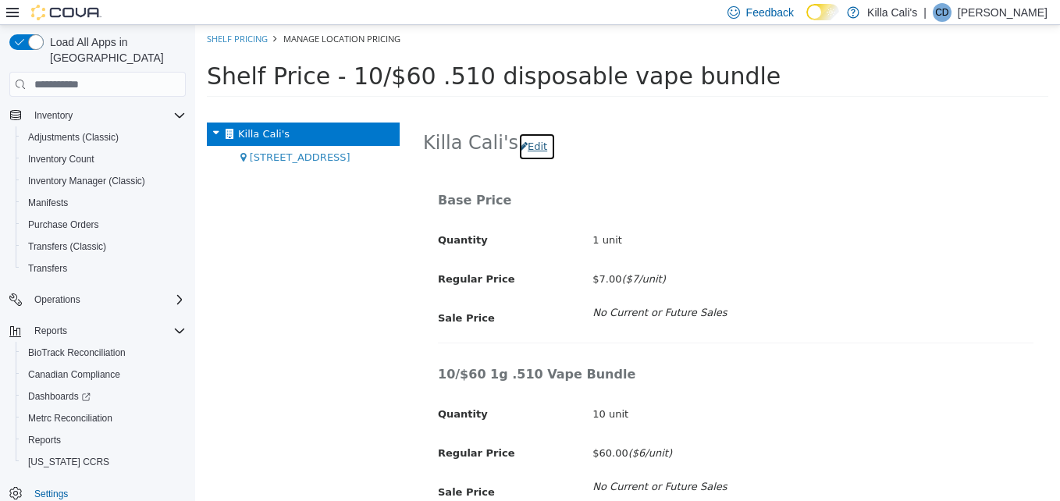
click at [527, 140] on button "Edit" at bounding box center [536, 147] width 37 height 28
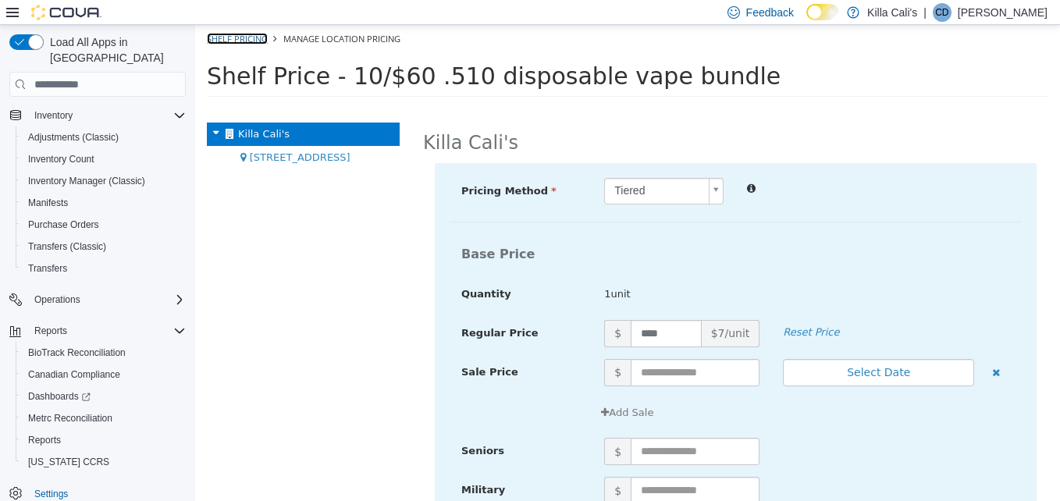
click at [235, 38] on link "Shelf Pricing" at bounding box center [237, 39] width 61 height 12
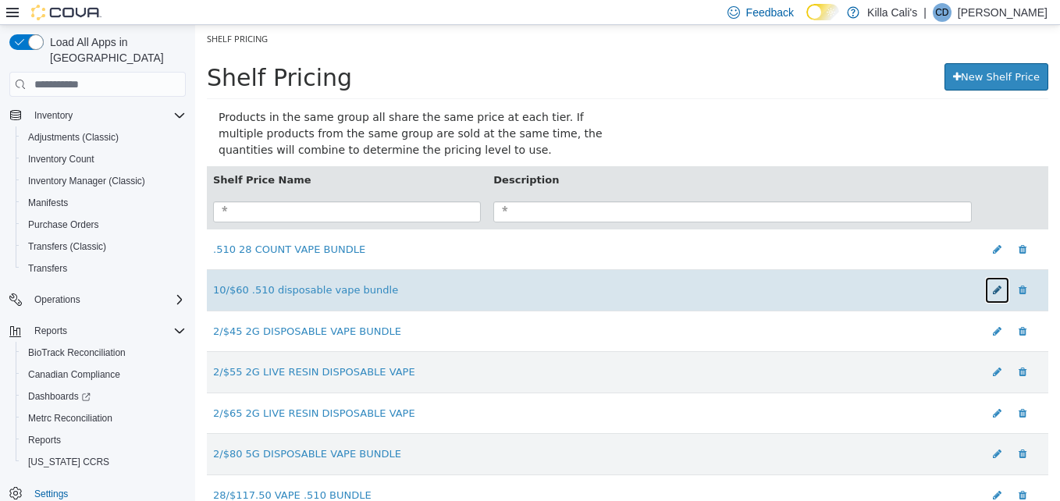
click at [993, 290] on icon at bounding box center [997, 290] width 9 height 10
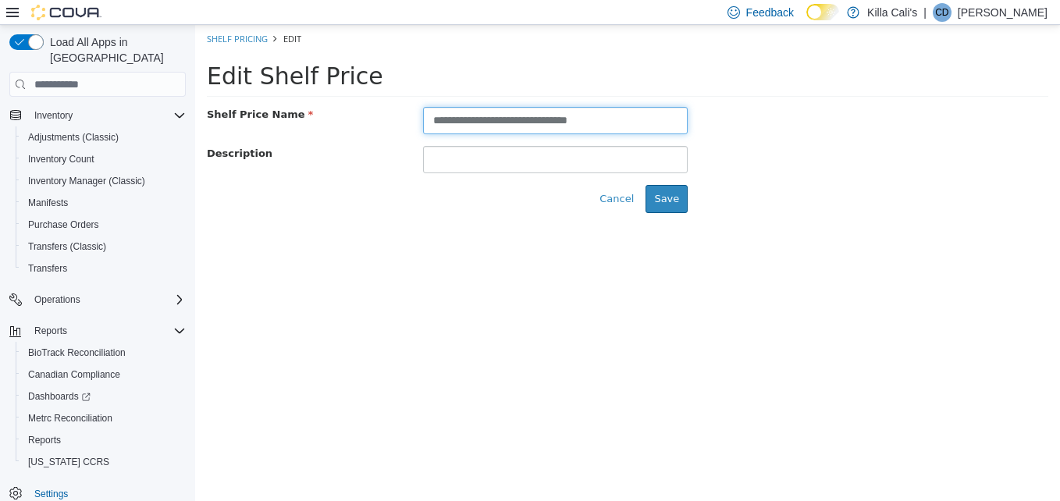
drag, startPoint x: 543, startPoint y: 121, endPoint x: 495, endPoint y: 115, distance: 48.8
click at [495, 115] on input "**********" at bounding box center [555, 120] width 265 height 27
type input "**********"
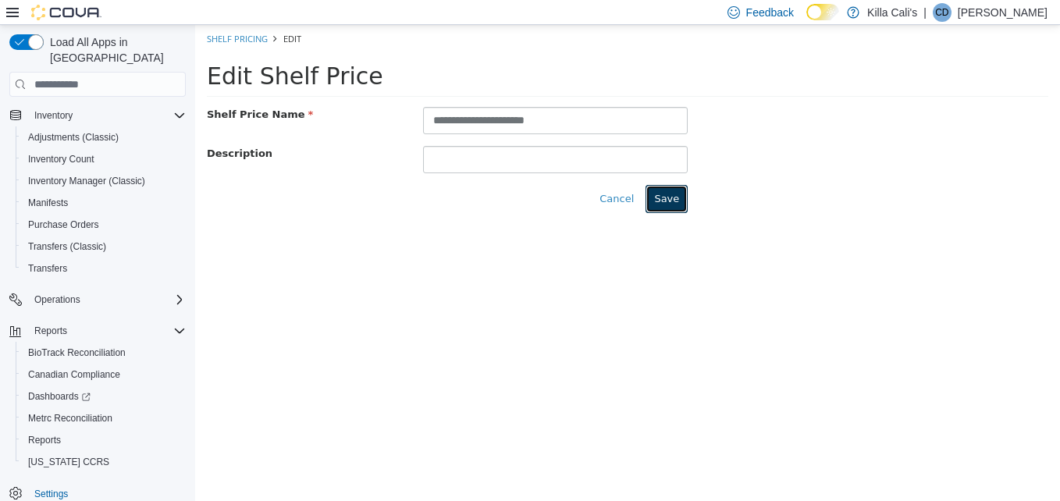
click at [678, 201] on button "Save" at bounding box center [667, 199] width 42 height 28
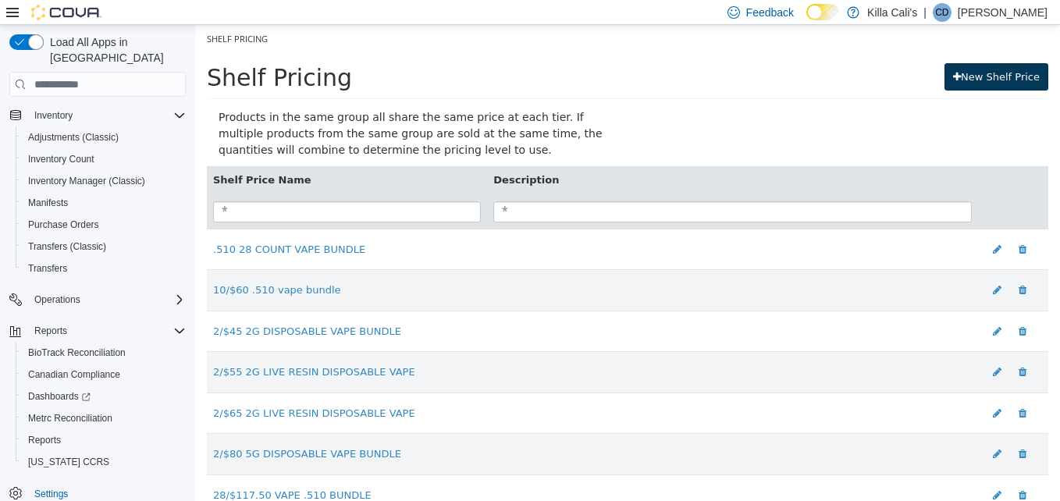
click at [986, 70] on link "New Shelf Price" at bounding box center [997, 77] width 104 height 28
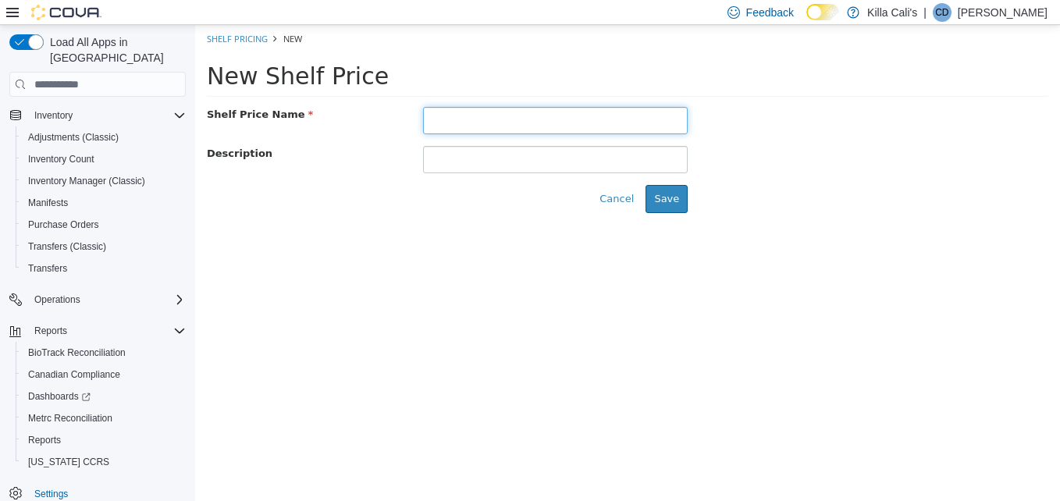
paste input "**********"
type input "**********"
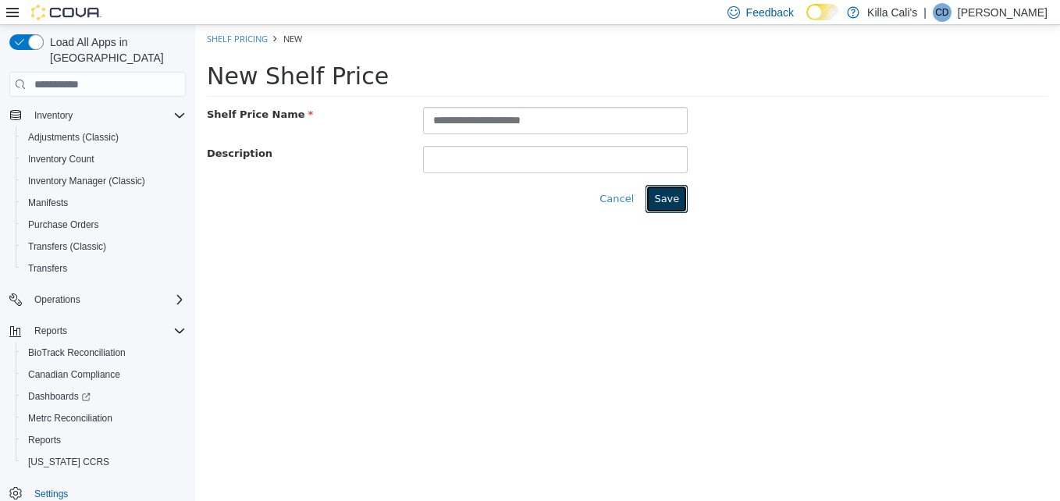
click at [670, 198] on button "Save" at bounding box center [667, 199] width 42 height 28
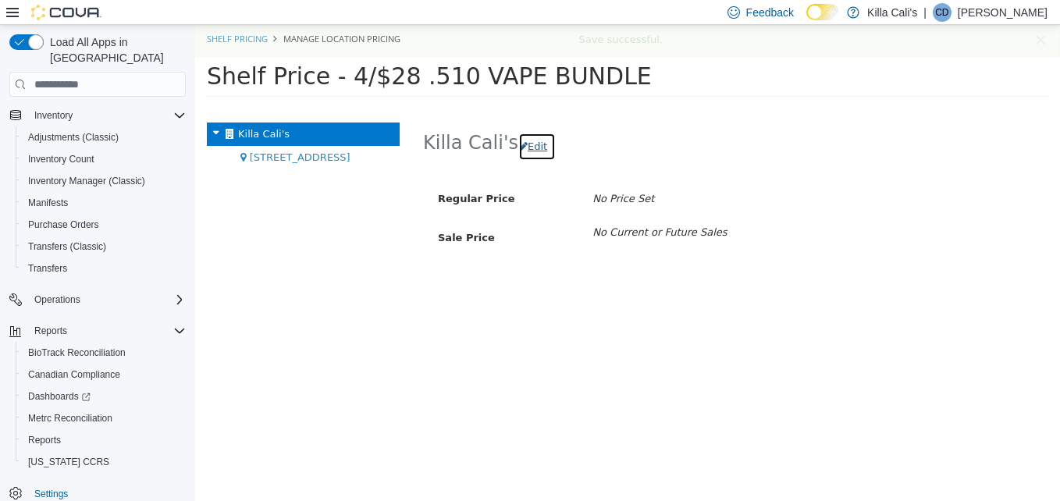
click at [530, 146] on button "Edit" at bounding box center [536, 147] width 37 height 28
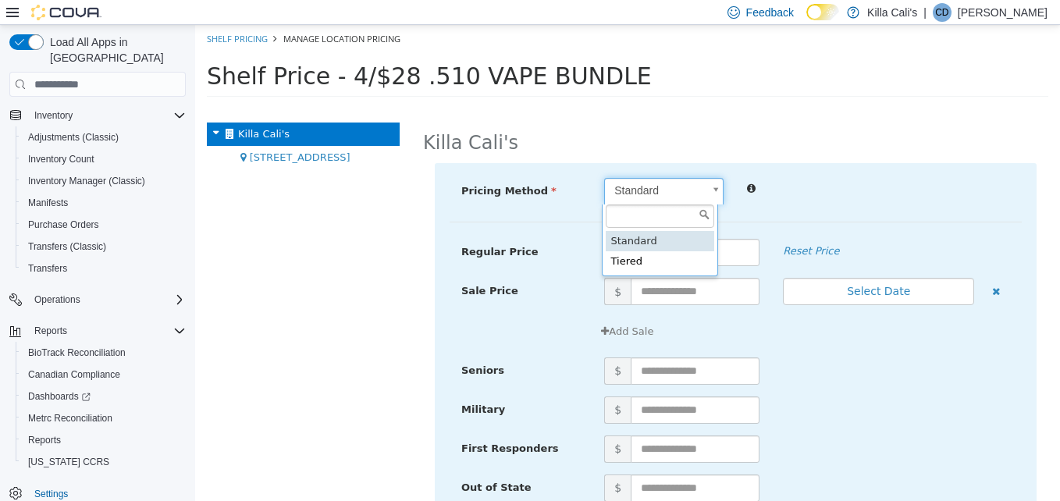
click at [640, 107] on body "× Save successful. Shelf Pricing Manage Location Pricing Shelf Price - 4/$28 .5…" at bounding box center [627, 66] width 865 height 82
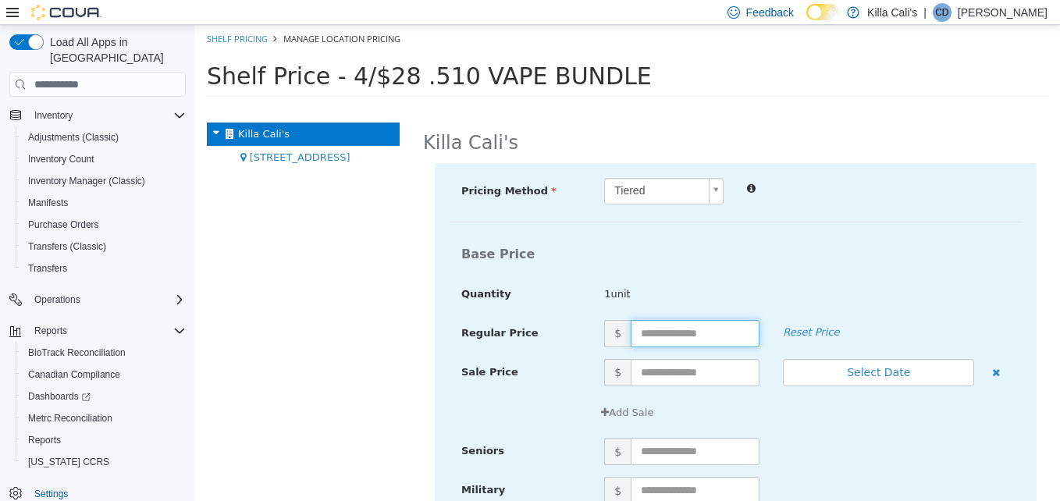
click at [651, 331] on input "text" at bounding box center [695, 333] width 129 height 27
type input "*"
click at [854, 288] on div "1unit" at bounding box center [806, 294] width 429 height 16
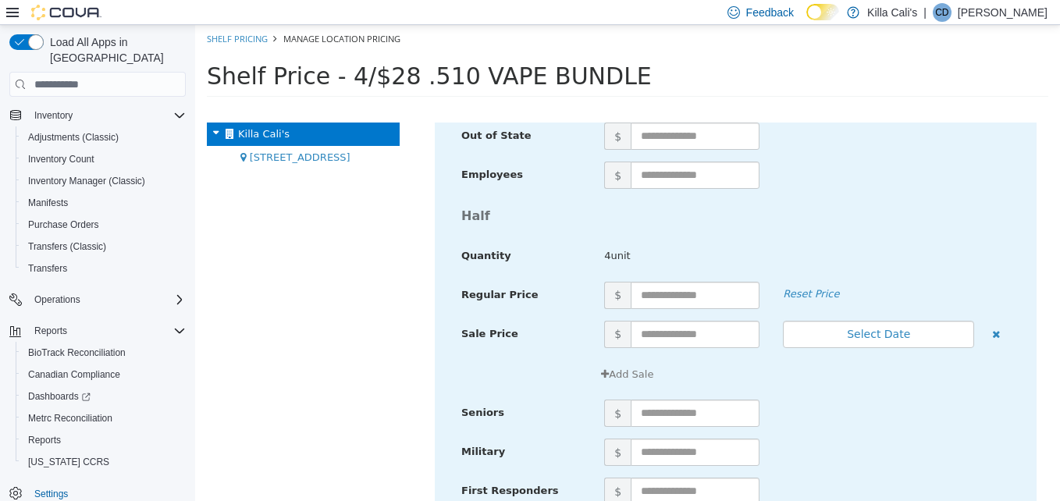
scroll to position [4059, 0]
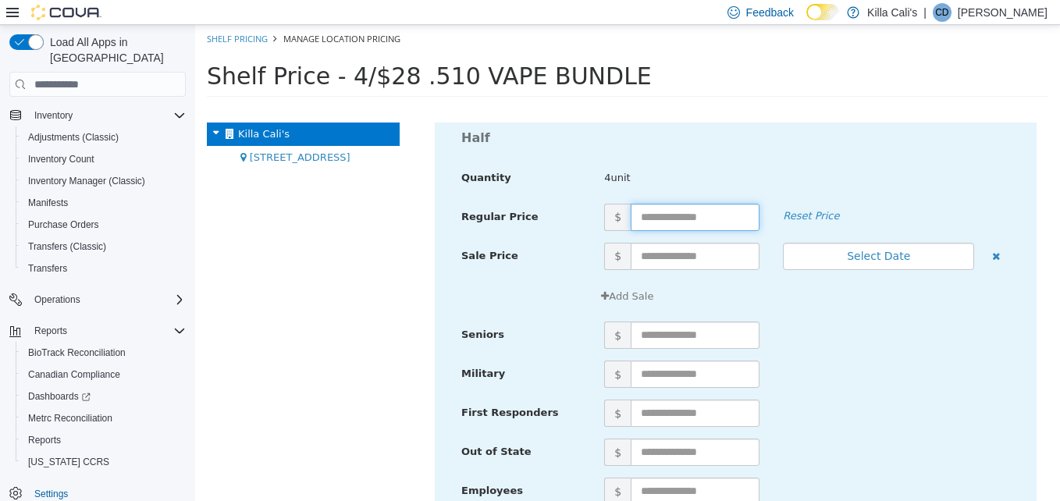
click at [658, 217] on input "text" at bounding box center [695, 217] width 129 height 27
type input "**"
click at [825, 318] on div "Add Sale" at bounding box center [736, 303] width 572 height 40
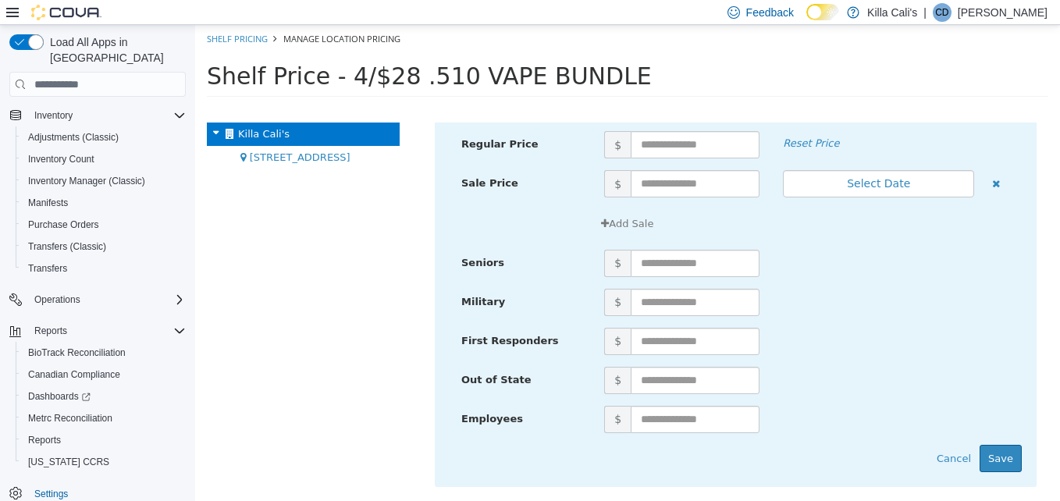
scroll to position [5316, 0]
click at [991, 454] on button "Save" at bounding box center [1001, 457] width 42 height 28
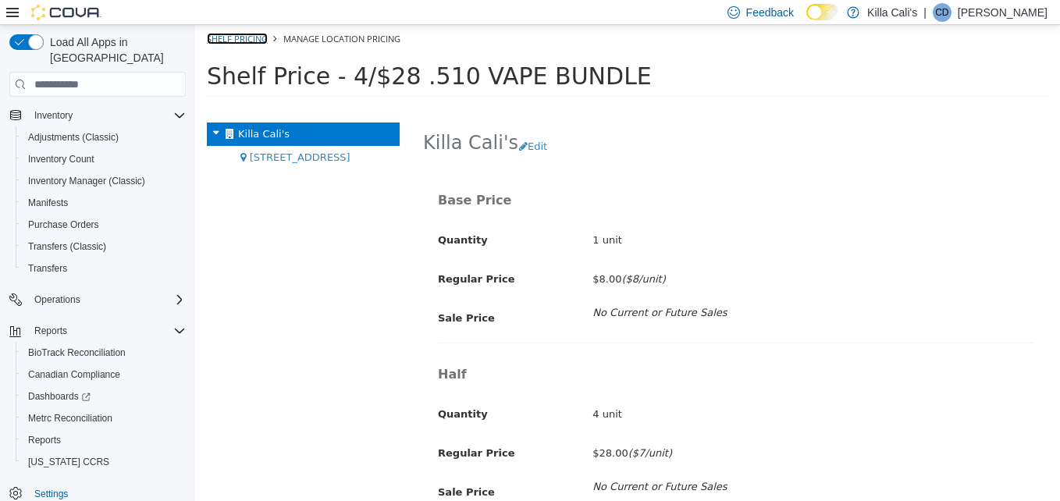
click at [248, 37] on link "Shelf Pricing" at bounding box center [237, 39] width 61 height 12
